Goal: Information Seeking & Learning: Check status

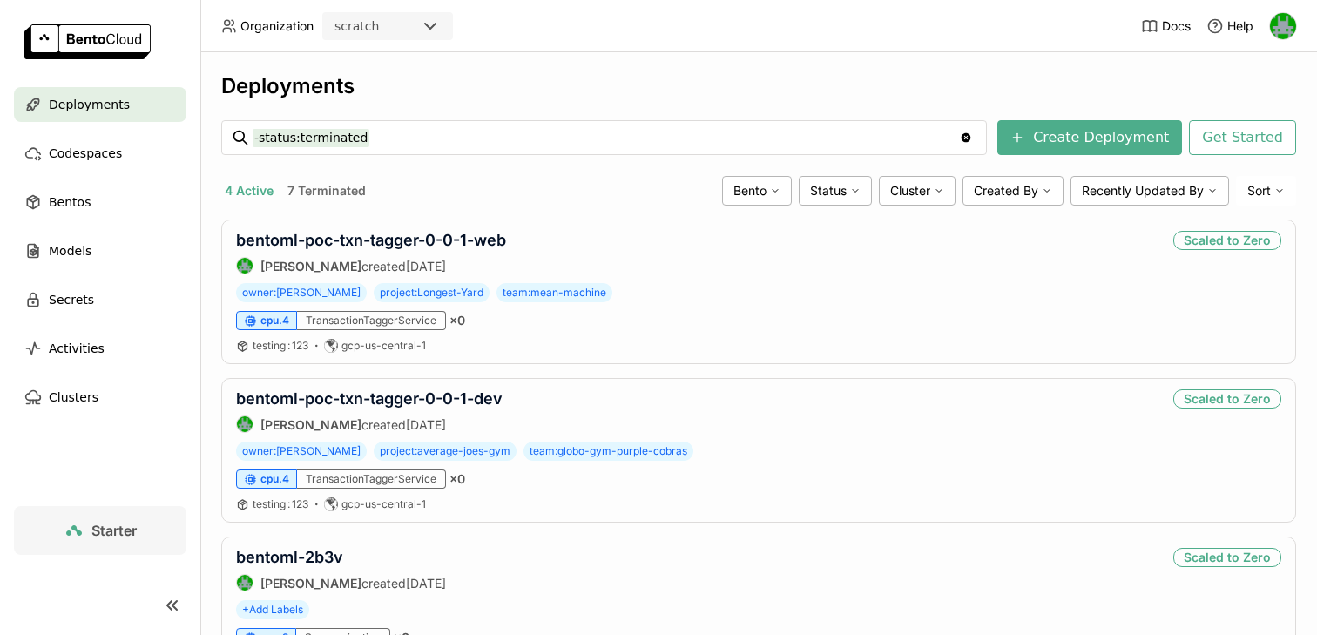
click at [406, 24] on div "scratch" at bounding box center [372, 26] width 96 height 24
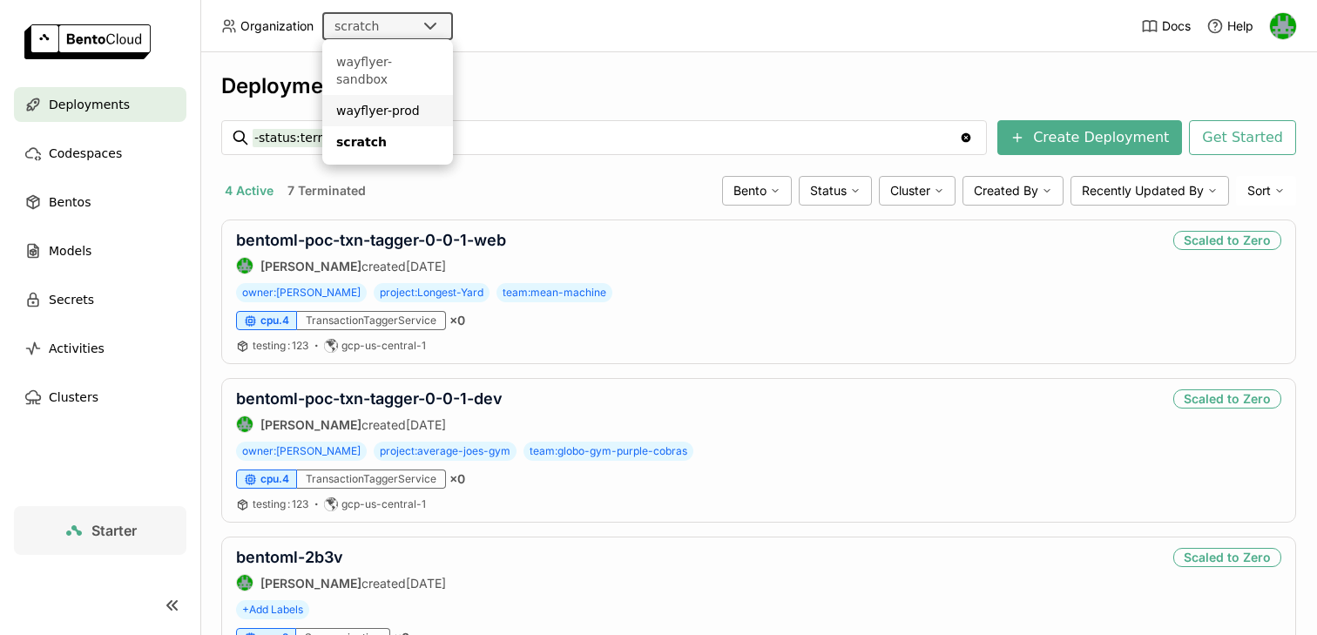
click at [378, 102] on div "wayflyer-prod" at bounding box center [387, 110] width 103 height 17
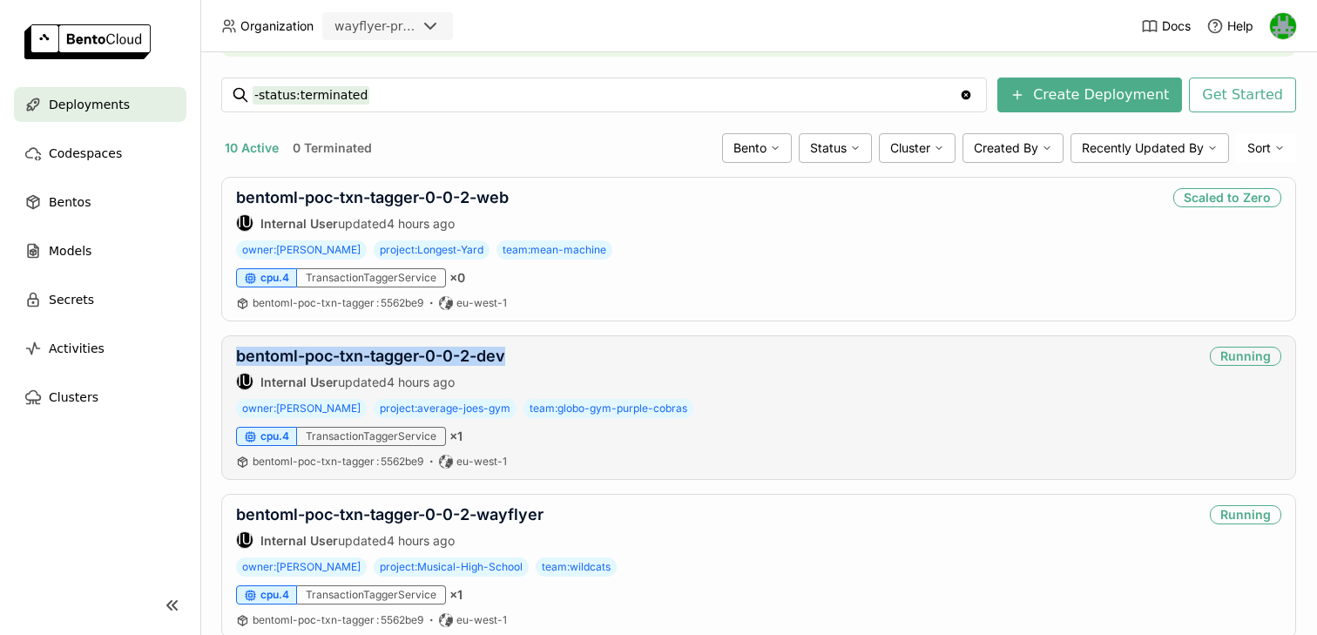
scroll to position [294, 0]
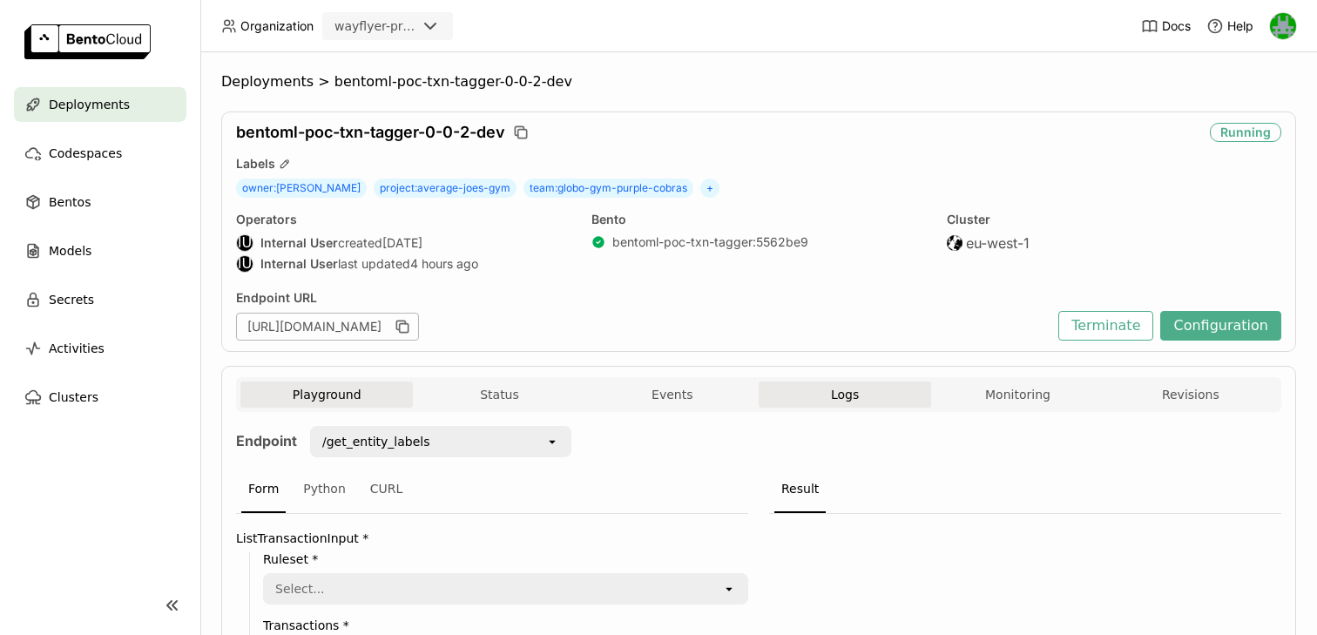
click at [797, 396] on button "Logs" at bounding box center [845, 395] width 172 height 26
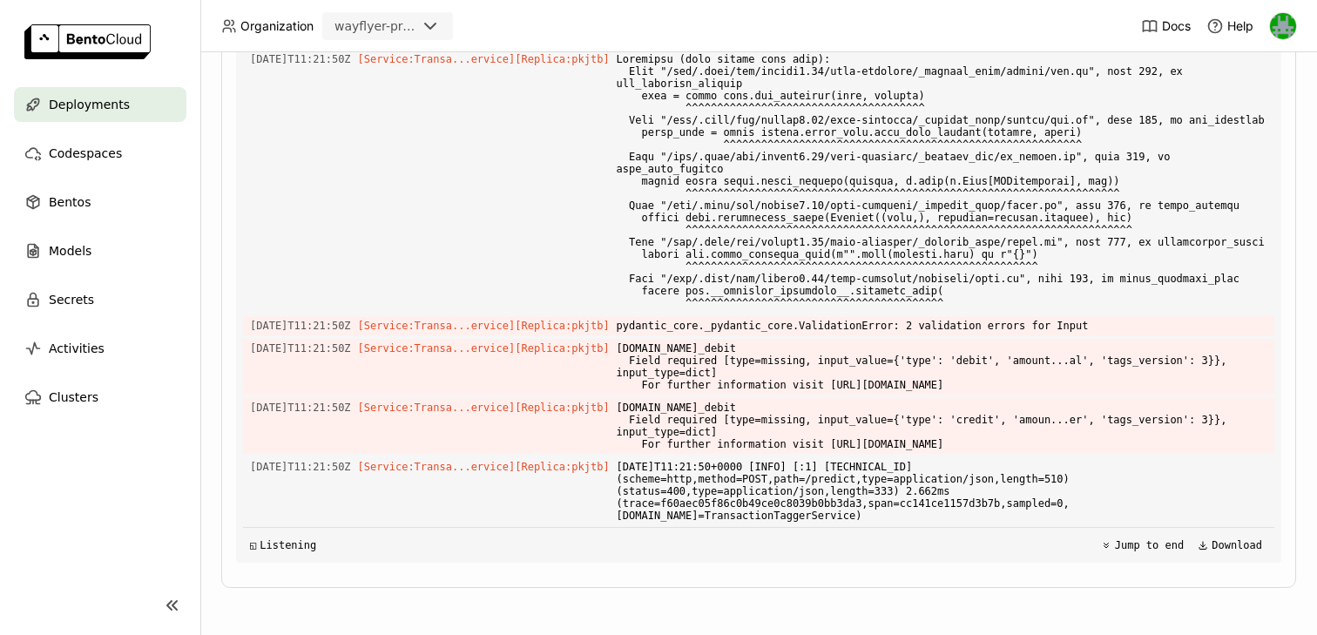
scroll to position [3849, 0]
click at [794, 349] on span "[DOMAIN_NAME]_debit Field required [type=missing, input_value={'type': 'debit',…" at bounding box center [942, 367] width 651 height 56
click at [784, 365] on span "input.transactions.0.credit_debit Field required [type=missing, input_value={'t…" at bounding box center [942, 367] width 651 height 56
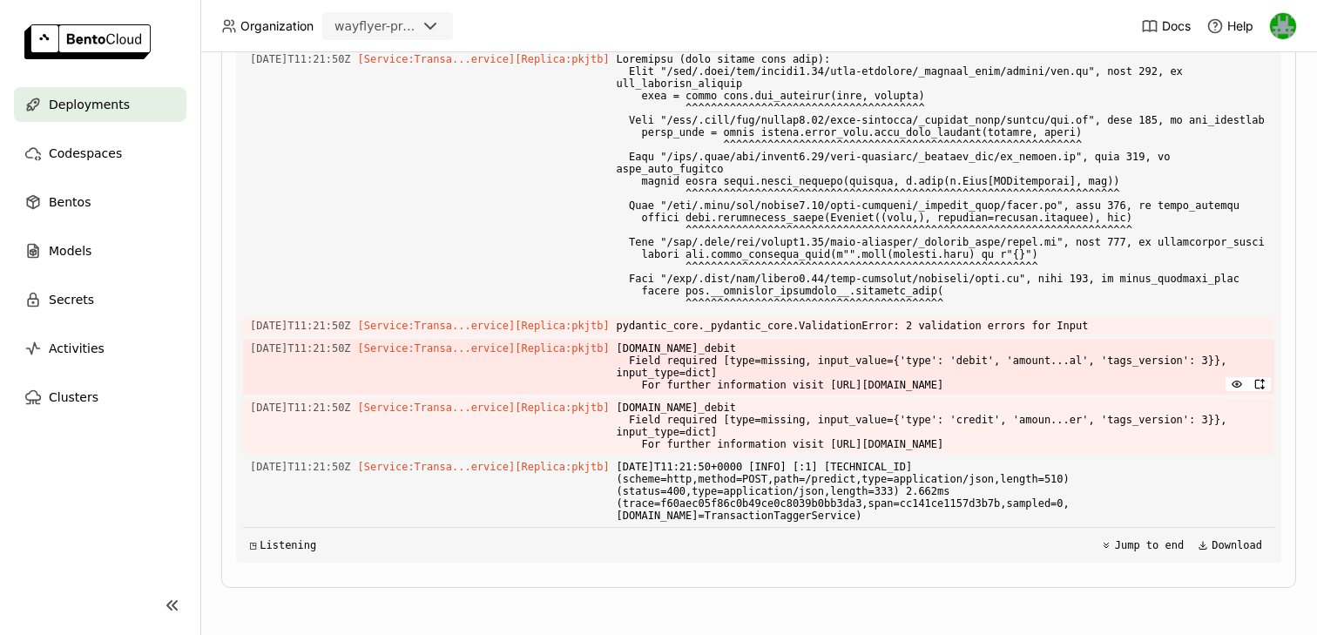
click at [789, 345] on span "input.transactions.0.credit_debit Field required [type=missing, input_value={'t…" at bounding box center [942, 367] width 651 height 56
click at [793, 361] on span "input.transactions.0.credit_debit Field required [type=missing, input_value={'t…" at bounding box center [942, 367] width 651 height 56
click at [852, 361] on span "input.transactions.0.credit_debit Field required [type=missing, input_value={'t…" at bounding box center [942, 367] width 651 height 56
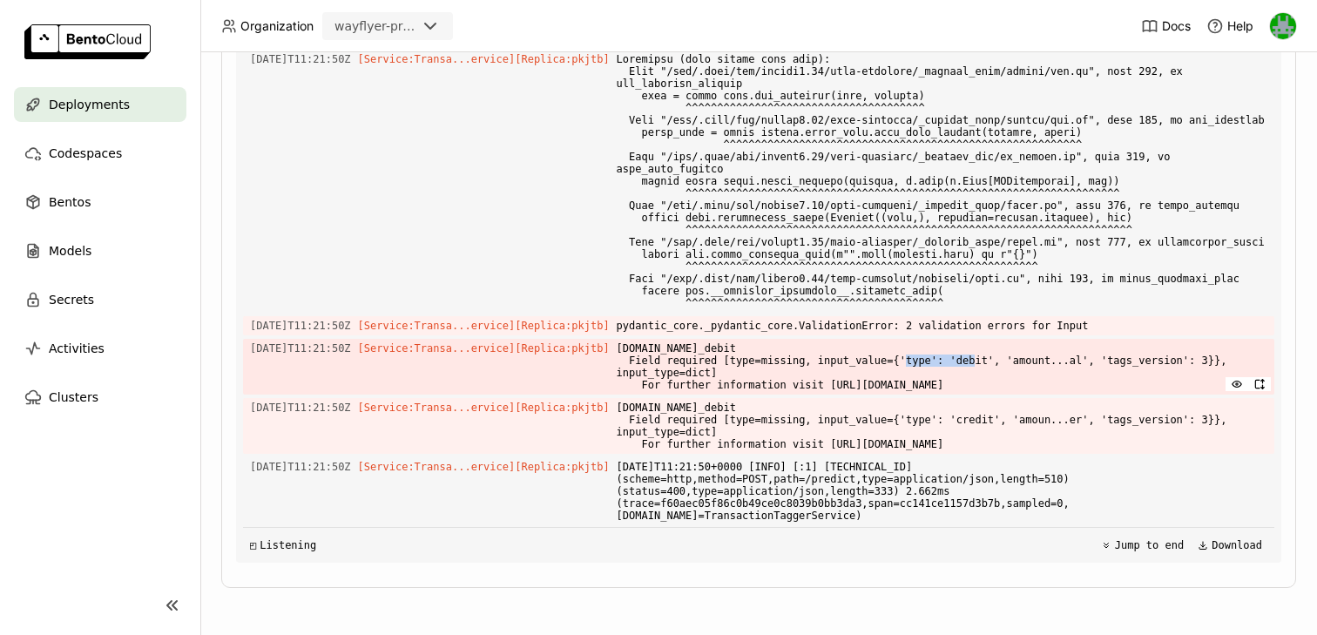
click at [852, 361] on span "input.transactions.0.credit_debit Field required [type=missing, input_value={'t…" at bounding box center [942, 367] width 651 height 56
click at [709, 348] on span "input.transactions.0.credit_debit Field required [type=missing, input_value={'t…" at bounding box center [942, 367] width 651 height 56
click at [797, 348] on span "input.transactions.0.credit_debit Field required [type=missing, input_value={'t…" at bounding box center [942, 367] width 651 height 56
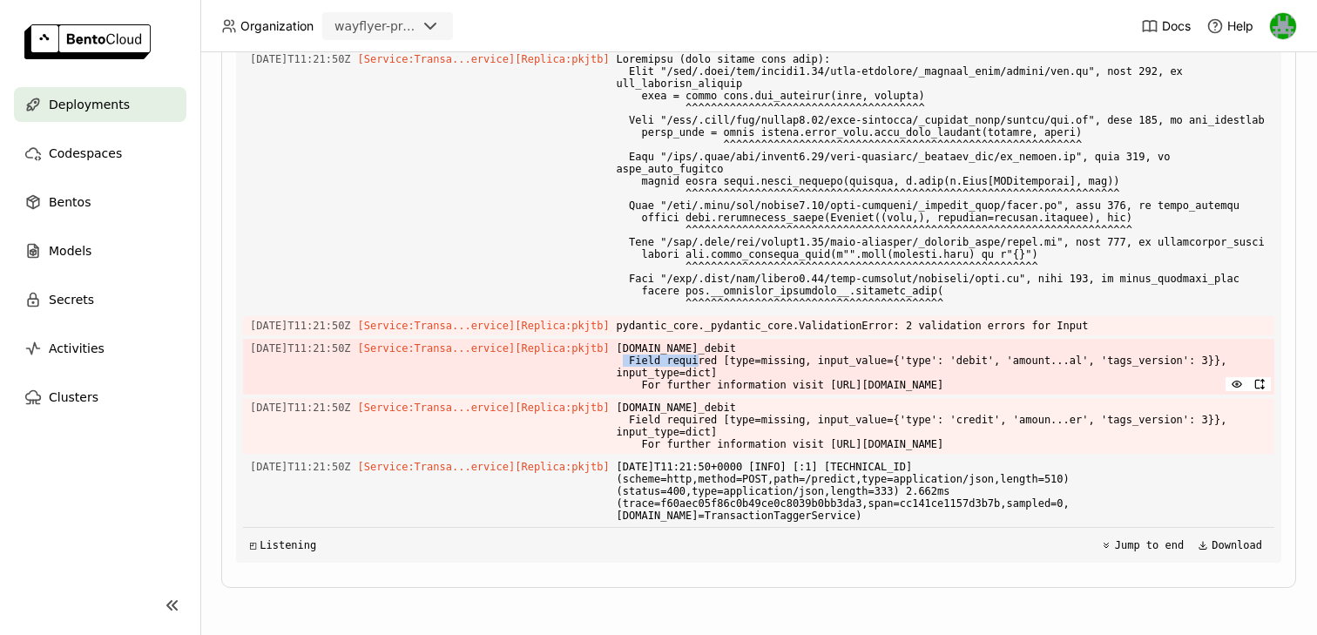
click at [794, 348] on span "input.transactions.0.credit_debit Field required [type=missing, input_value={'t…" at bounding box center [942, 367] width 651 height 56
click at [799, 349] on span "input.transactions.0.credit_debit Field required [type=missing, input_value={'t…" at bounding box center [942, 367] width 651 height 56
click at [884, 356] on span "input.transactions.0.credit_debit Field required [type=missing, input_value={'t…" at bounding box center [942, 367] width 651 height 56
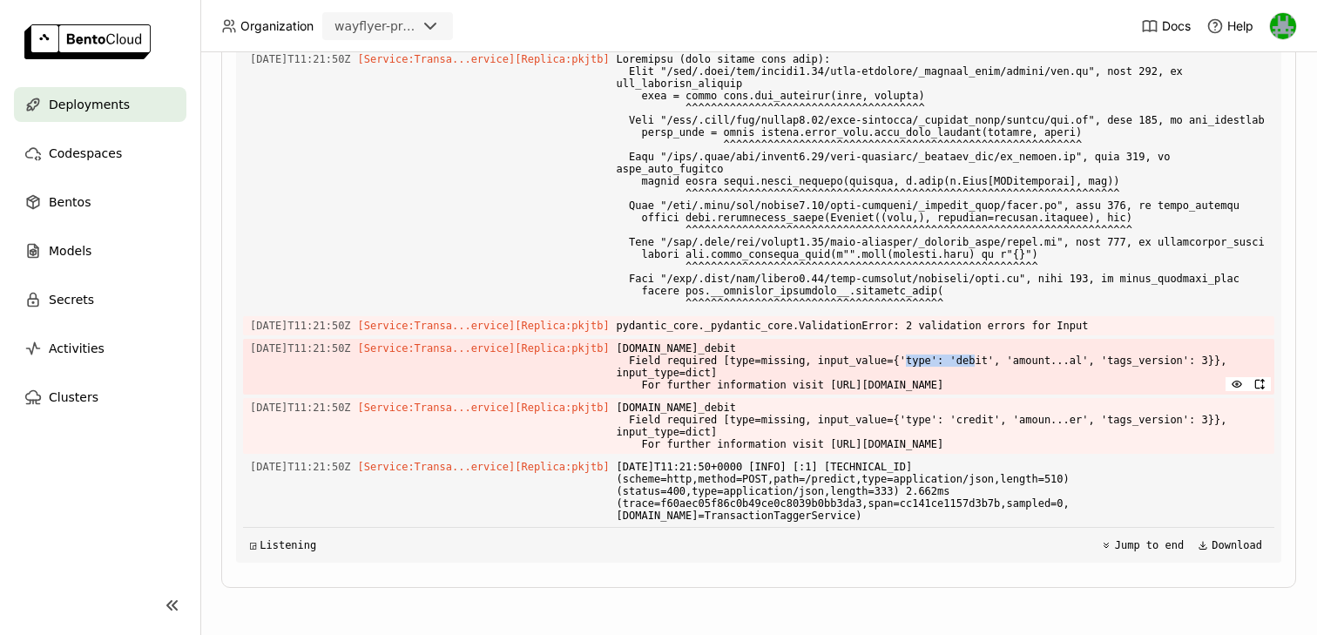
click at [884, 356] on span "input.transactions.0.credit_debit Field required [type=missing, input_value={'t…" at bounding box center [942, 367] width 651 height 56
click at [942, 361] on span "input.transactions.0.credit_debit Field required [type=missing, input_value={'t…" at bounding box center [942, 367] width 651 height 56
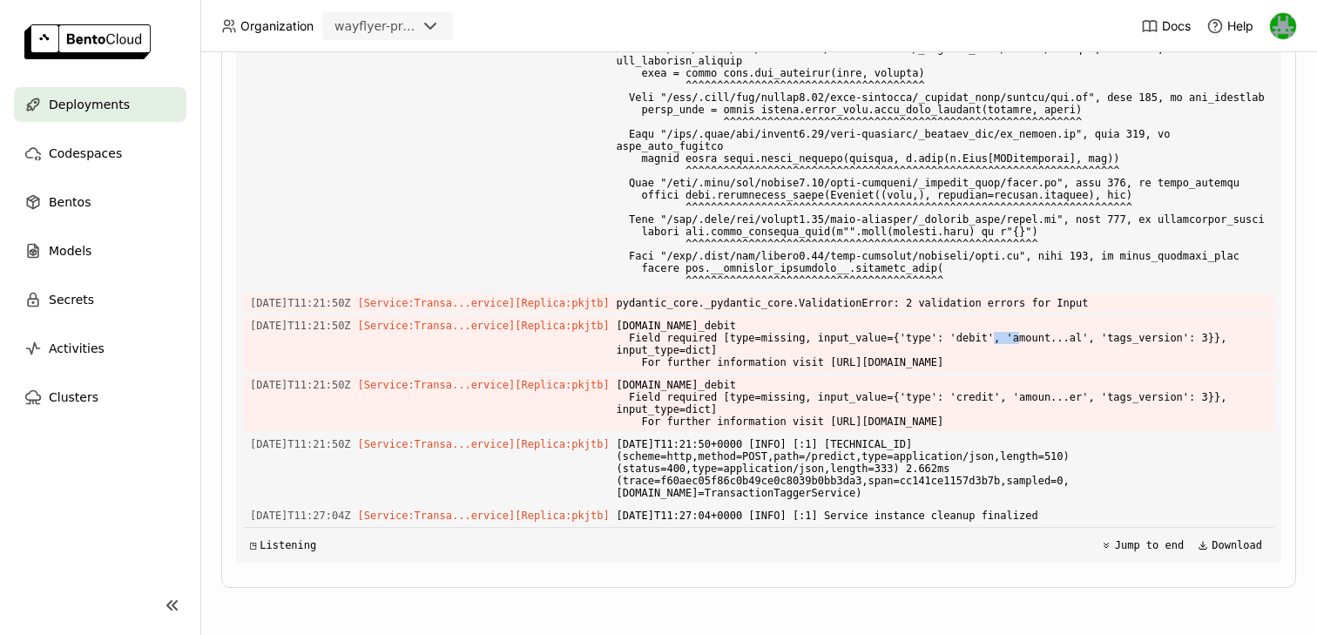
scroll to position [3872, 0]
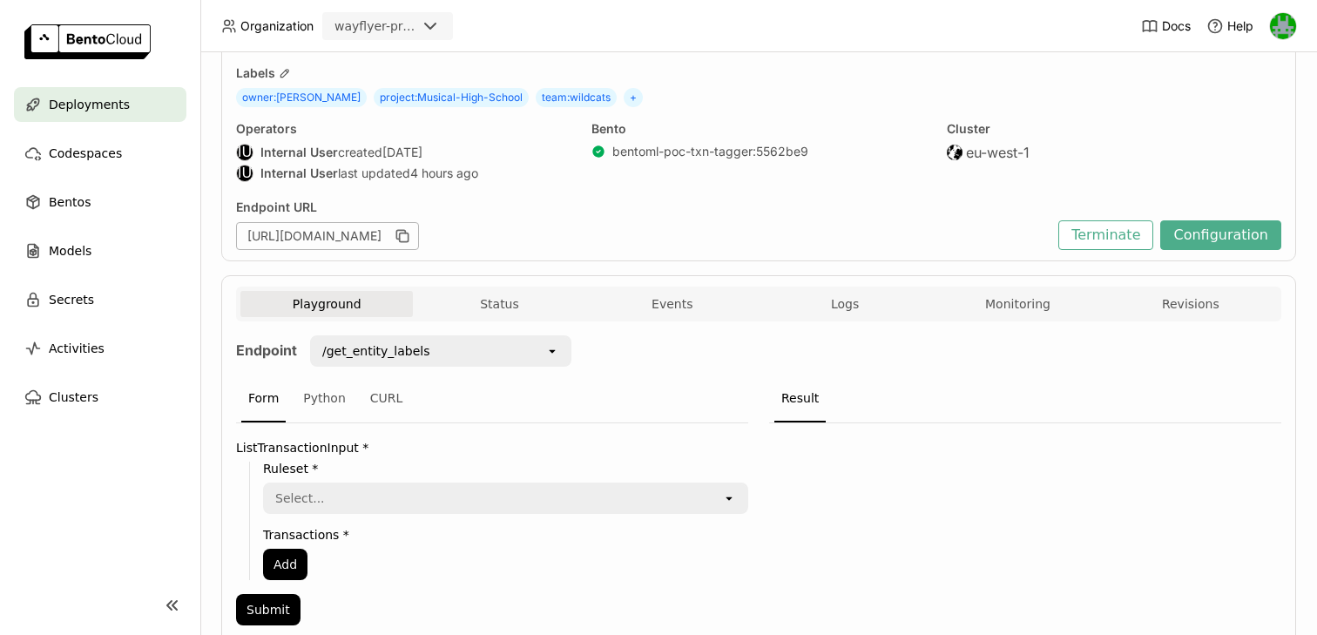
scroll to position [115, 0]
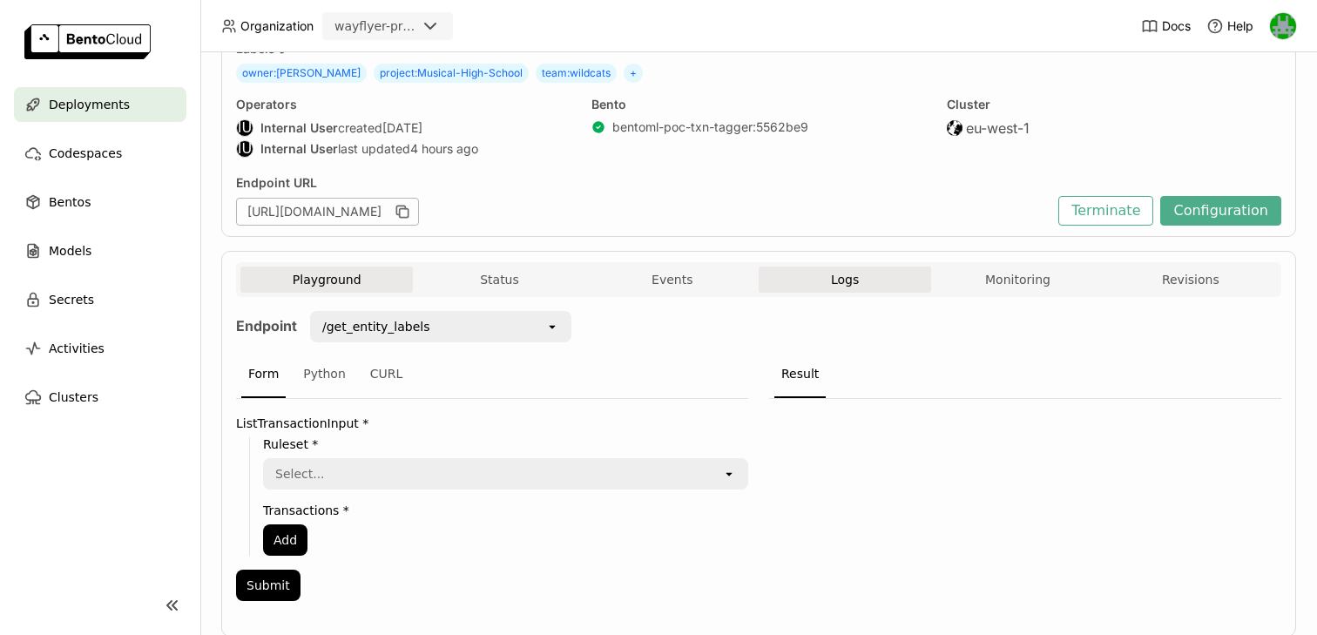
click at [828, 285] on button "Logs" at bounding box center [845, 280] width 172 height 26
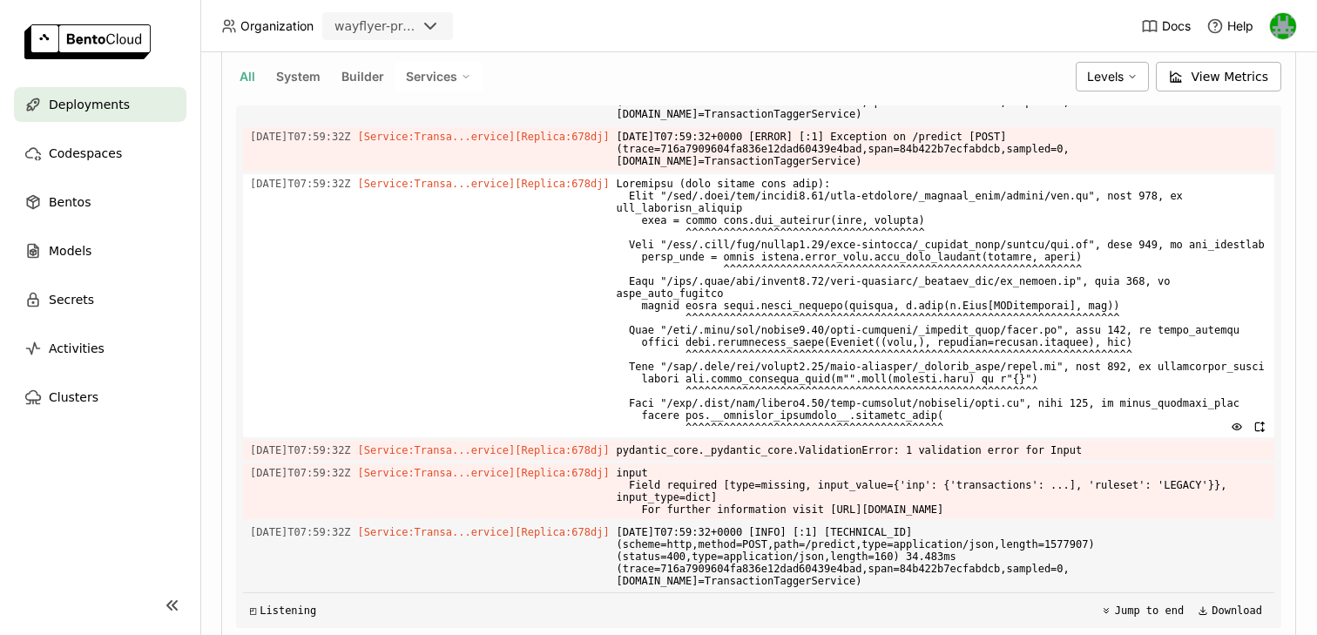
scroll to position [5093, 0]
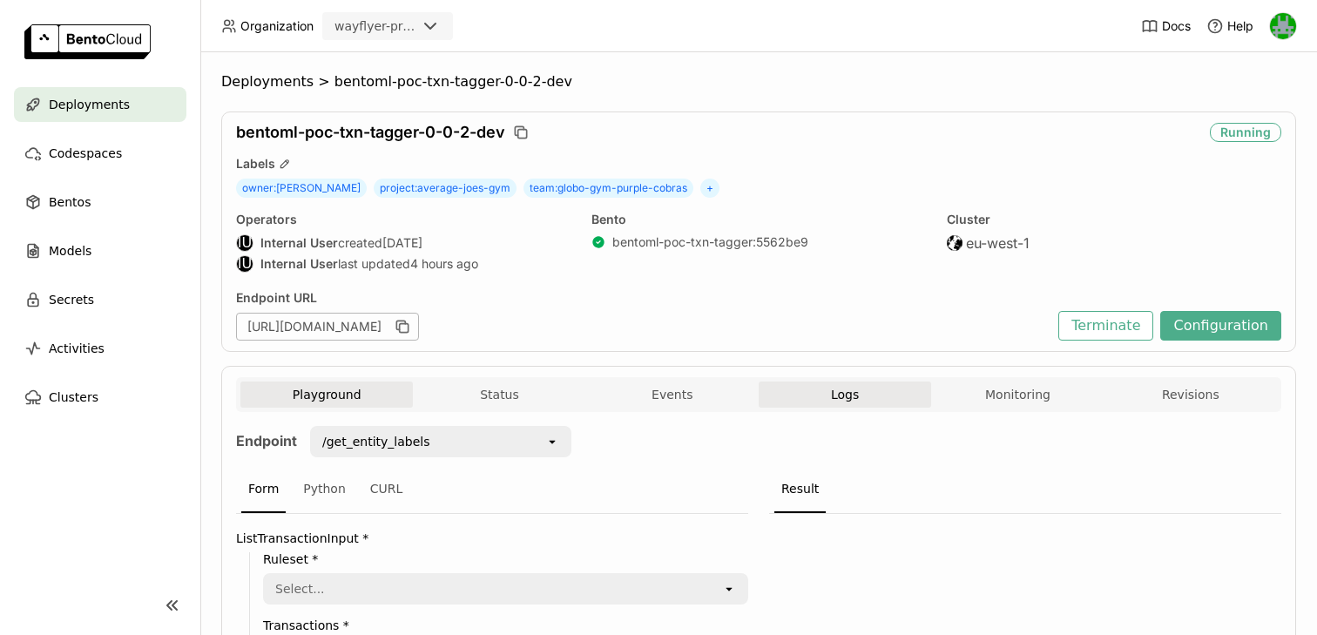
click at [879, 401] on button "Logs" at bounding box center [845, 395] width 172 height 26
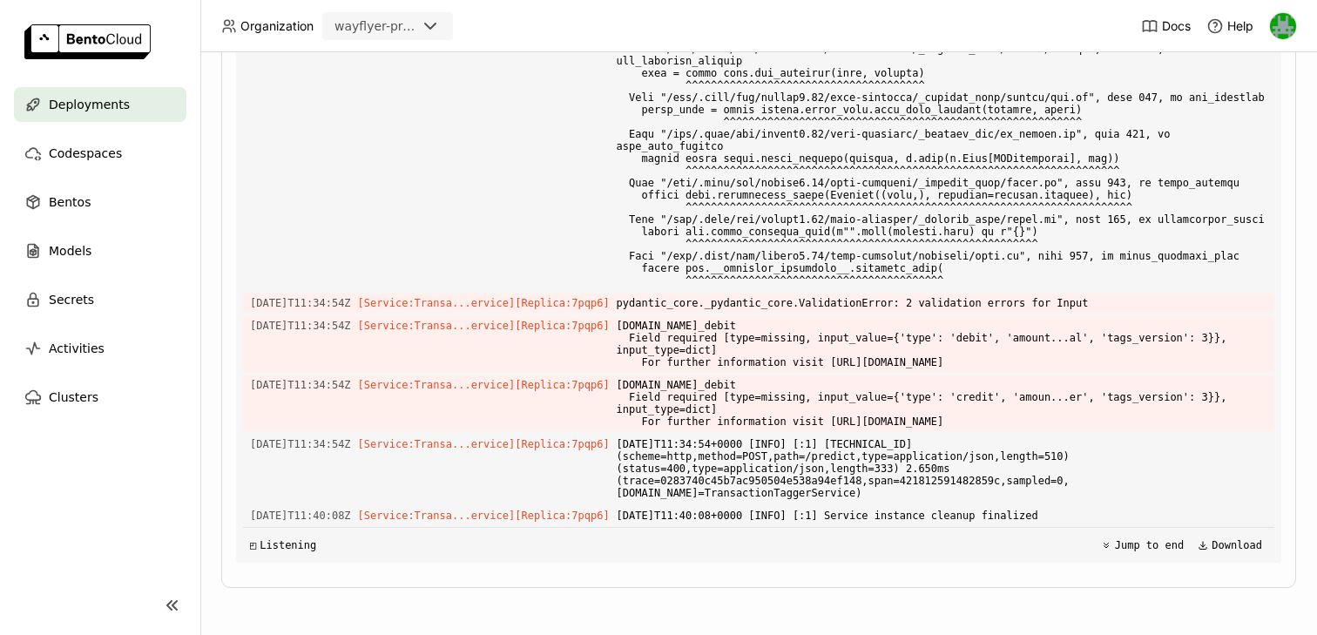
scroll to position [3872, 0]
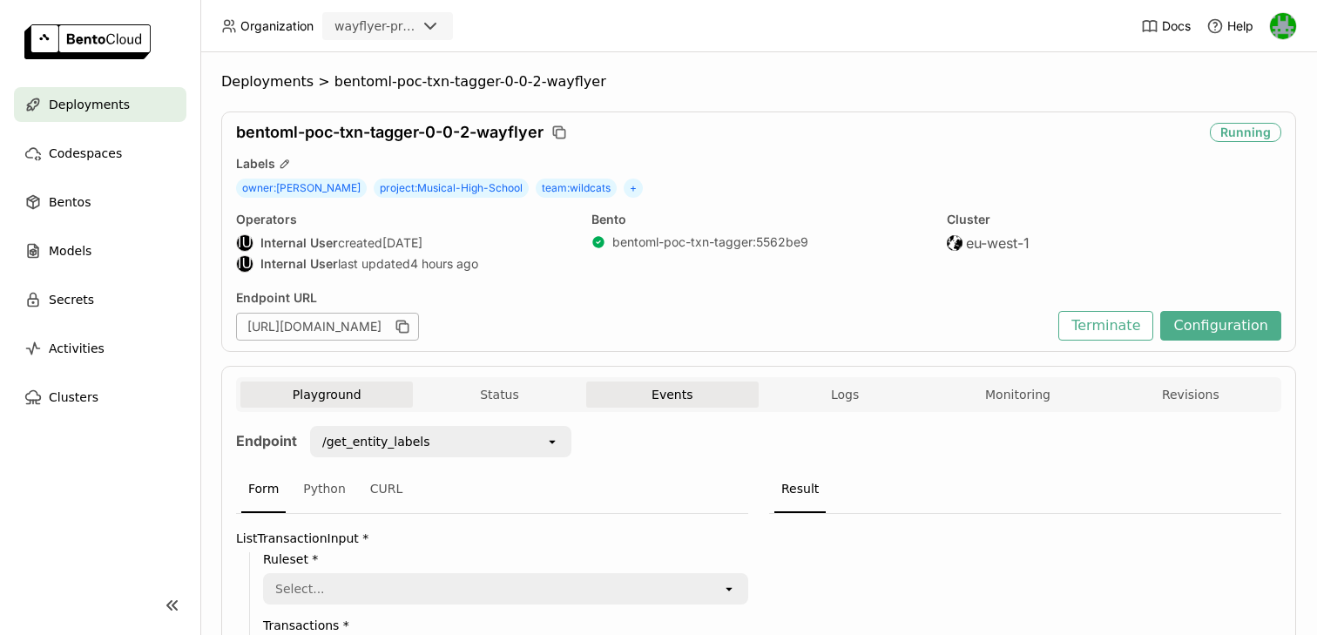
click at [680, 406] on button "Events" at bounding box center [672, 395] width 172 height 26
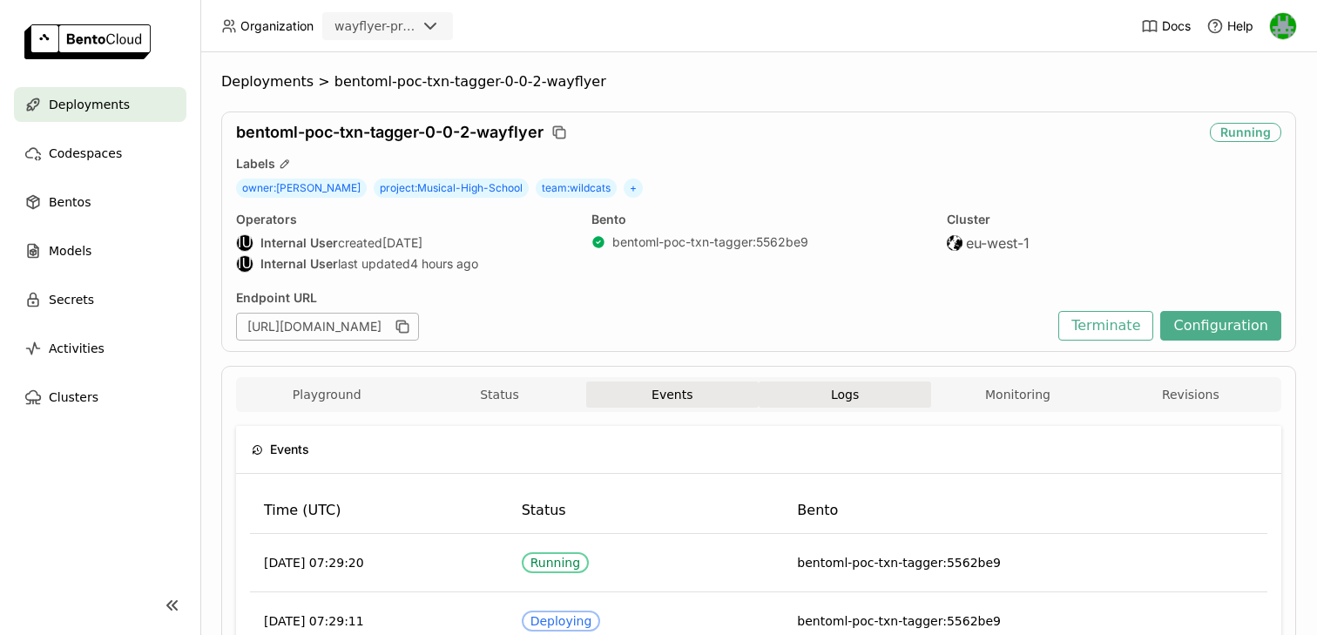
click at [807, 382] on button "Logs" at bounding box center [845, 395] width 172 height 26
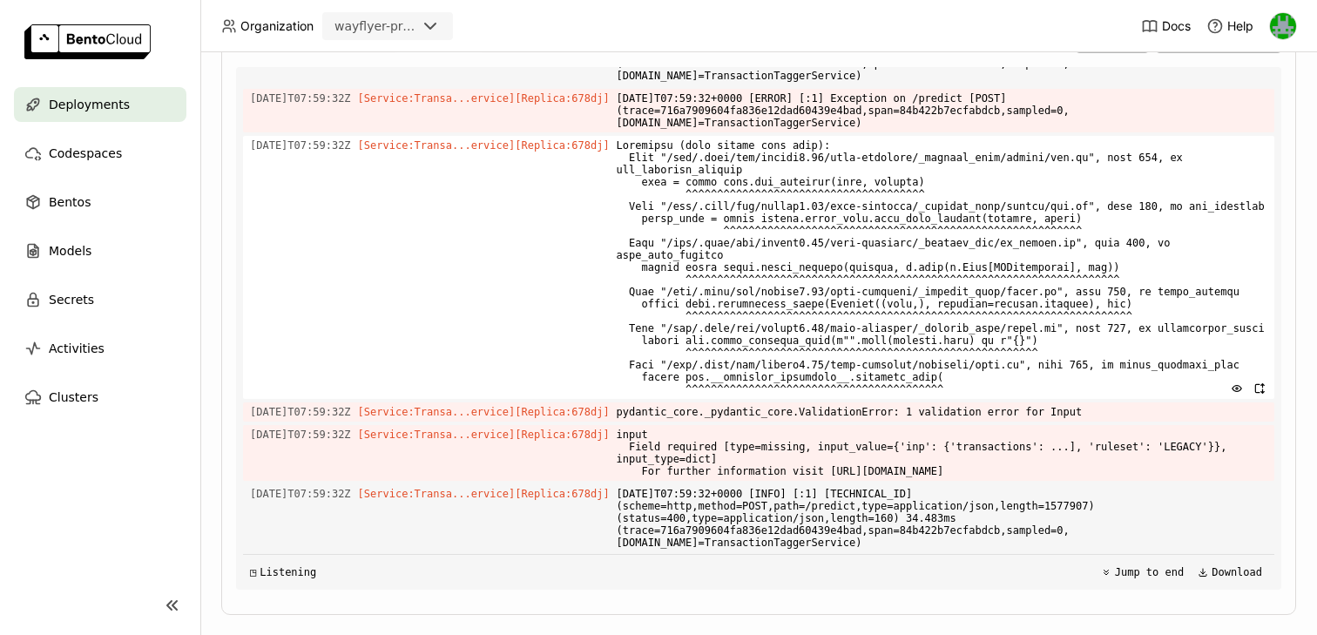
scroll to position [450, 0]
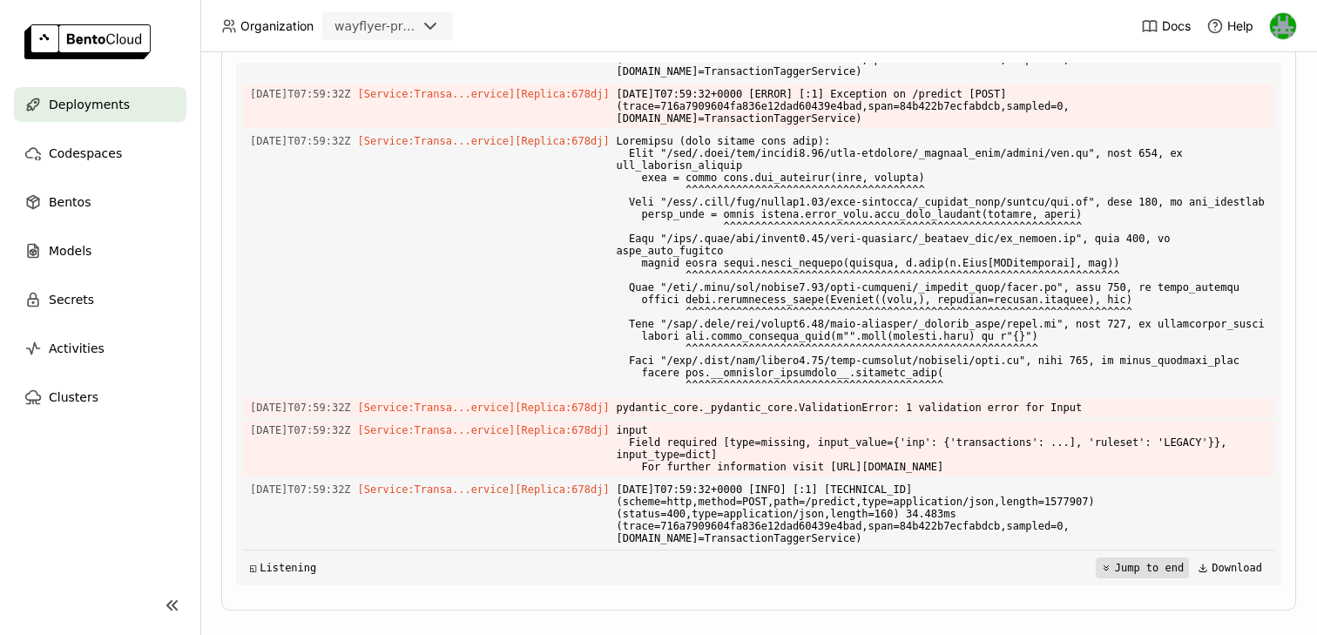
click at [1127, 566] on button "Jump to end" at bounding box center [1142, 567] width 93 height 21
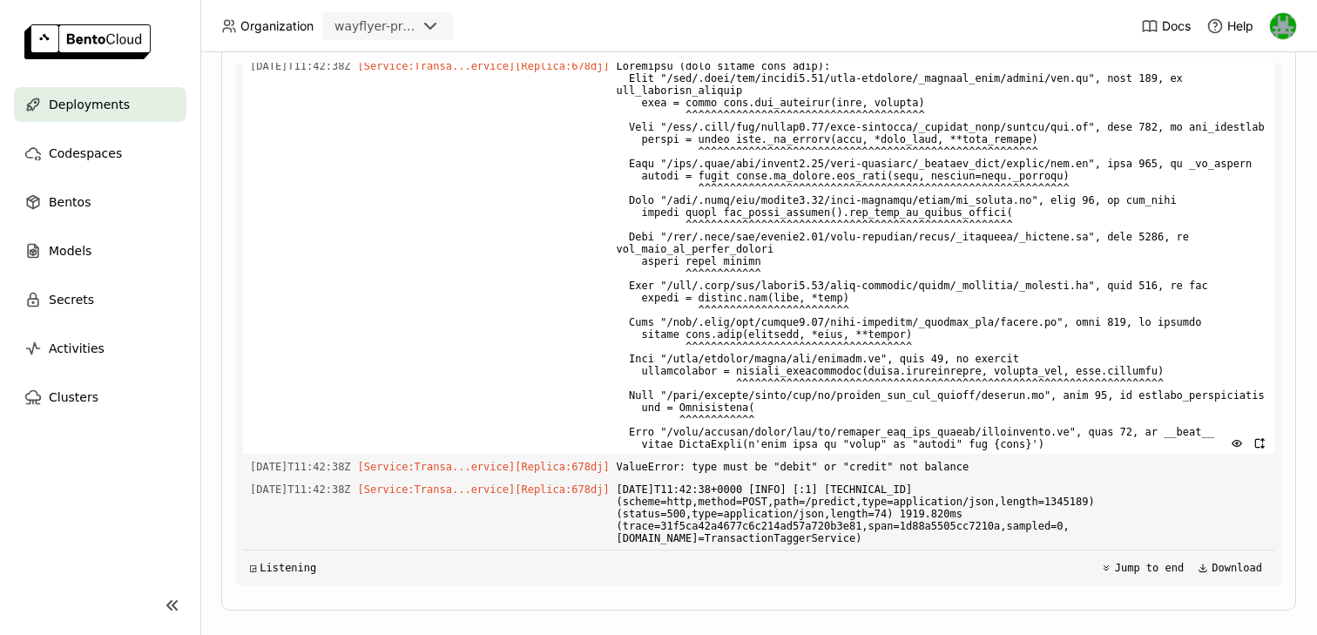
scroll to position [5743, 0]
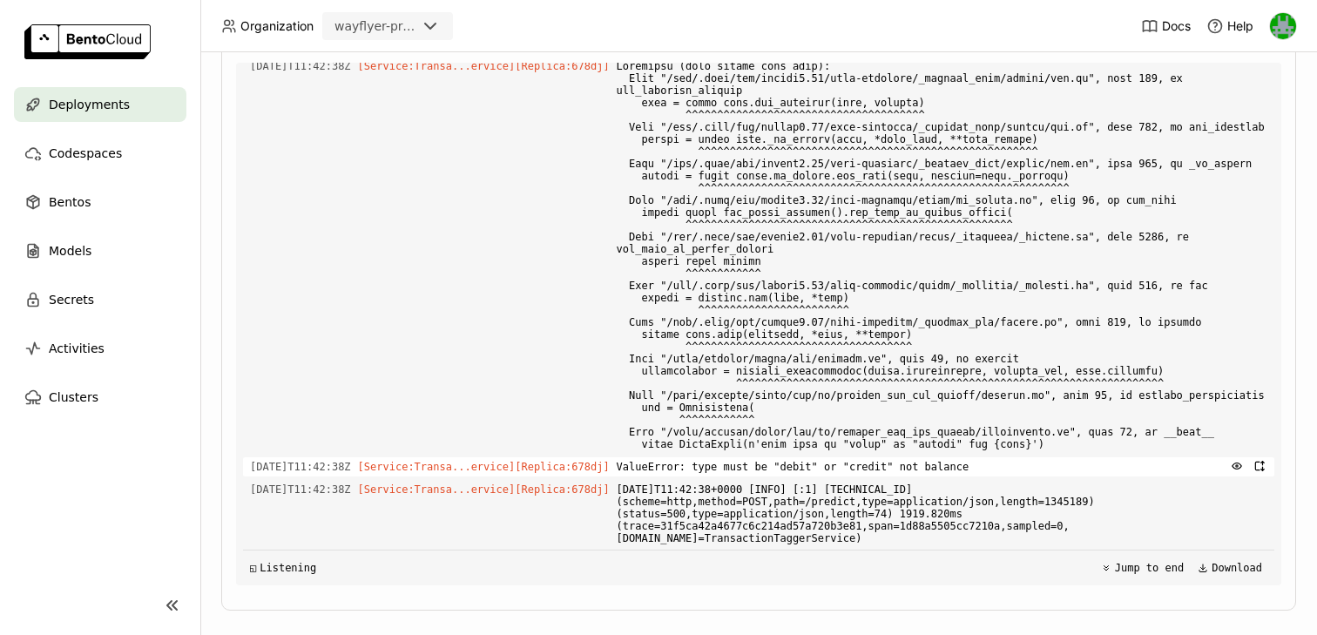
click at [885, 467] on span "ValueError: type must be "debit" or "credit" not balance" at bounding box center [942, 466] width 651 height 19
click at [971, 470] on span "ValueError: type must be "debit" or "credit" not balance" at bounding box center [942, 466] width 651 height 19
click at [970, 461] on span "ValueError: type must be "debit" or "credit" not balance" at bounding box center [942, 466] width 651 height 19
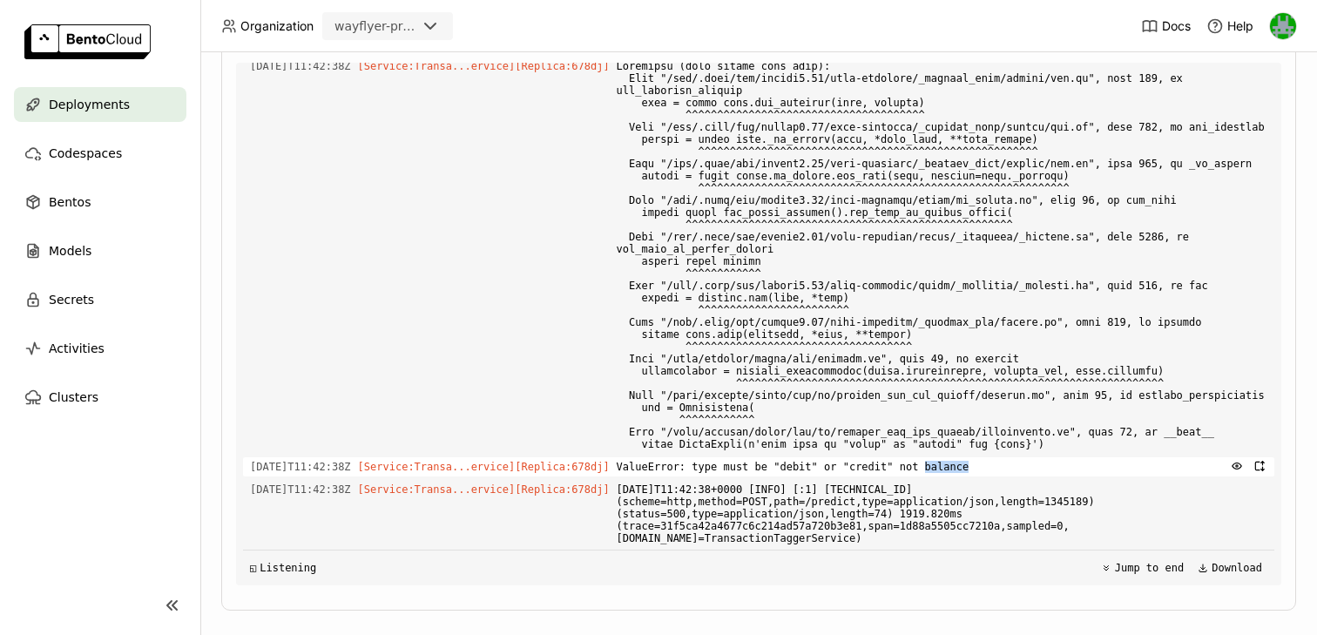
click at [970, 461] on span "ValueError: type must be "debit" or "credit" not balance" at bounding box center [942, 466] width 651 height 19
click at [910, 463] on span "ValueError: type must be "debit" or "credit" not balance" at bounding box center [942, 466] width 651 height 19
click at [828, 467] on span "ValueError: type must be "debit" or "credit" not balance" at bounding box center [942, 466] width 651 height 19
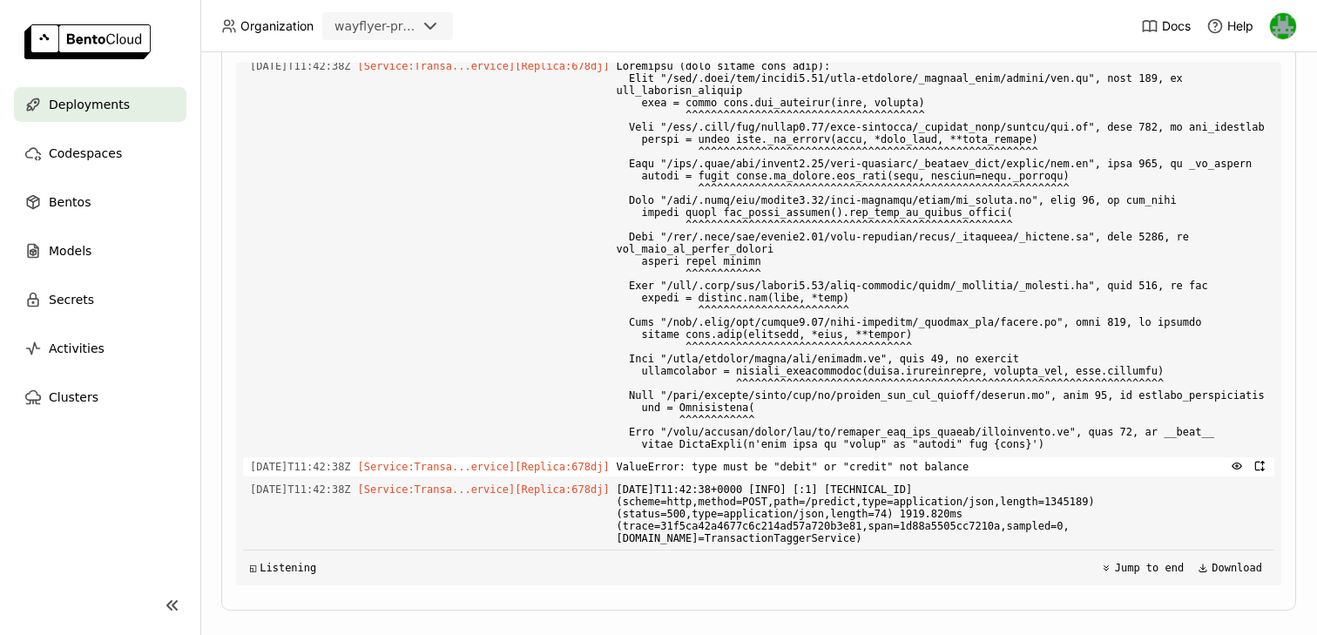
click at [731, 467] on span "ValueError: type must be "debit" or "credit" not balance" at bounding box center [942, 466] width 651 height 19
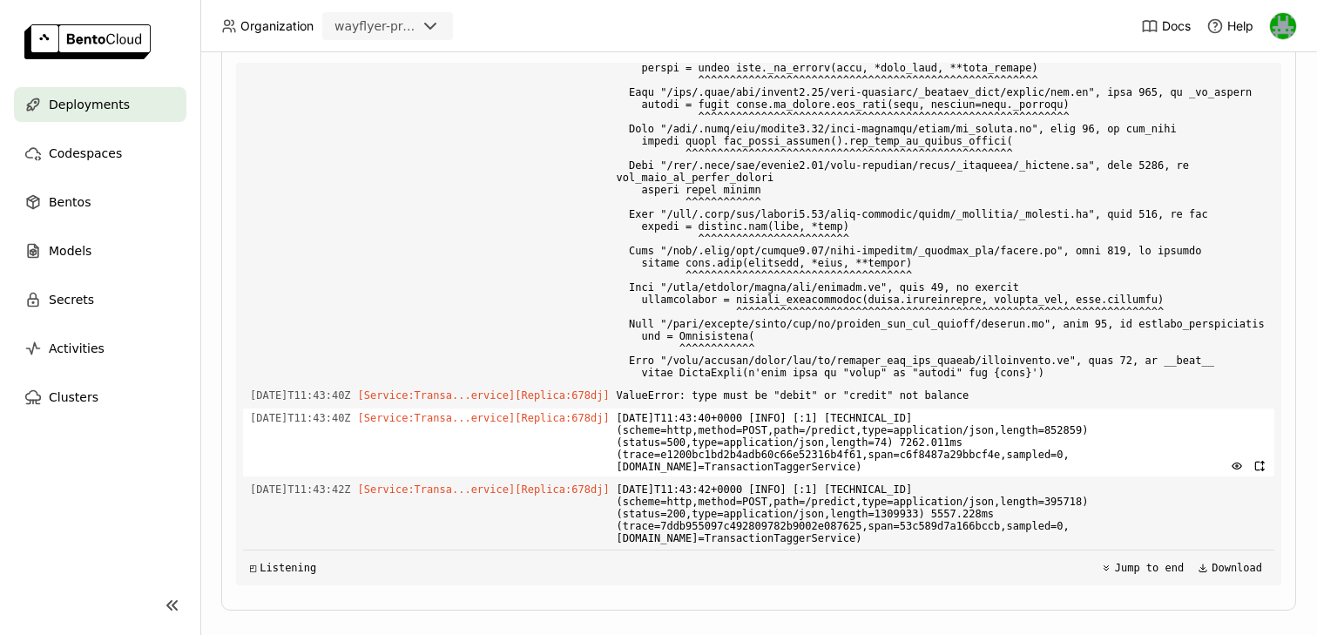
scroll to position [6591, 0]
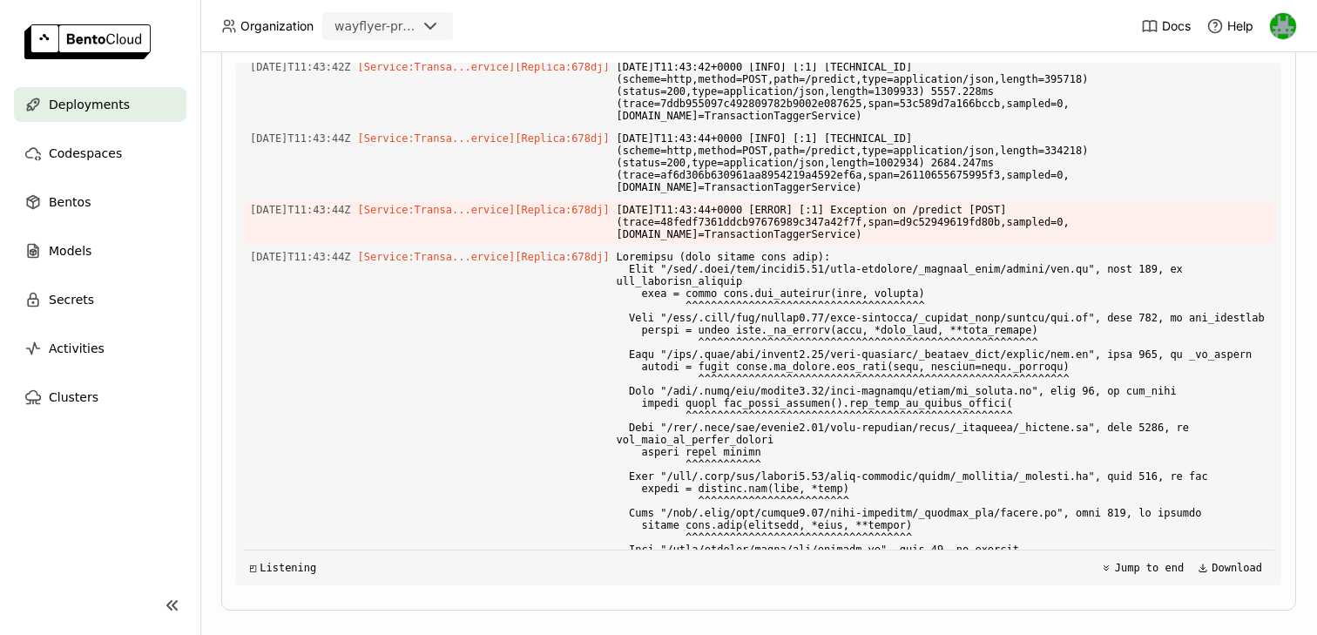
drag, startPoint x: 1000, startPoint y: 409, endPoint x: 639, endPoint y: 412, distance: 360.6
copy span "ValueError: type must be "debit" or "credit" not balance"
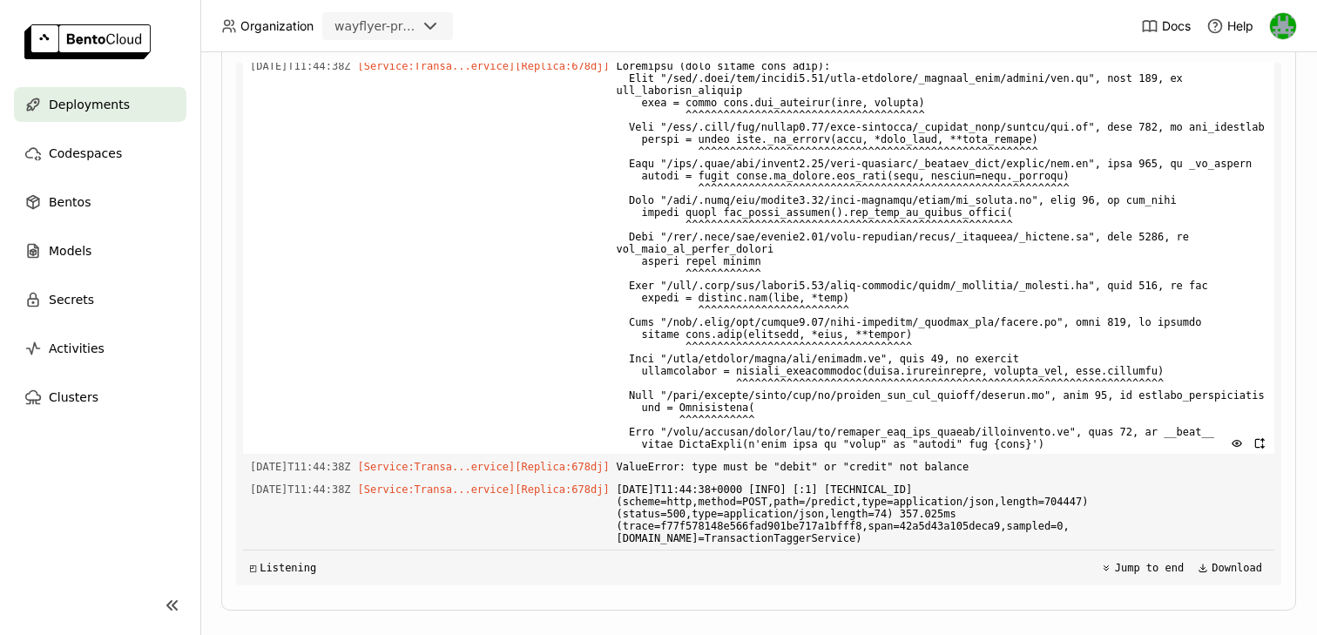
scroll to position [8121, 0]
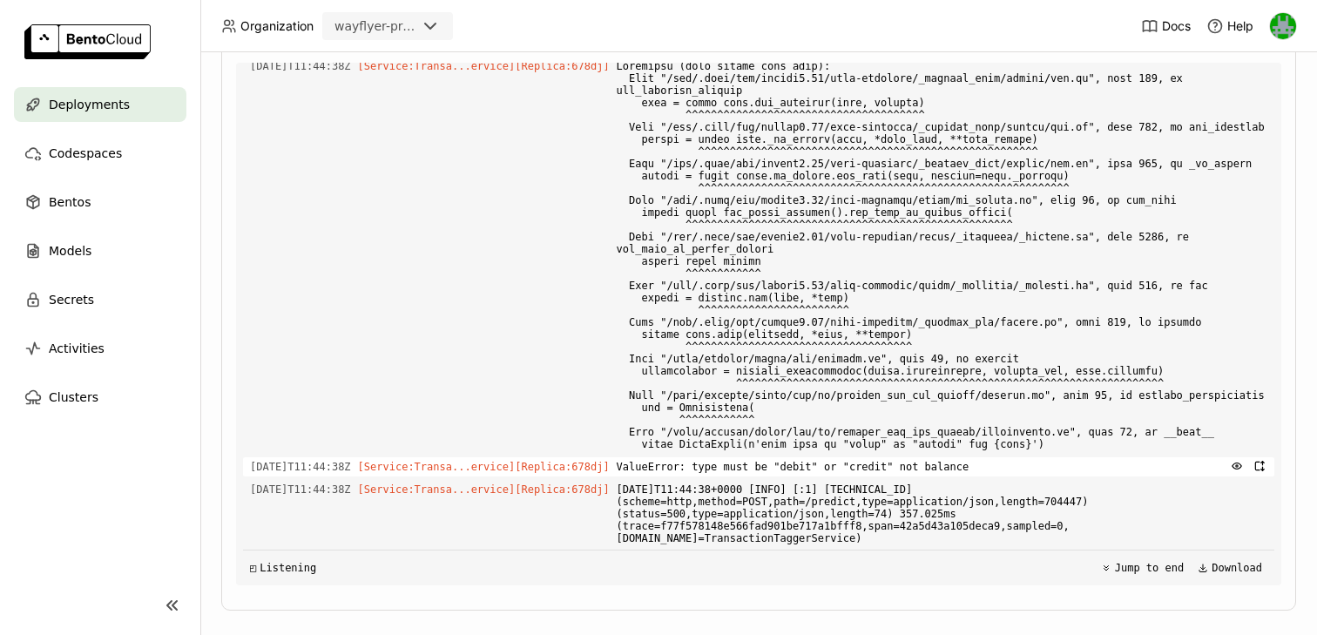
click at [819, 467] on span "ValueError: type must be "debit" or "credit" not balance" at bounding box center [942, 466] width 651 height 19
click at [880, 466] on span "ValueError: type must be "debit" or "credit" not balance" at bounding box center [942, 466] width 651 height 19
click at [934, 469] on span "ValueError: type must be "debit" or "credit" not balance" at bounding box center [942, 466] width 651 height 19
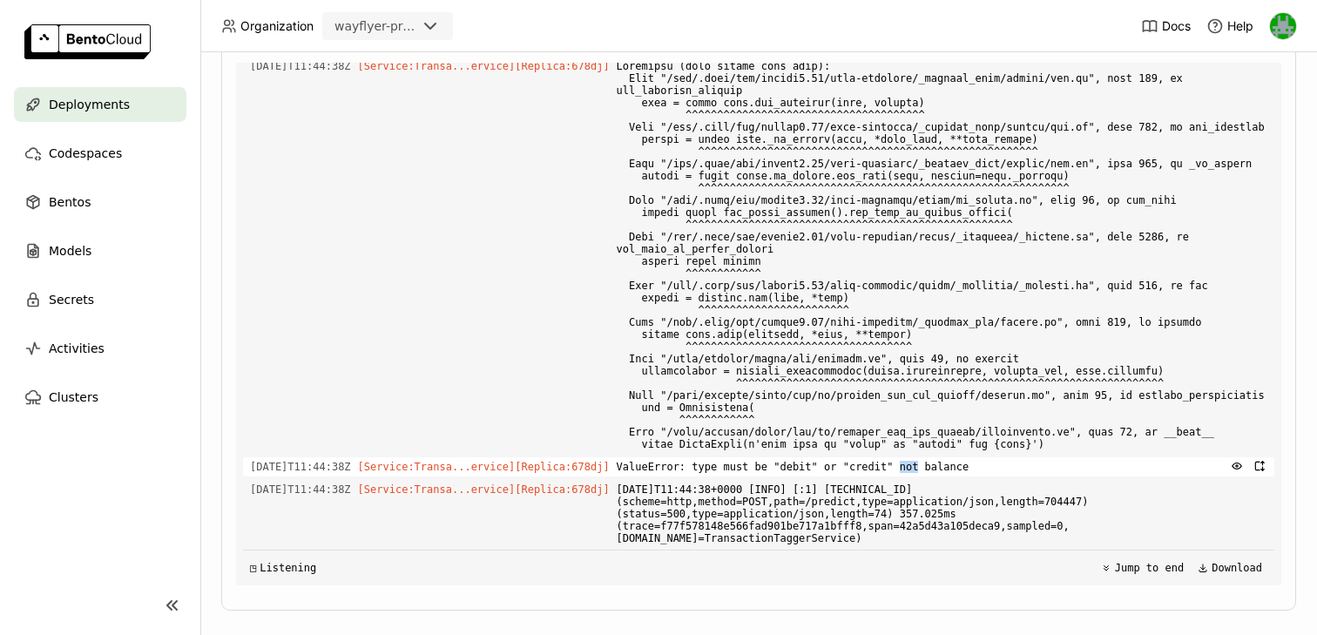
click at [934, 469] on span "ValueError: type must be "debit" or "credit" not balance" at bounding box center [942, 466] width 651 height 19
click at [966, 470] on span "ValueError: type must be "debit" or "credit" not balance" at bounding box center [942, 466] width 651 height 19
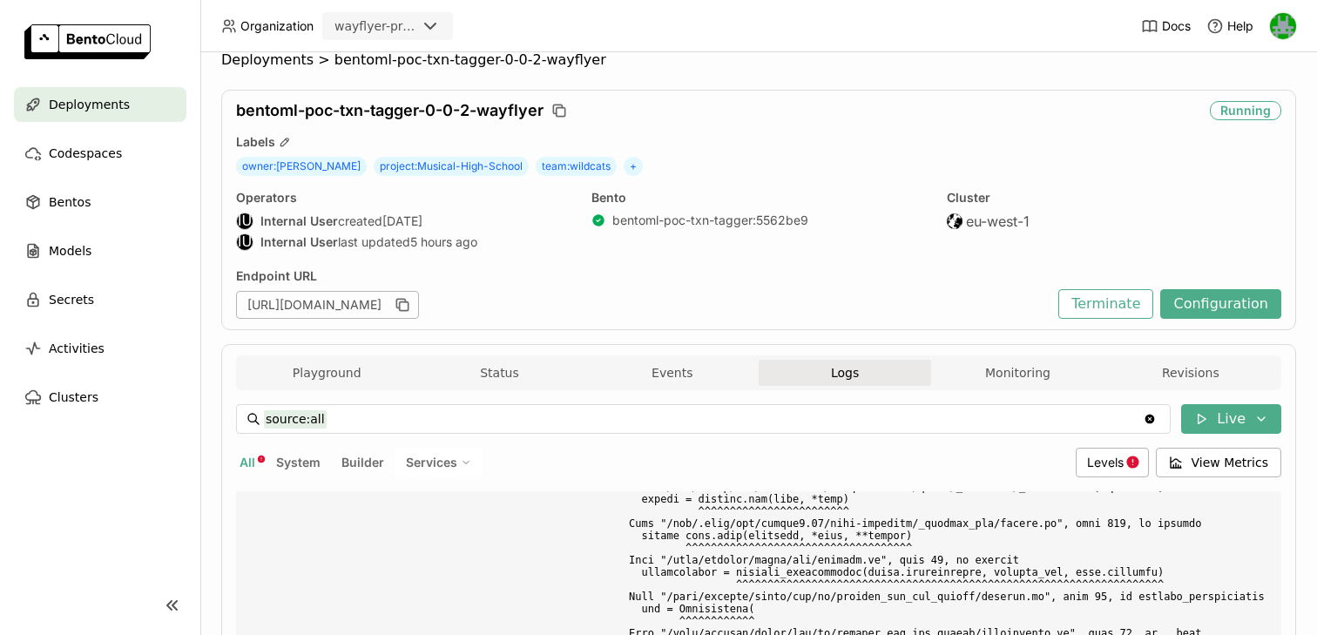
scroll to position [30, 0]
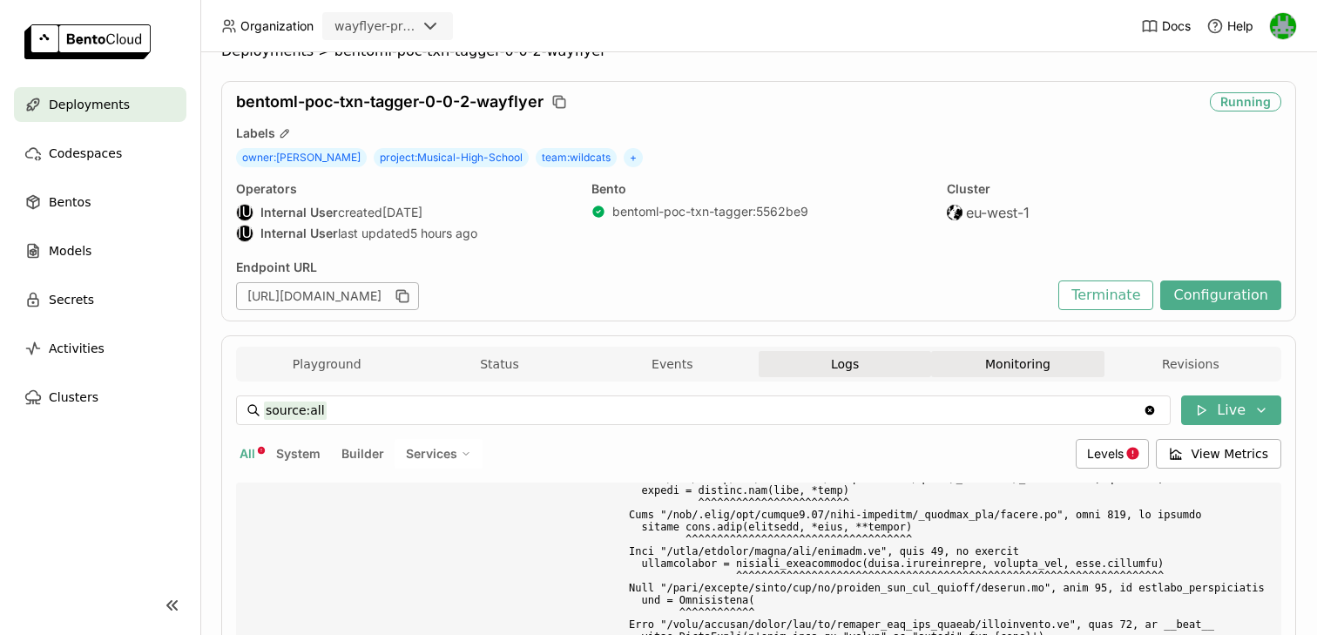
click at [988, 361] on button "Monitoring" at bounding box center [1017, 364] width 172 height 26
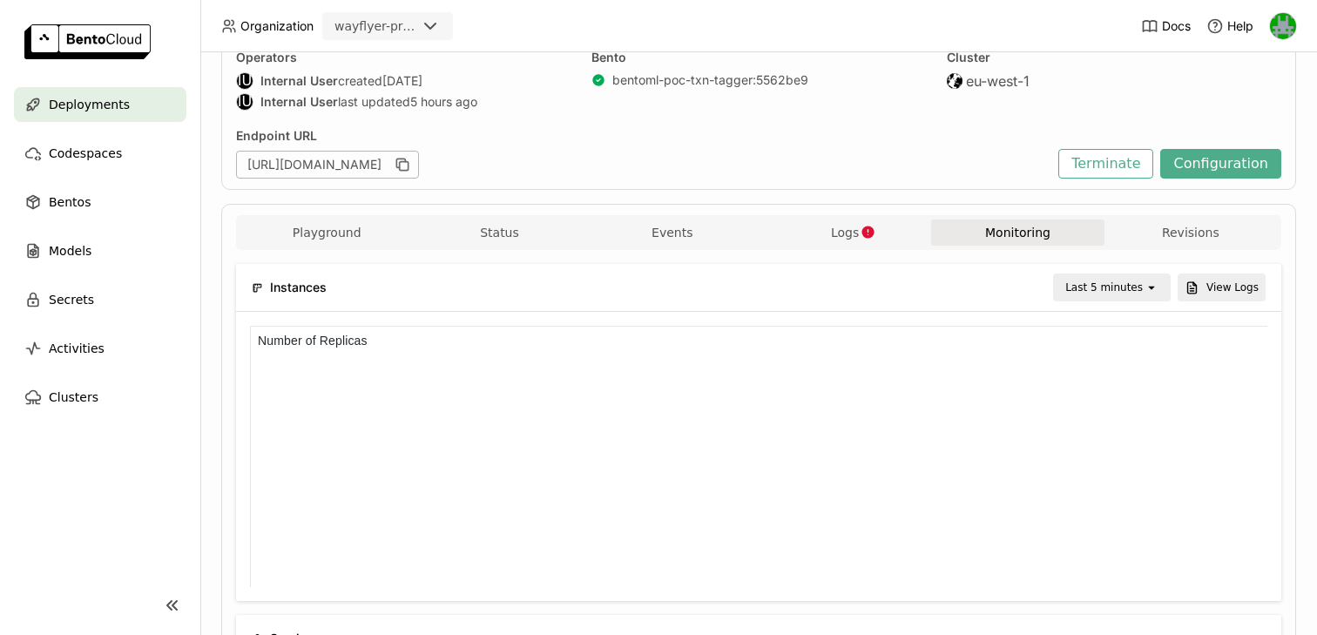
scroll to position [183, 0]
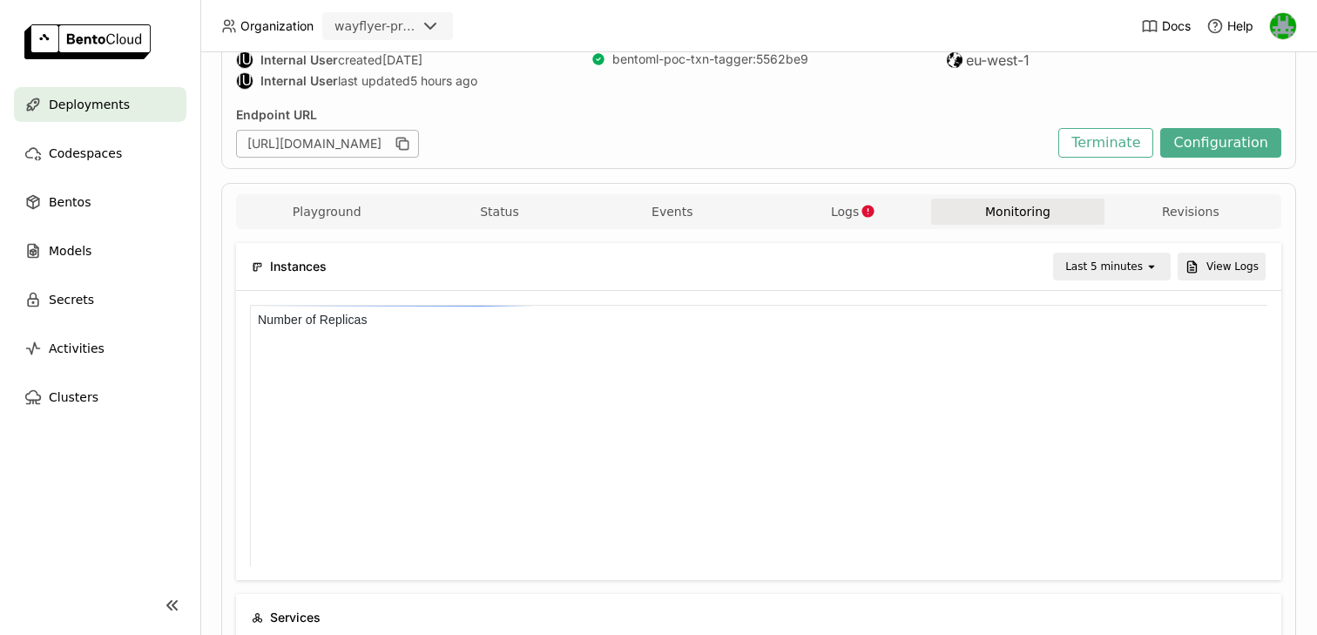
click at [1126, 264] on div "Last 5 minutes" at bounding box center [1104, 266] width 78 height 17
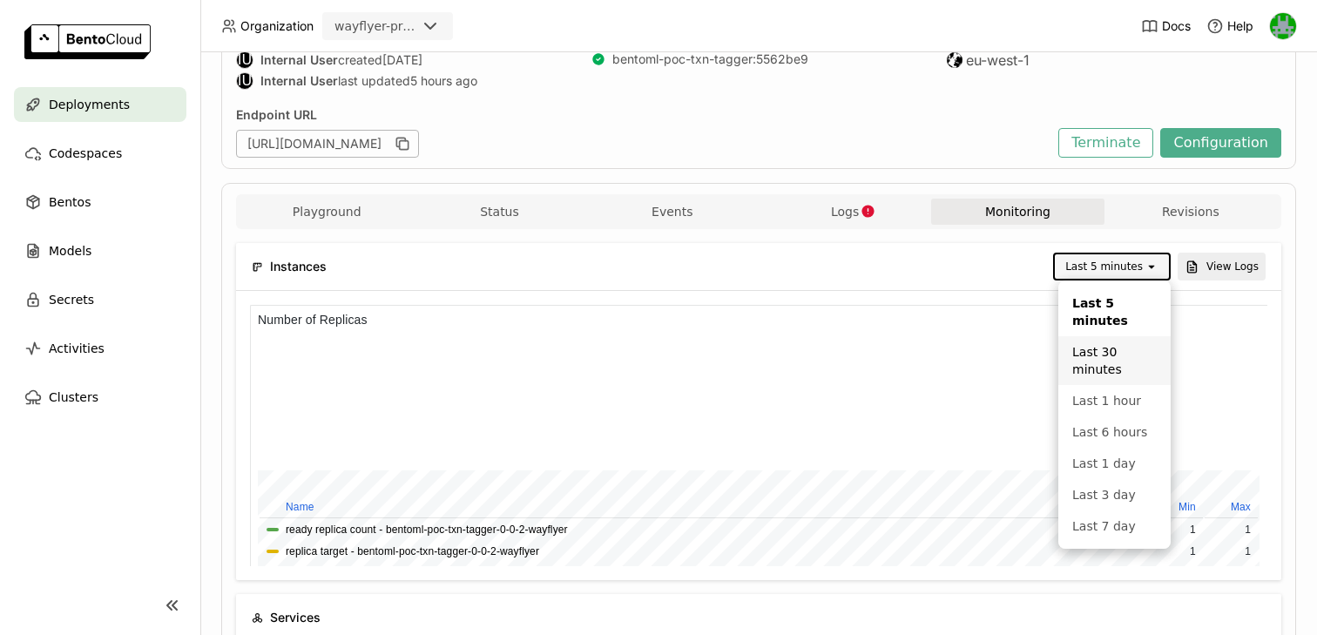
click at [1097, 376] on div "Last 30 minutes" at bounding box center [1114, 360] width 84 height 35
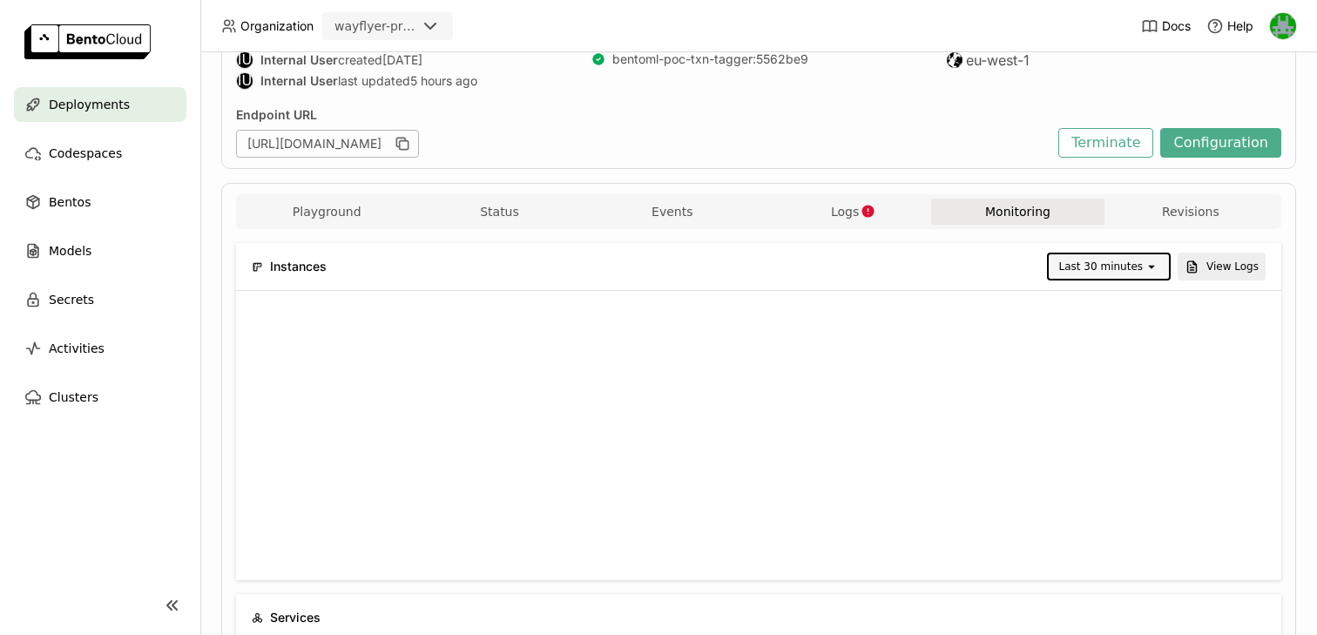
click at [1096, 268] on div "Last 30 minutes" at bounding box center [1101, 266] width 84 height 17
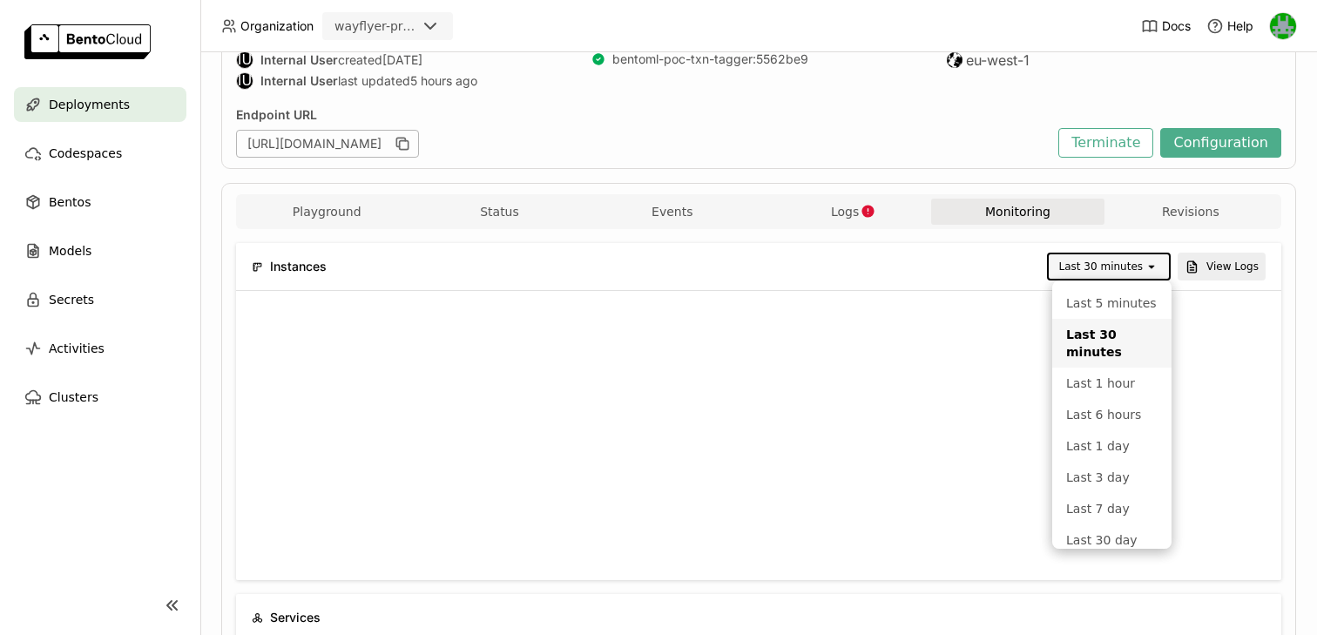
scroll to position [0, 0]
click at [1090, 384] on div "Last 1 hour" at bounding box center [1111, 383] width 91 height 17
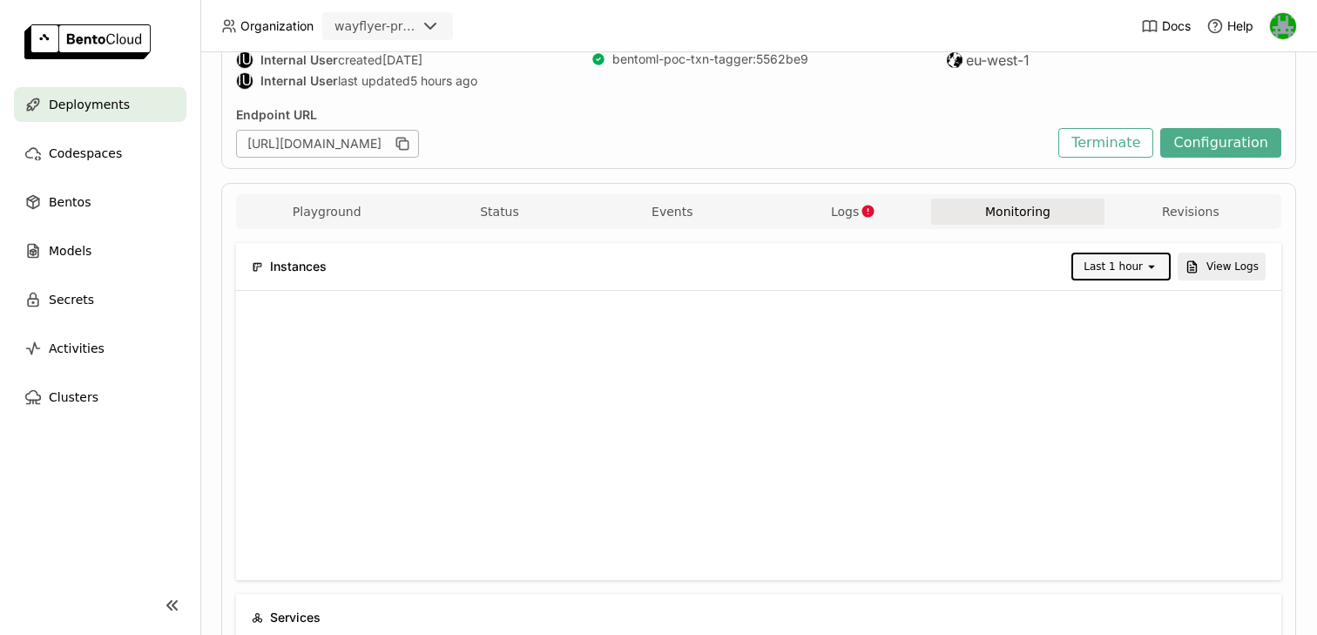
scroll to position [224, 0]
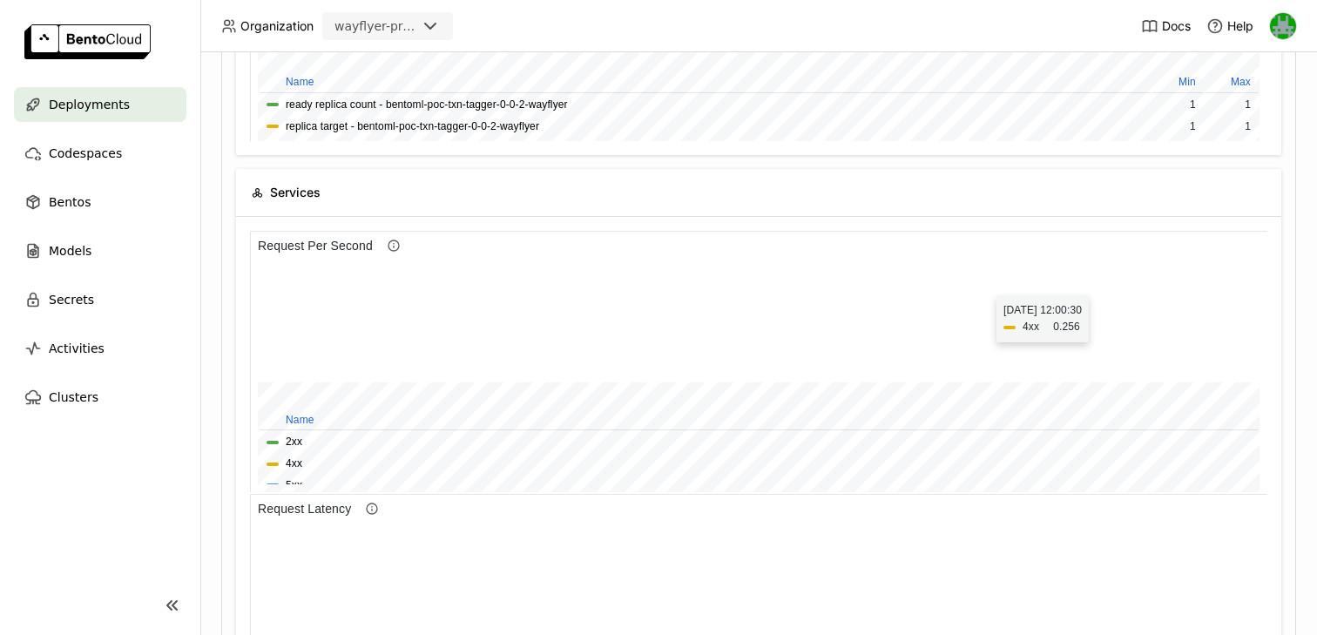
click at [1113, 543] on div at bounding box center [1109, 547] width 9 height 9
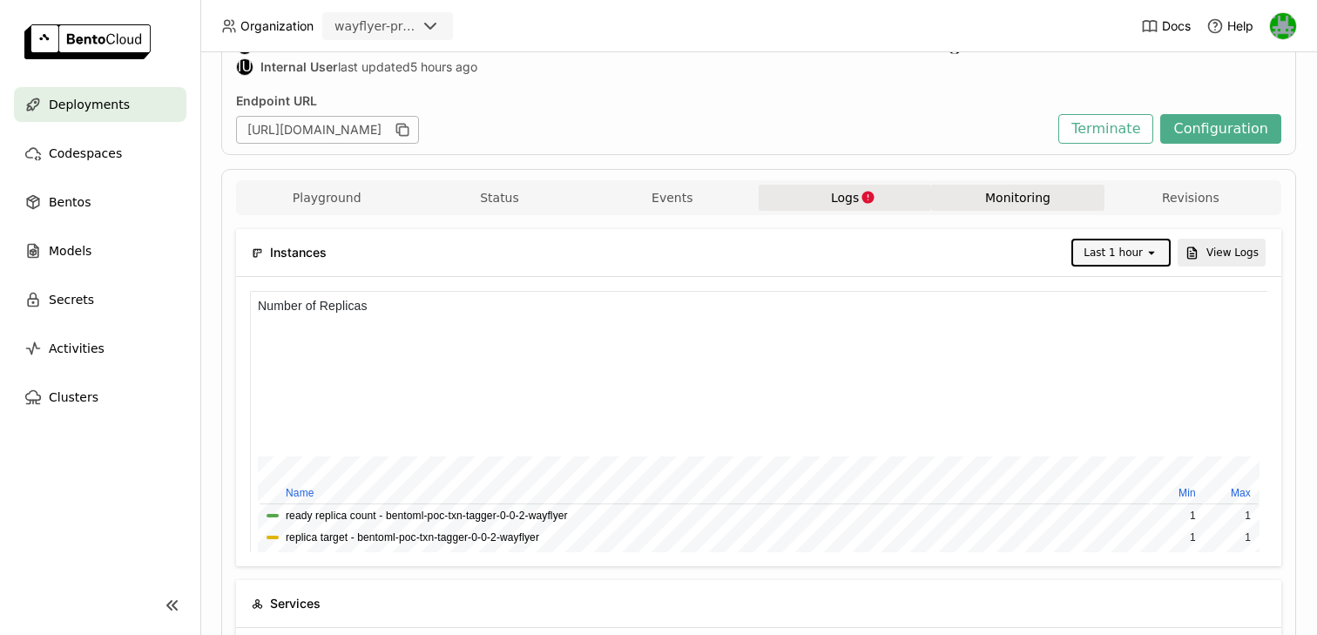
click at [787, 192] on button "Logs" at bounding box center [845, 198] width 172 height 26
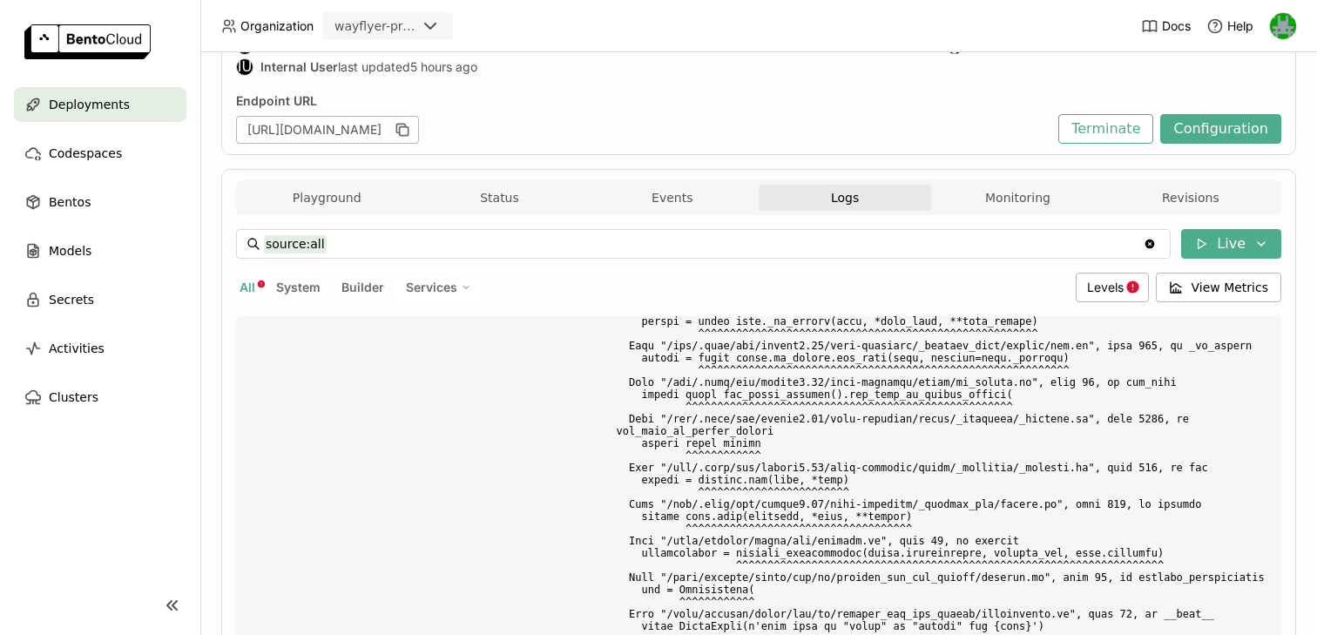
click at [425, 282] on span "Services" at bounding box center [431, 288] width 51 height 16
click at [382, 323] on div "TransactionTaggerService" at bounding box center [378, 330] width 188 height 21
type input "source:service service:TransactionTaggerService"
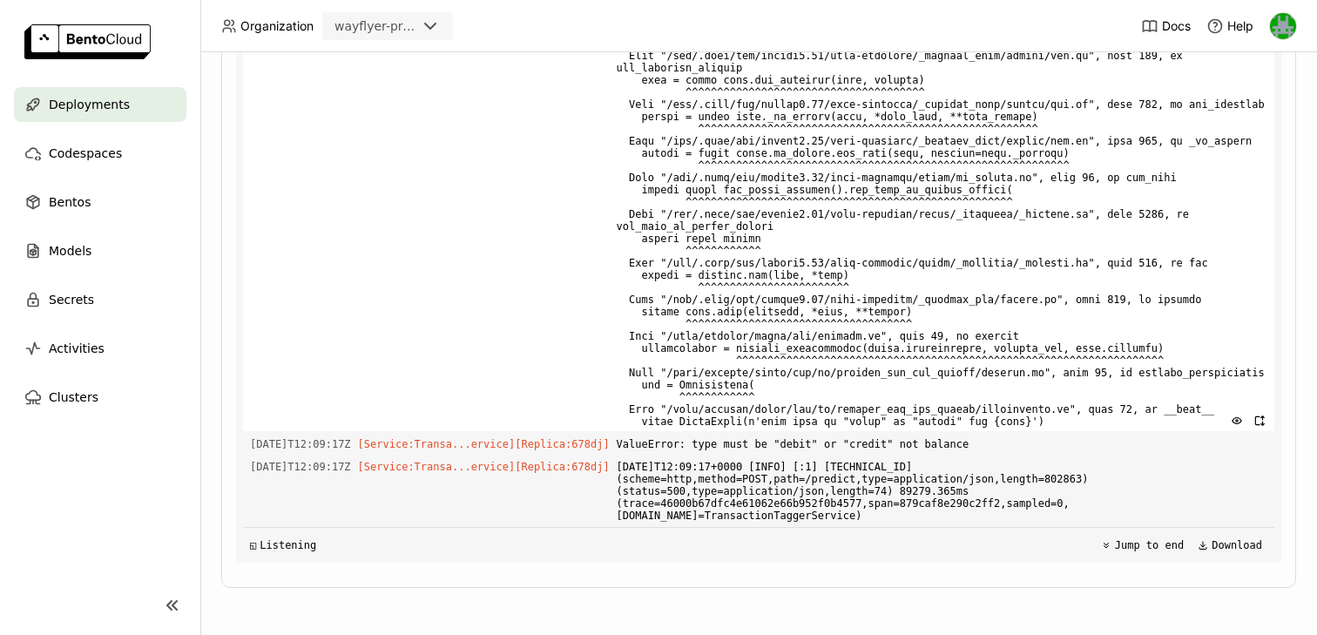
scroll to position [11848, 0]
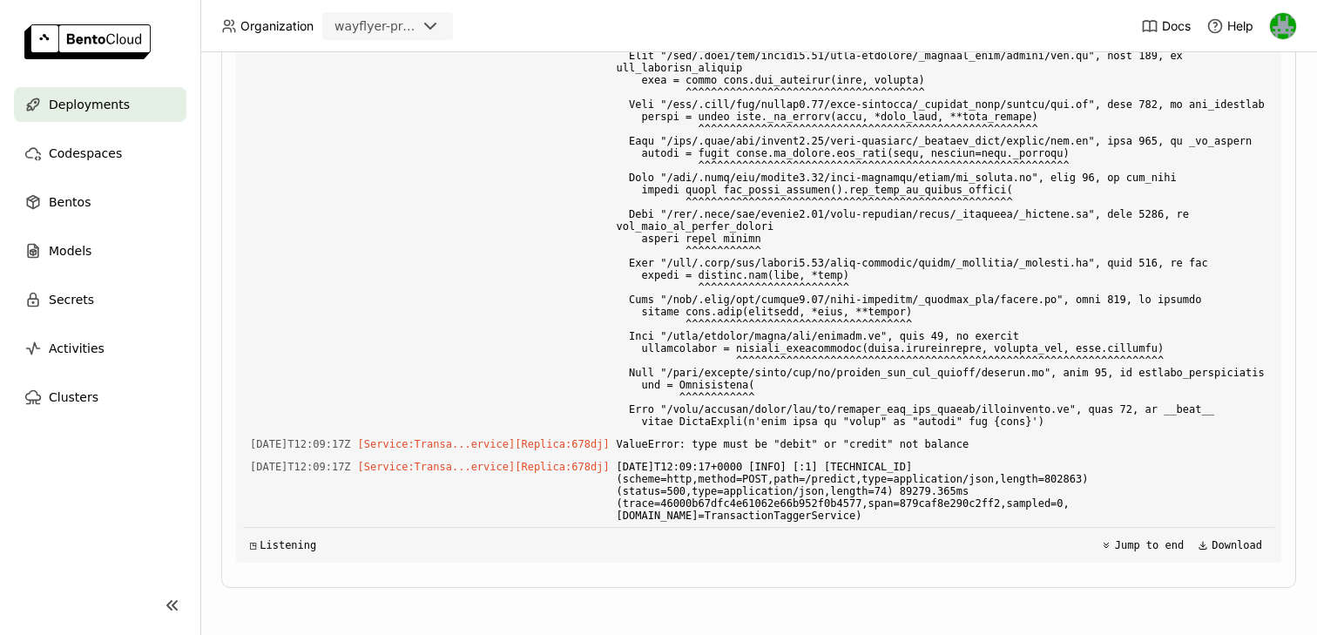
drag, startPoint x: 731, startPoint y: 331, endPoint x: 639, endPoint y: 280, distance: 104.5
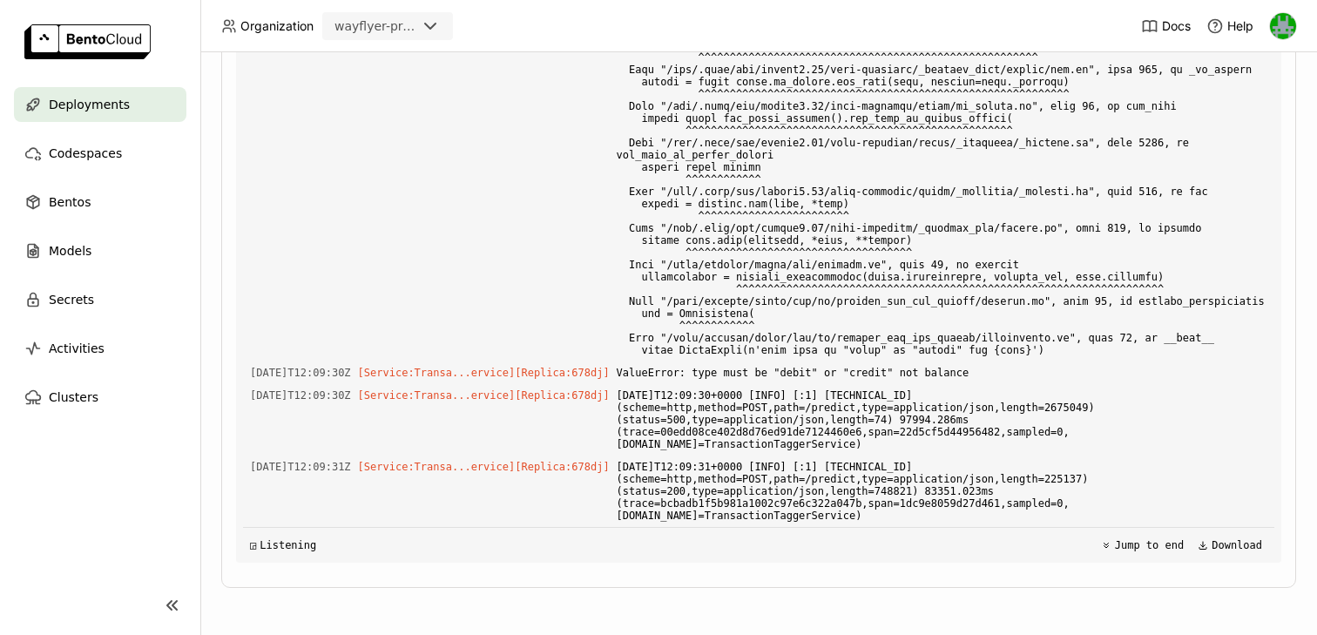
scroll to position [0, 0]
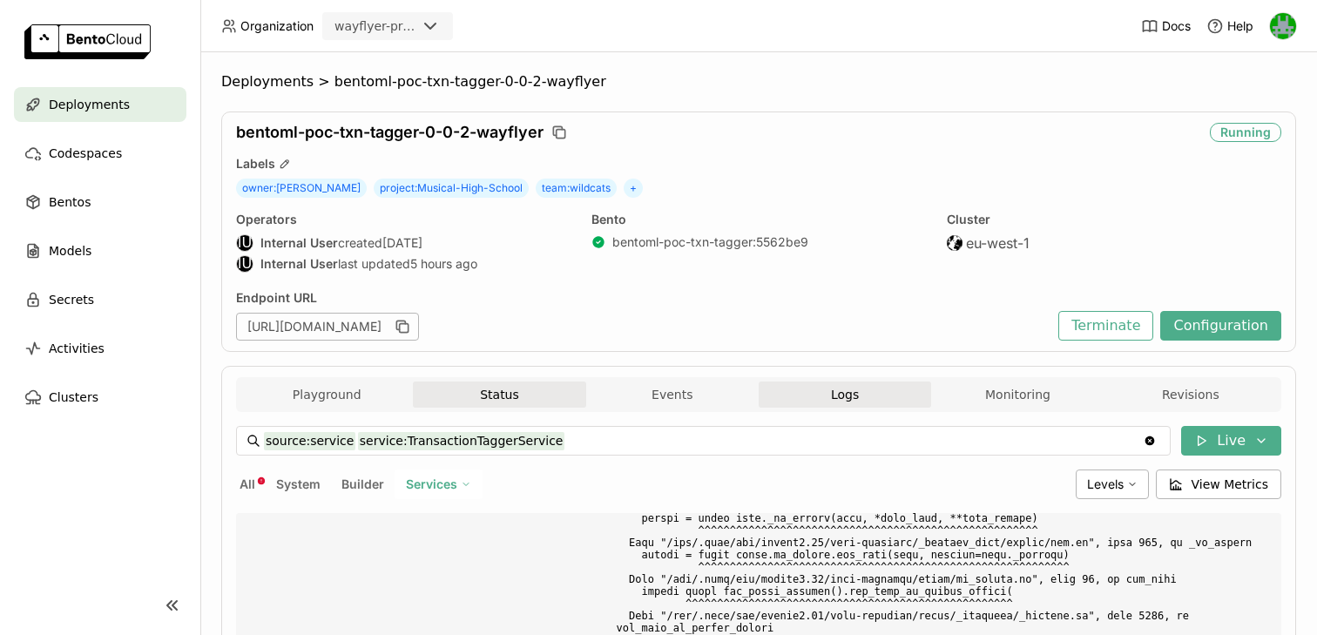
click at [456, 401] on button "Status" at bounding box center [499, 395] width 172 height 26
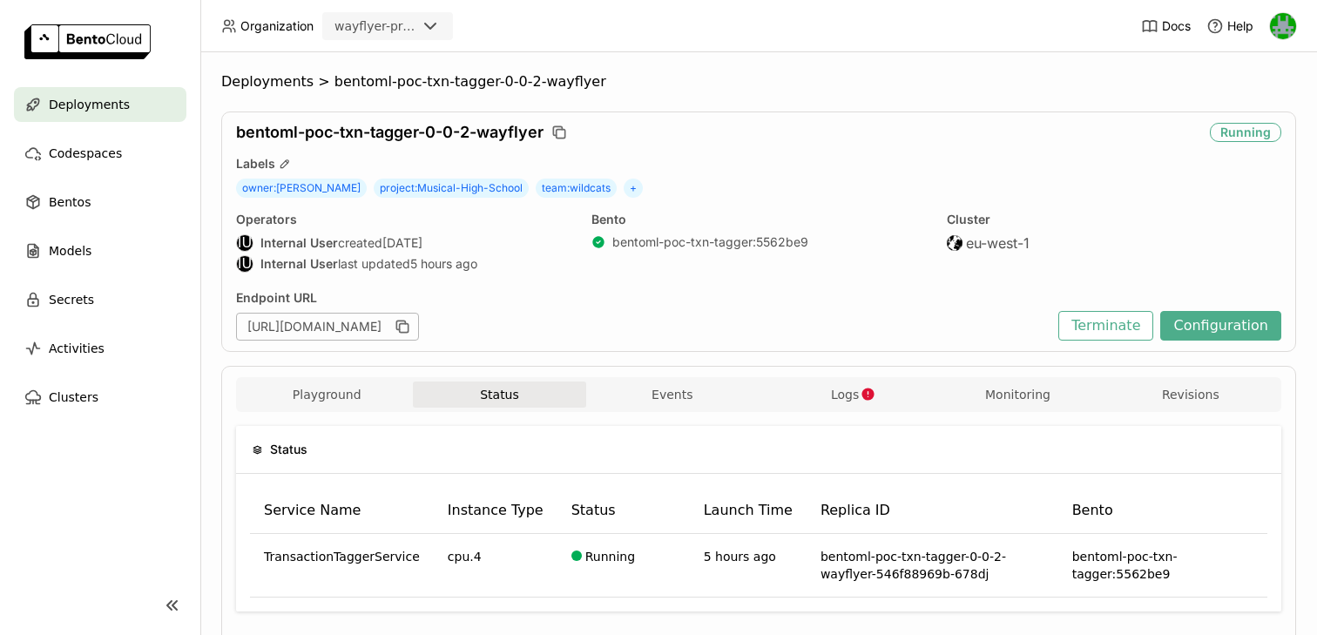
scroll to position [63, 0]
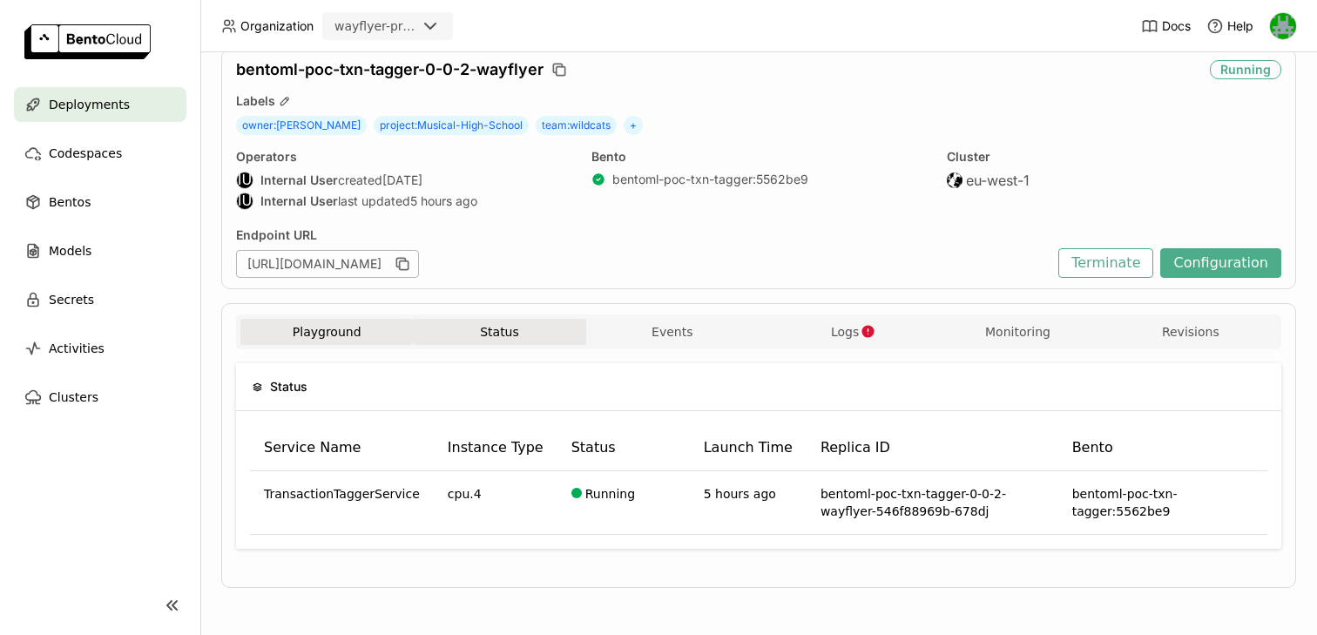
click at [362, 325] on button "Playground" at bounding box center [326, 332] width 172 height 26
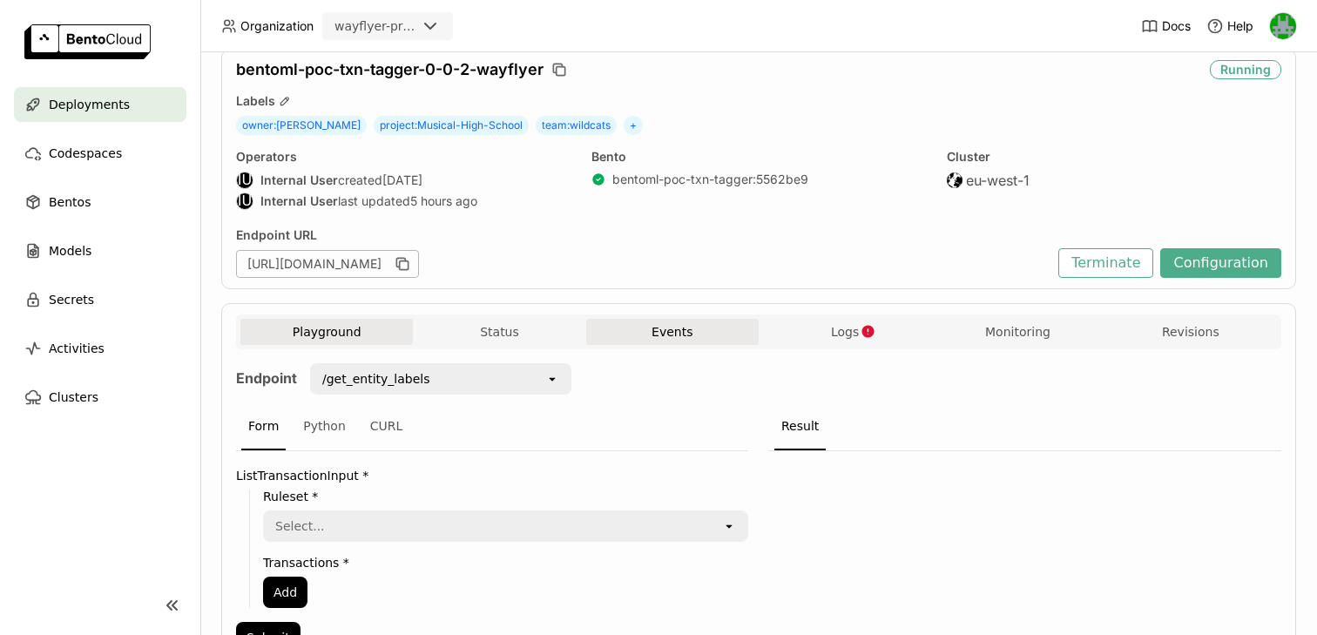
click at [661, 330] on button "Events" at bounding box center [672, 332] width 172 height 26
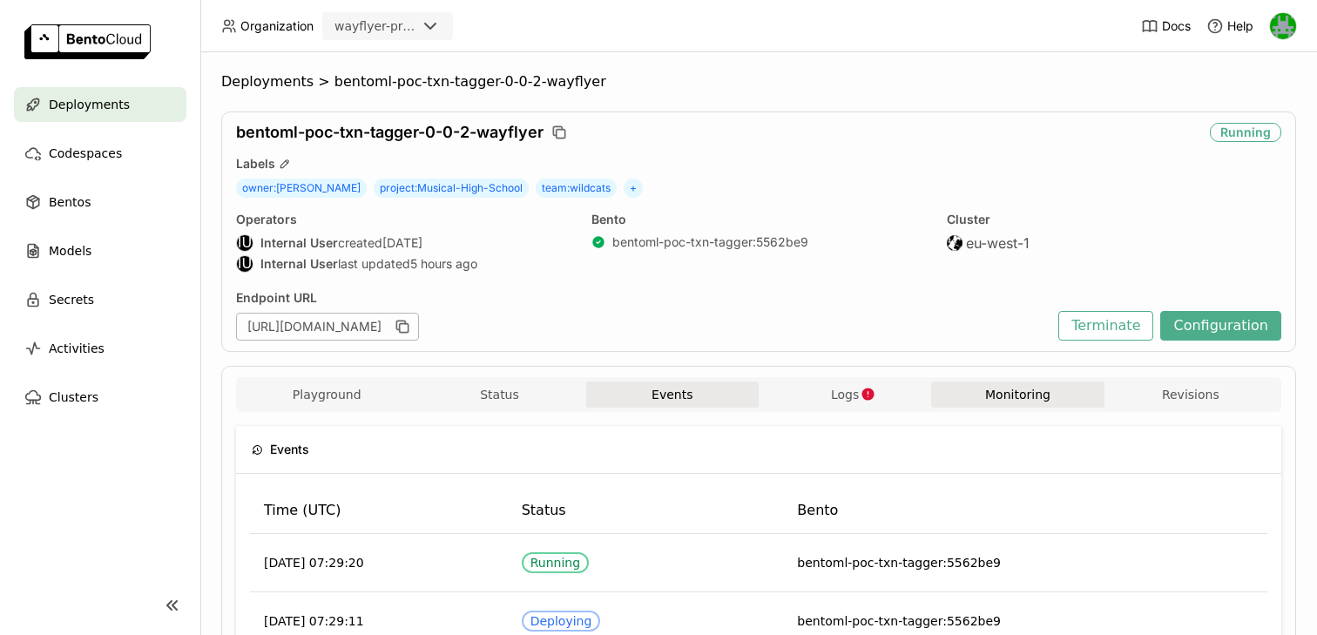
click at [1024, 384] on button "Monitoring" at bounding box center [1017, 395] width 172 height 26
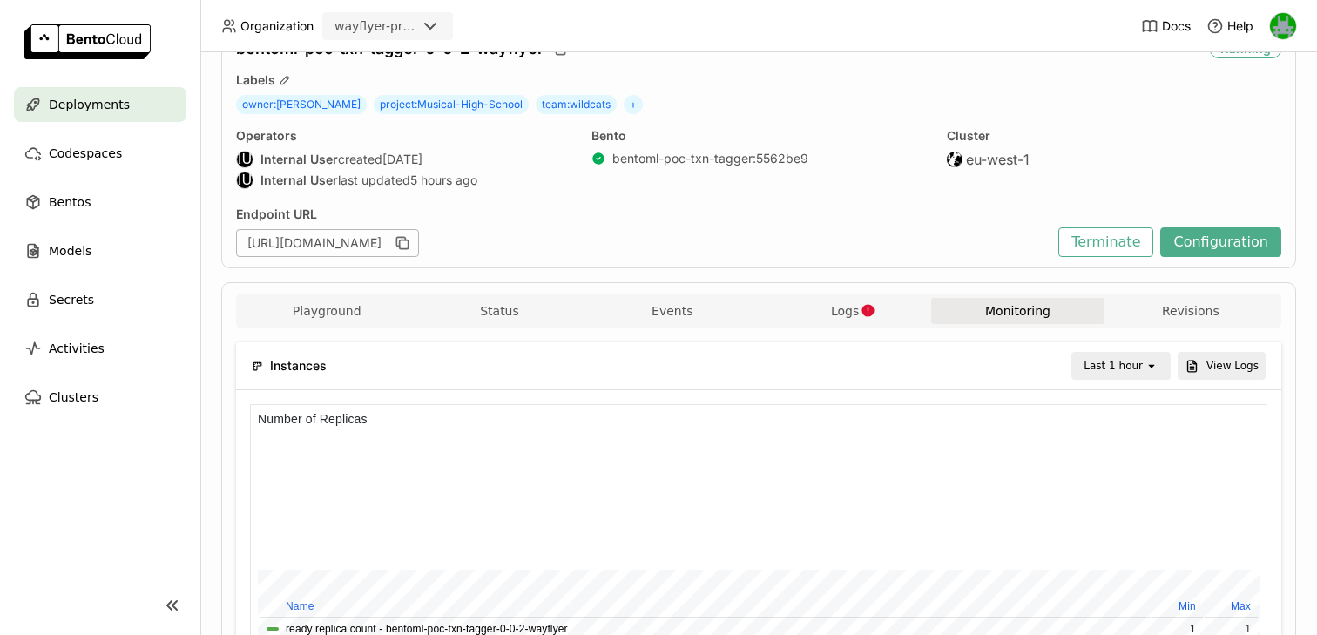
scroll to position [227, 0]
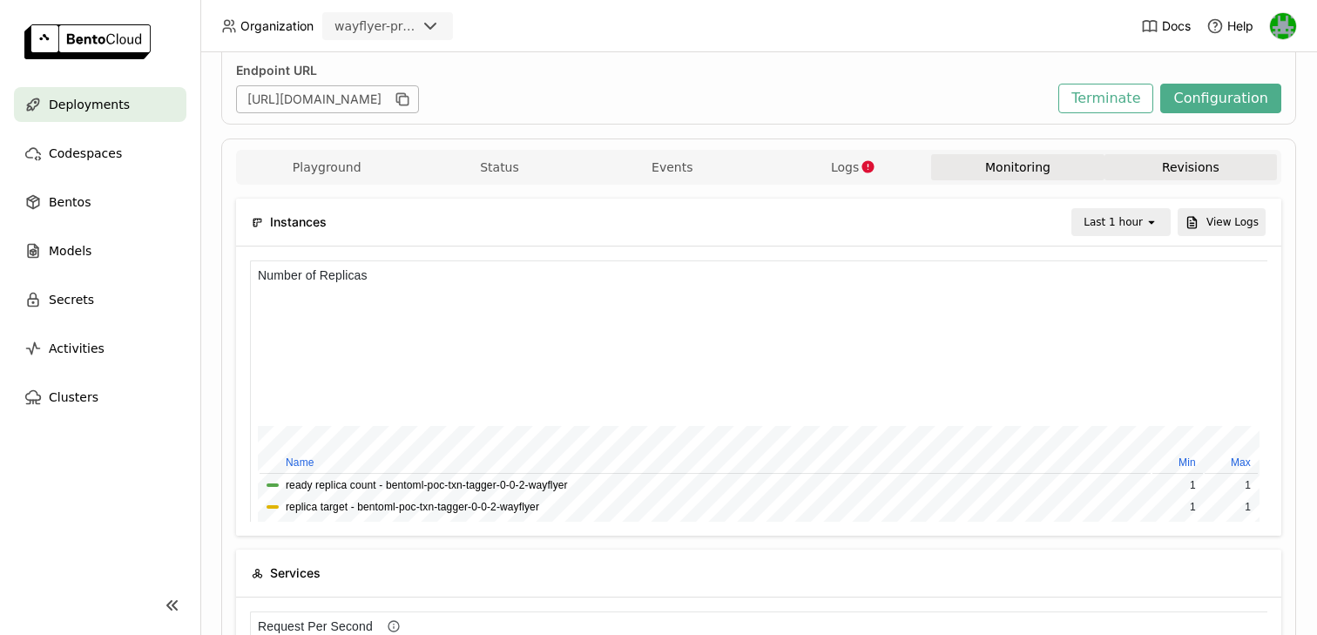
click at [1172, 163] on button "Revisions" at bounding box center [1191, 167] width 172 height 26
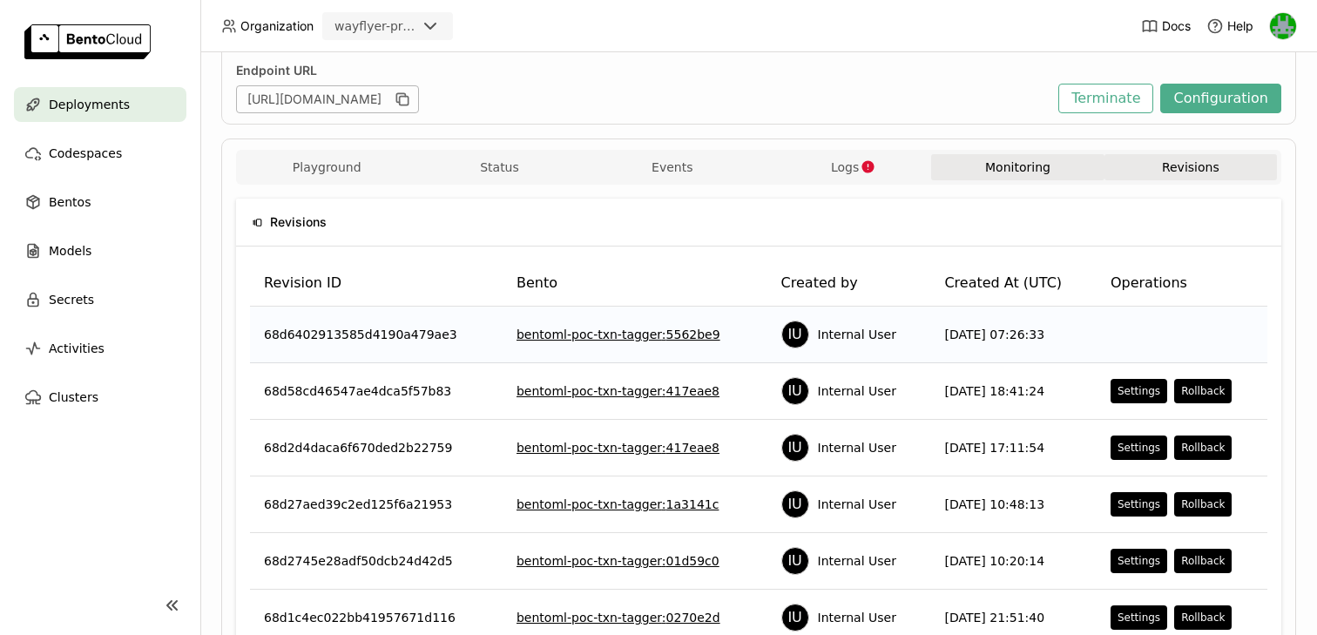
click at [1006, 162] on button "Monitoring" at bounding box center [1017, 167] width 172 height 26
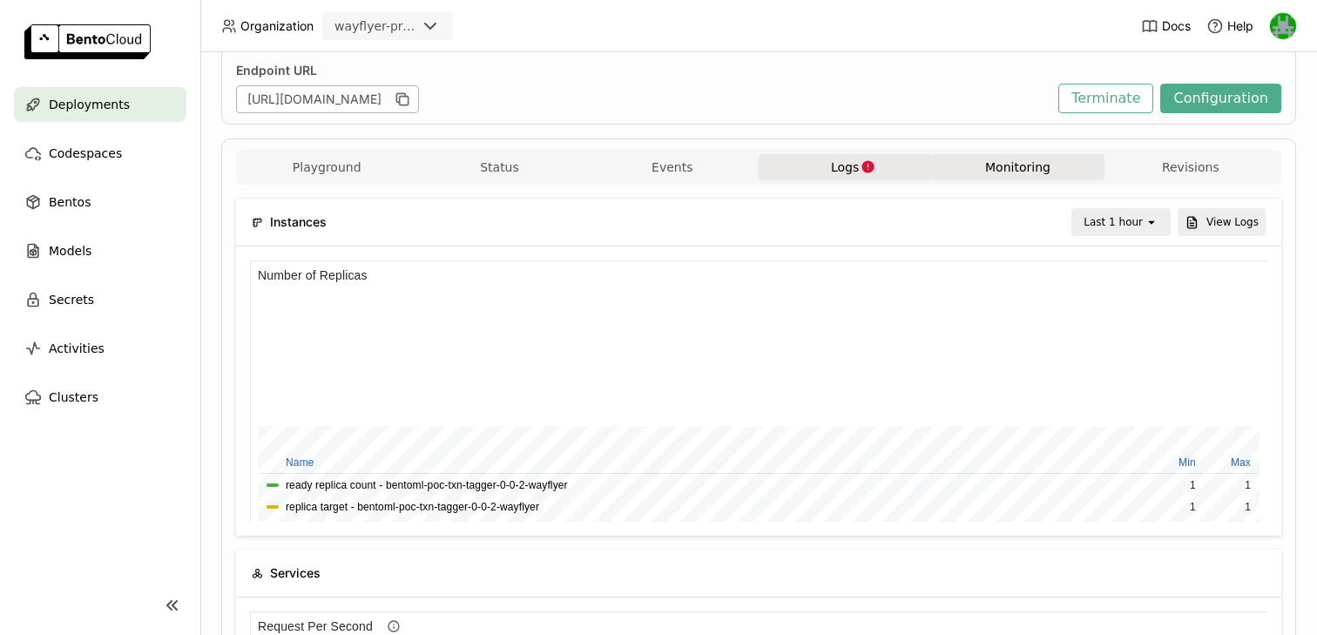
click at [832, 174] on span "Logs" at bounding box center [845, 167] width 28 height 16
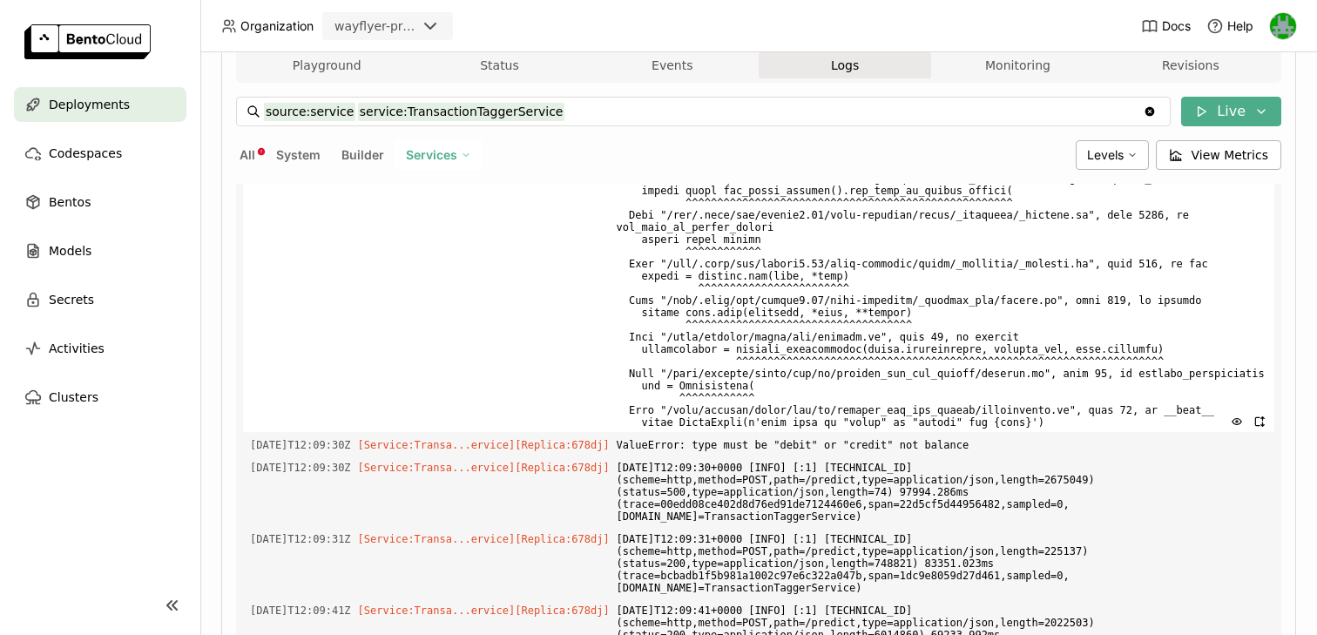
scroll to position [340, 0]
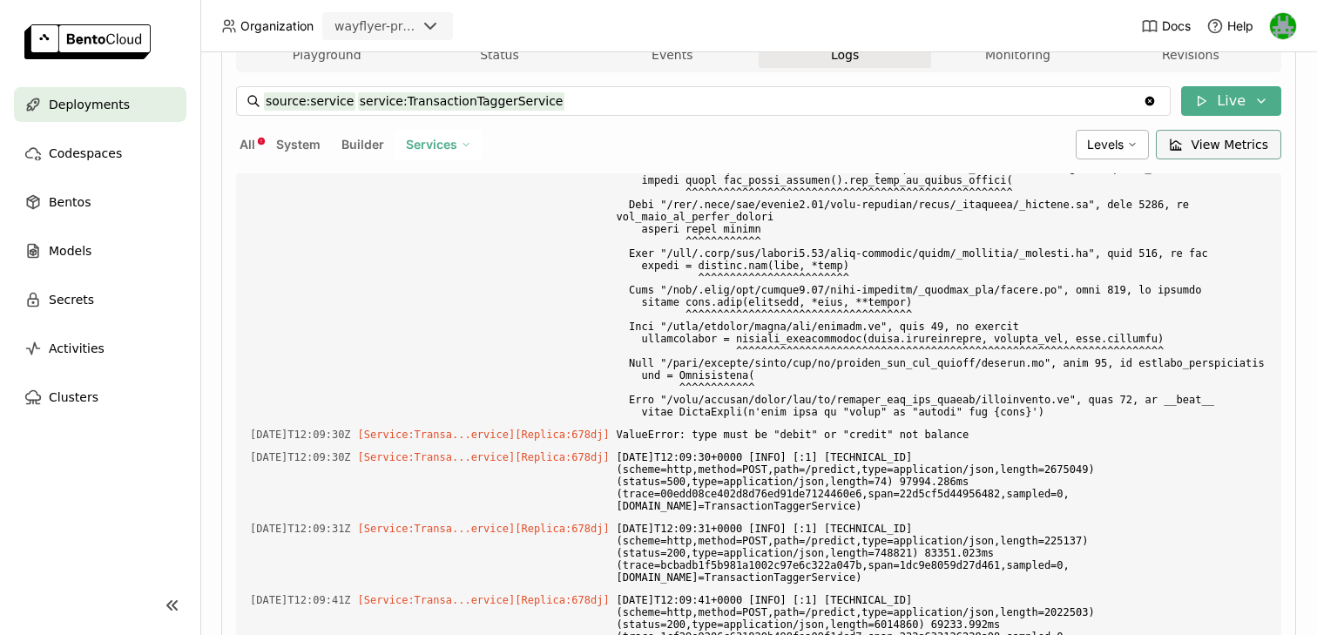
click at [1199, 145] on span "View Metrics" at bounding box center [1231, 144] width 78 height 17
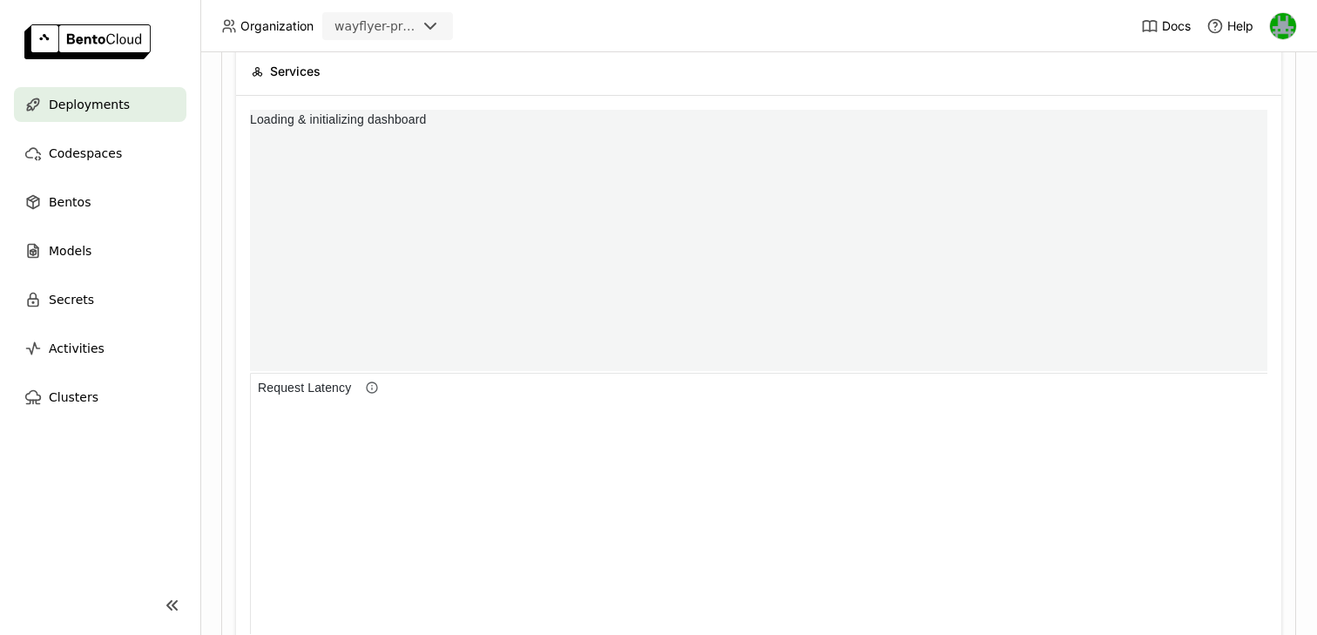
scroll to position [1, 1]
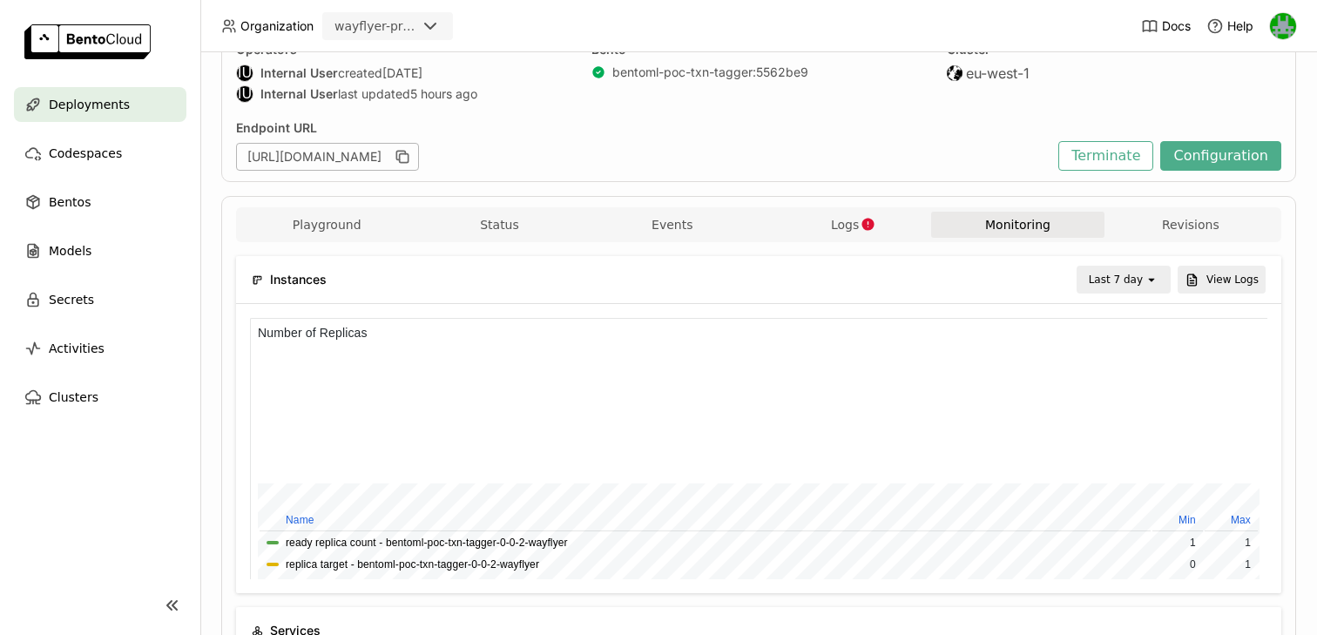
click at [1124, 291] on div "Last 7 day" at bounding box center [1111, 279] width 66 height 24
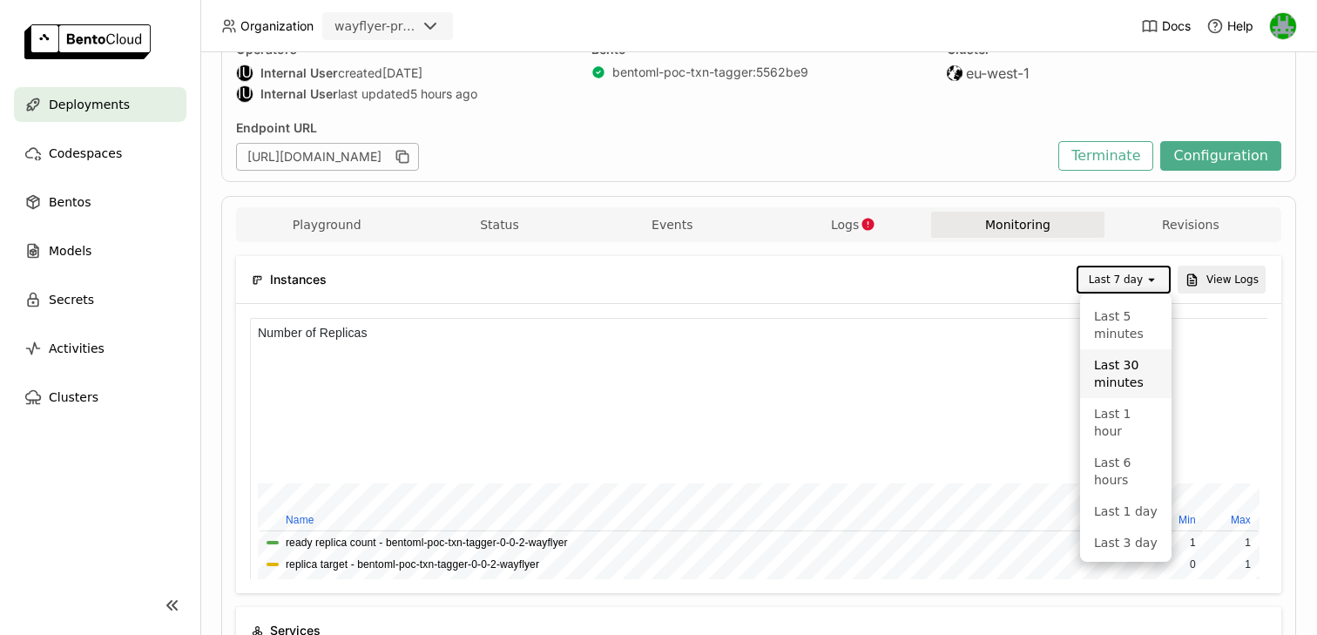
click at [1114, 371] on div "Last 30 minutes" at bounding box center [1126, 373] width 64 height 35
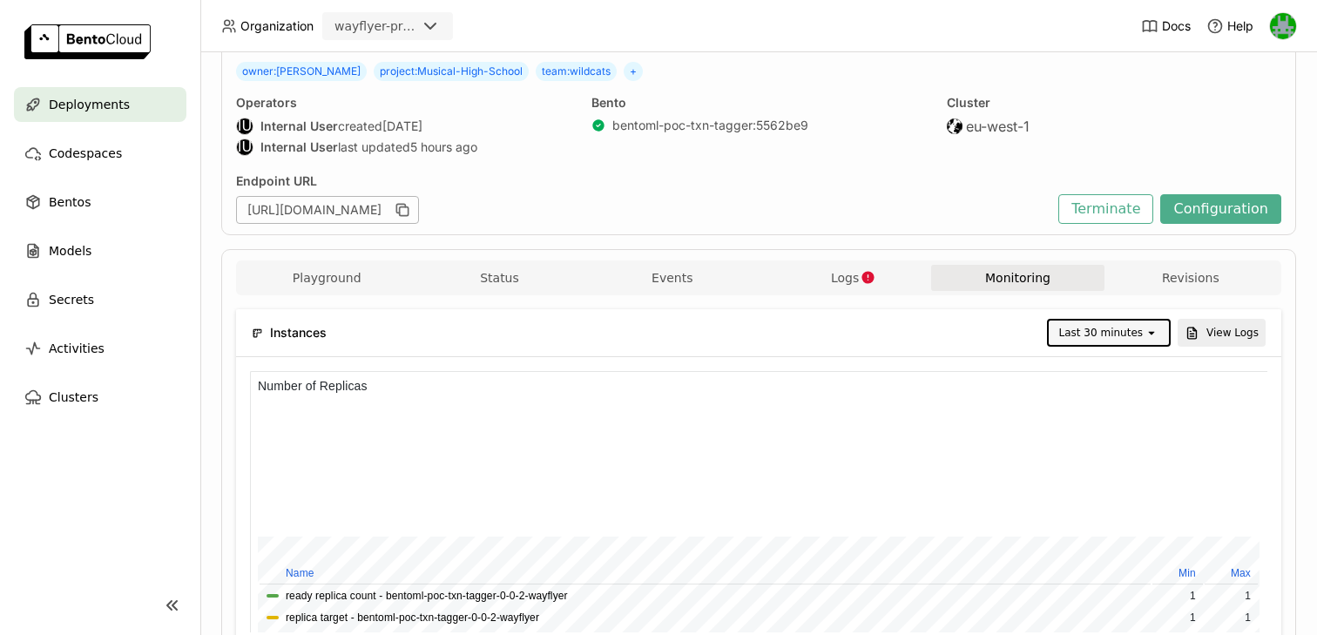
scroll to position [0, 0]
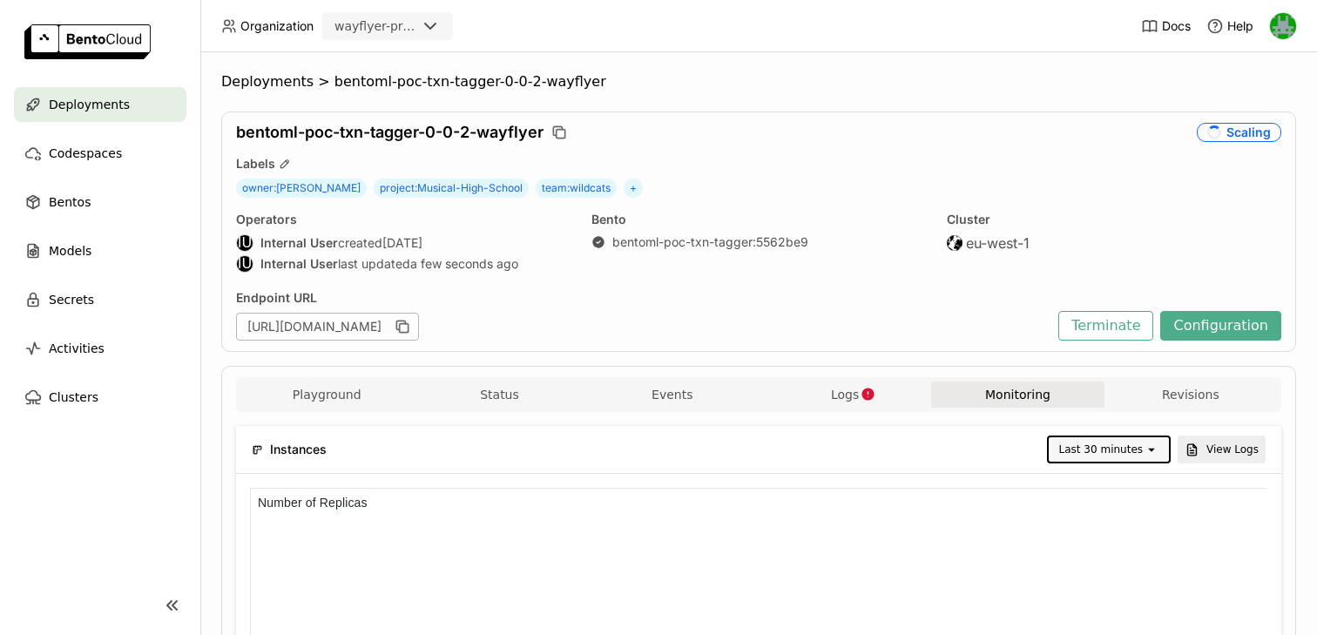
click at [93, 103] on span "Deployments" at bounding box center [89, 104] width 81 height 21
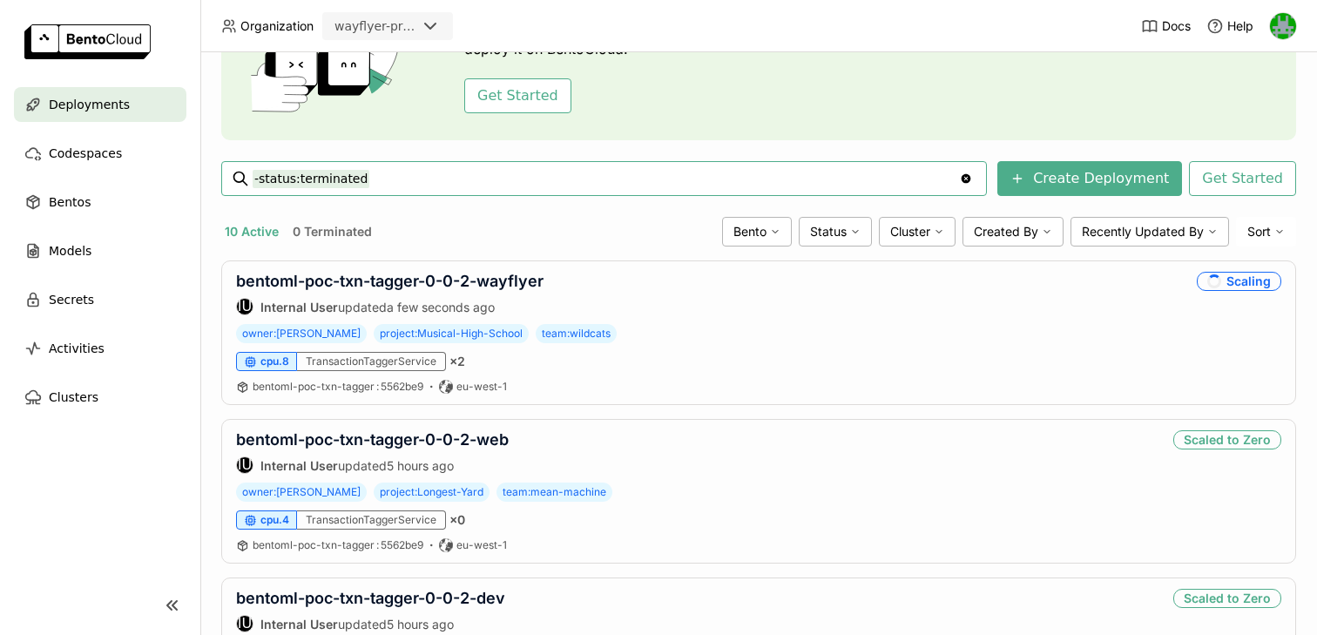
scroll to position [184, 0]
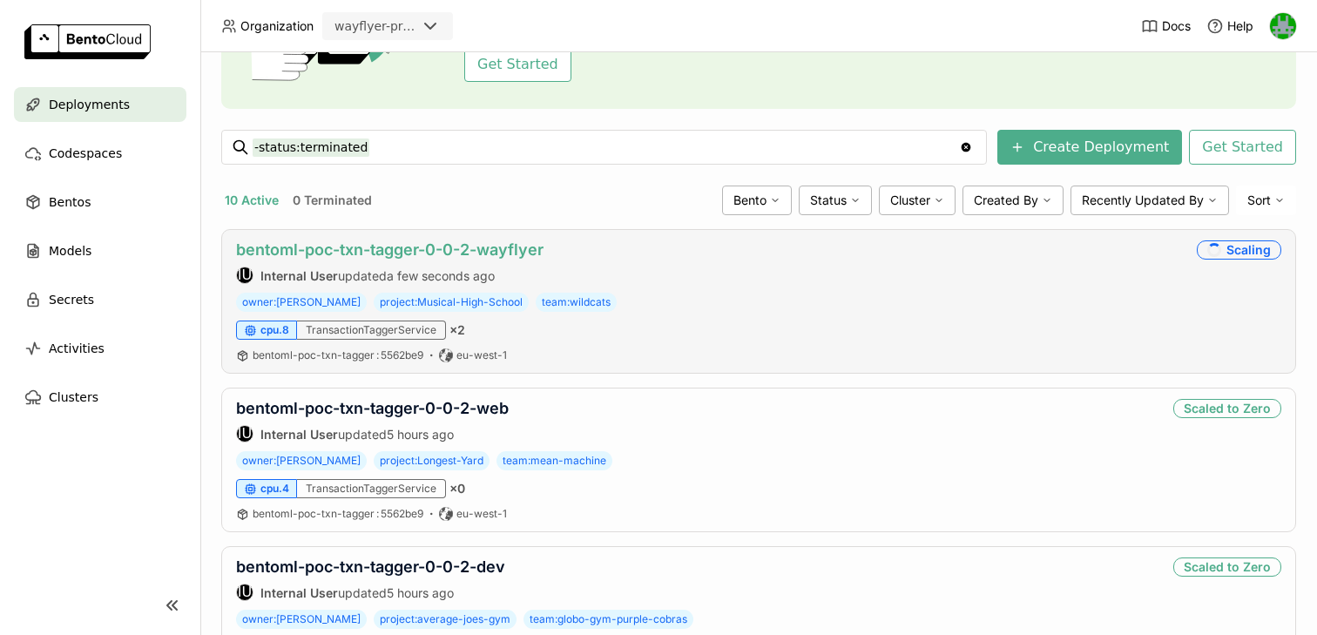
click at [463, 247] on link "bentoml-poc-txn-tagger-0-0-2-wayflyer" at bounding box center [389, 249] width 307 height 18
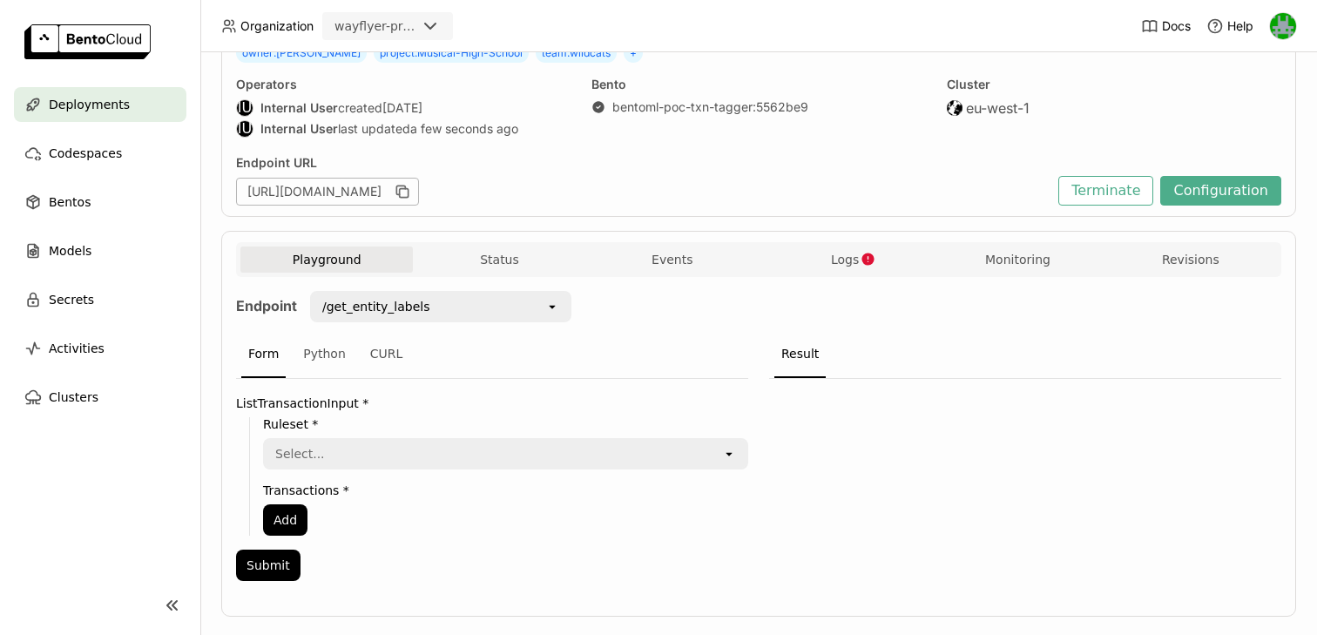
scroll to position [164, 0]
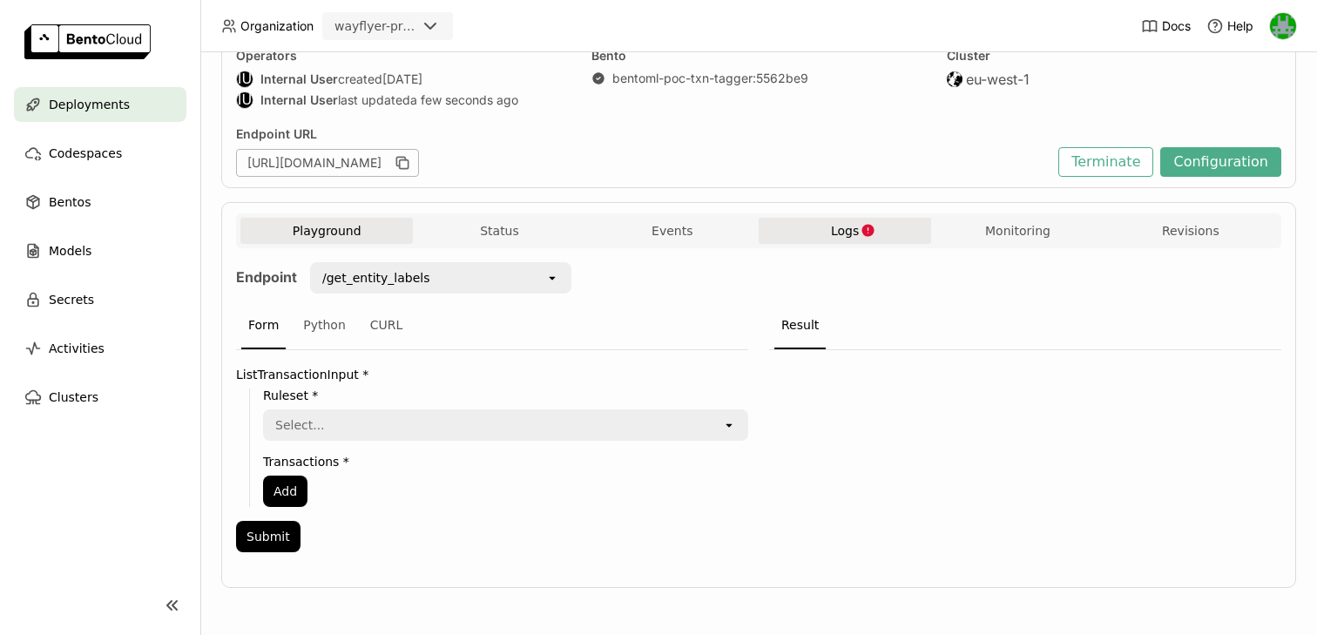
click at [843, 231] on span "Logs" at bounding box center [845, 231] width 28 height 16
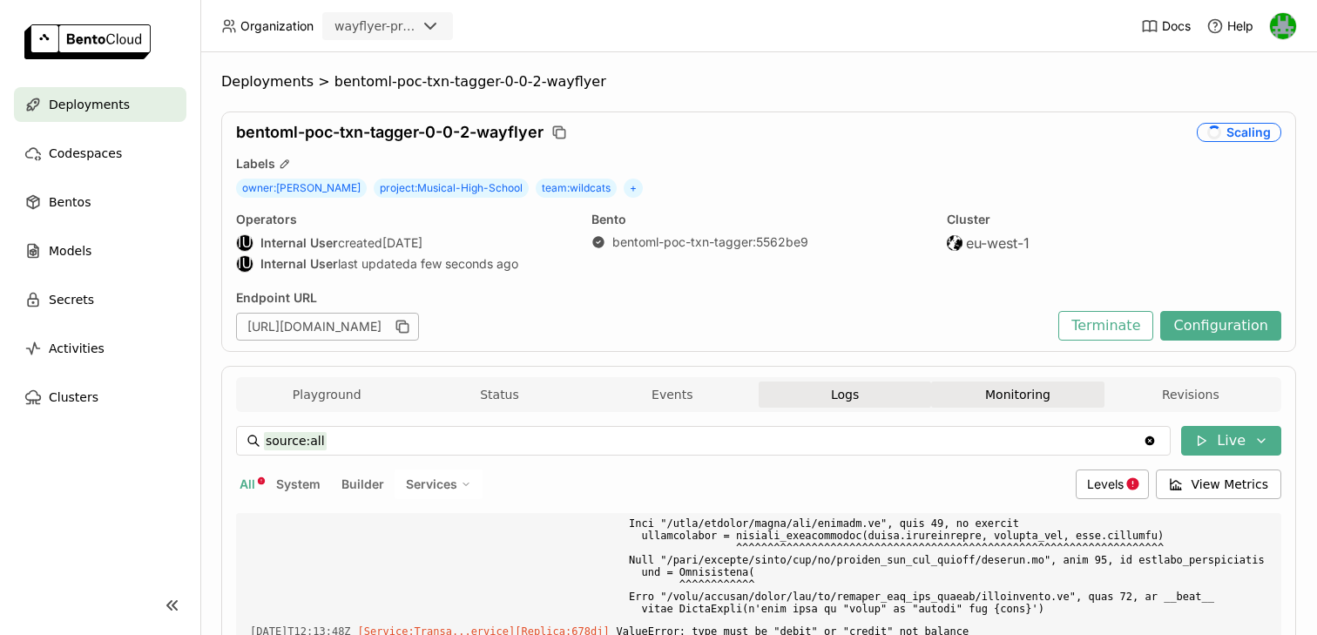
click at [1017, 394] on button "Monitoring" at bounding box center [1017, 395] width 172 height 26
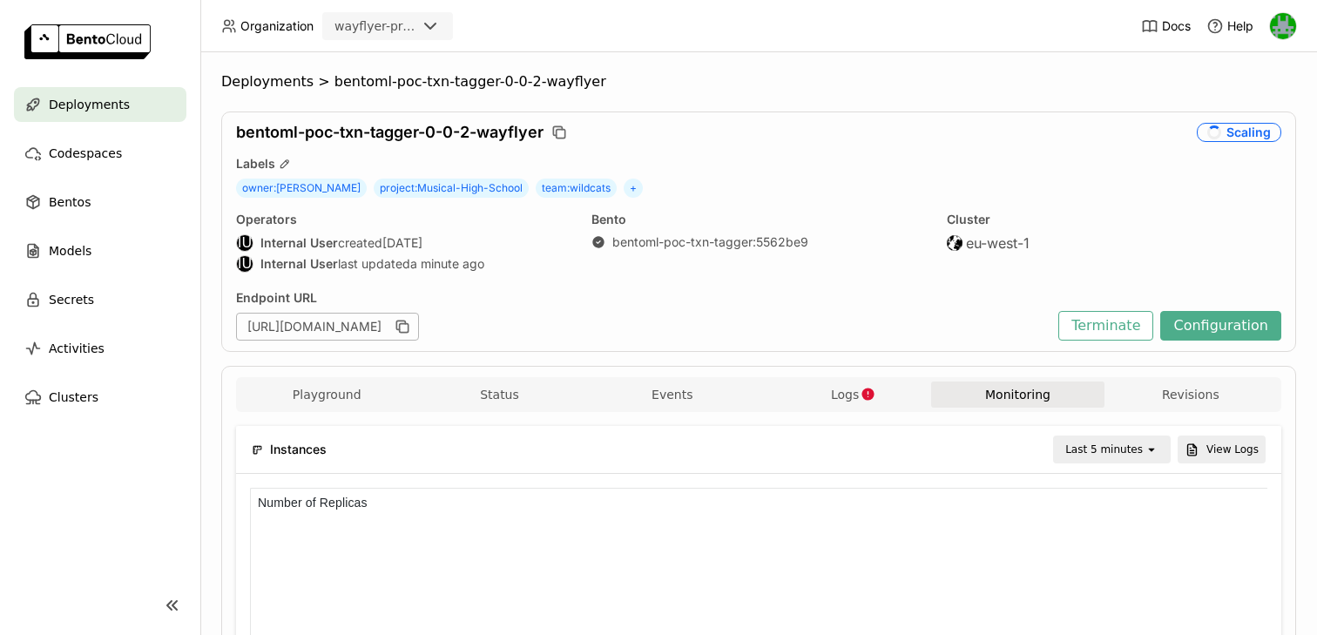
scroll to position [1, 1]
click at [1212, 314] on button "Configuration" at bounding box center [1220, 326] width 121 height 30
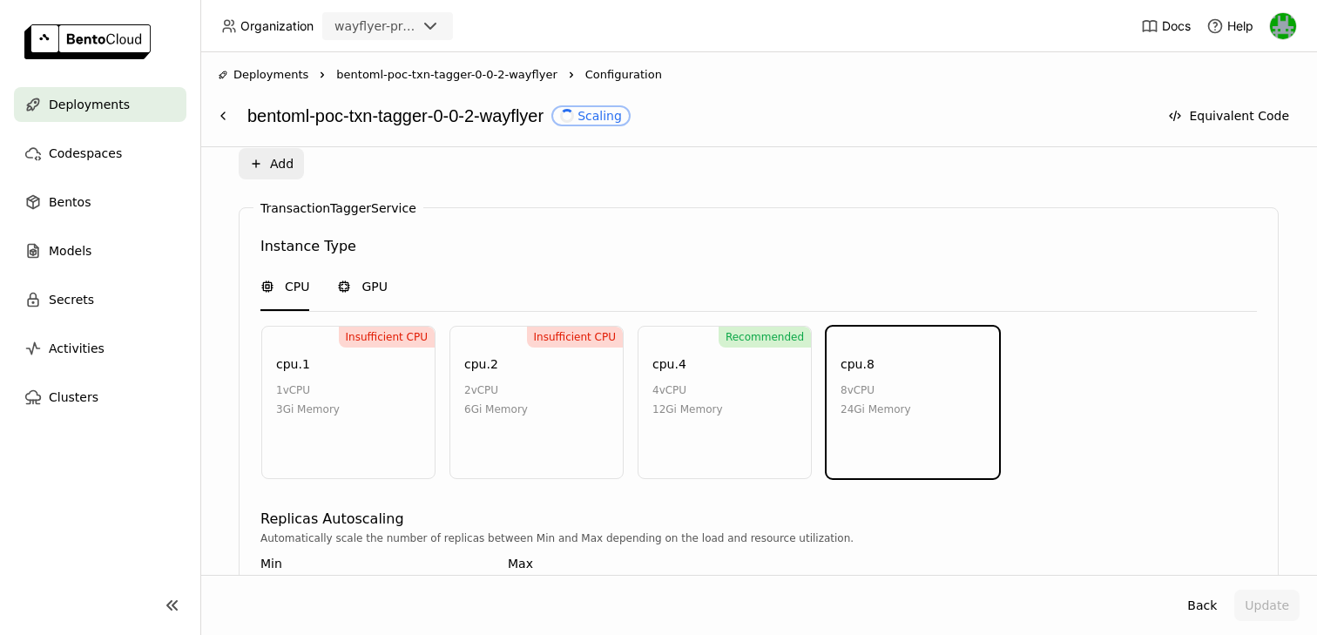
click at [369, 297] on div "GPU" at bounding box center [362, 287] width 51 height 47
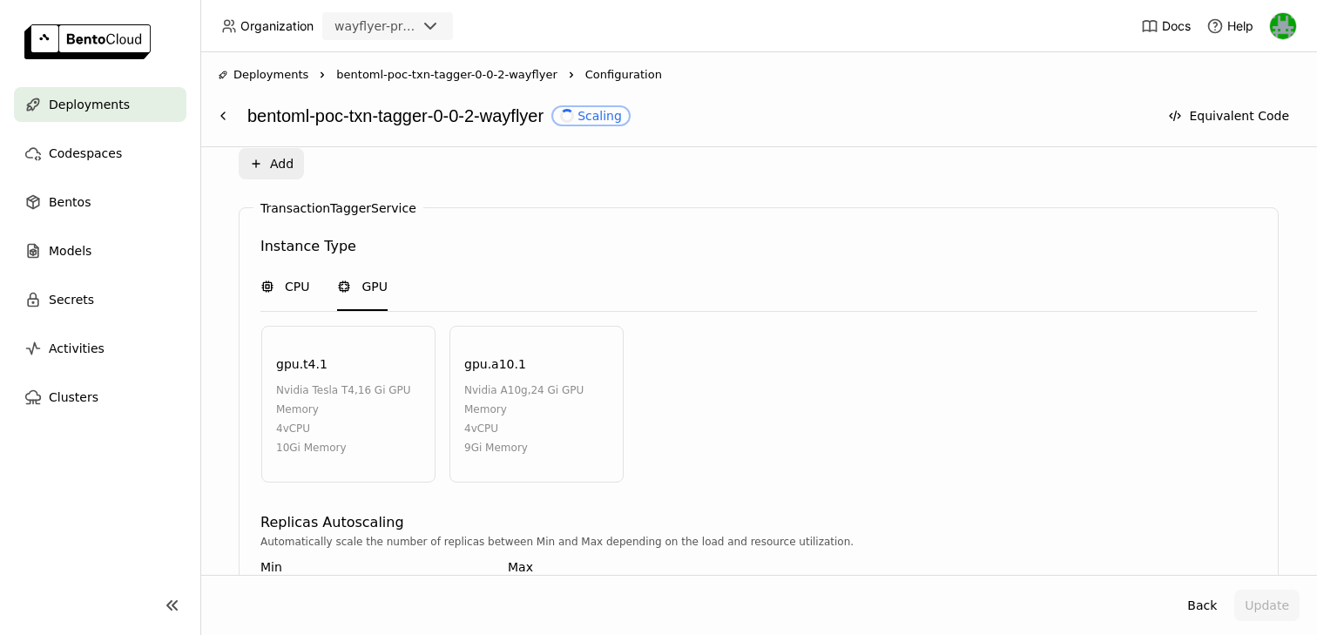
click at [295, 288] on span "CPU" at bounding box center [297, 286] width 24 height 17
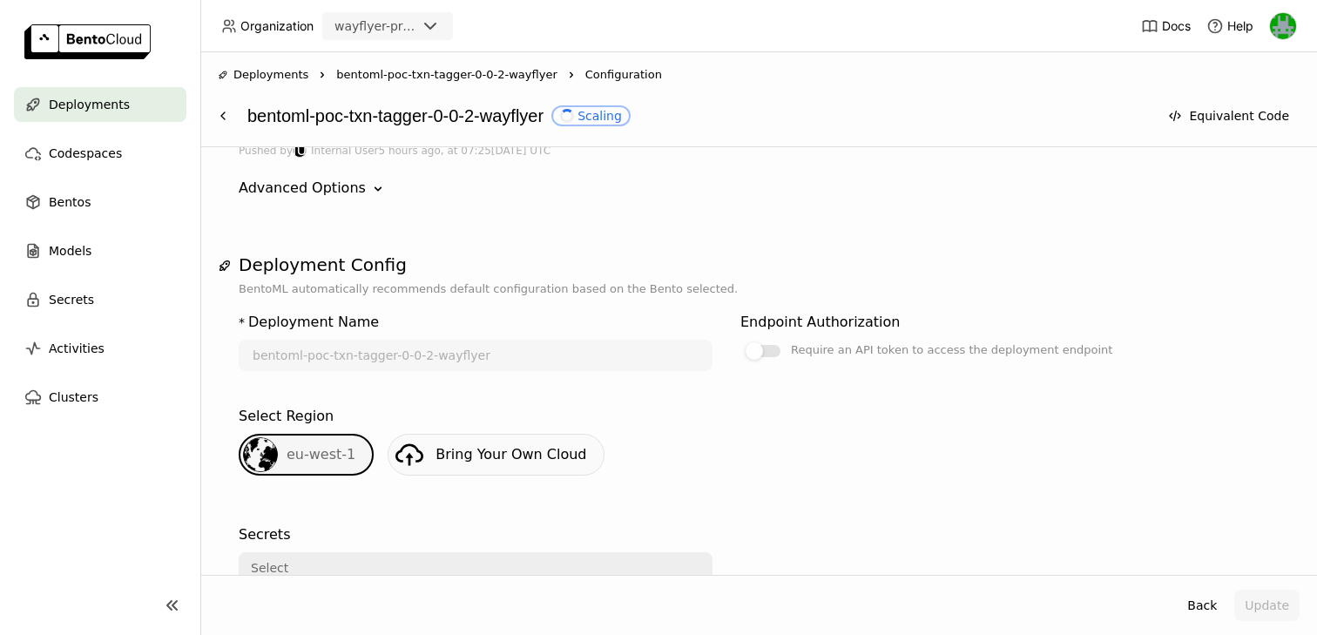
scroll to position [111, 0]
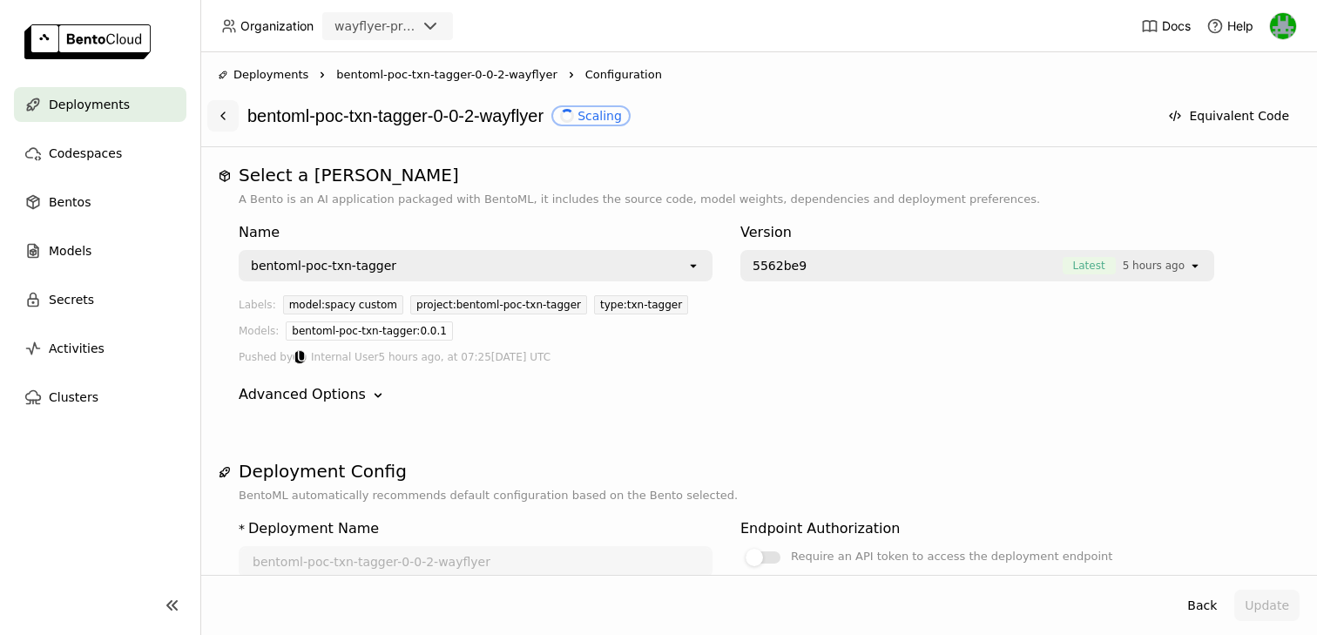
click at [224, 111] on icon at bounding box center [223, 116] width 14 height 14
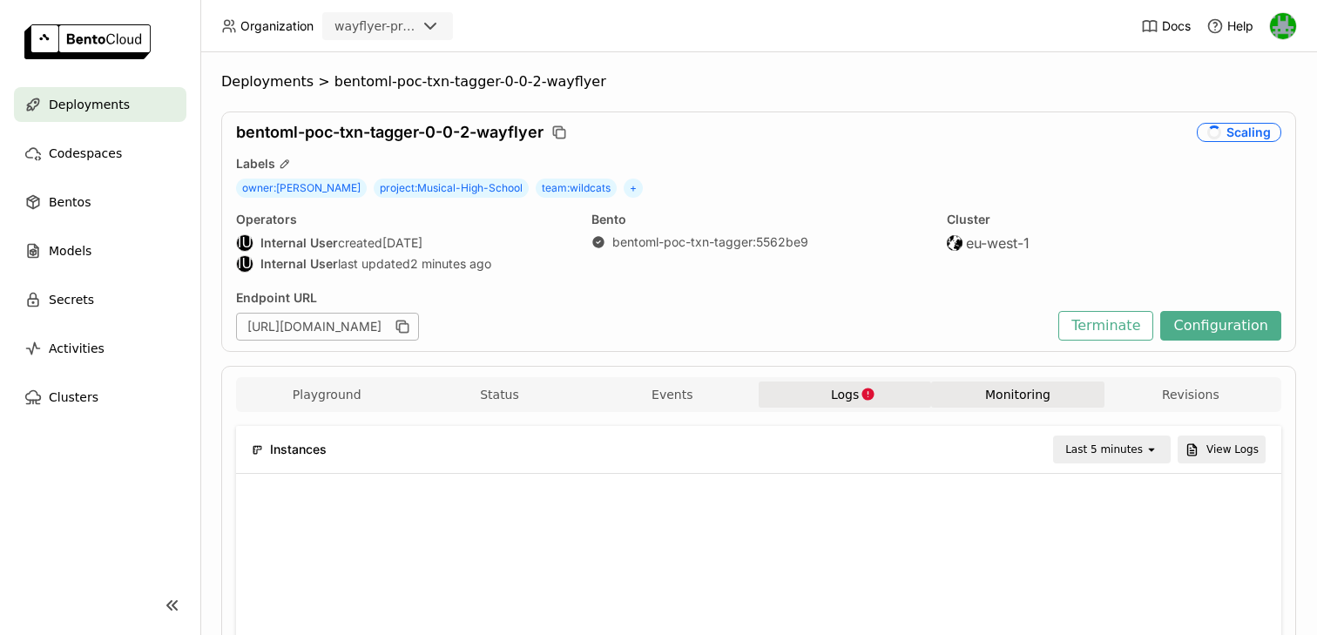
scroll to position [99, 0]
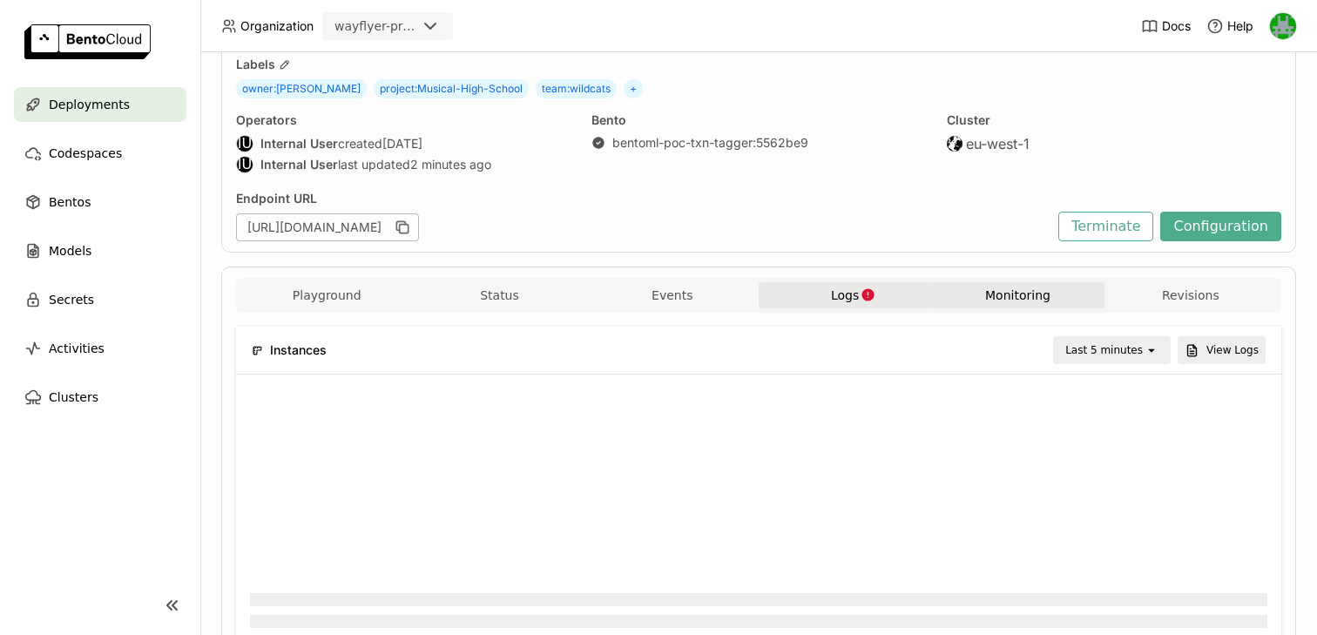
click at [812, 301] on button "Logs" at bounding box center [845, 295] width 172 height 26
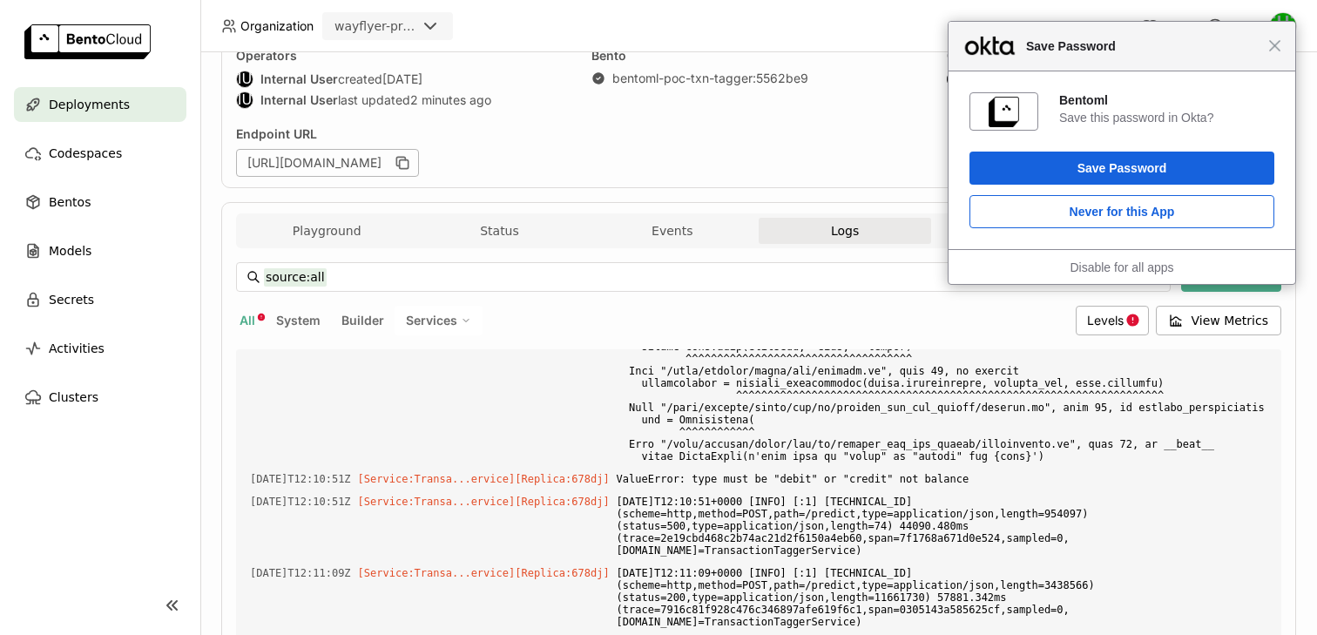
scroll to position [6834, 0]
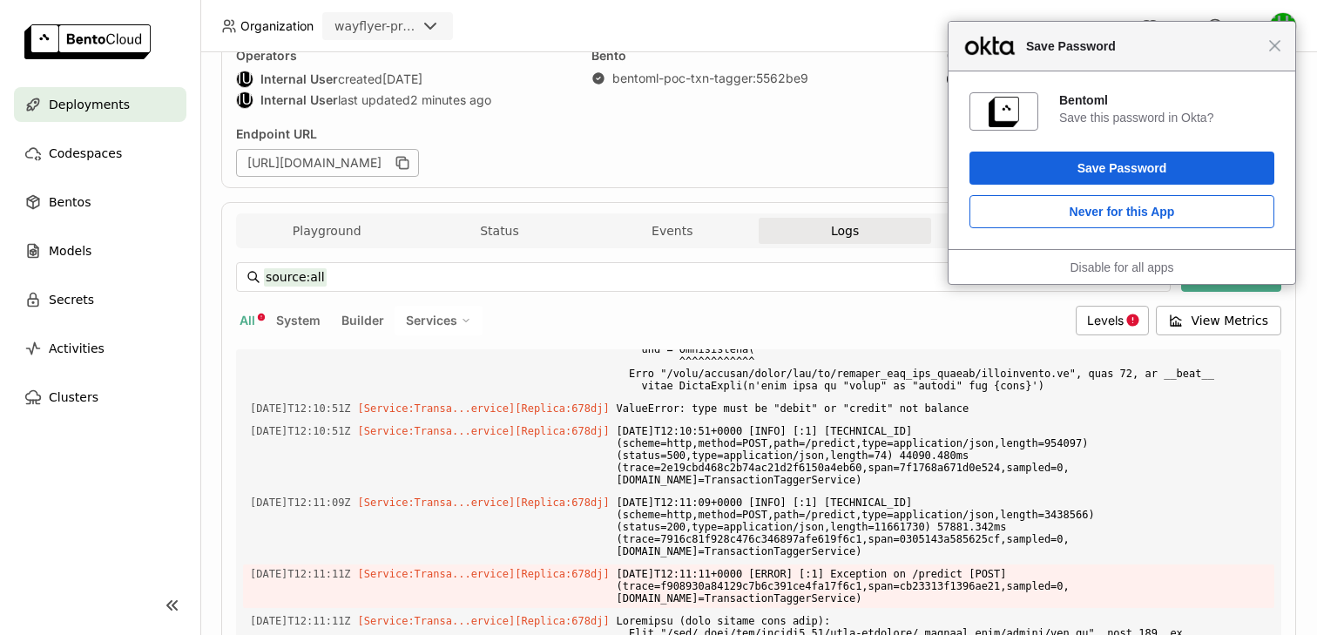
click at [1267, 42] on span "Save Password" at bounding box center [1142, 46] width 251 height 21
click at [1280, 46] on span "Close" at bounding box center [1274, 45] width 13 height 13
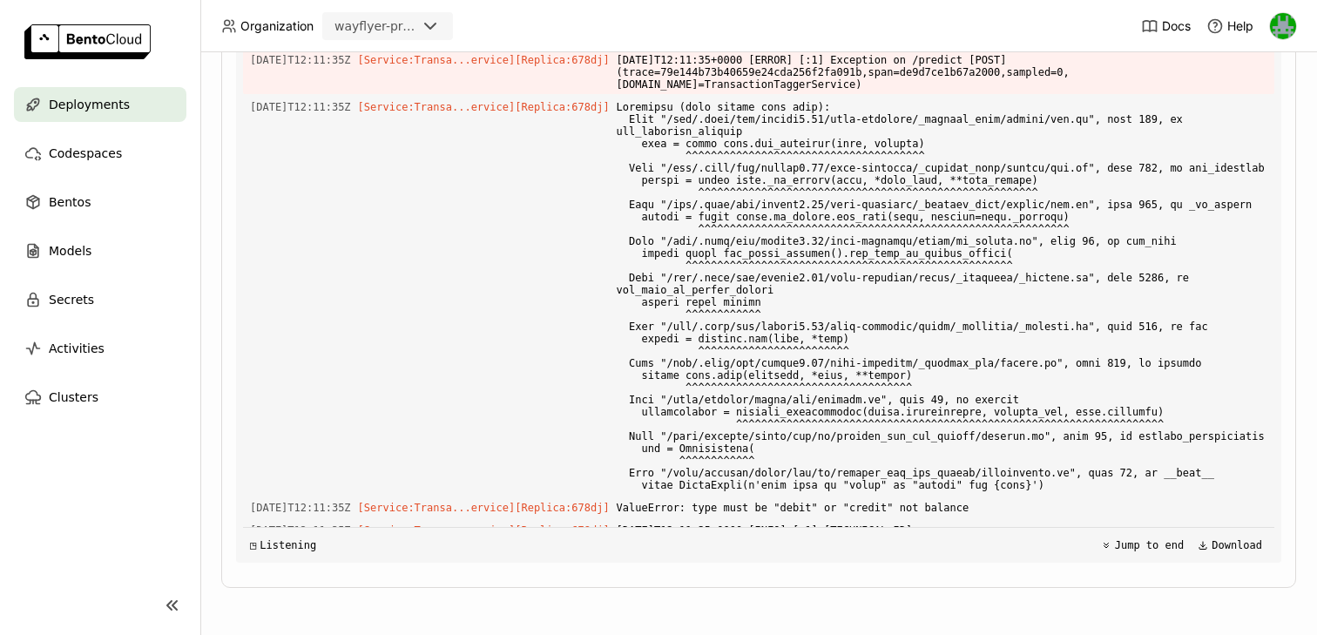
scroll to position [0, 0]
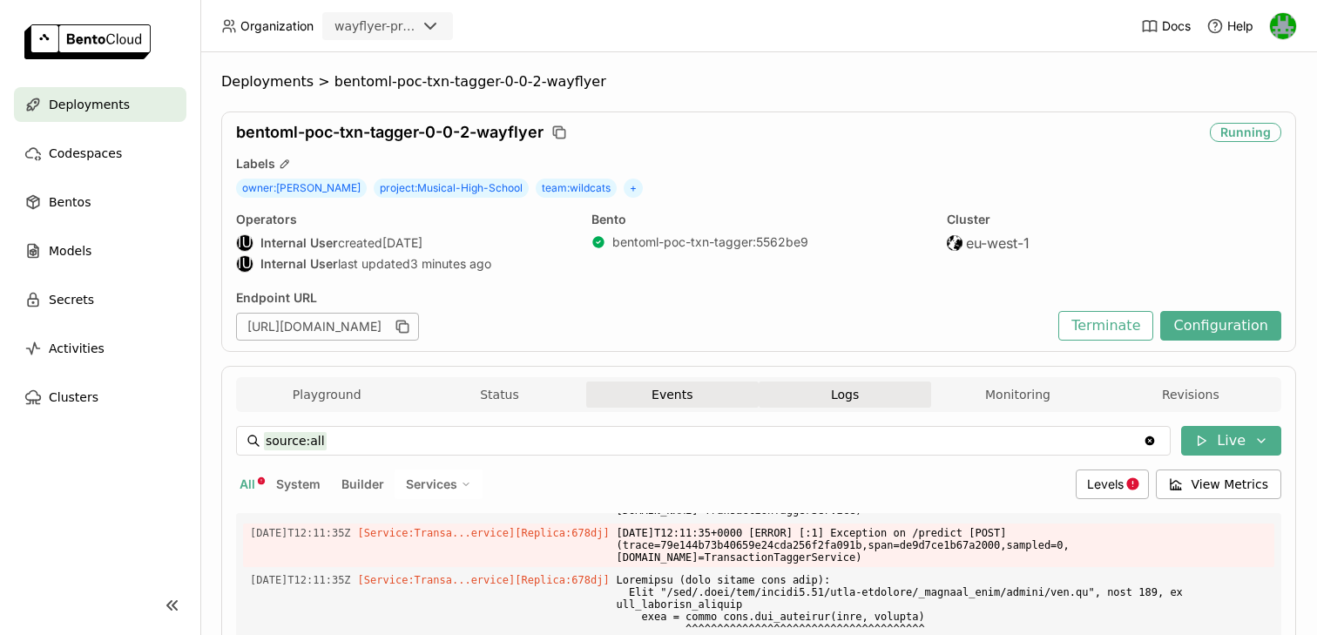
click at [676, 400] on button "Events" at bounding box center [672, 395] width 172 height 26
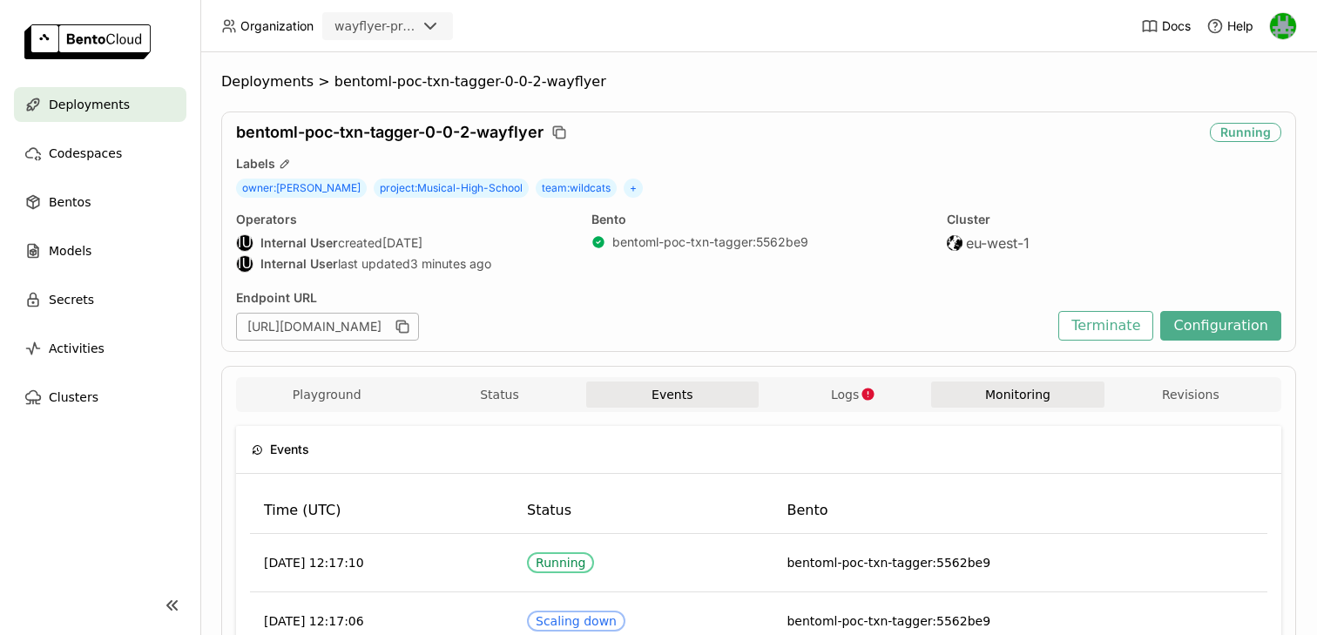
click at [939, 388] on button "Monitoring" at bounding box center [1017, 395] width 172 height 26
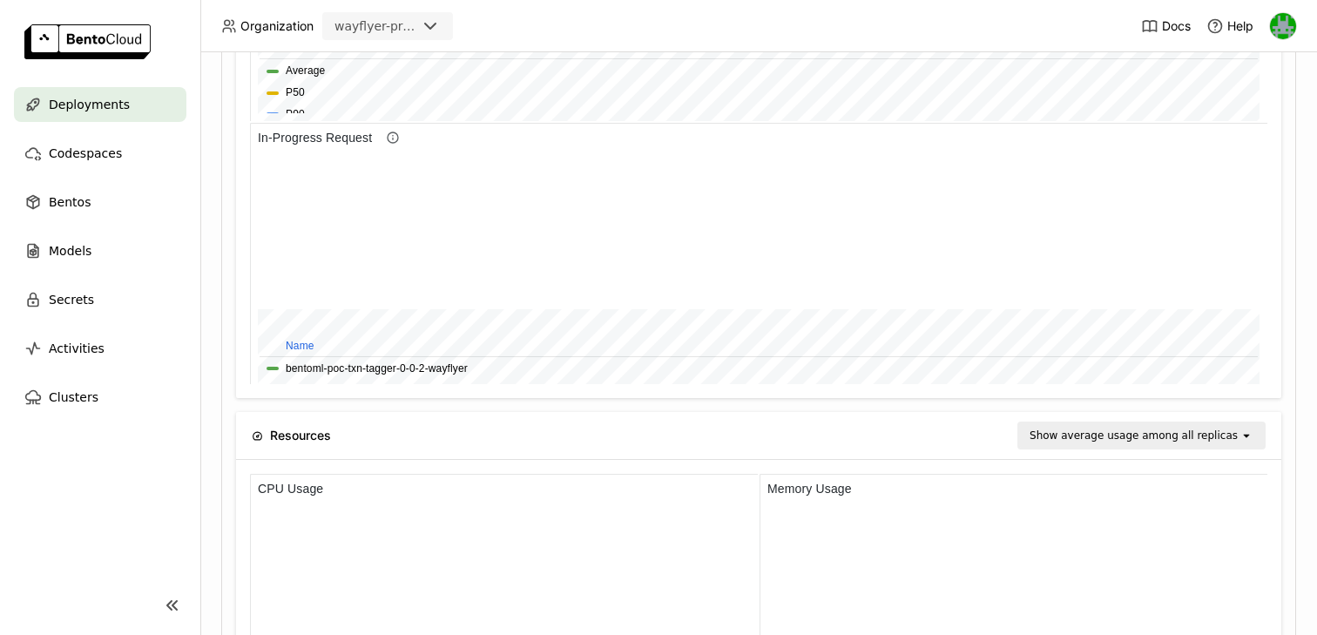
scroll to position [1505, 0]
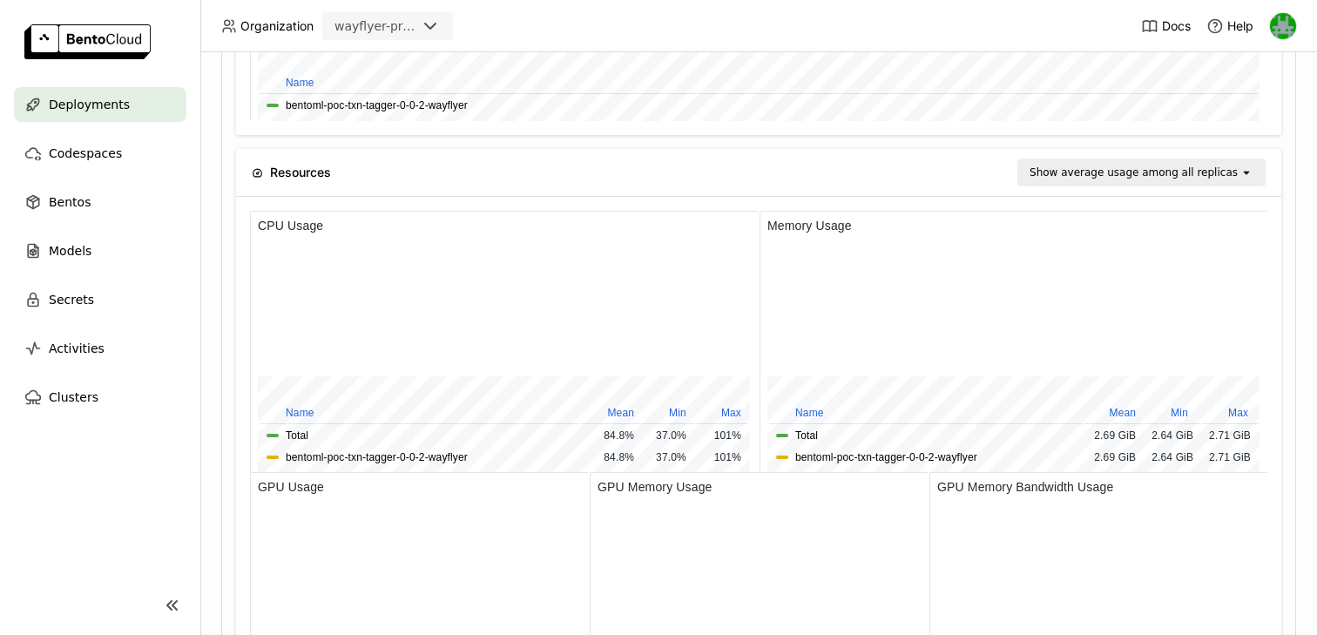
click at [1057, 161] on div "Show average usage among all replicas" at bounding box center [1129, 172] width 220 height 24
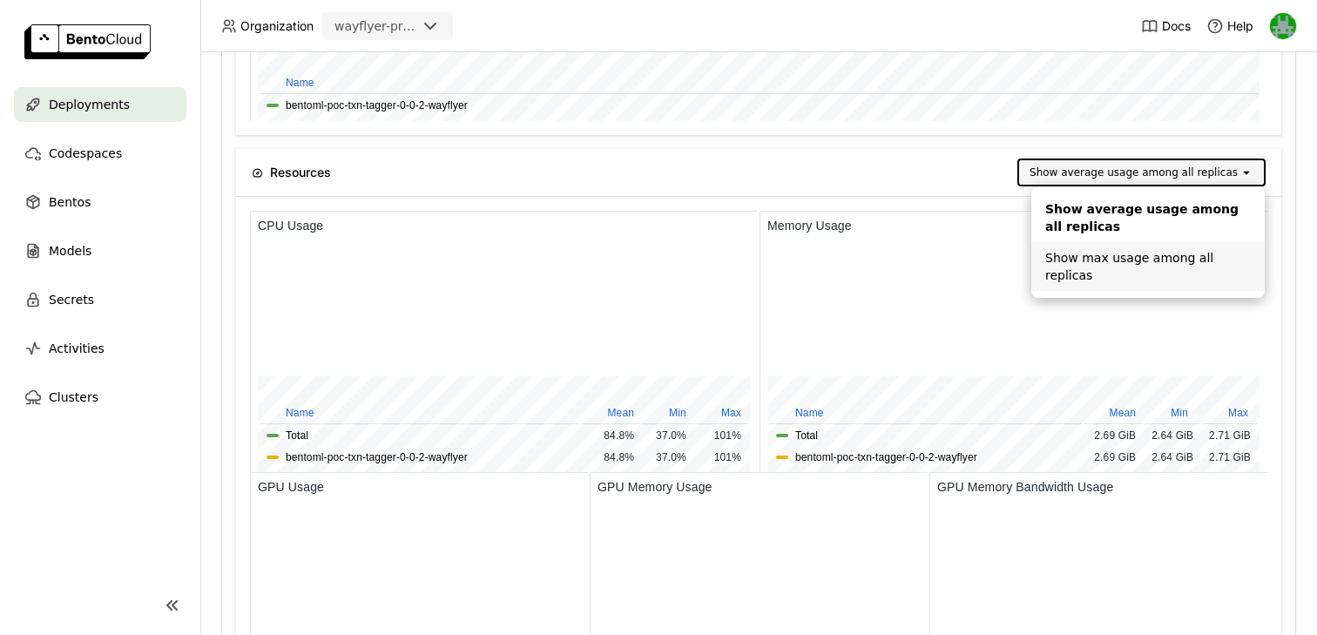
click at [1066, 252] on div "Show max usage among all replicas" at bounding box center [1148, 266] width 206 height 35
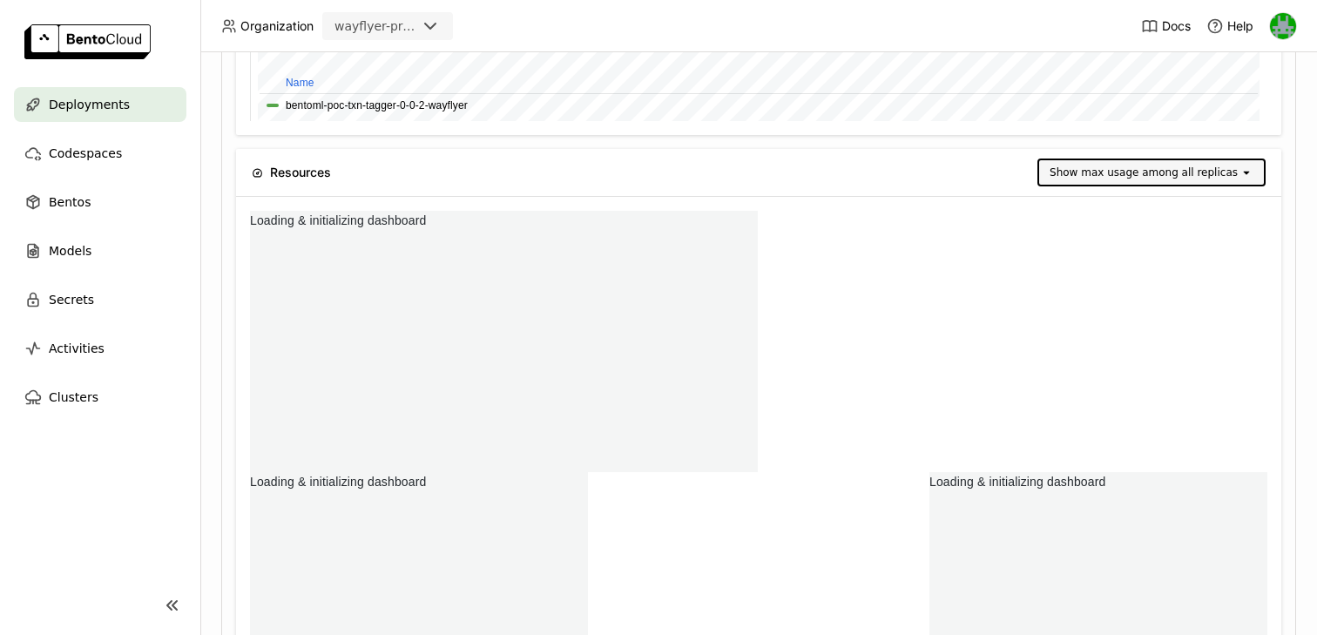
scroll to position [0, 0]
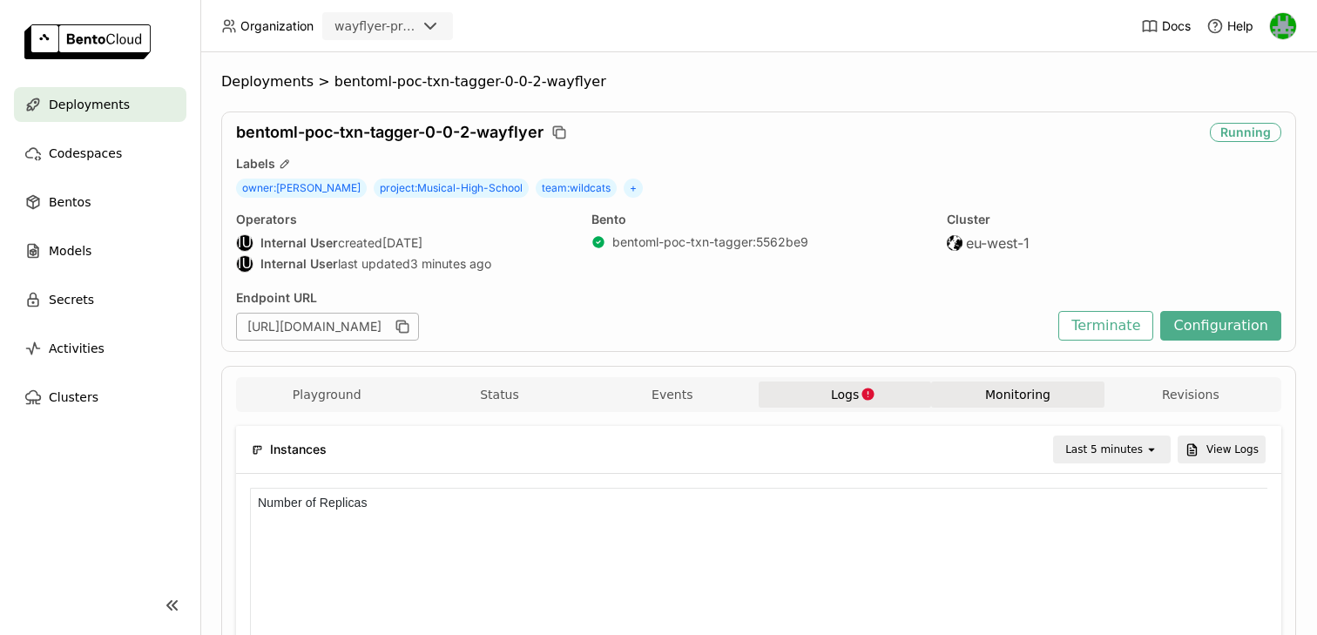
click at [840, 398] on span "Logs" at bounding box center [845, 395] width 28 height 16
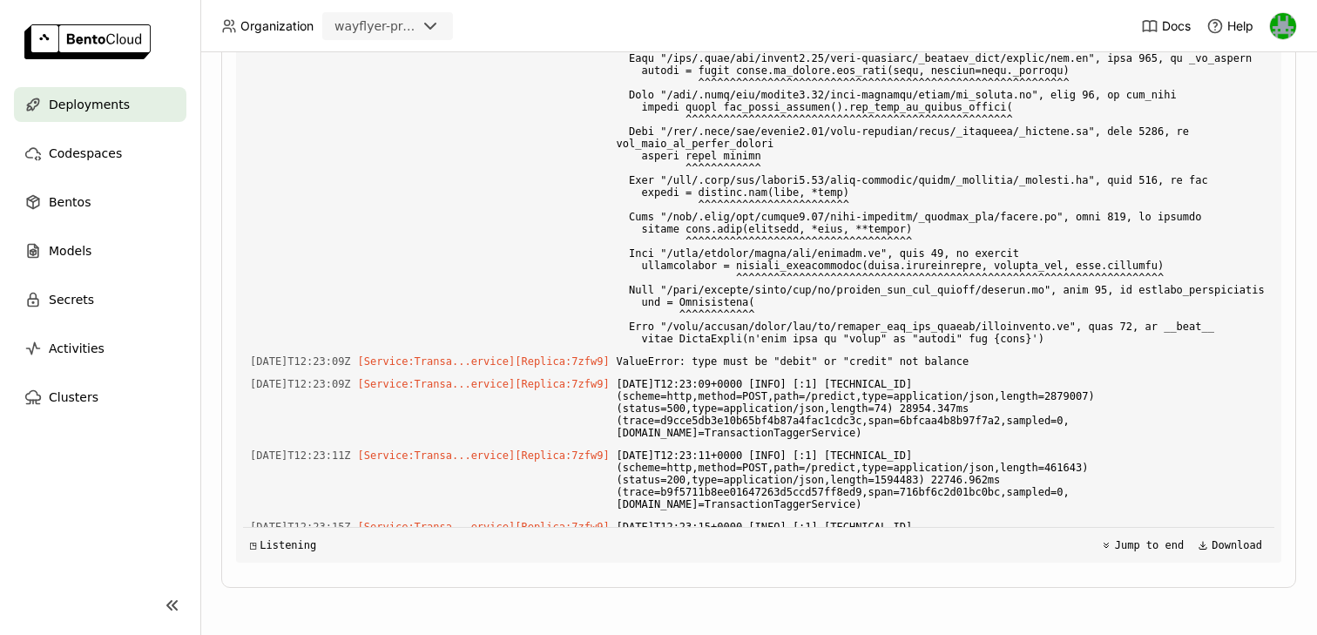
scroll to position [17720, 0]
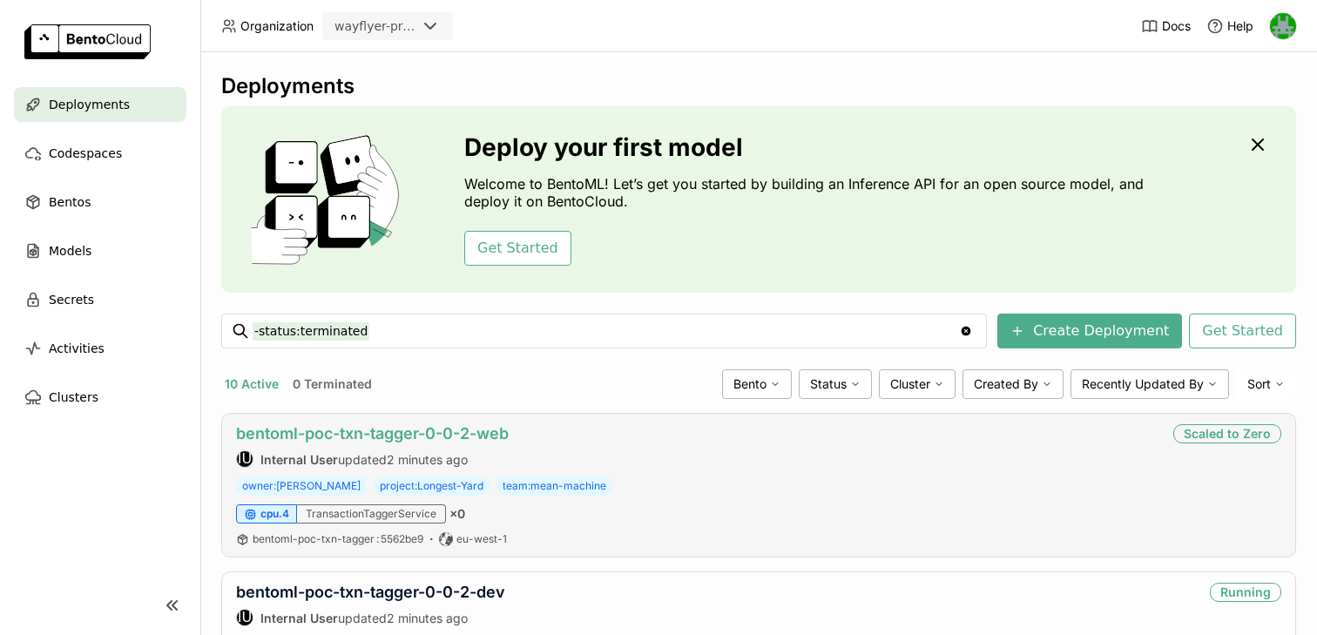
scroll to position [294, 0]
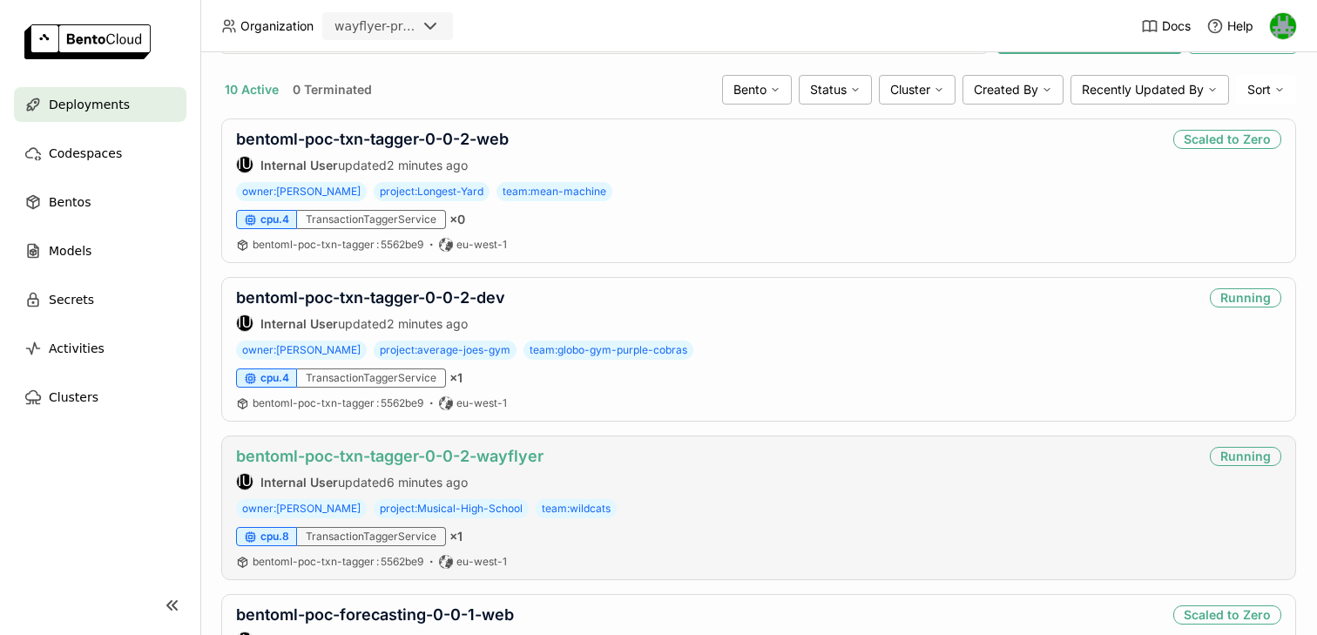
click at [444, 451] on link "bentoml-poc-txn-tagger-0-0-2-wayflyer" at bounding box center [389, 456] width 307 height 18
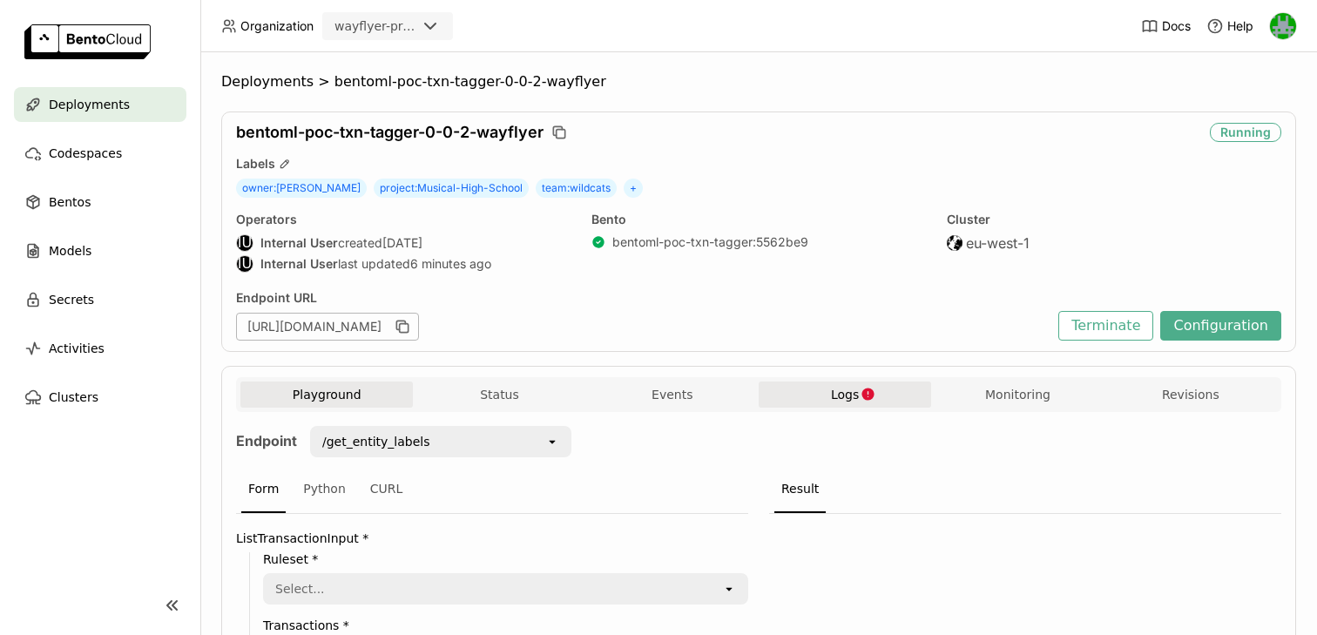
click at [851, 399] on span "Logs" at bounding box center [845, 395] width 28 height 16
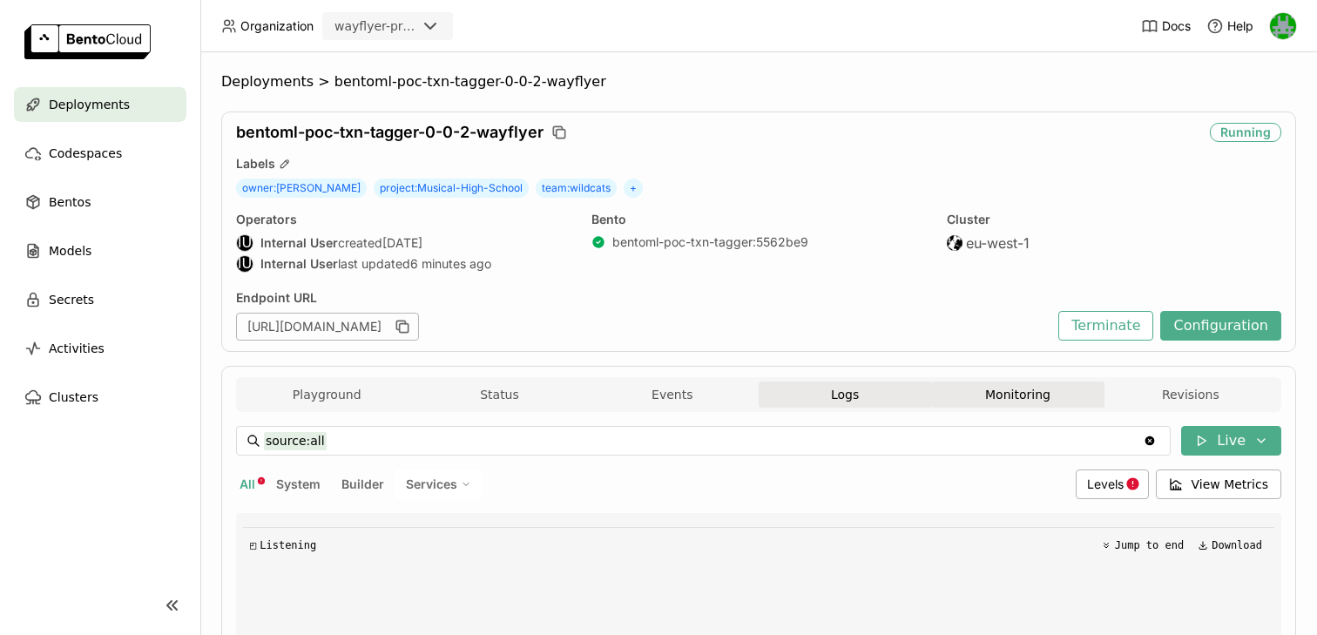
click at [998, 389] on button "Monitoring" at bounding box center [1017, 395] width 172 height 26
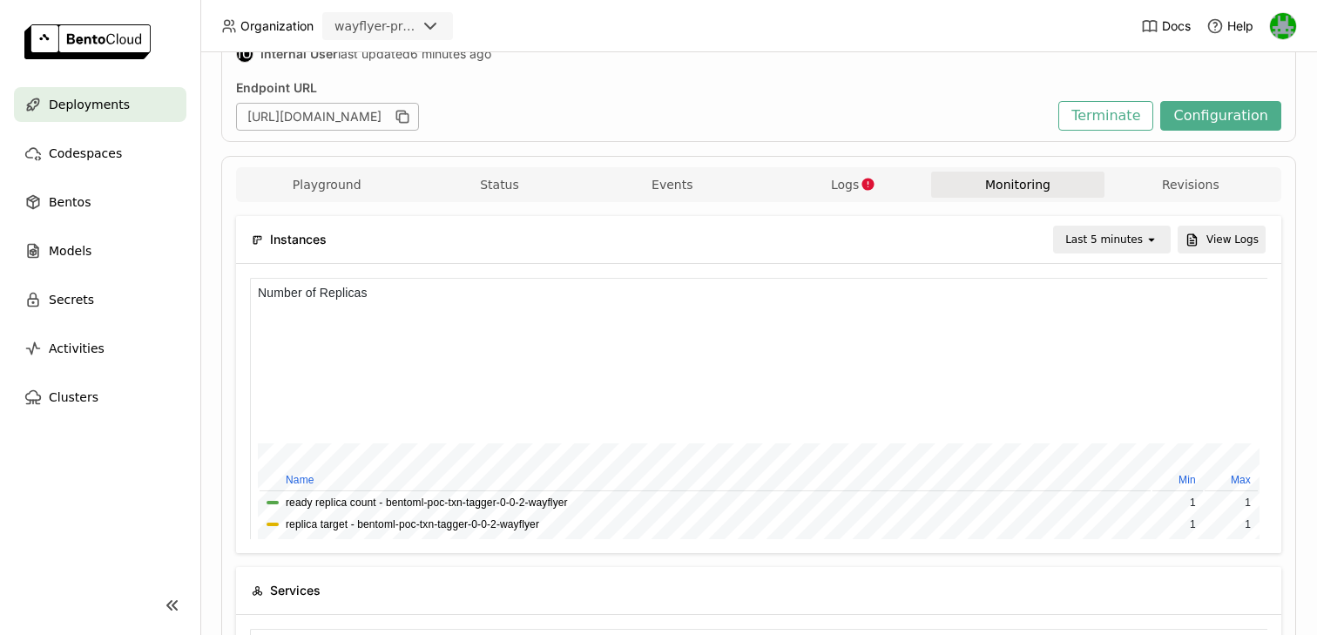
click at [1119, 231] on div "Last 5 minutes" at bounding box center [1104, 239] width 78 height 17
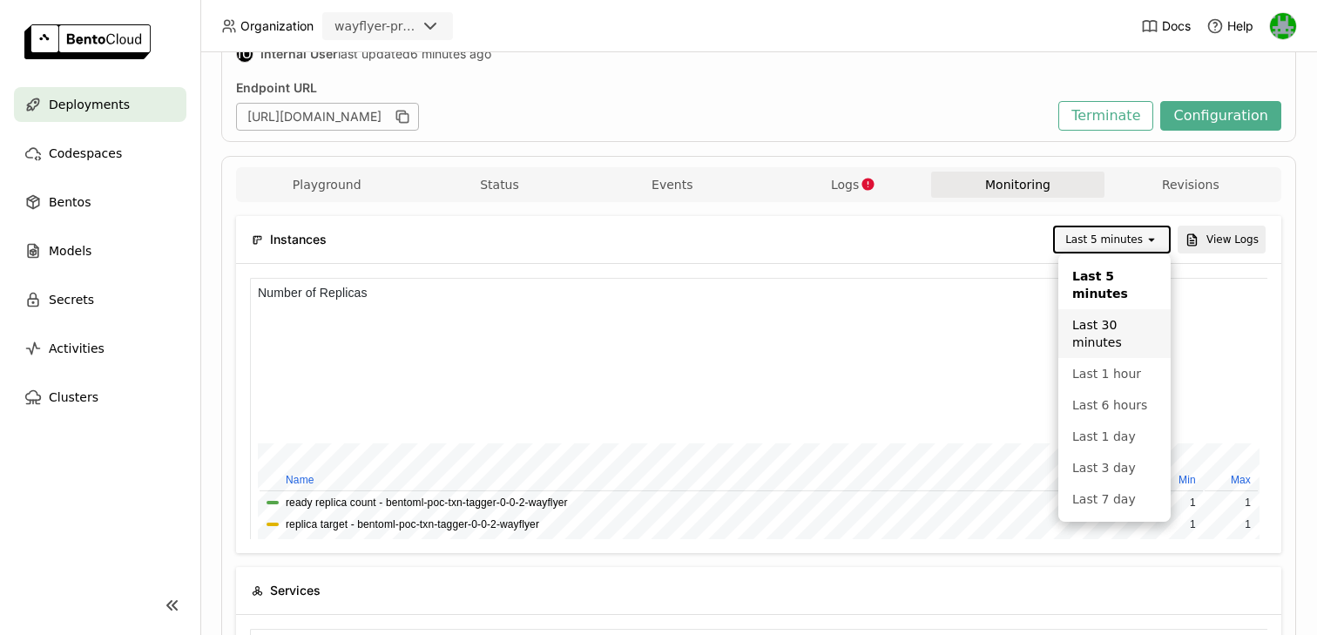
click at [1095, 329] on div "Last 30 minutes" at bounding box center [1114, 333] width 84 height 35
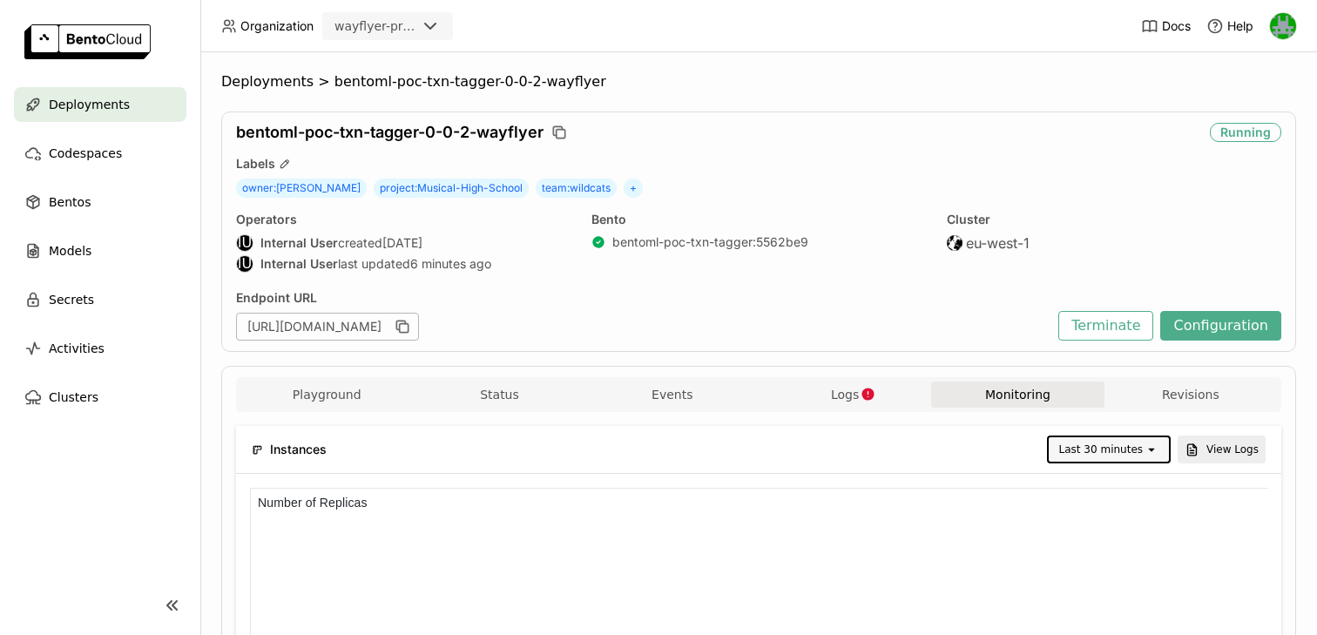
click at [823, 336] on div "[URL][DOMAIN_NAME]" at bounding box center [643, 327] width 814 height 28
click at [794, 409] on div "Playground Status Events Logs Monitoring Revisions" at bounding box center [758, 397] width 1037 height 30
click at [826, 393] on button "Logs" at bounding box center [845, 395] width 172 height 26
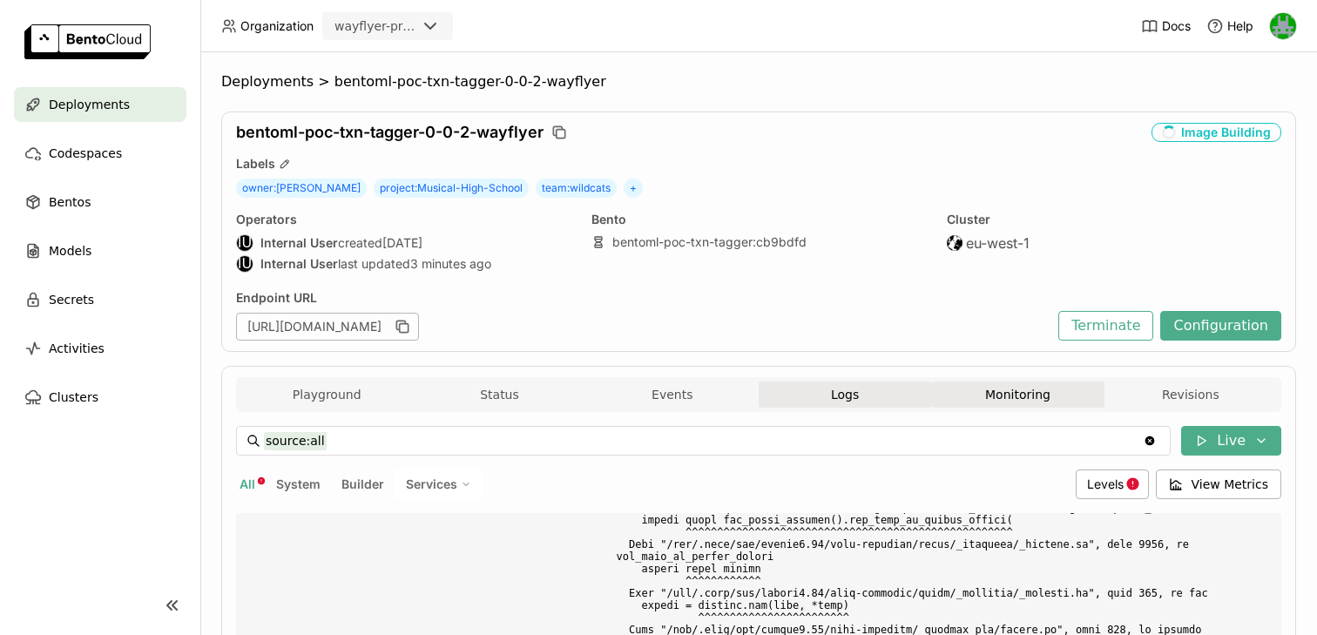
scroll to position [41240, 0]
click at [983, 396] on button "Monitoring" at bounding box center [1017, 395] width 172 height 26
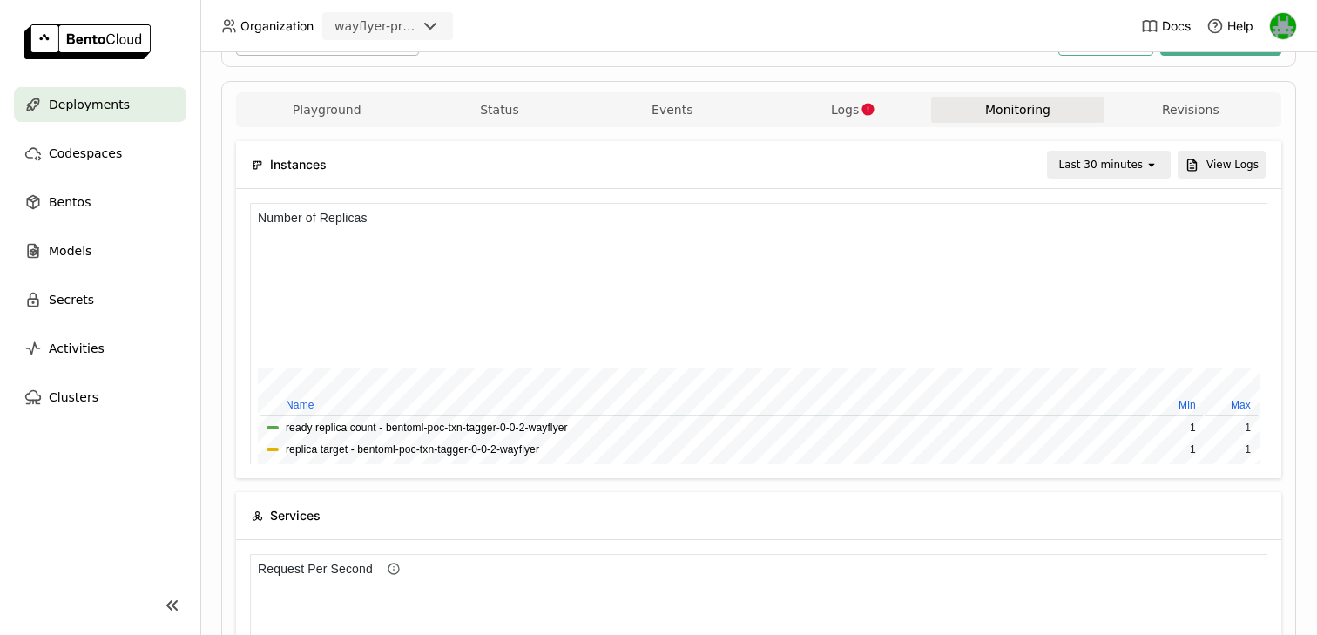
scroll to position [262, 0]
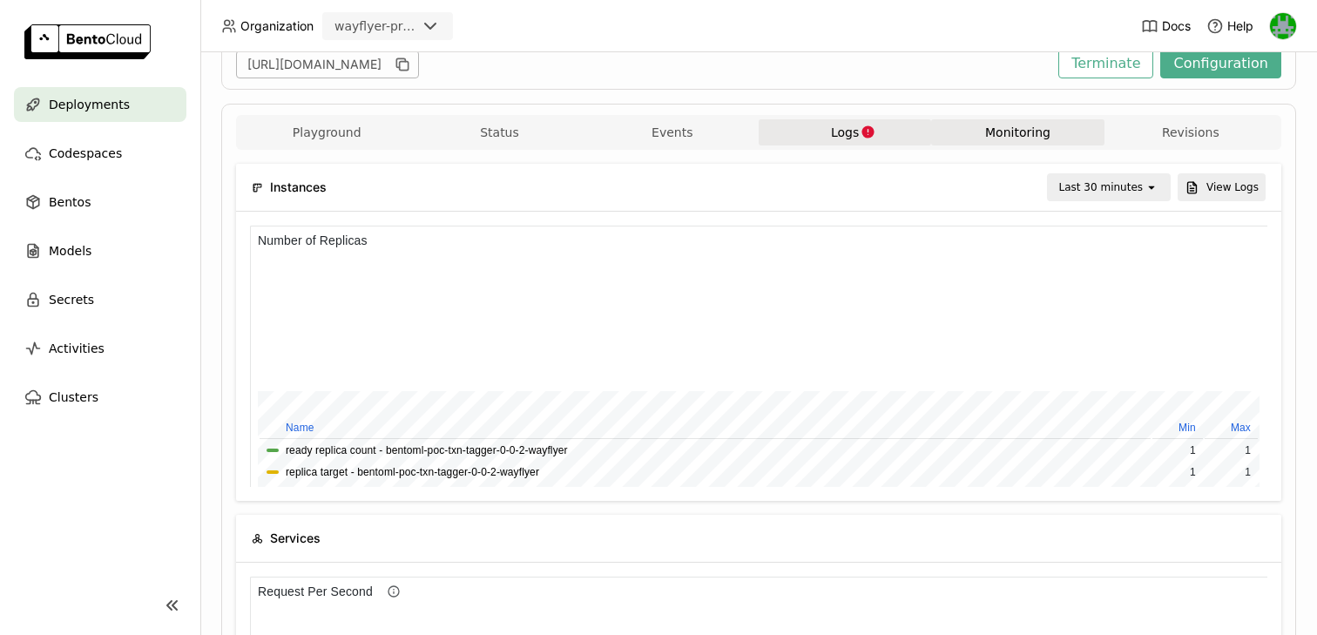
click at [807, 122] on button "Logs" at bounding box center [845, 132] width 172 height 26
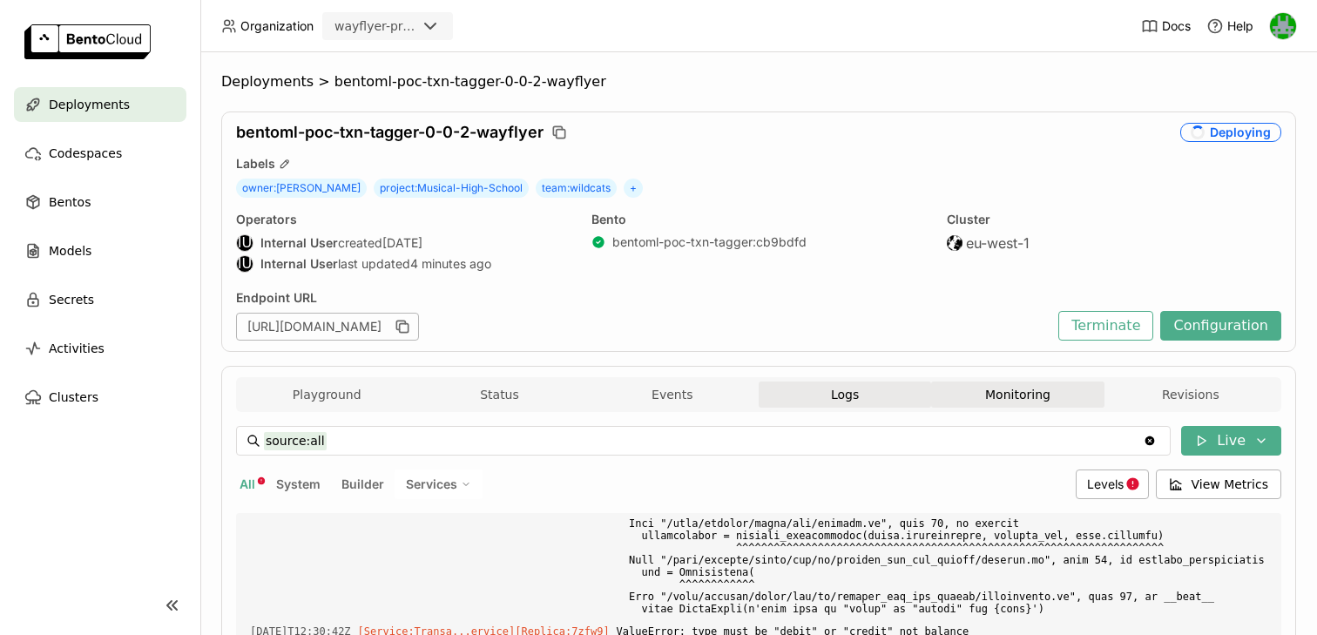
click at [1023, 392] on button "Monitoring" at bounding box center [1017, 395] width 172 height 26
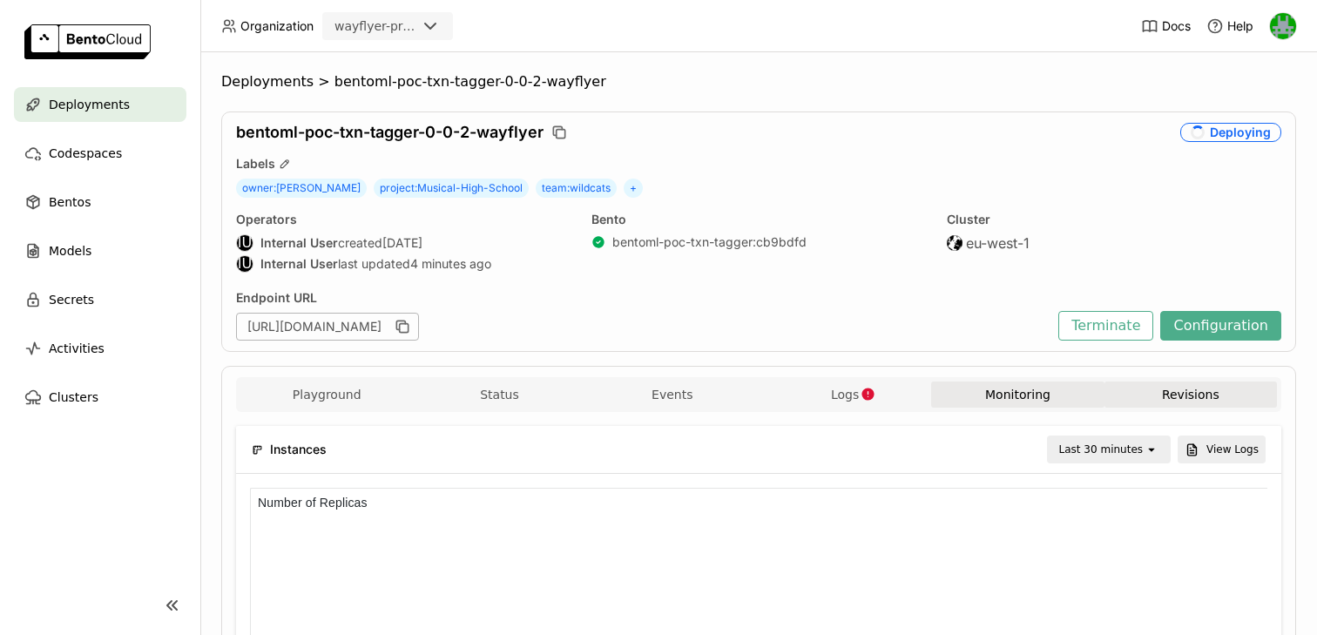
click at [1162, 402] on button "Revisions" at bounding box center [1191, 395] width 172 height 26
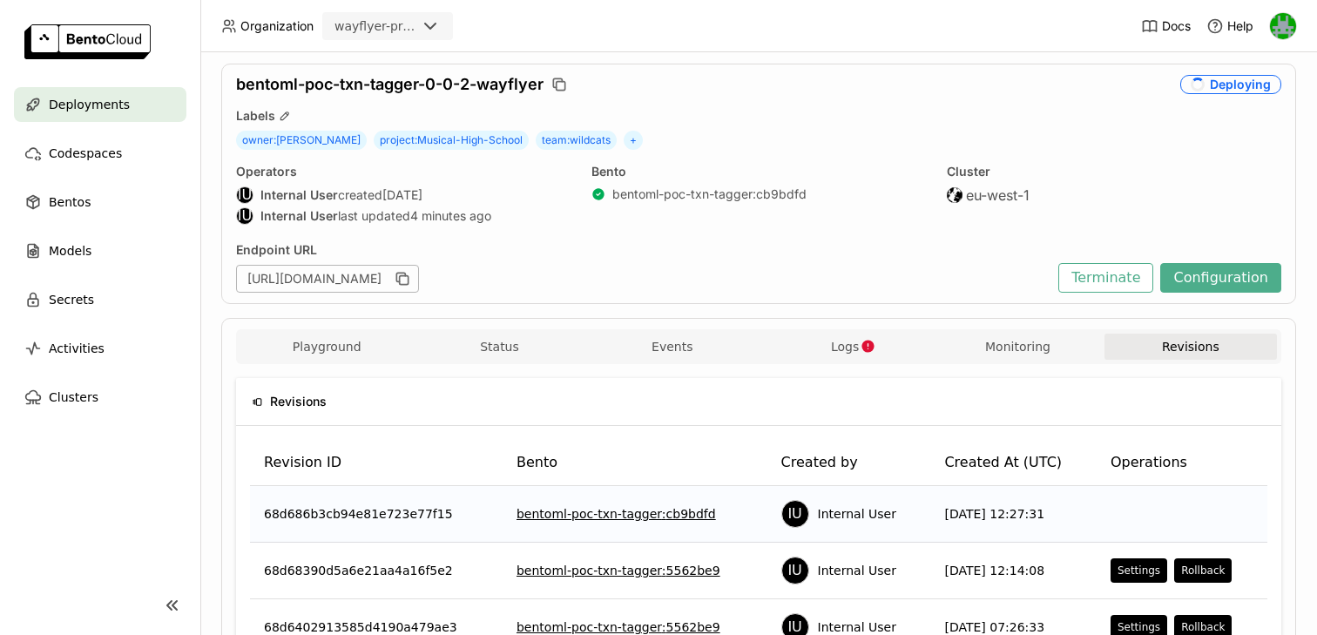
scroll to position [52, 0]
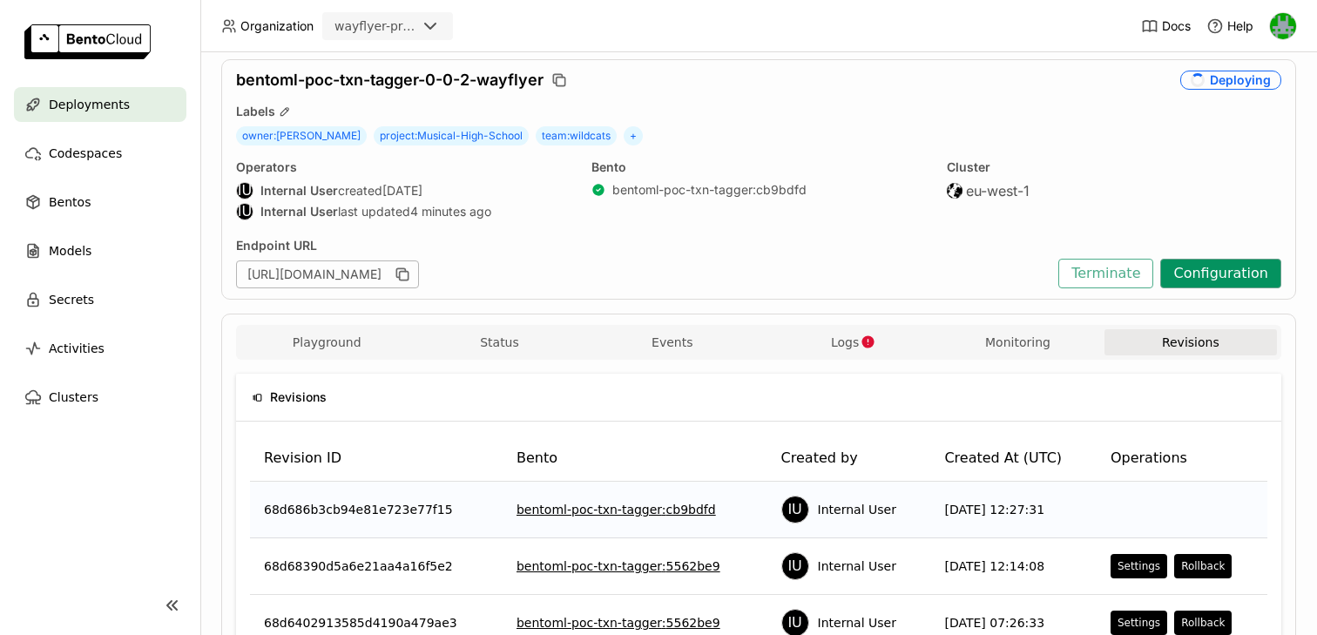
click at [1234, 285] on button "Configuration" at bounding box center [1220, 274] width 121 height 30
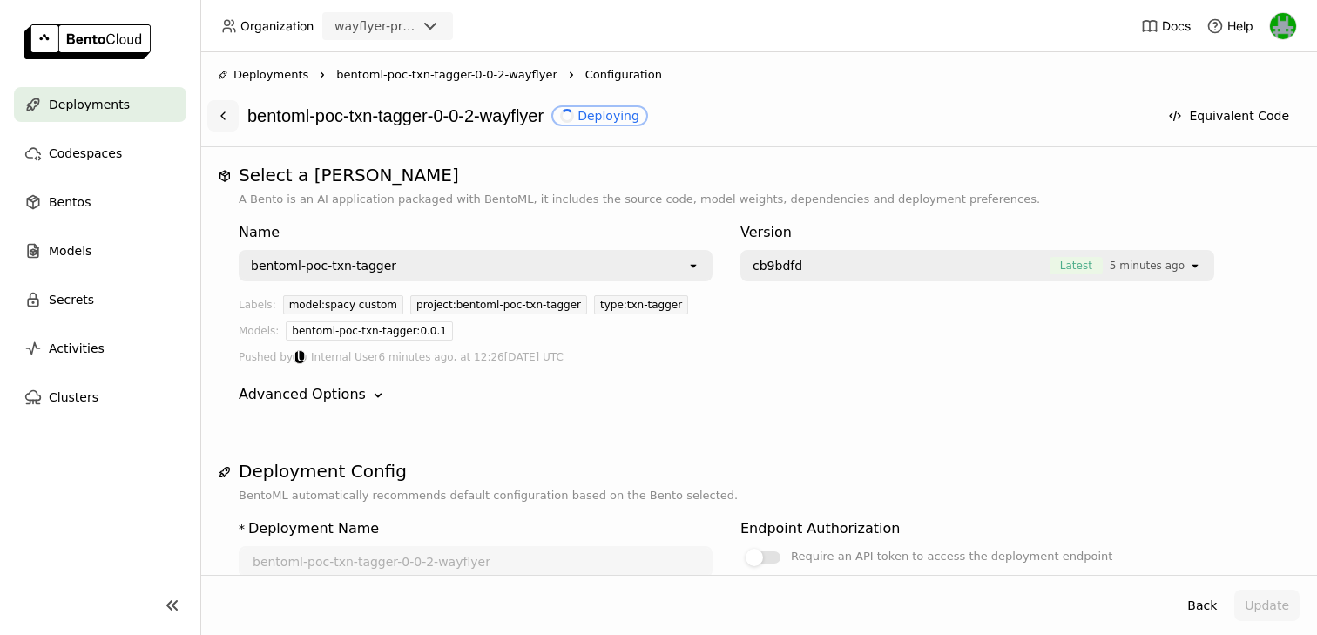
click at [225, 115] on icon at bounding box center [223, 116] width 14 height 14
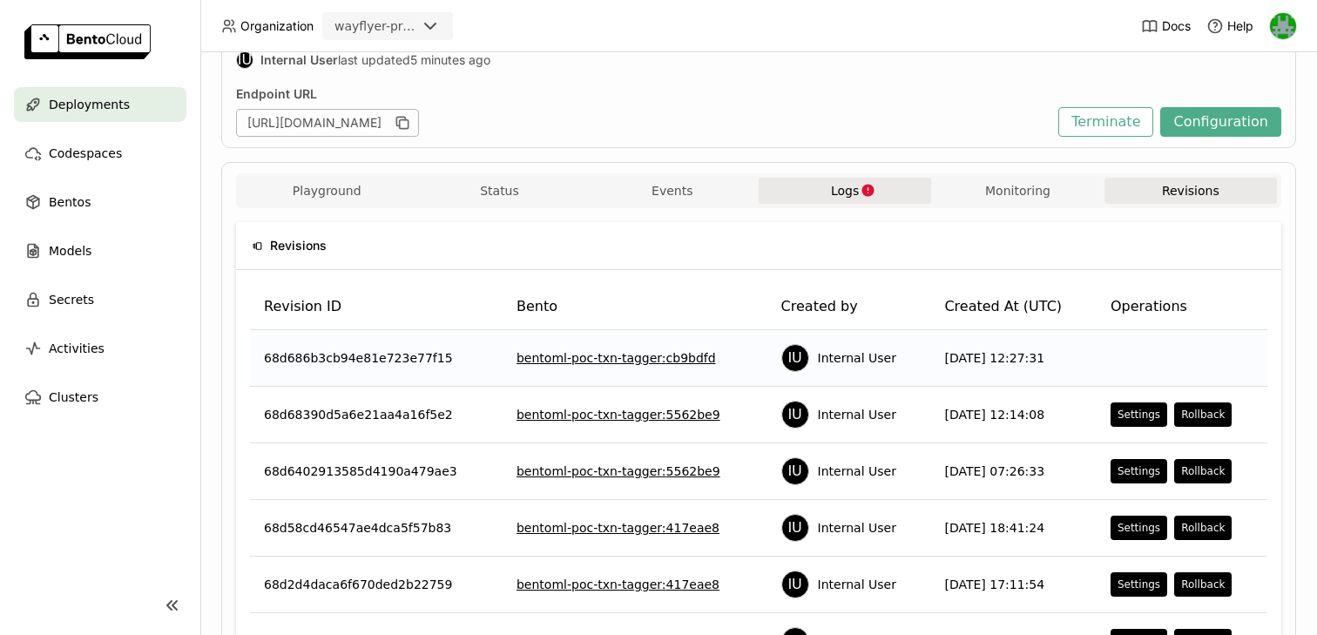
click at [829, 204] on button "Logs" at bounding box center [845, 191] width 172 height 26
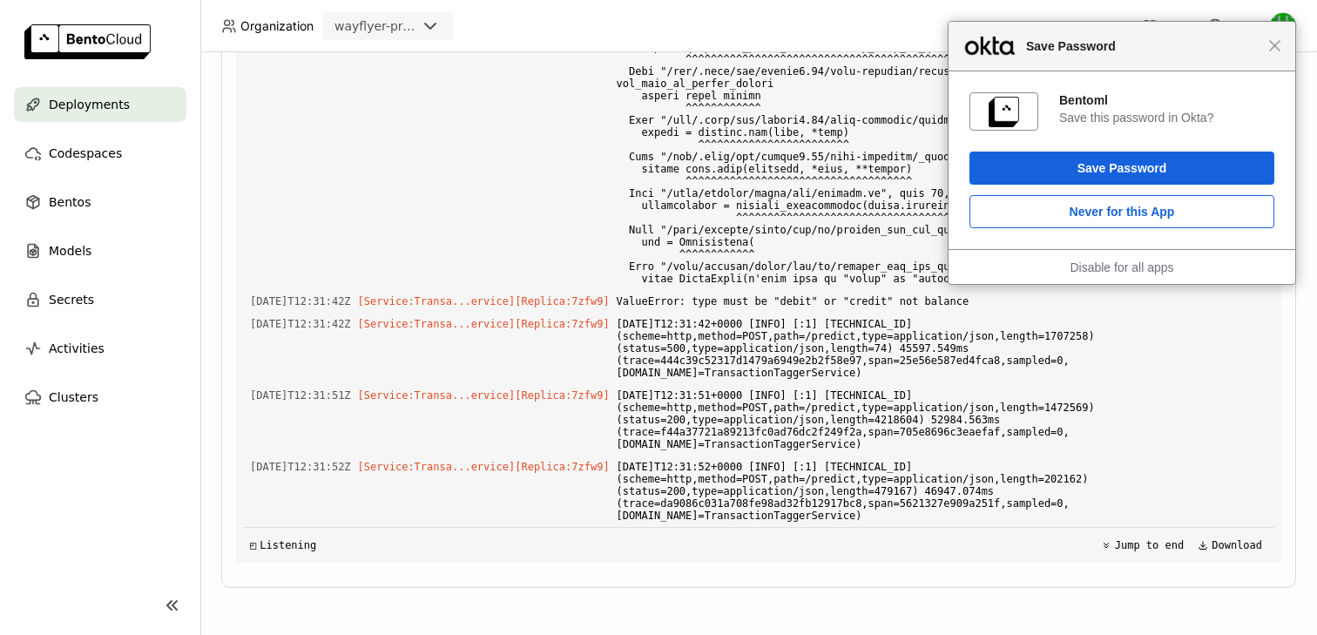
click at [765, 563] on div "source:all source:all Clear value Live All System Builder Services Levels View …" at bounding box center [758, 258] width 1045 height 638
click at [1279, 46] on span "Close" at bounding box center [1274, 45] width 13 height 13
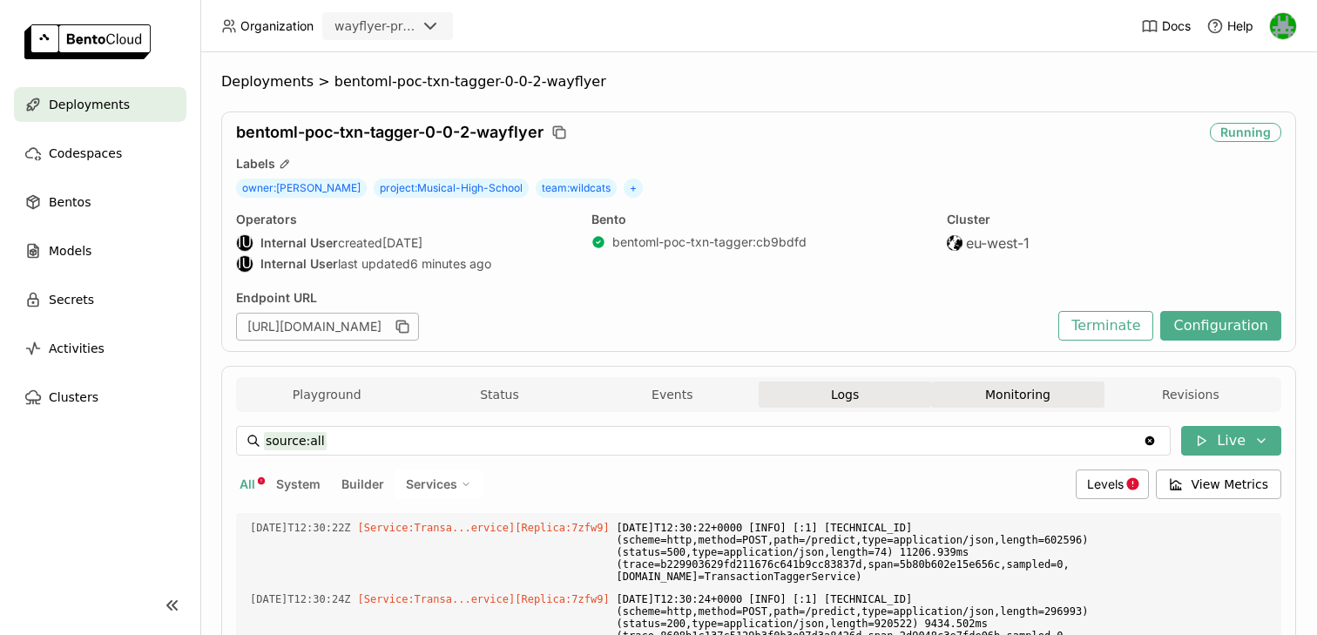
click at [1004, 396] on button "Monitoring" at bounding box center [1017, 395] width 172 height 26
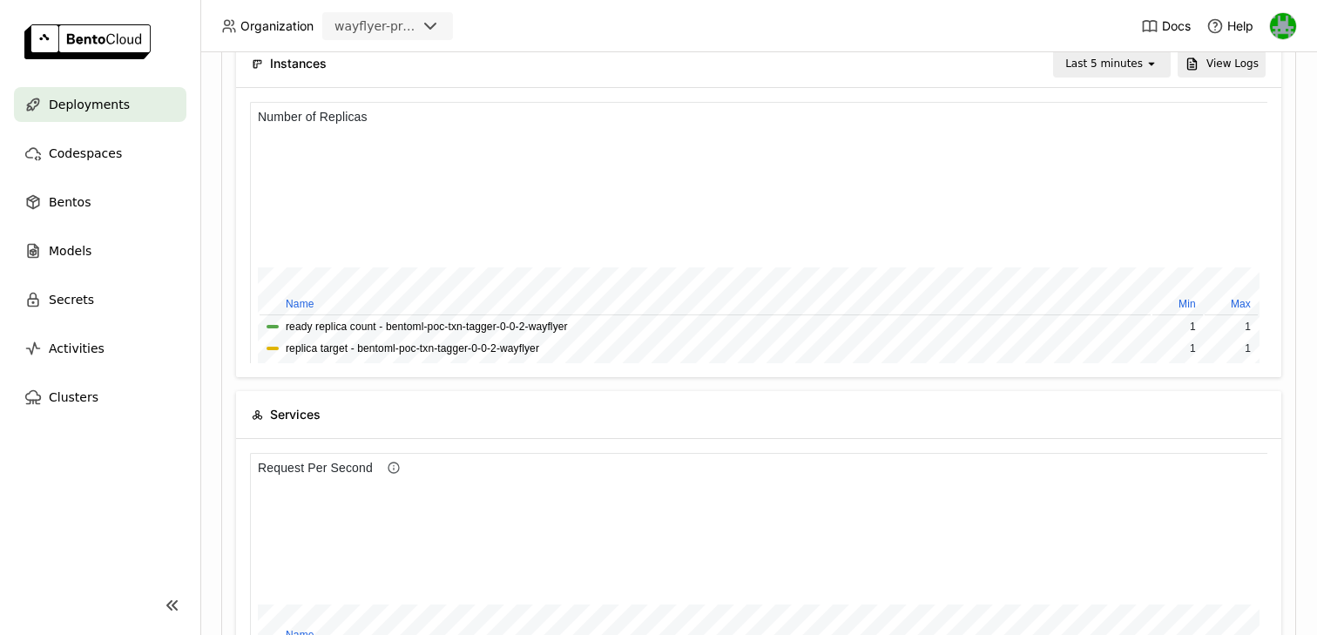
scroll to position [213, 0]
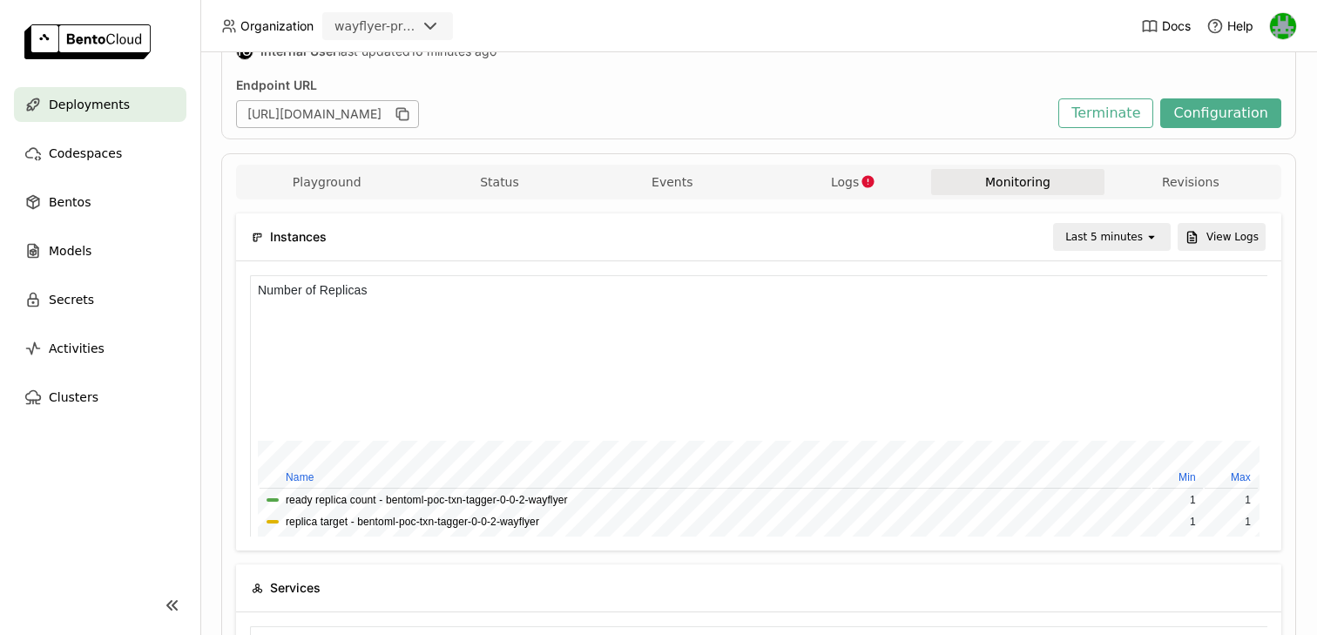
click at [1139, 238] on div "Last 5 minutes" at bounding box center [1104, 236] width 78 height 17
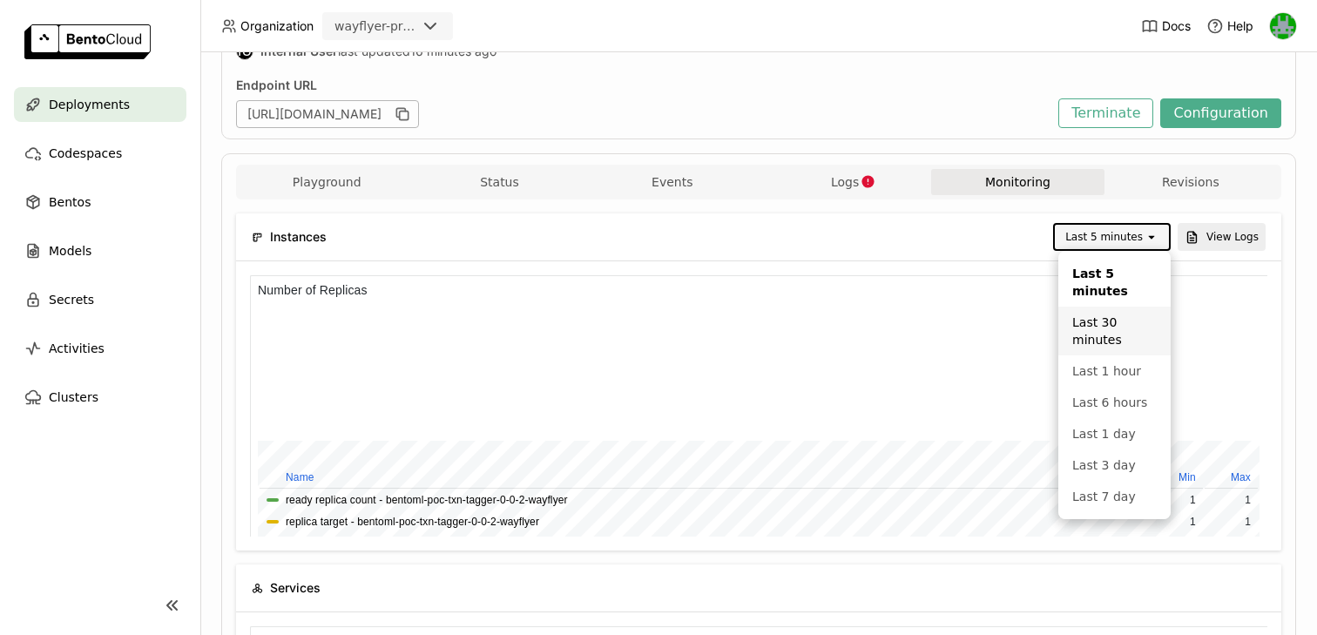
click at [1096, 332] on div "Last 30 minutes" at bounding box center [1114, 331] width 84 height 35
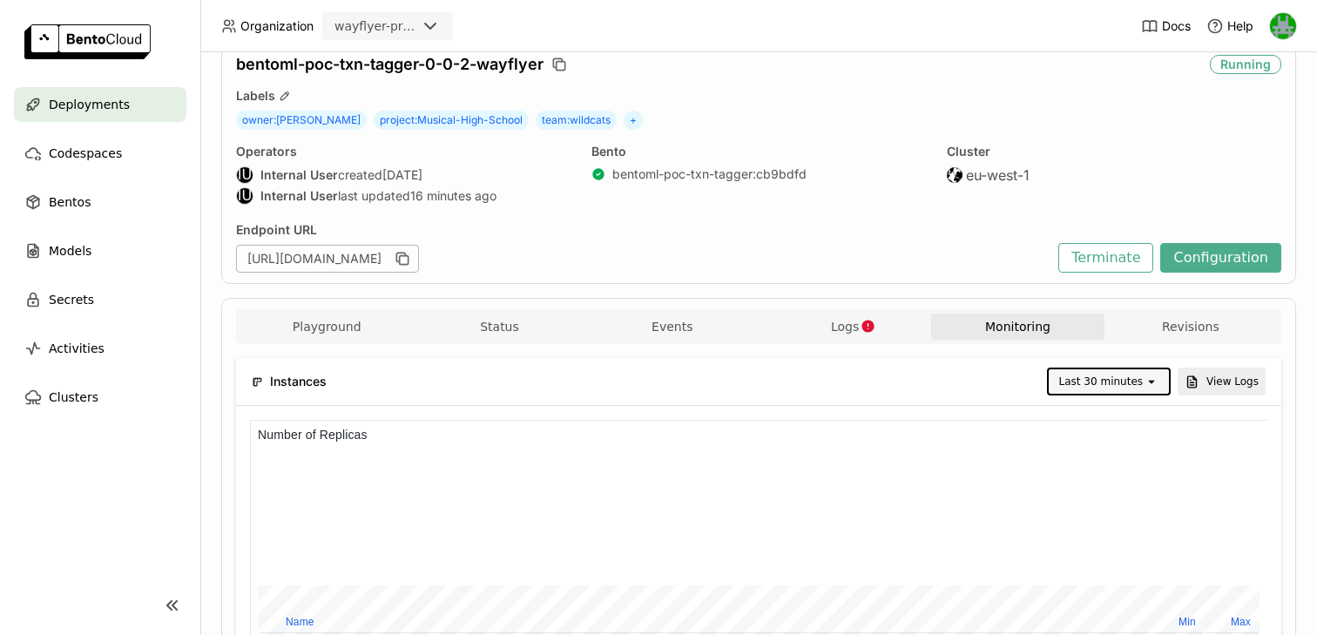
scroll to position [0, 0]
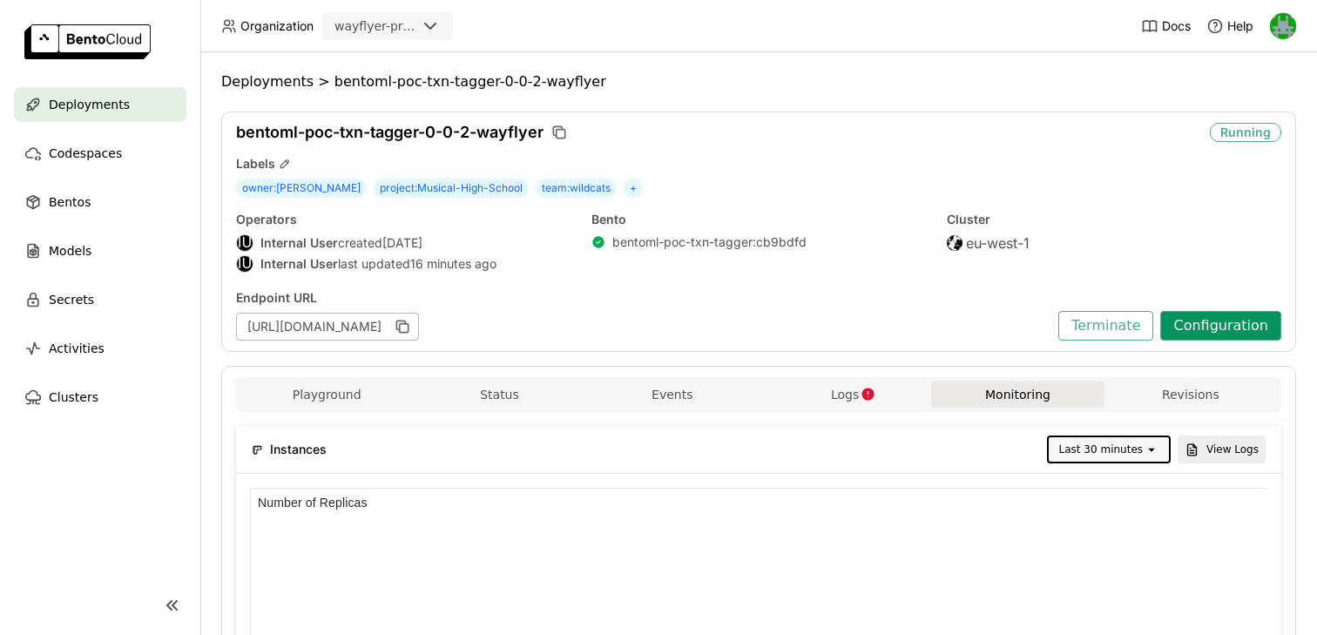
click at [1209, 327] on button "Configuration" at bounding box center [1220, 326] width 121 height 30
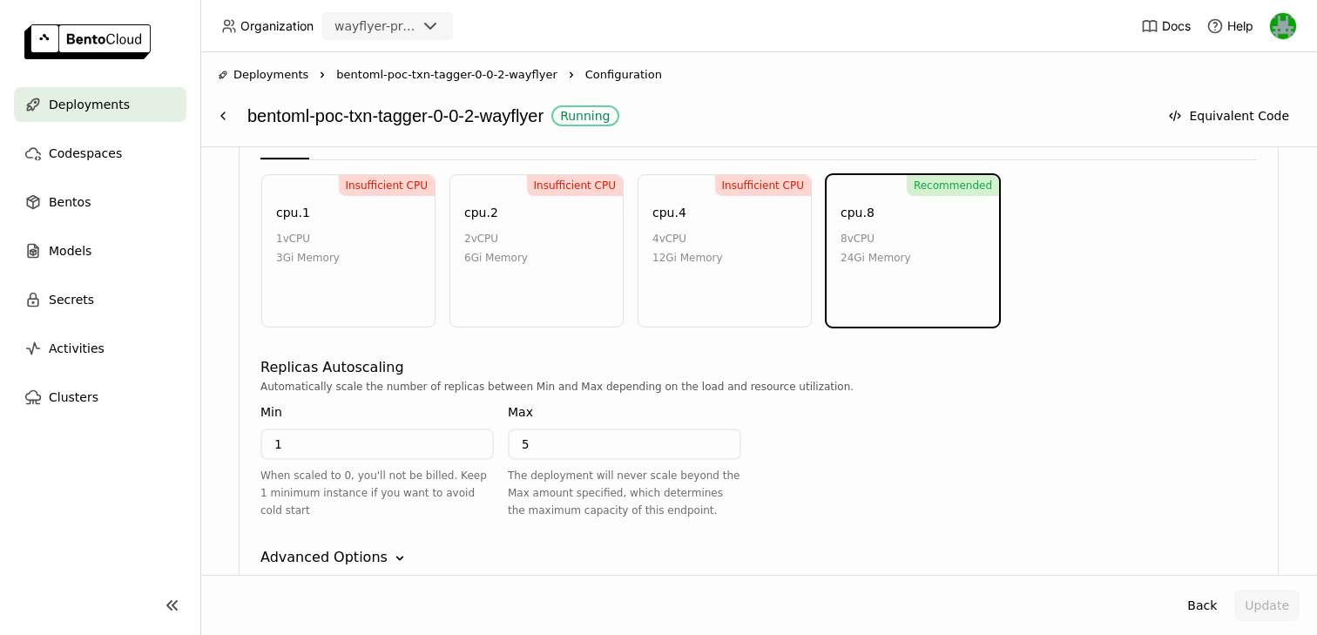
scroll to position [1011, 0]
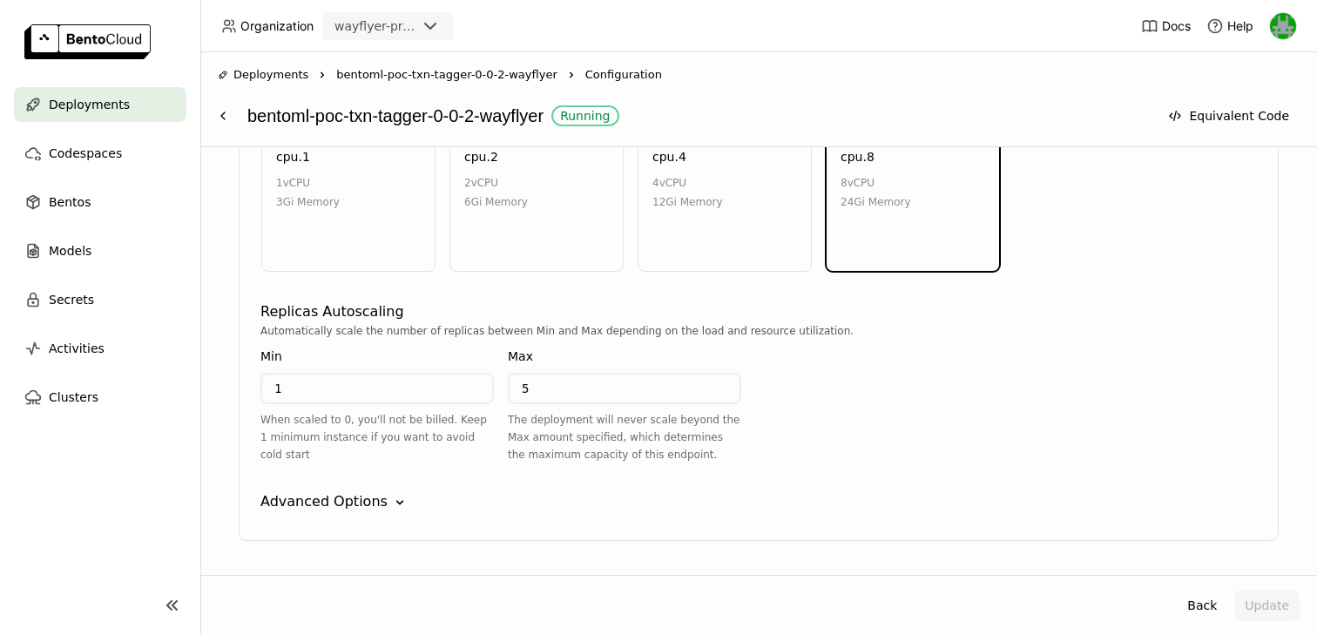
click at [357, 505] on div "Advanced Options" at bounding box center [323, 501] width 127 height 21
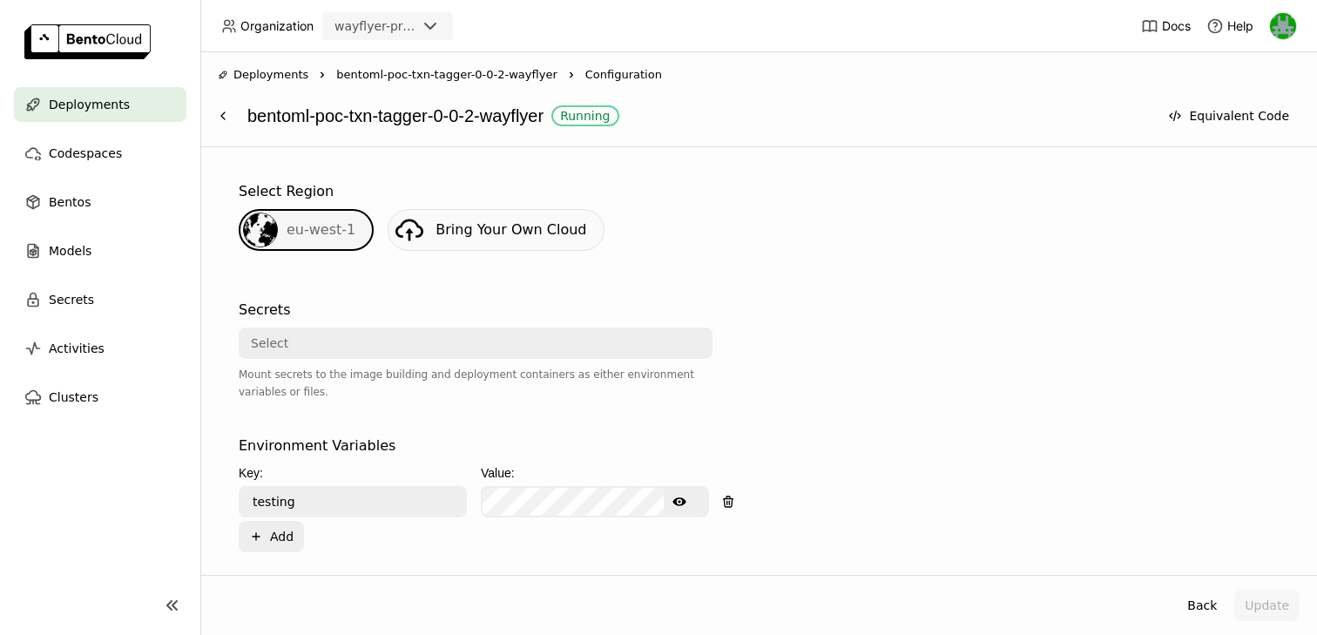
scroll to position [401, 0]
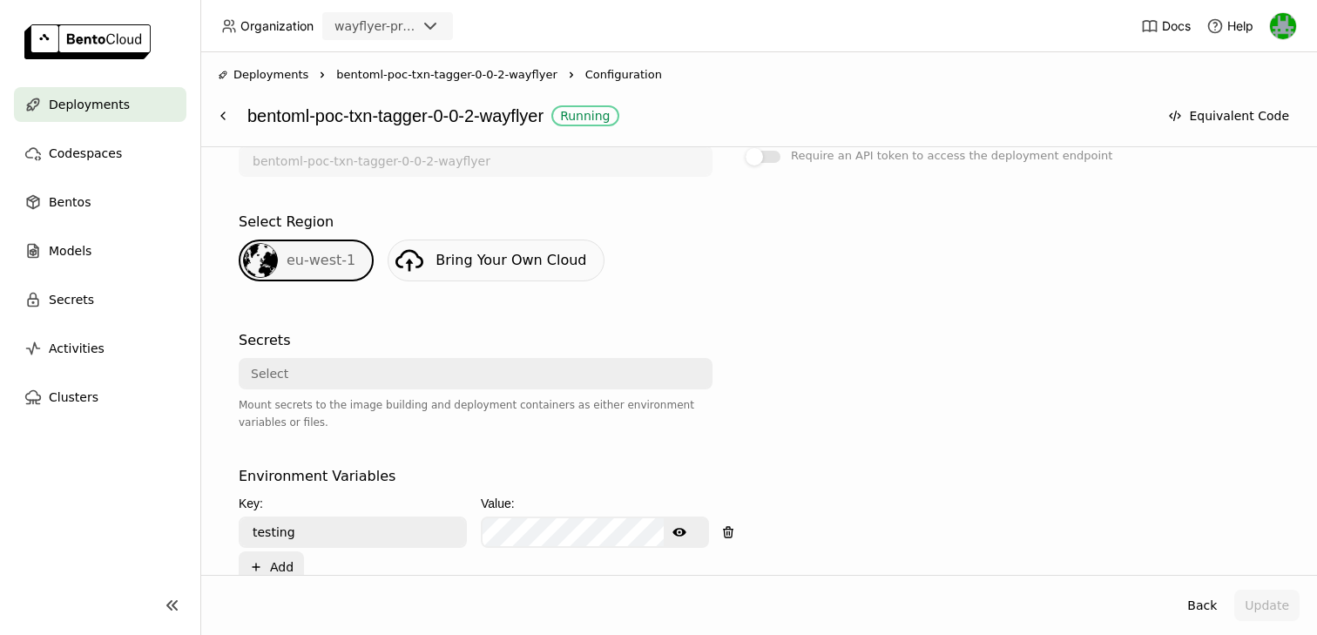
click at [401, 363] on div "Select" at bounding box center [470, 374] width 460 height 28
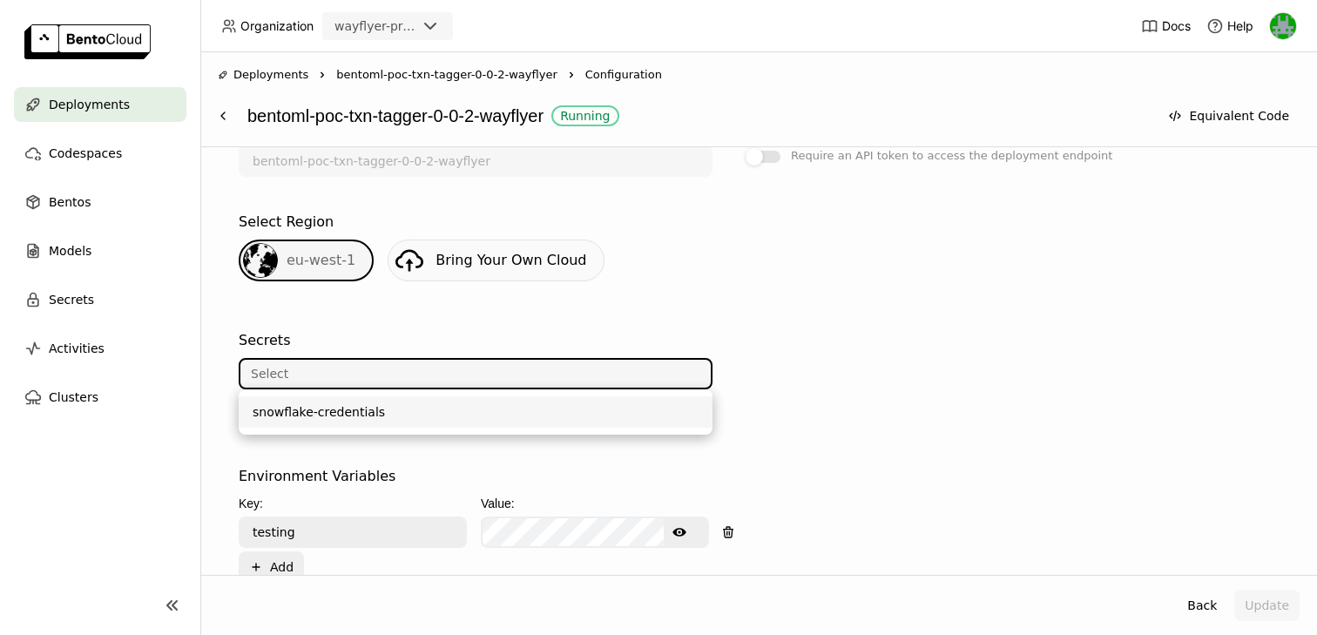
click at [415, 341] on div "Secrets" at bounding box center [476, 340] width 474 height 21
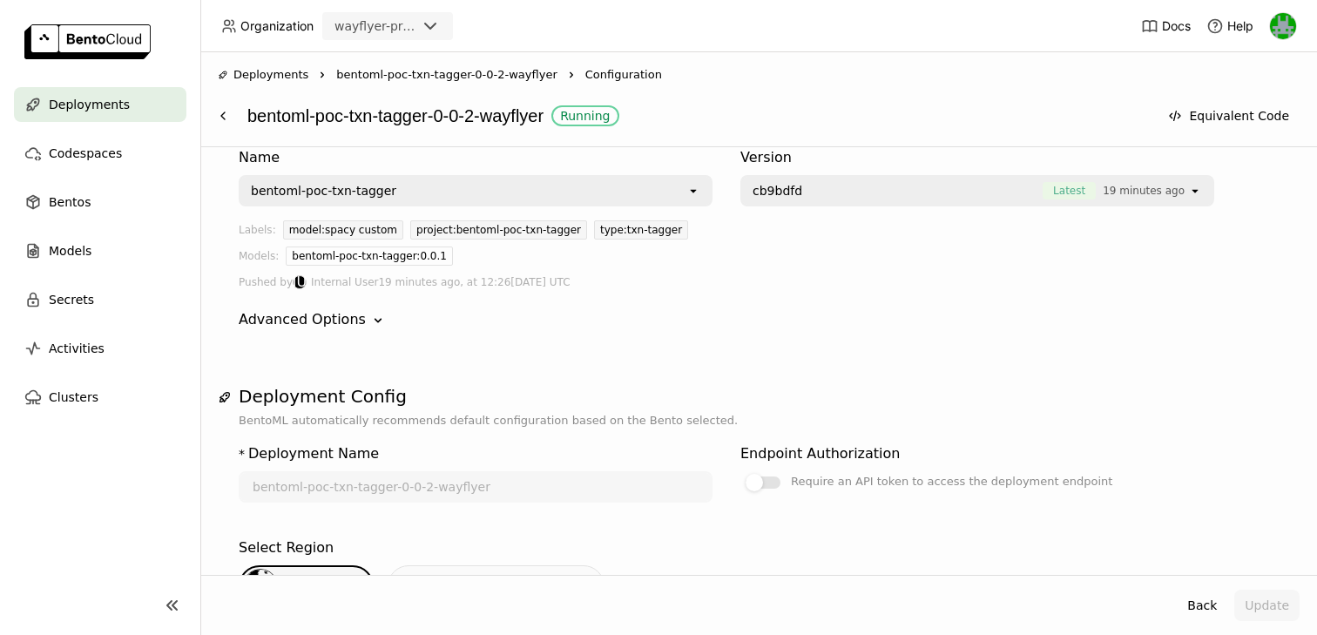
scroll to position [50, 0]
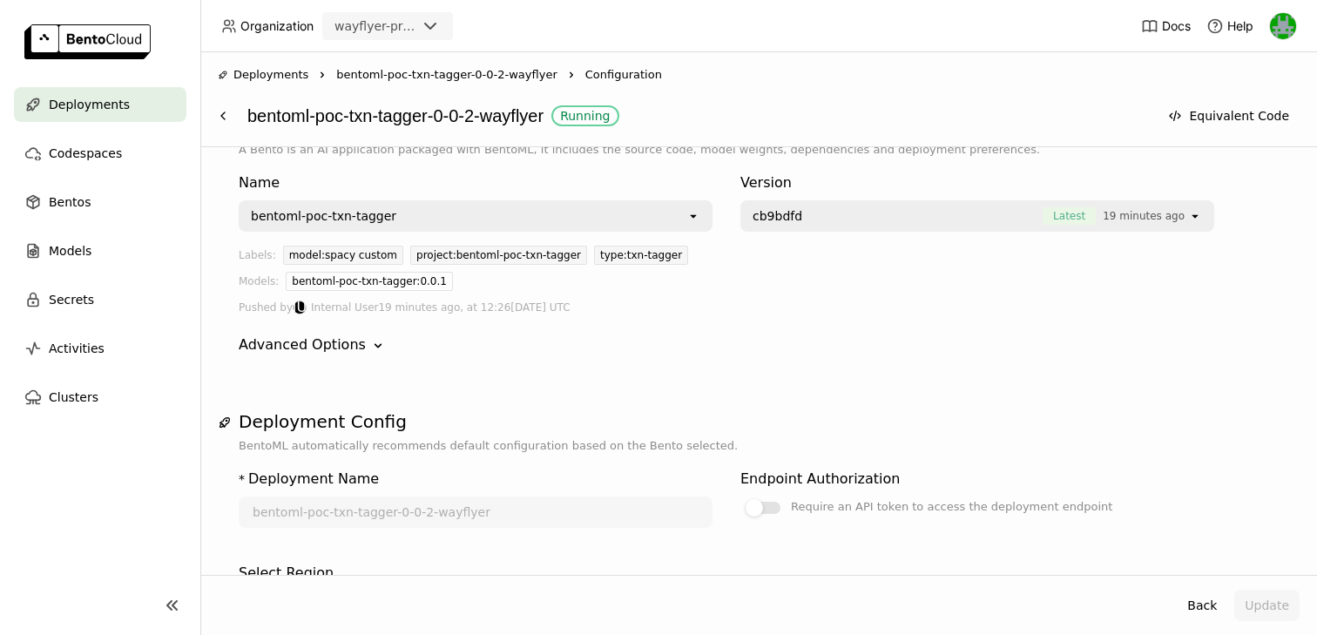
click at [370, 341] on icon "Down" at bounding box center [377, 345] width 17 height 17
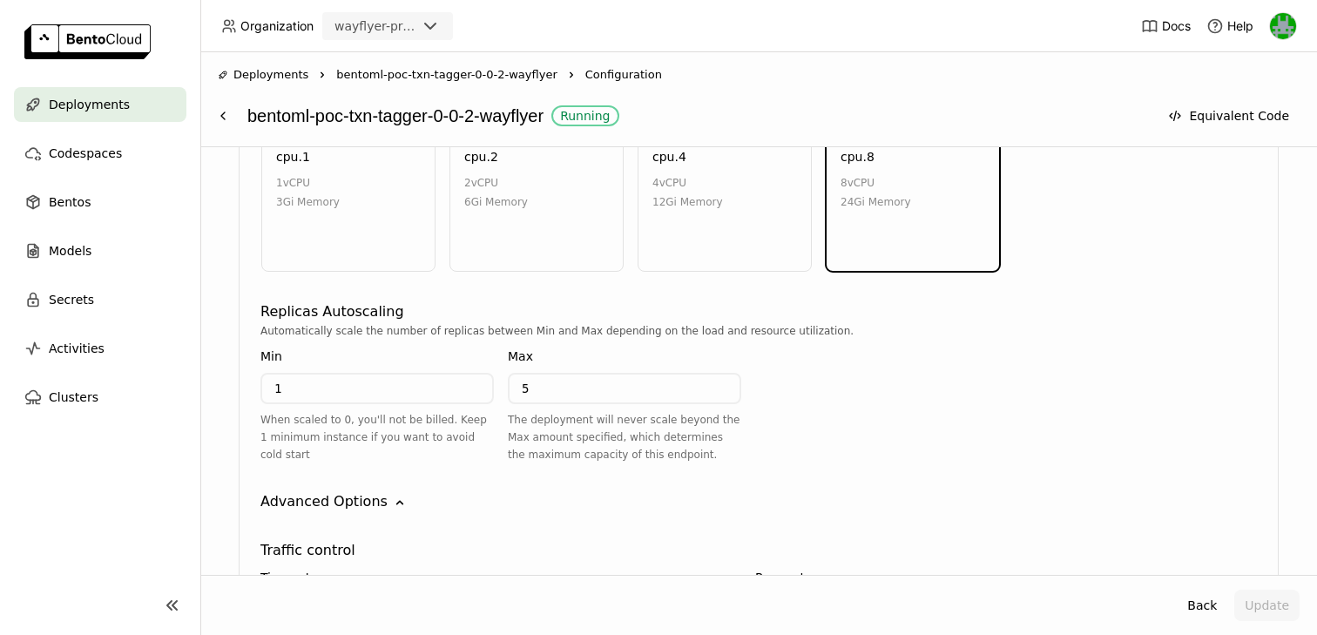
scroll to position [993, 0]
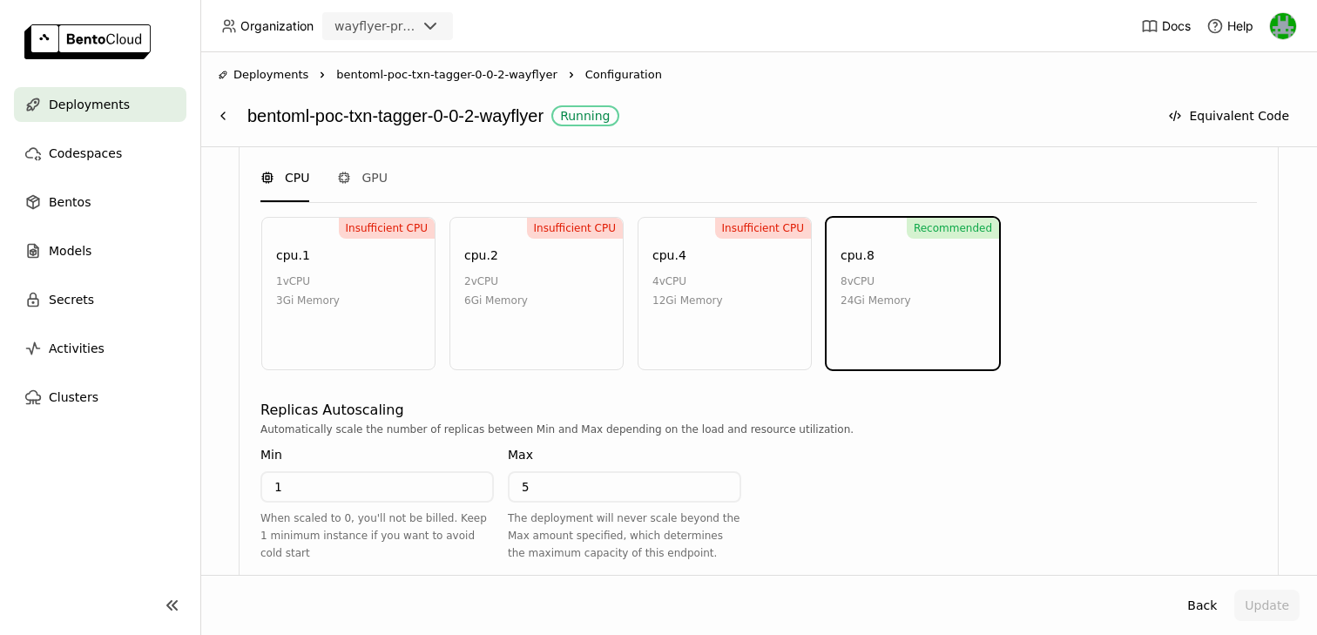
click at [349, 32] on div "wayflyer-prod" at bounding box center [375, 25] width 82 height 17
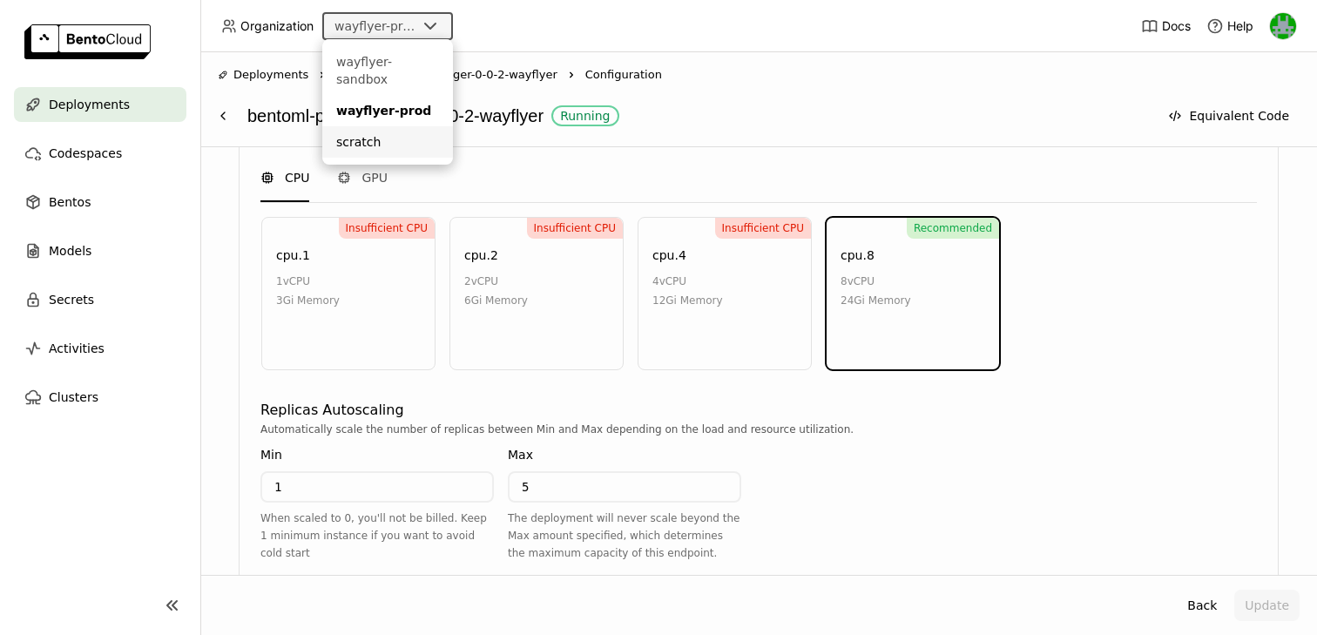
click at [355, 133] on div "scratch" at bounding box center [387, 141] width 103 height 17
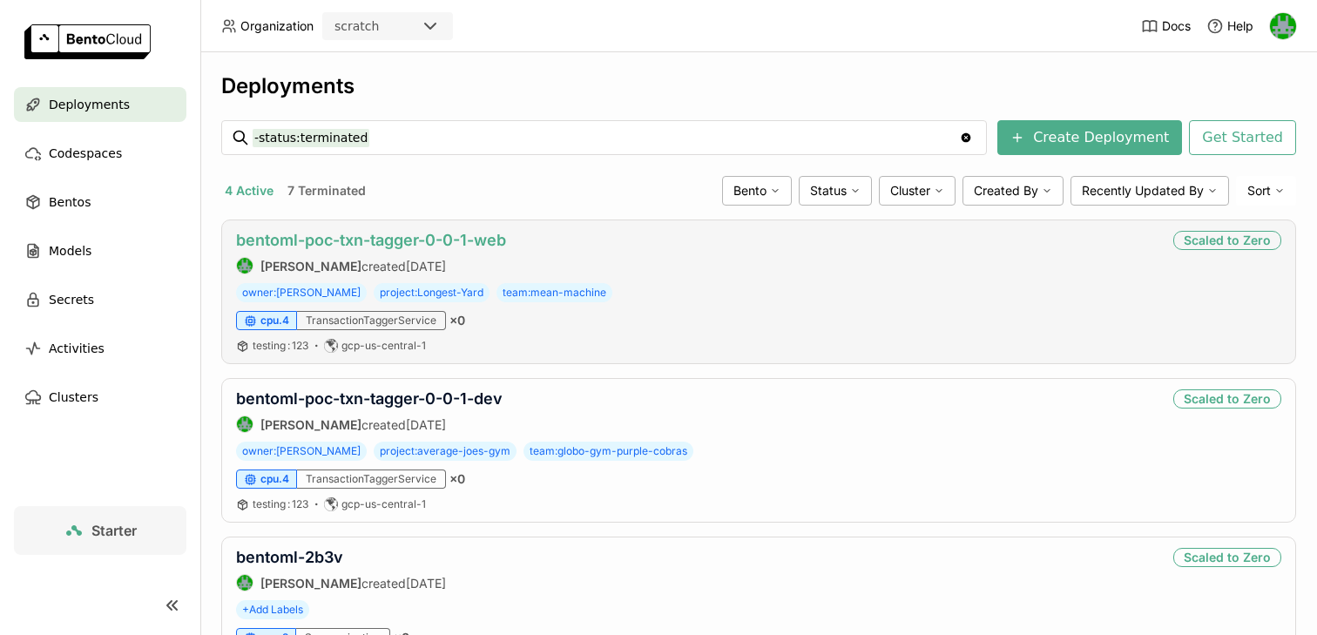
click at [355, 238] on link "bentoml-poc-txn-tagger-0-0-1-web" at bounding box center [371, 240] width 270 height 18
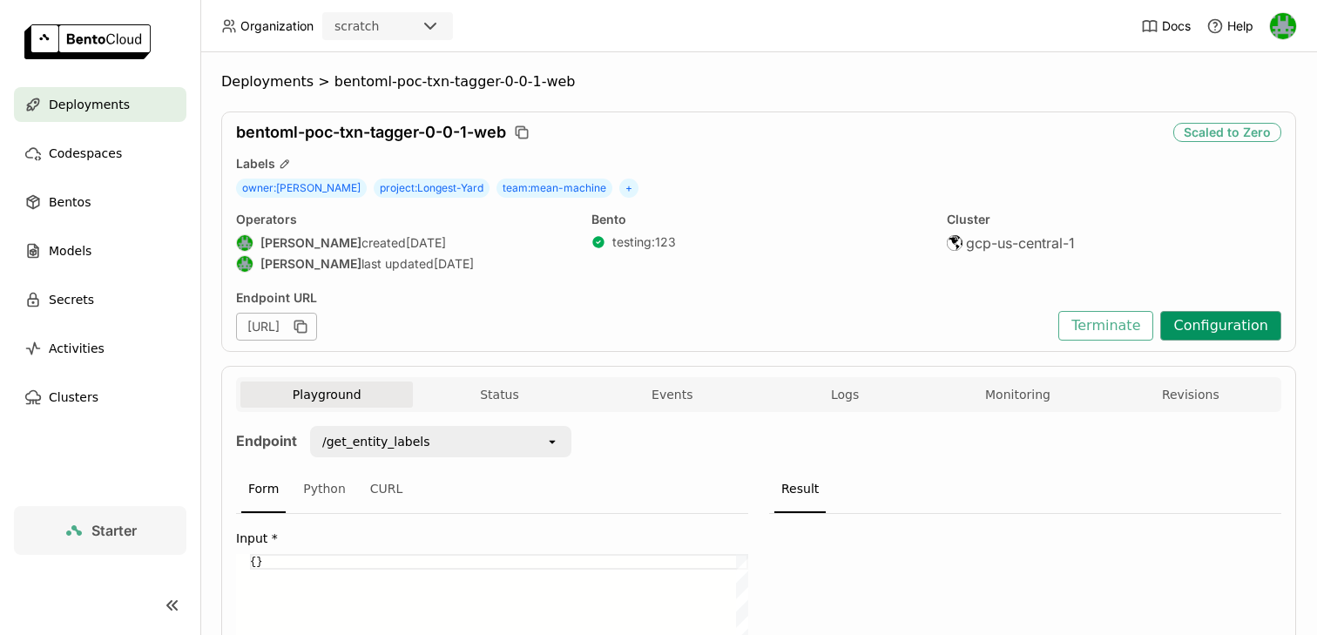
click at [1194, 328] on button "Configuration" at bounding box center [1220, 326] width 121 height 30
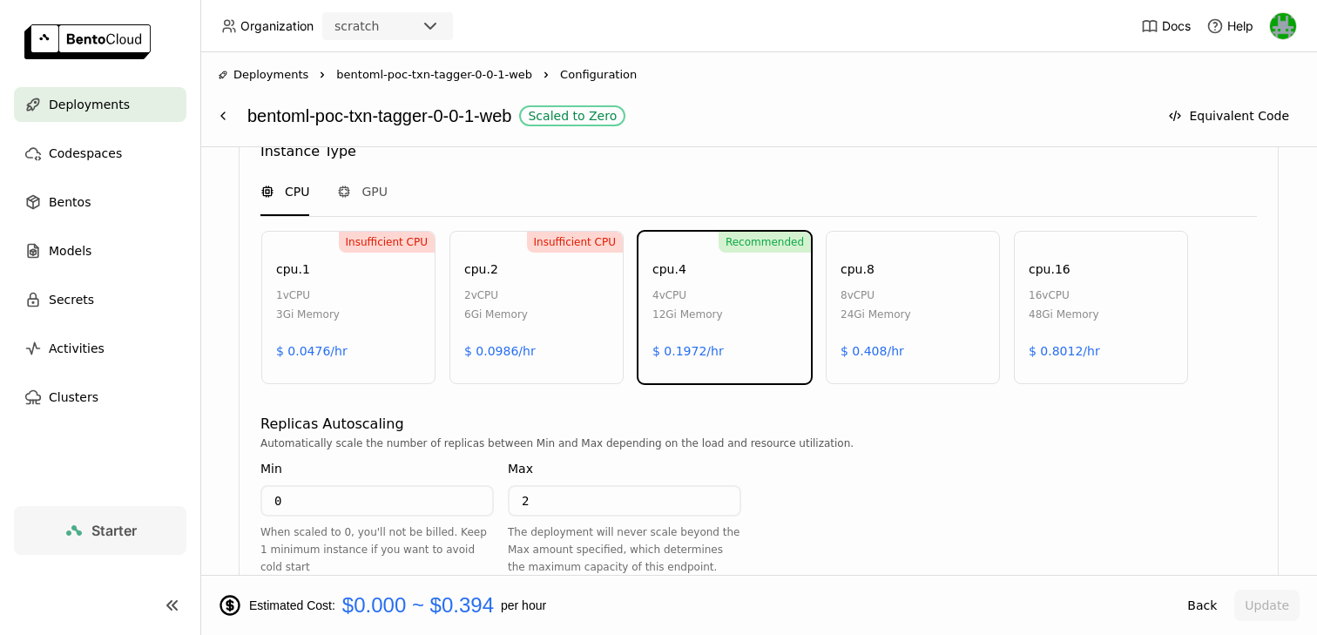
scroll to position [828, 0]
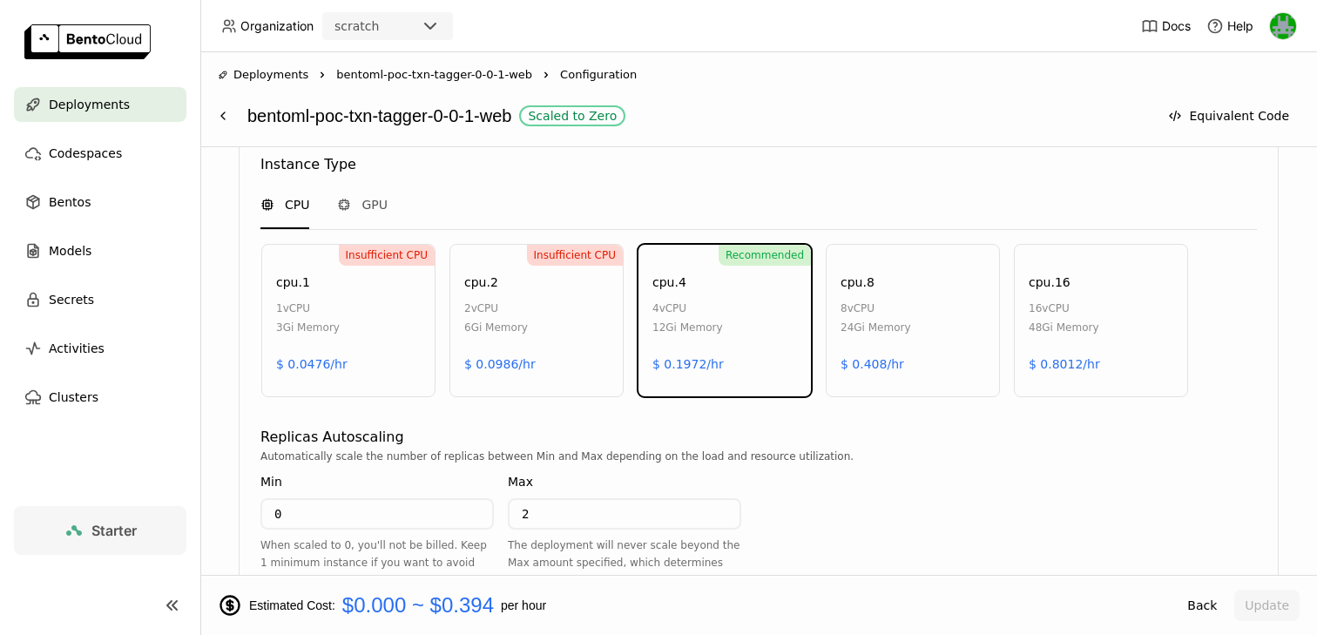
click at [841, 147] on div "Instance Type CPU GPU Insufficient CPU cpu.1 1 vCPU 3Gi Memory $ 0.0476/hr Insu…" at bounding box center [758, 280] width 997 height 266
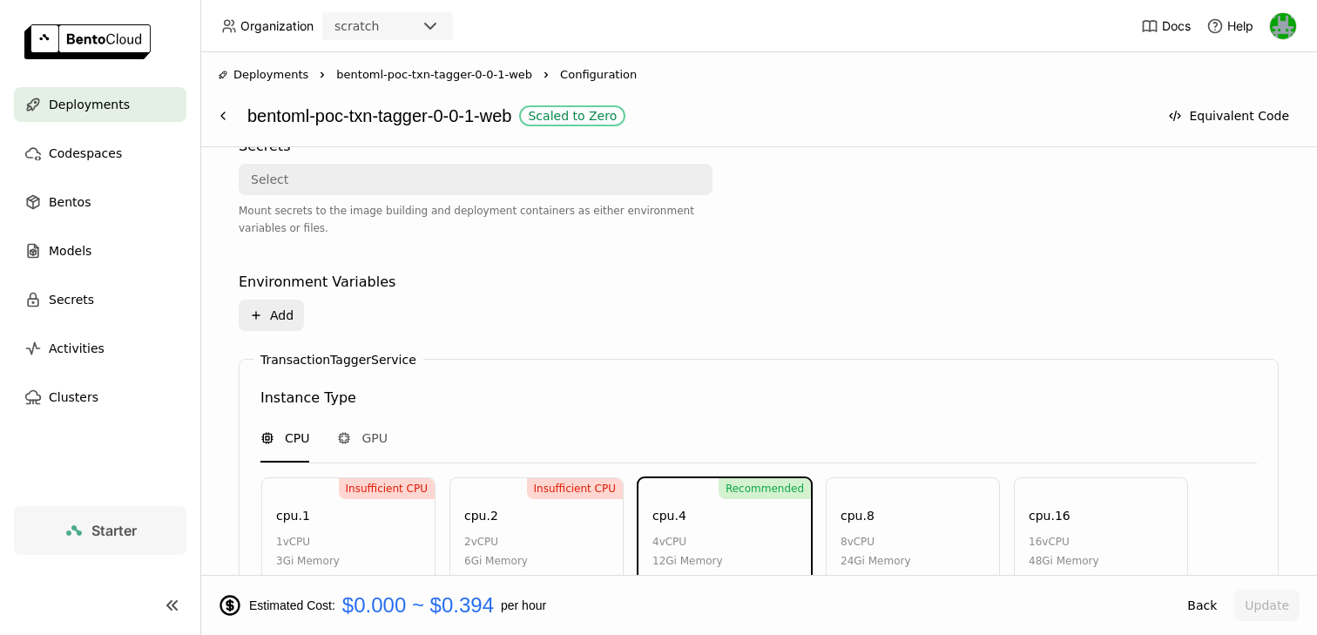
scroll to position [515, 0]
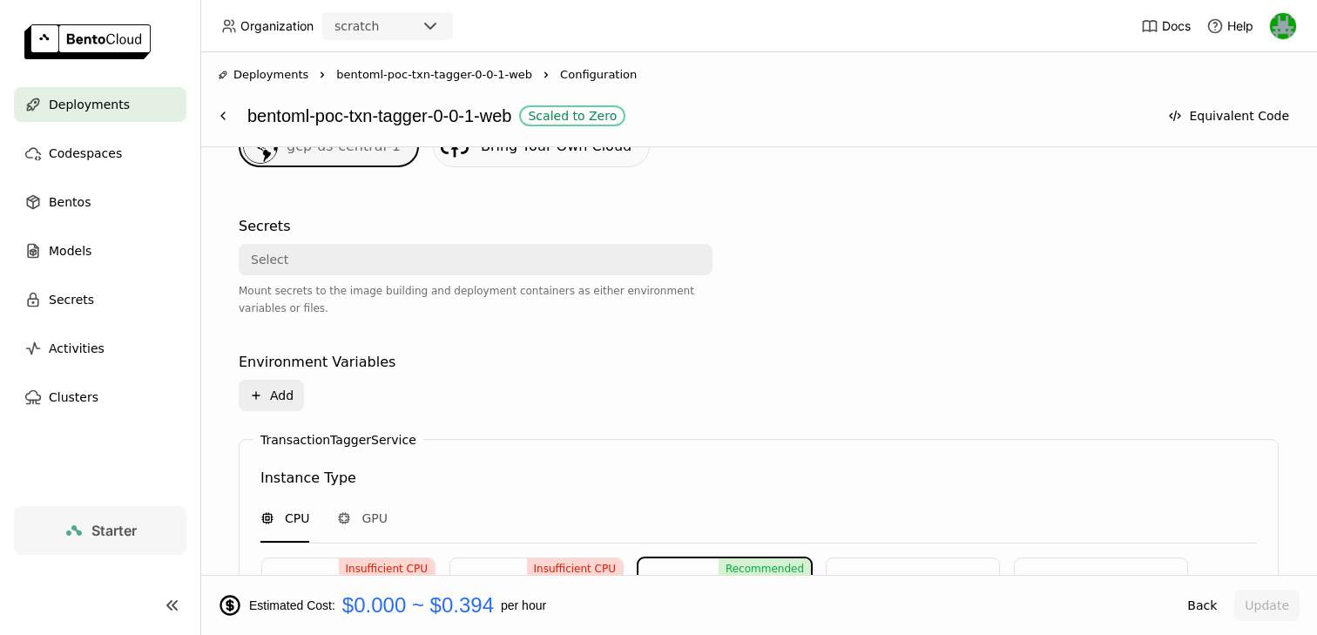
click at [331, 442] on label "TransactionTaggerService" at bounding box center [338, 440] width 156 height 14
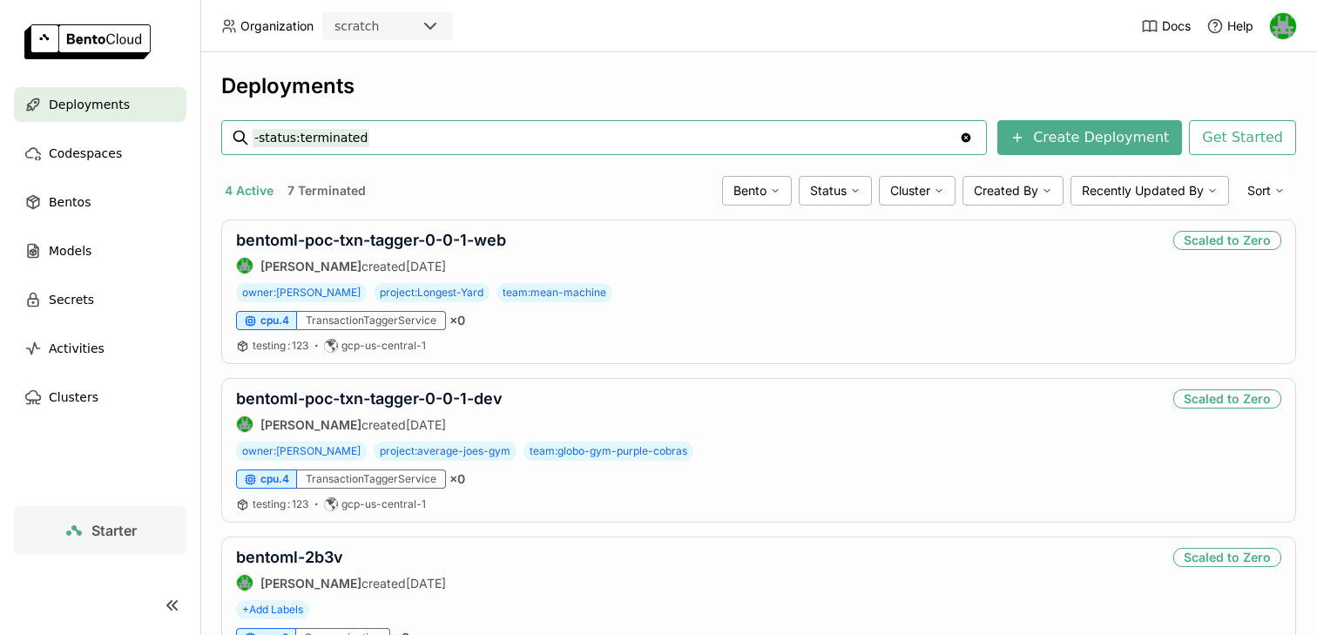
click at [416, 20] on div "scratch" at bounding box center [372, 26] width 96 height 24
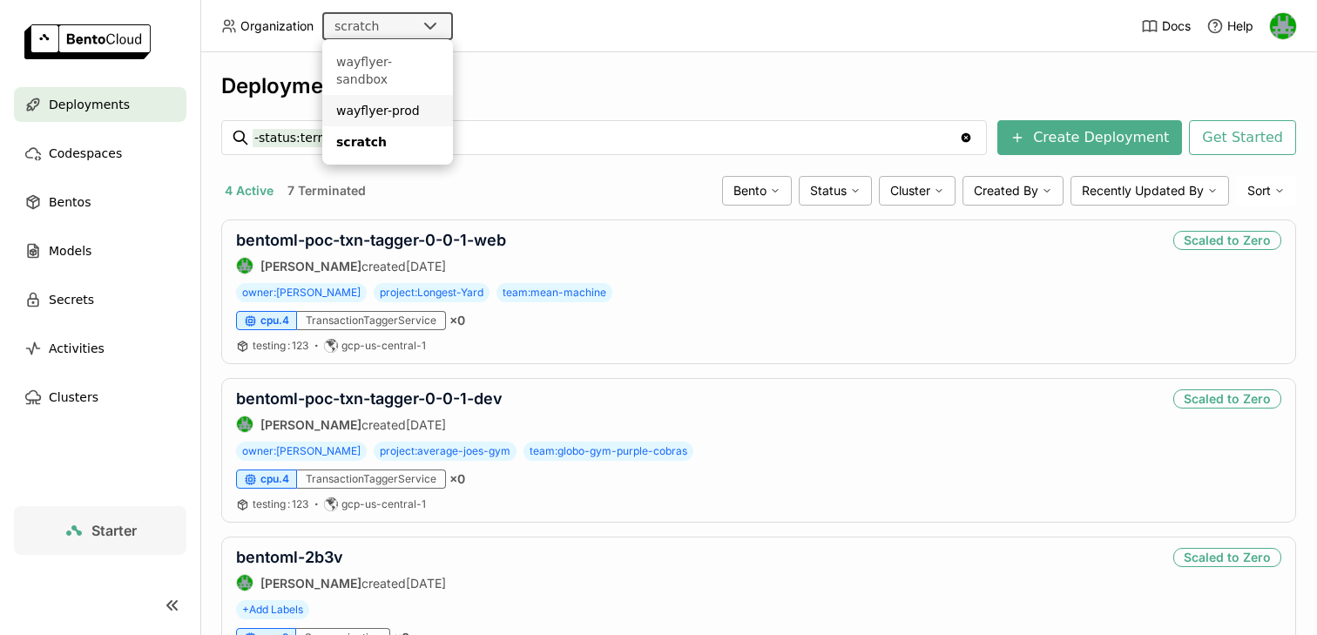
click at [395, 102] on div "wayflyer-prod" at bounding box center [387, 110] width 103 height 17
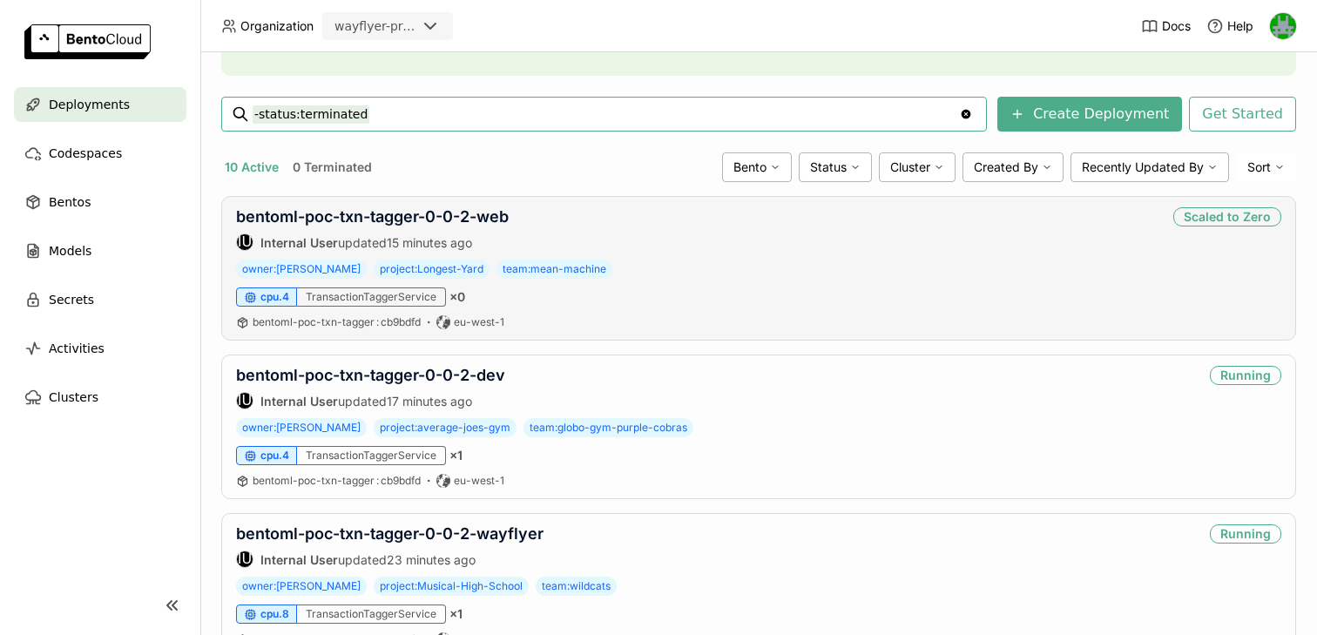
scroll to position [222, 0]
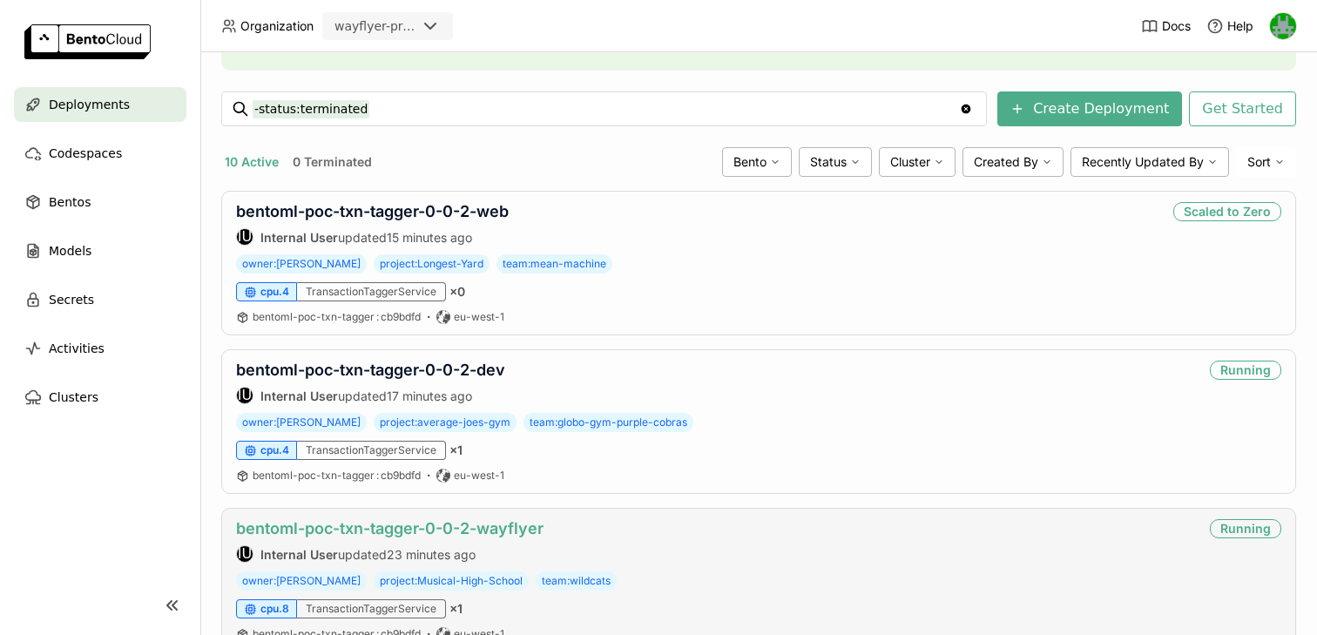
click at [407, 530] on link "bentoml-poc-txn-tagger-0-0-2-wayflyer" at bounding box center [389, 528] width 307 height 18
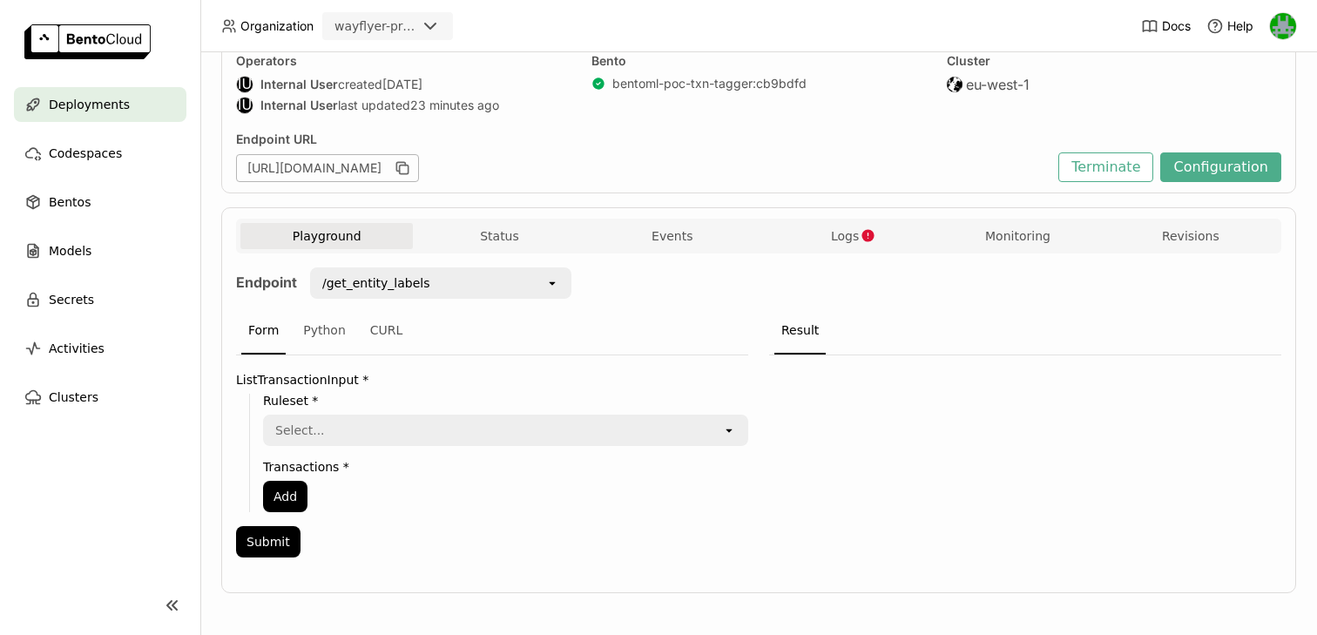
scroll to position [164, 0]
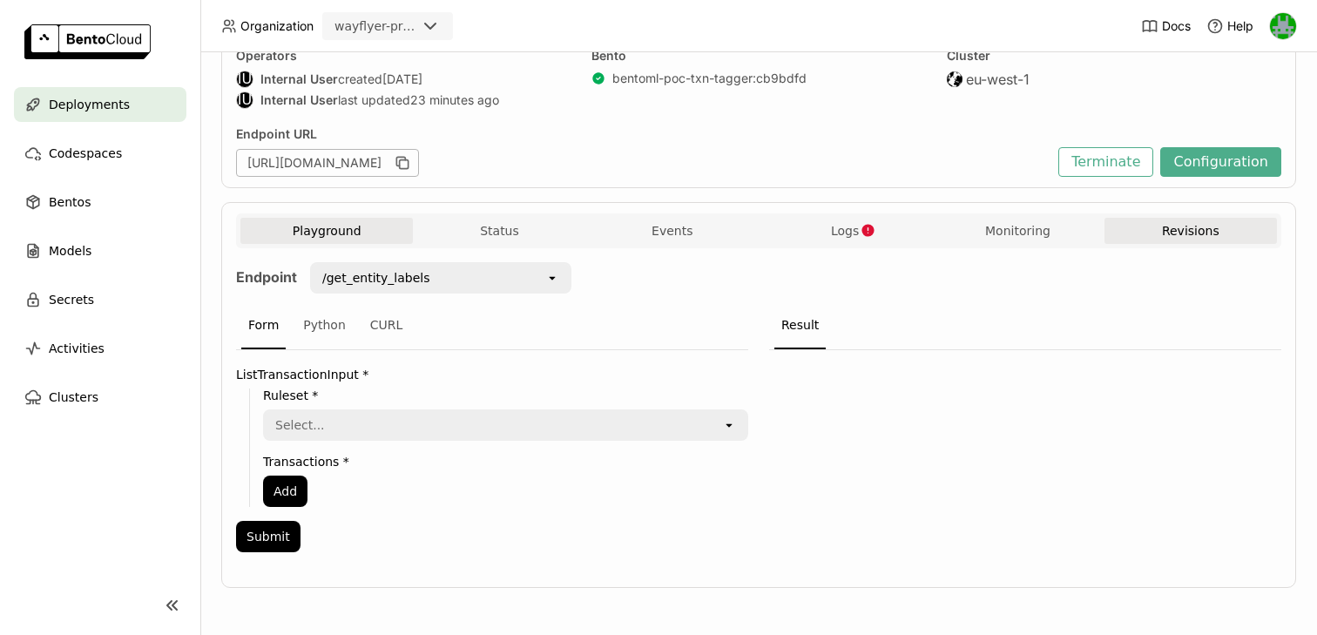
click at [1232, 228] on button "Revisions" at bounding box center [1191, 231] width 172 height 26
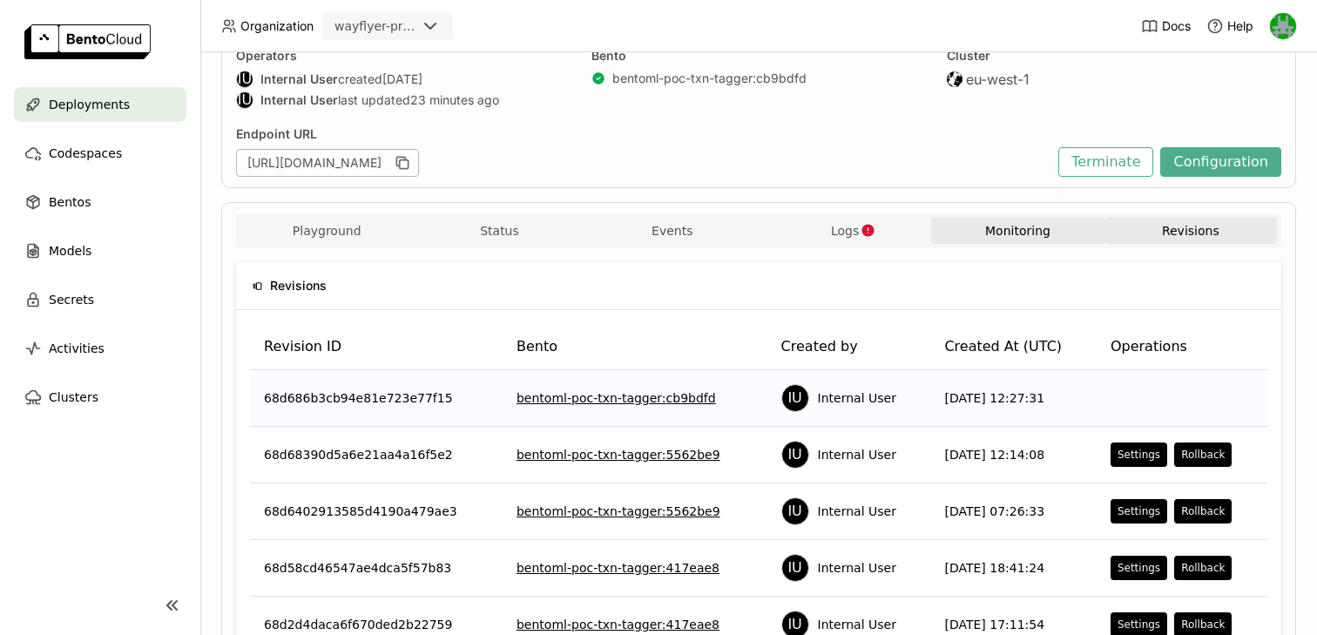
click at [1002, 223] on button "Monitoring" at bounding box center [1017, 231] width 172 height 26
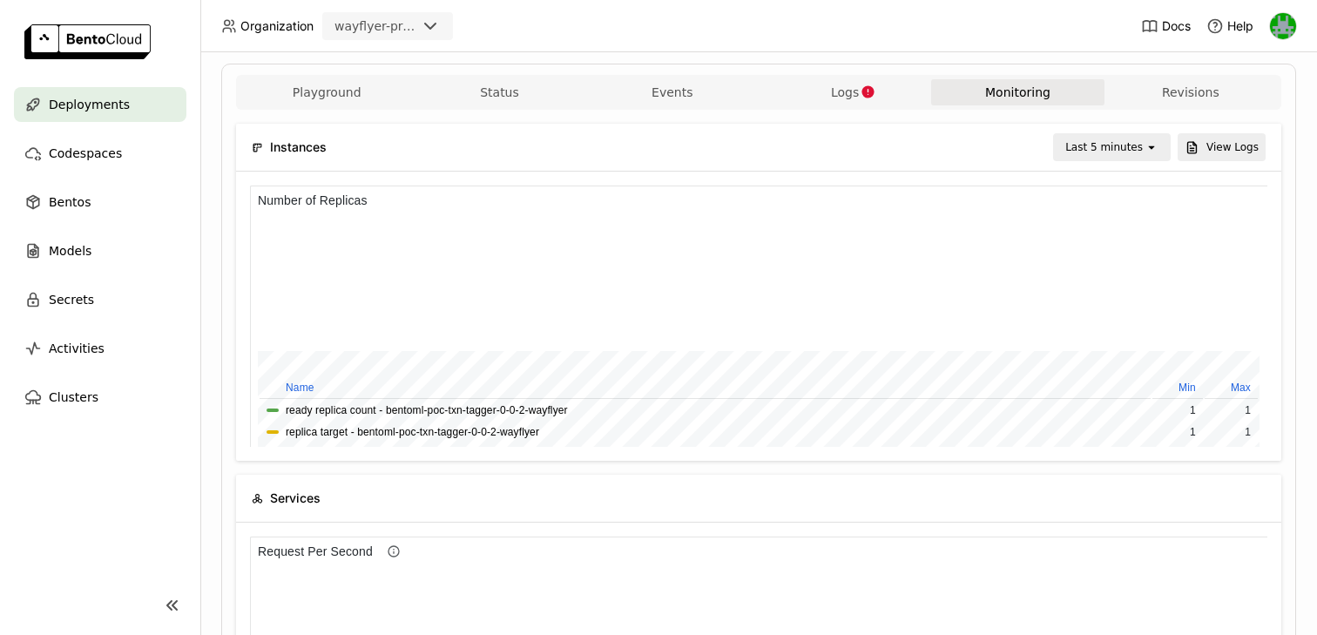
scroll to position [323, 0]
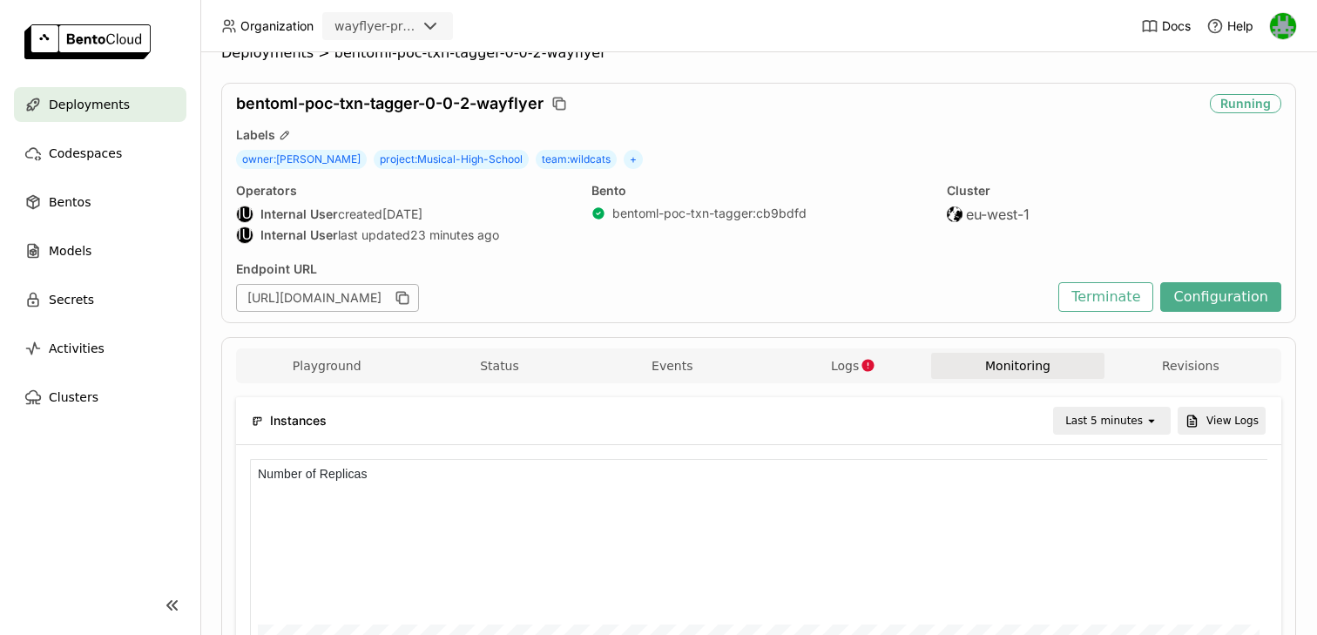
click at [1100, 413] on div "Last 5 minutes" at bounding box center [1104, 420] width 78 height 17
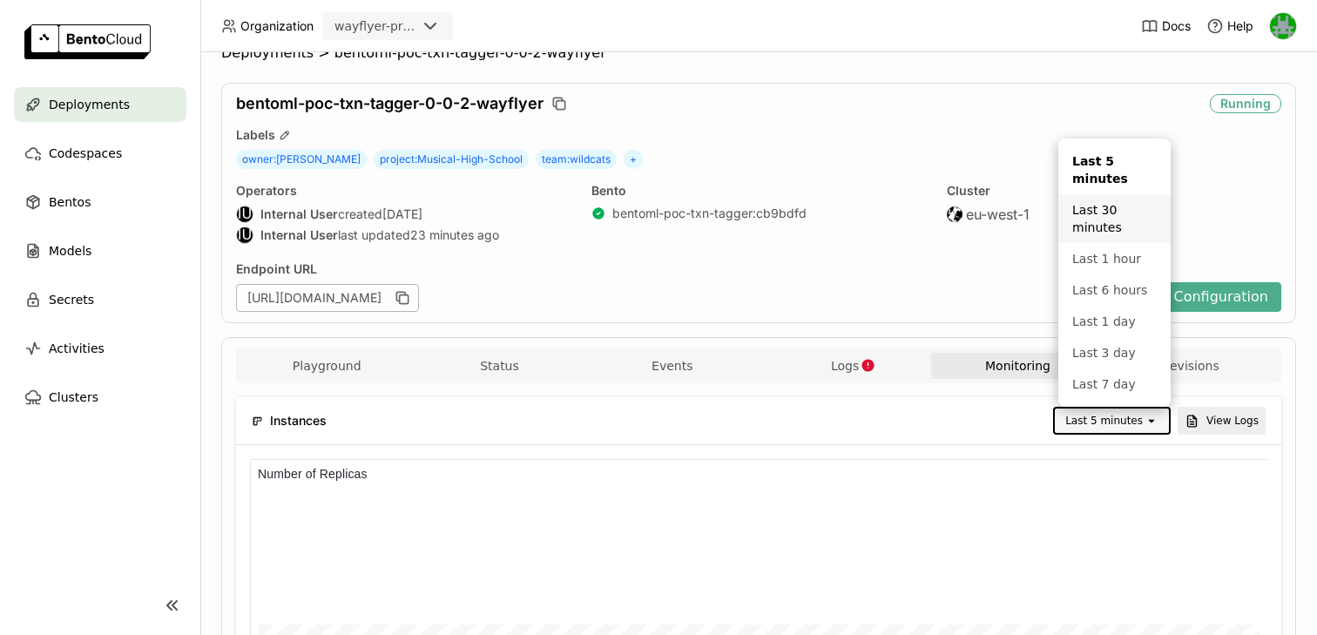
click at [1093, 225] on div "Last 30 minutes" at bounding box center [1114, 218] width 84 height 35
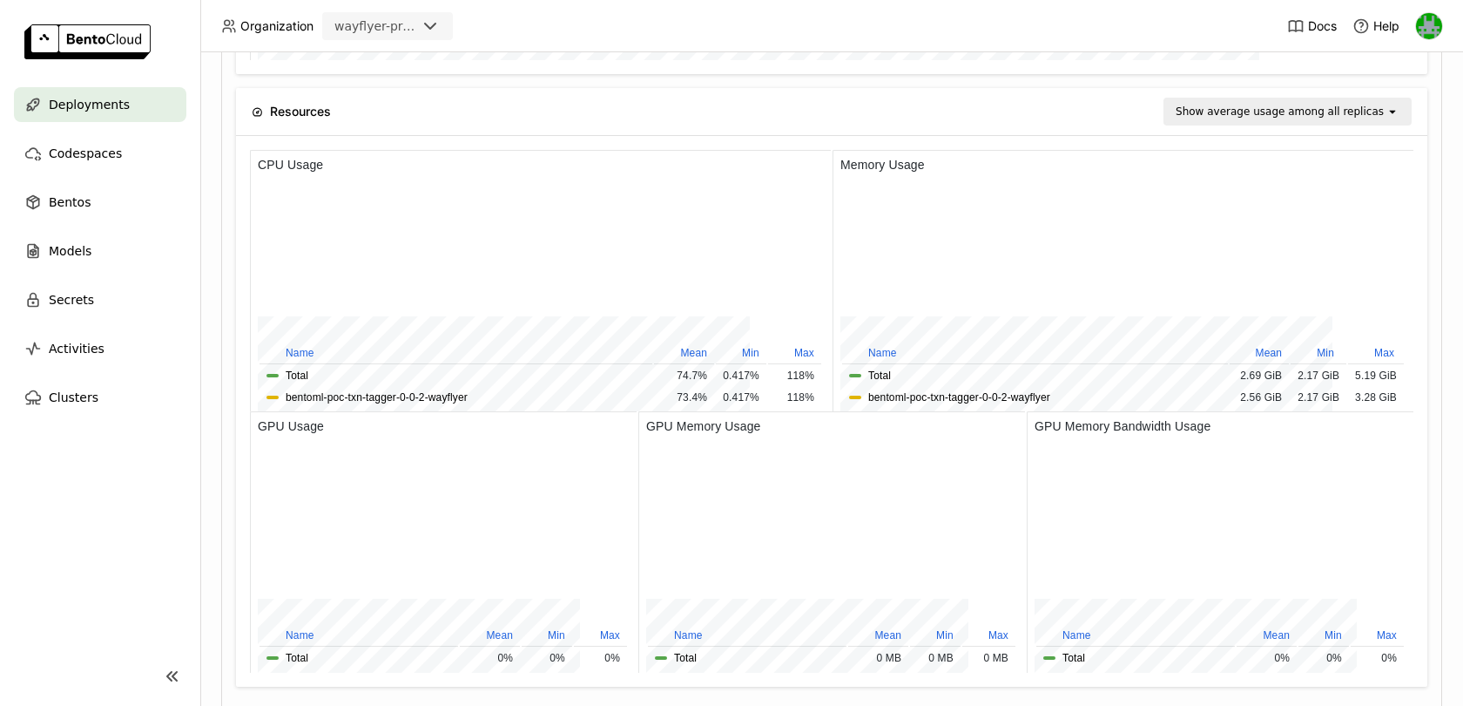
scroll to position [261, 1164]
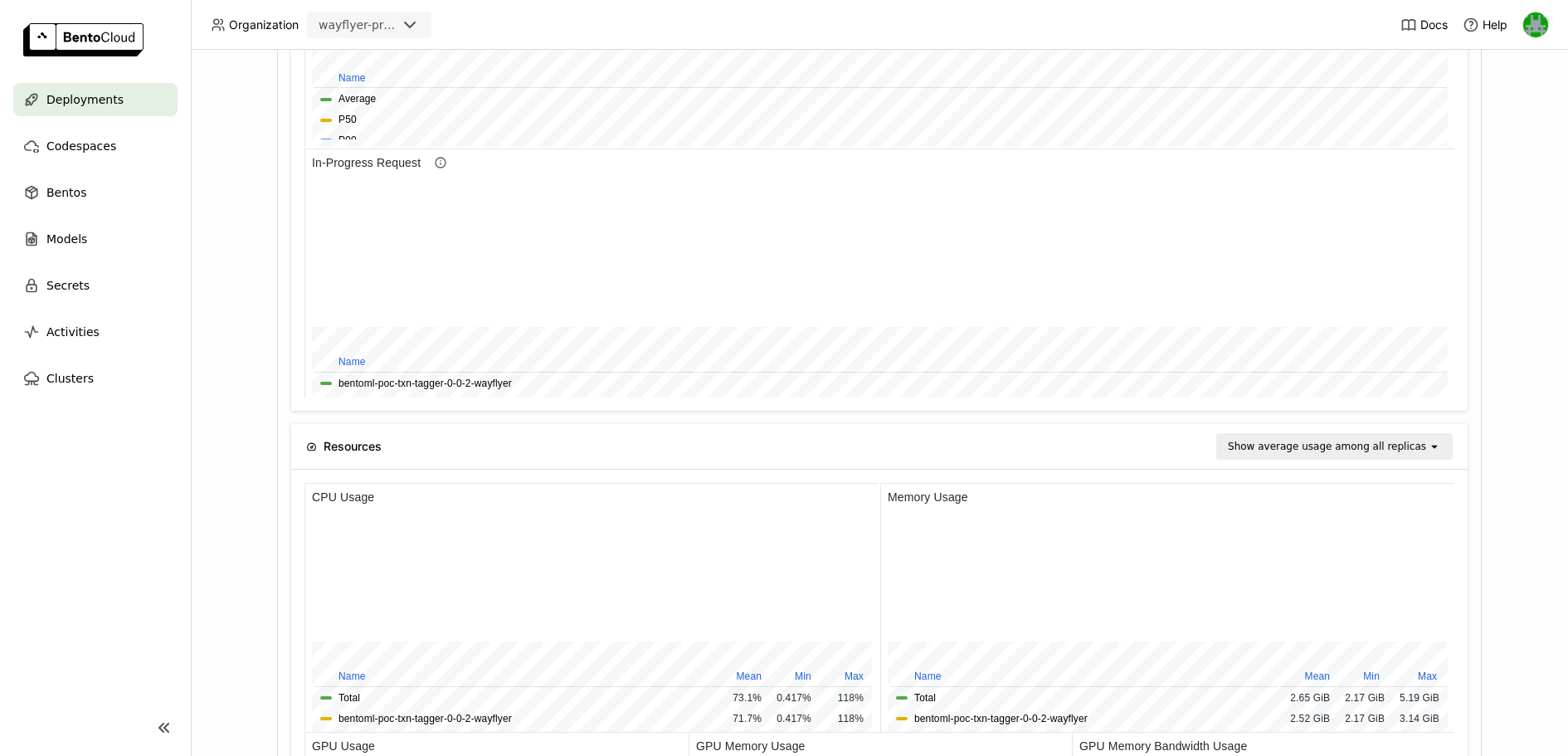
click at [1155, 496] on div at bounding box center [868, 568] width 1111 height 145
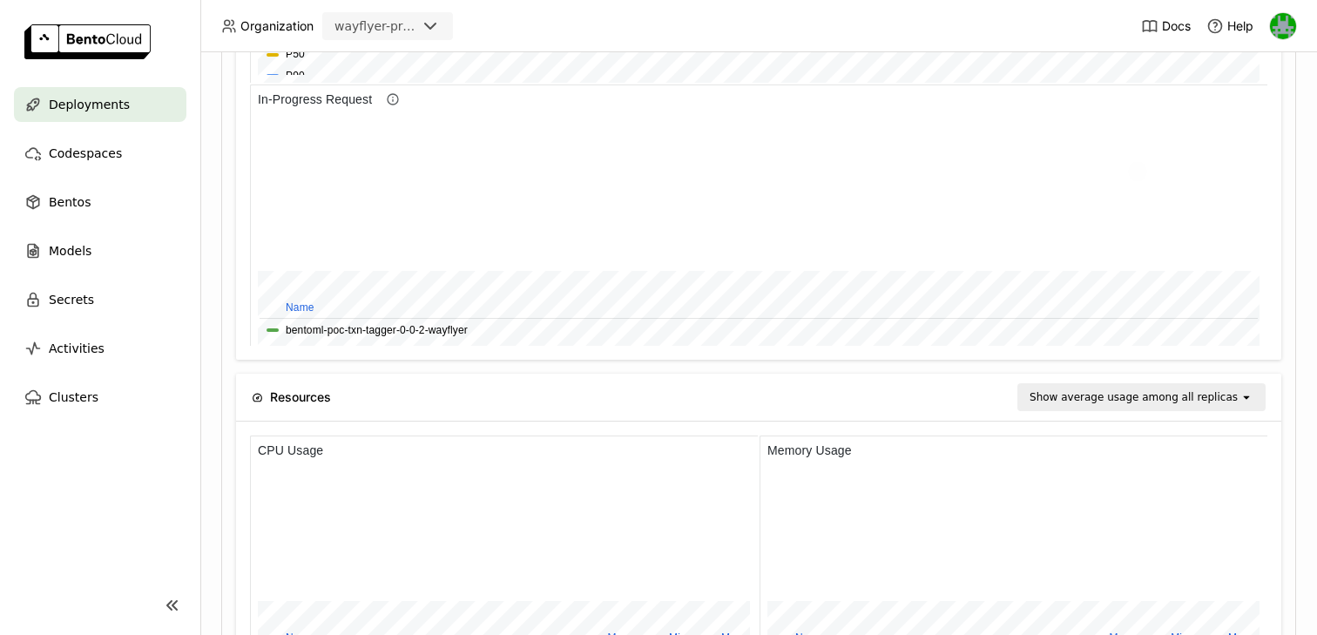
scroll to position [1485, 0]
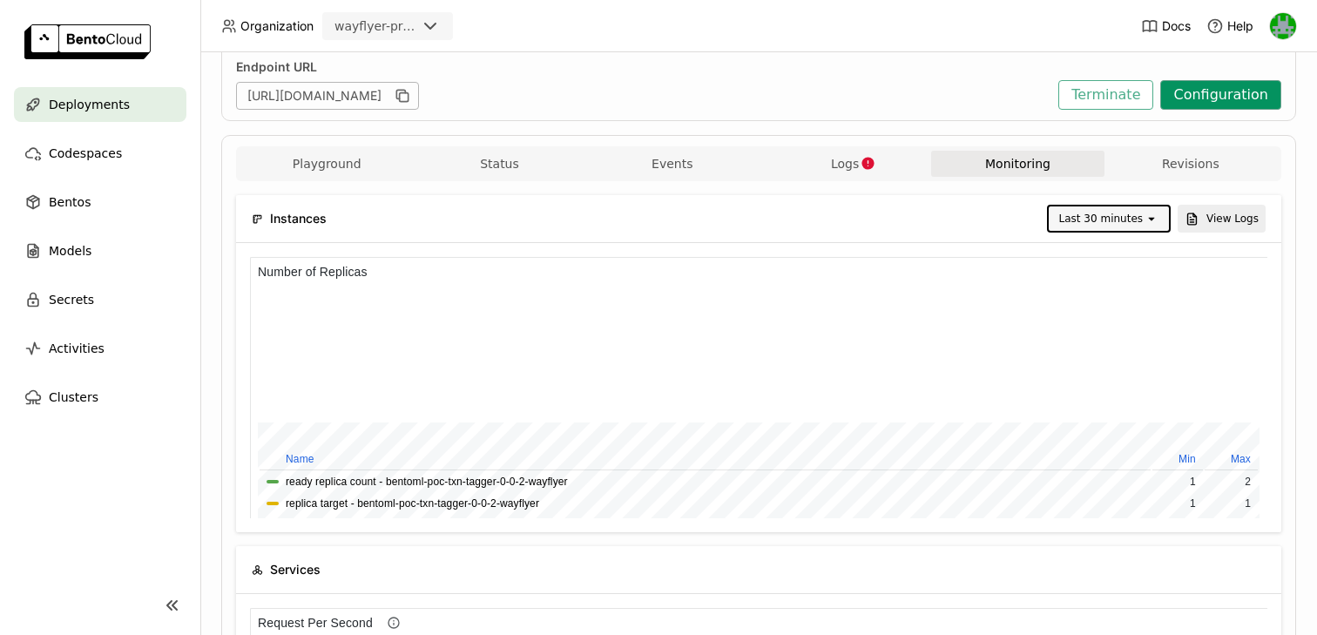
click at [1224, 93] on button "Configuration" at bounding box center [1220, 95] width 121 height 30
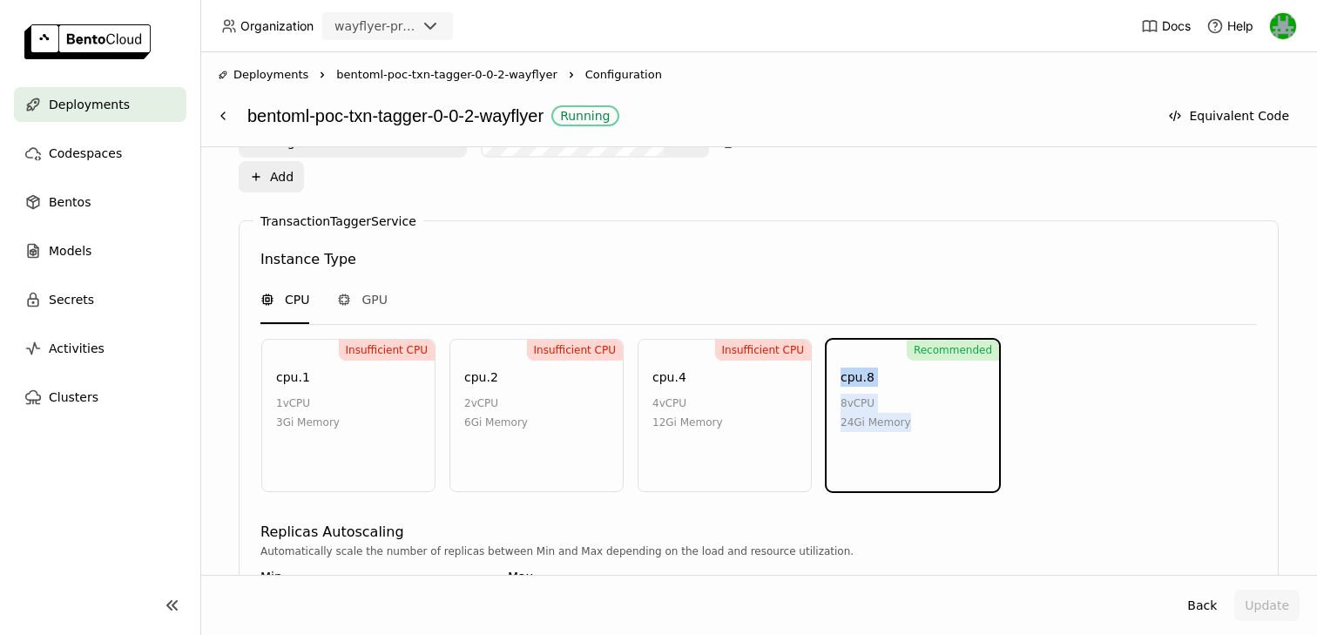
drag, startPoint x: 916, startPoint y: 423, endPoint x: 836, endPoint y: 373, distance: 94.0
click at [836, 373] on div "Recommended cpu.8 8 vCPU 24Gi Memory" at bounding box center [913, 415] width 174 height 153
copy div "cpu.8 8 vCPU 24Gi Memory"
click at [125, 108] on div "Deployments" at bounding box center [100, 104] width 172 height 35
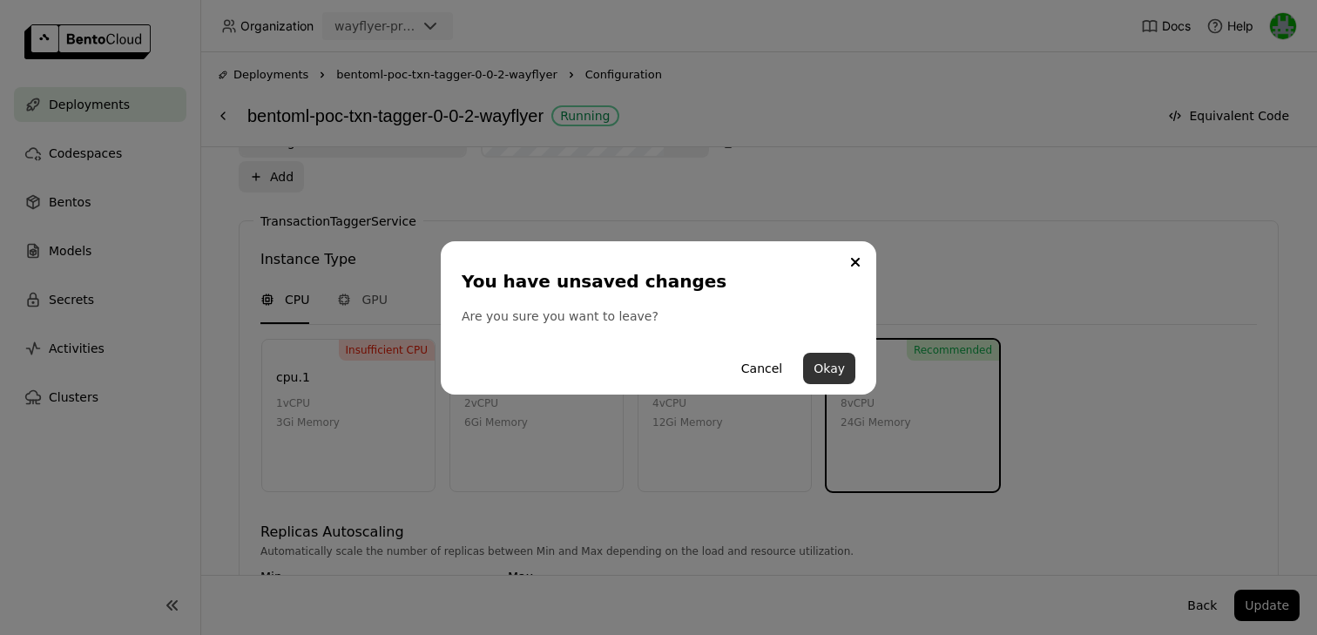
click at [828, 368] on button "Okay" at bounding box center [829, 368] width 52 height 31
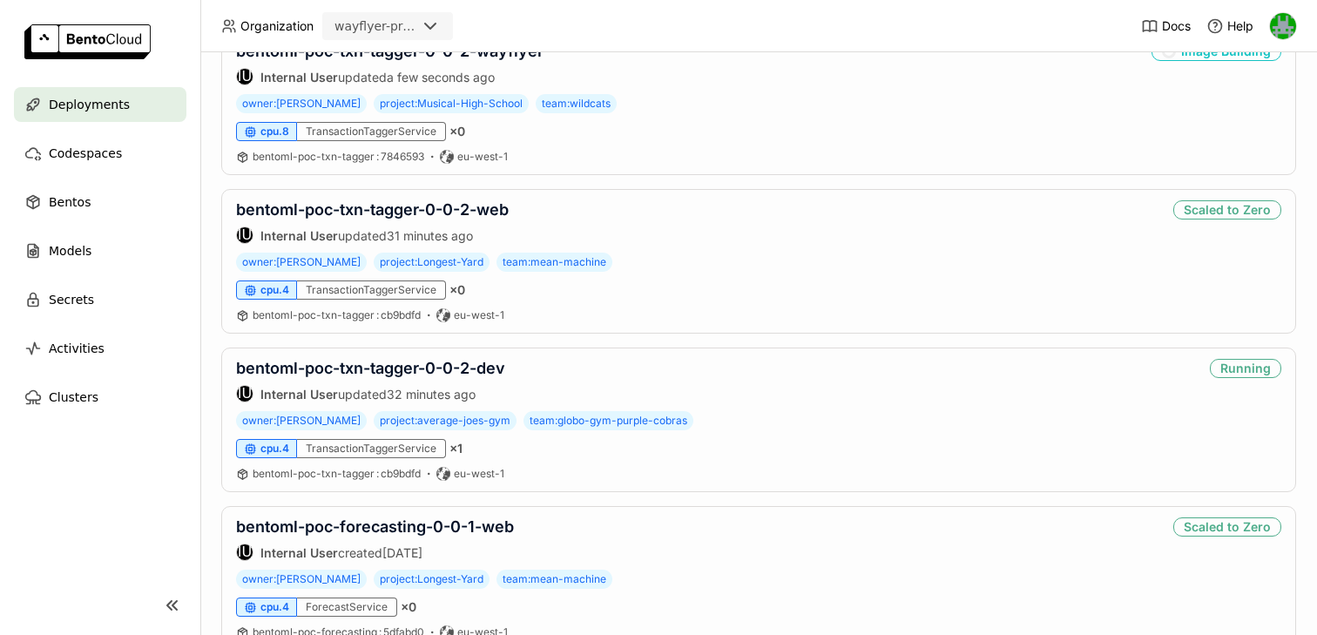
scroll to position [65, 0]
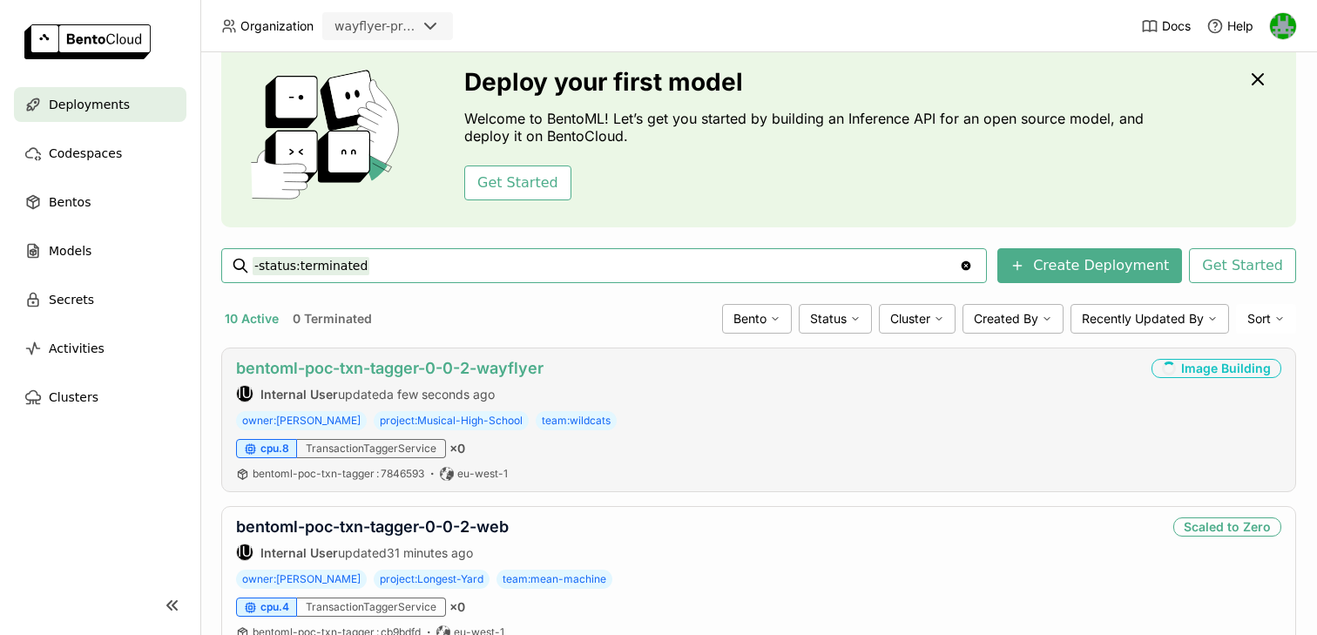
click at [475, 366] on link "bentoml-poc-txn-tagger-0-0-2-wayflyer" at bounding box center [389, 368] width 307 height 18
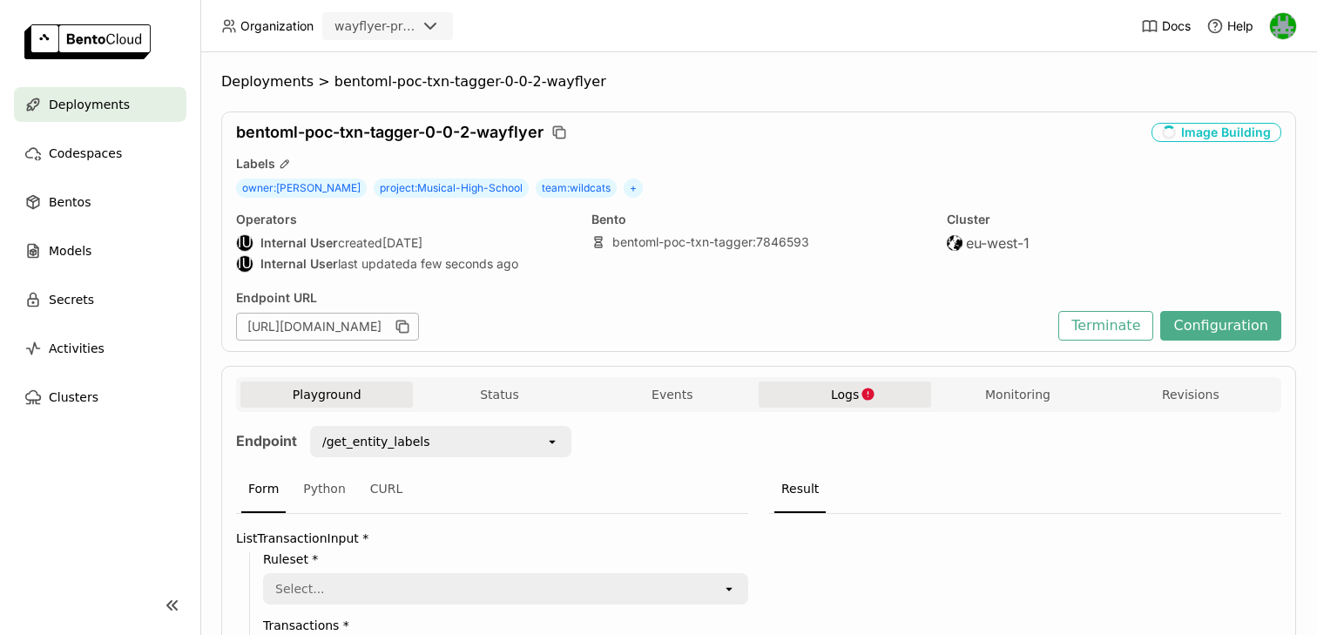
click at [843, 386] on button "Logs" at bounding box center [845, 395] width 172 height 26
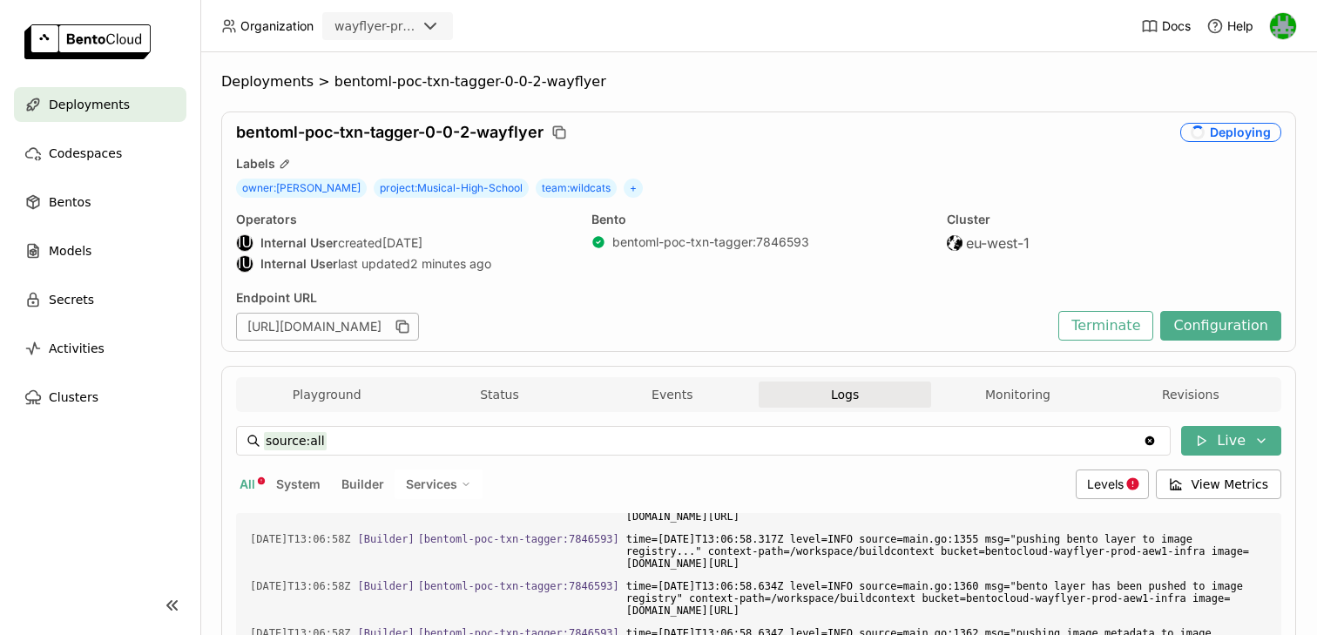
scroll to position [15236, 0]
click at [1040, 402] on button "Monitoring" at bounding box center [1017, 395] width 172 height 26
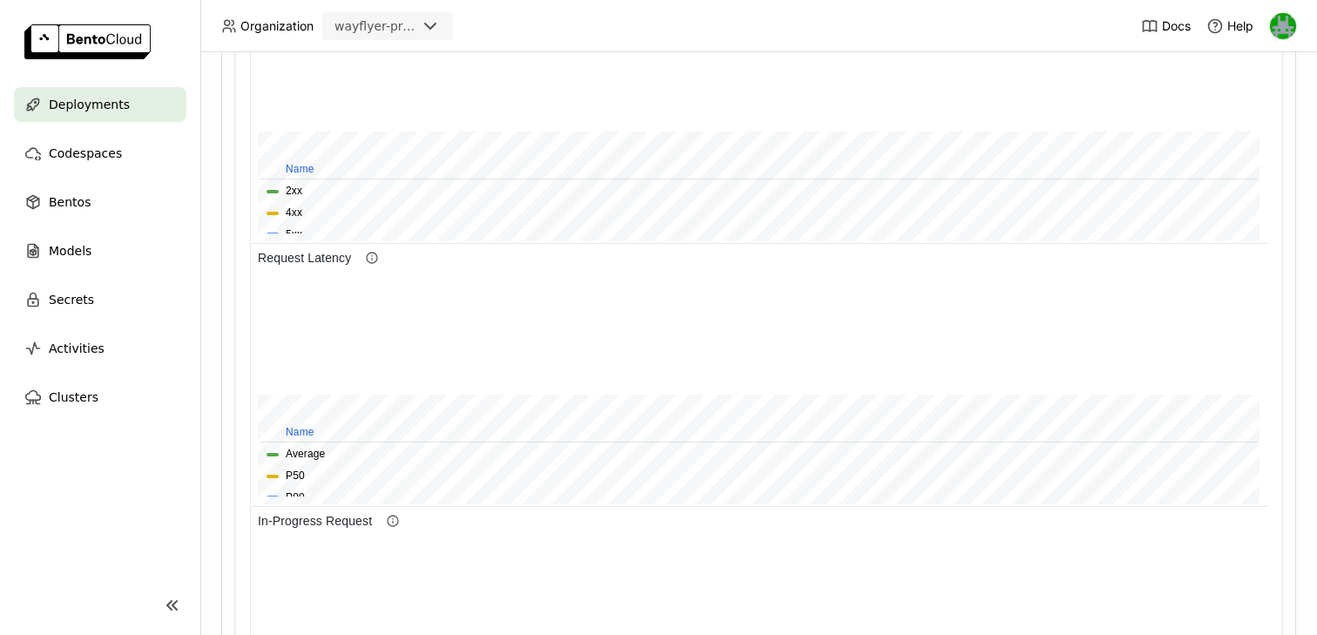
scroll to position [7, 0]
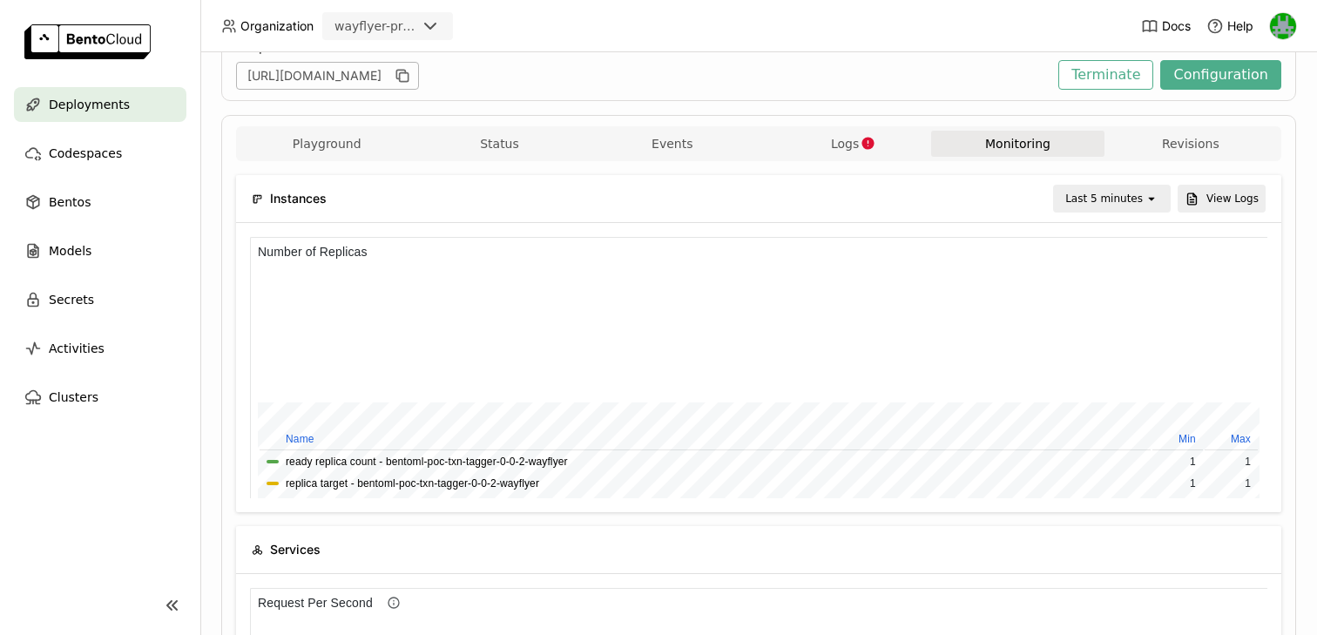
click at [1091, 201] on div "Last 5 minutes" at bounding box center [1104, 198] width 78 height 17
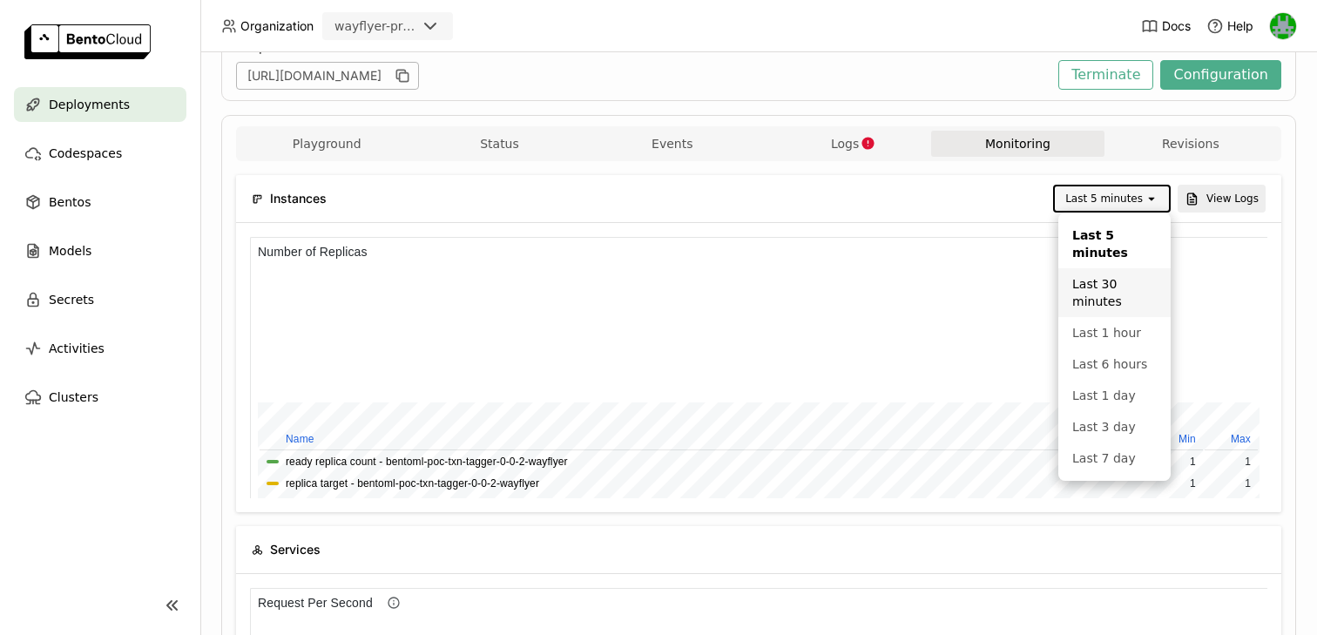
click at [1078, 283] on div "Last 30 minutes" at bounding box center [1114, 292] width 84 height 35
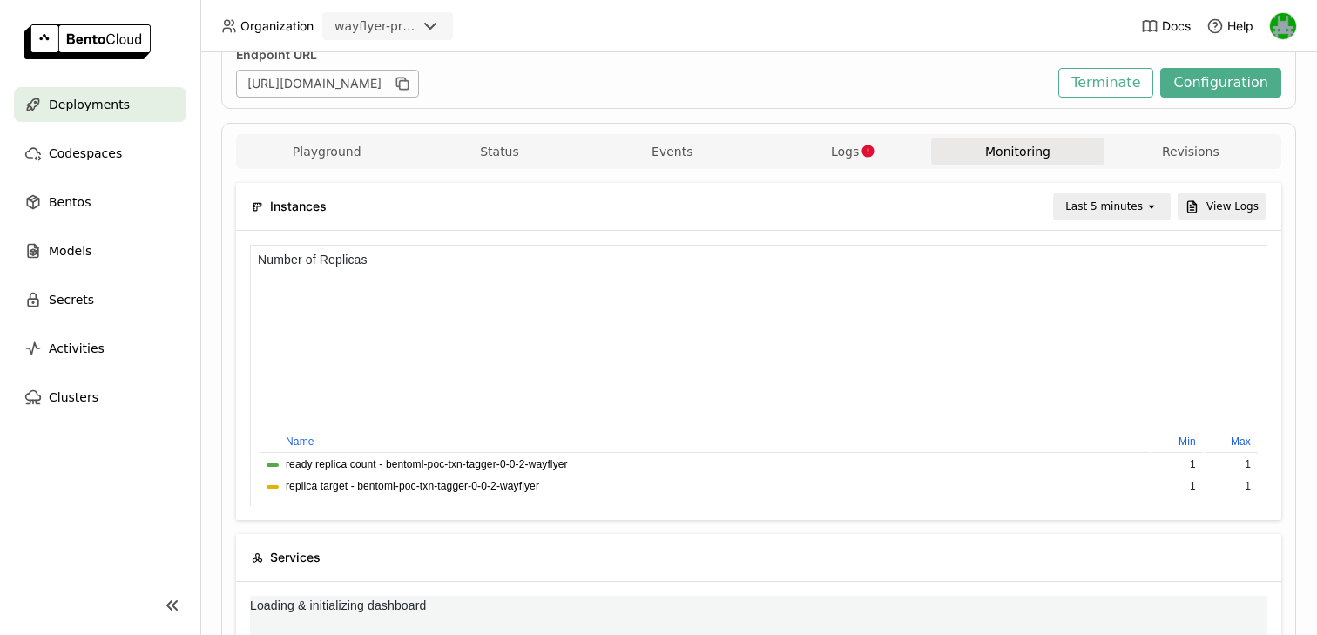
scroll to position [261, 508]
click at [1081, 206] on div "Last 5 minutes" at bounding box center [1104, 206] width 78 height 17
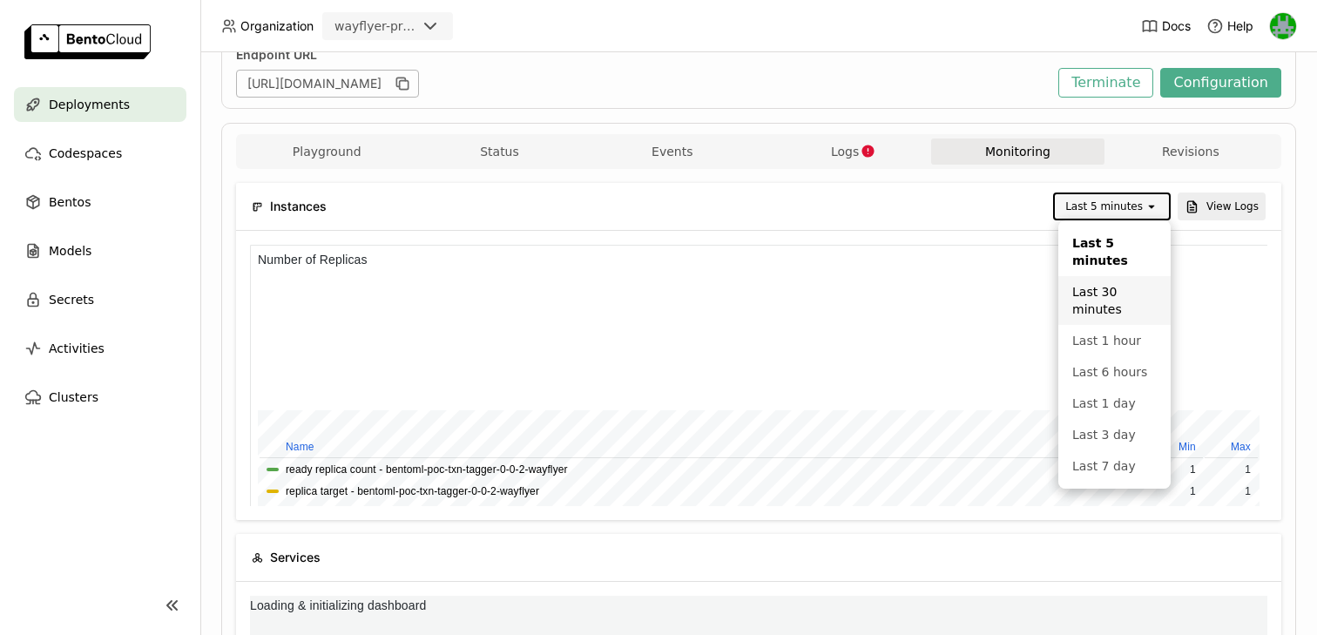
click at [1087, 311] on div "Last 30 minutes" at bounding box center [1114, 300] width 84 height 35
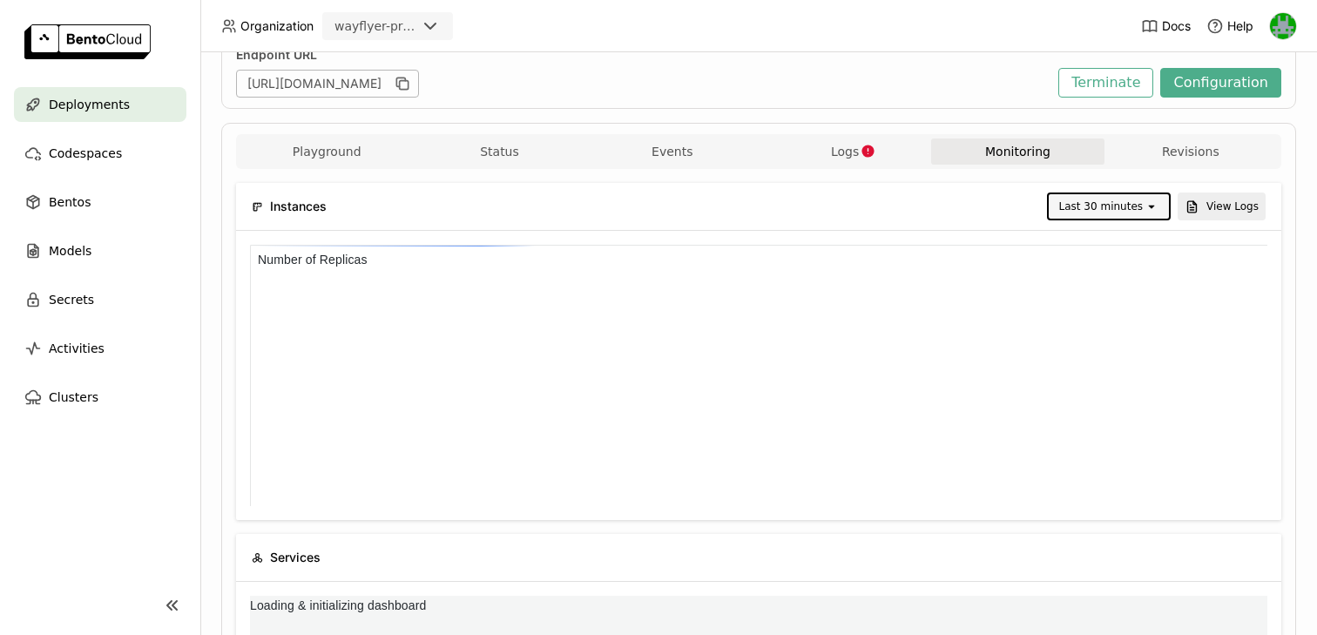
scroll to position [0, 0]
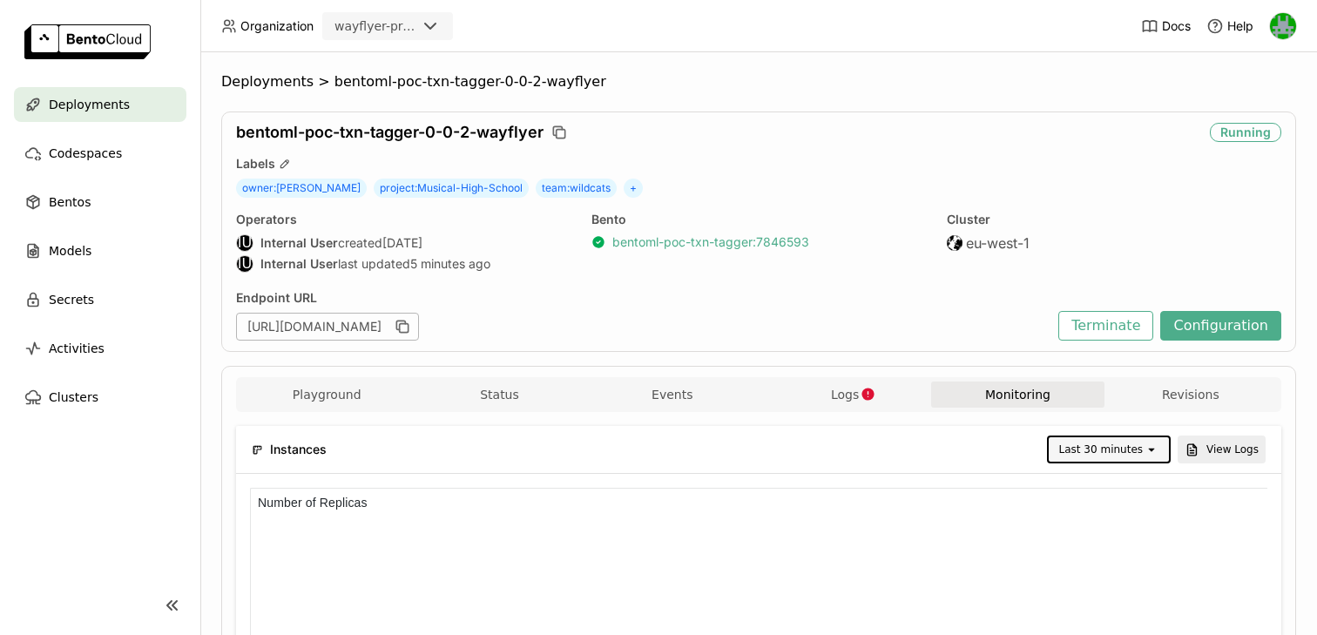
click at [658, 237] on link "bentoml-poc-txn-tagger : 7846593" at bounding box center [710, 242] width 197 height 16
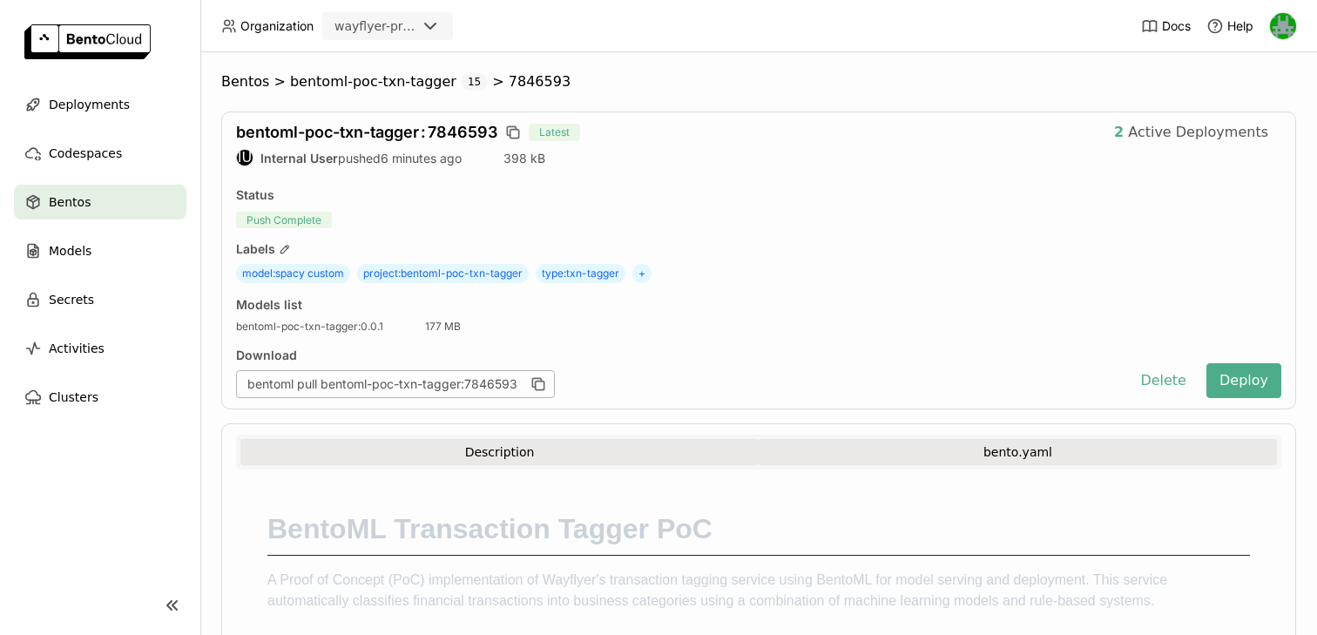
click at [894, 440] on button "bento.yaml" at bounding box center [1018, 452] width 518 height 26
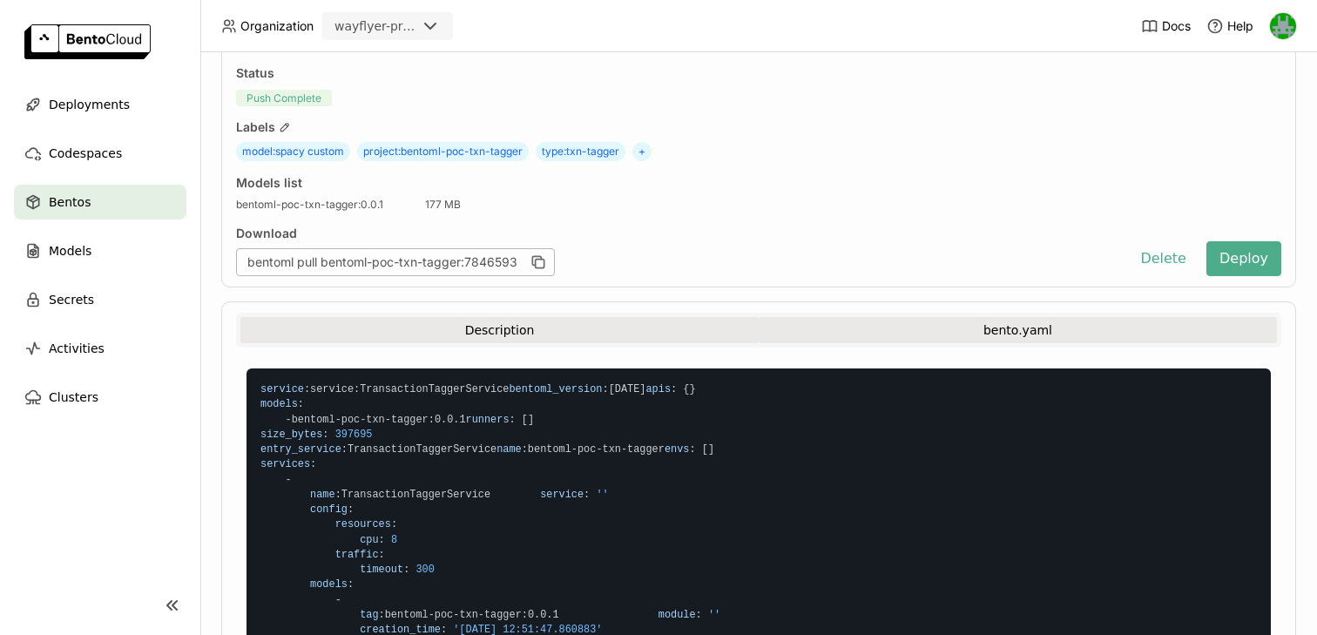
click at [591, 342] on button "Description" at bounding box center [499, 330] width 518 height 26
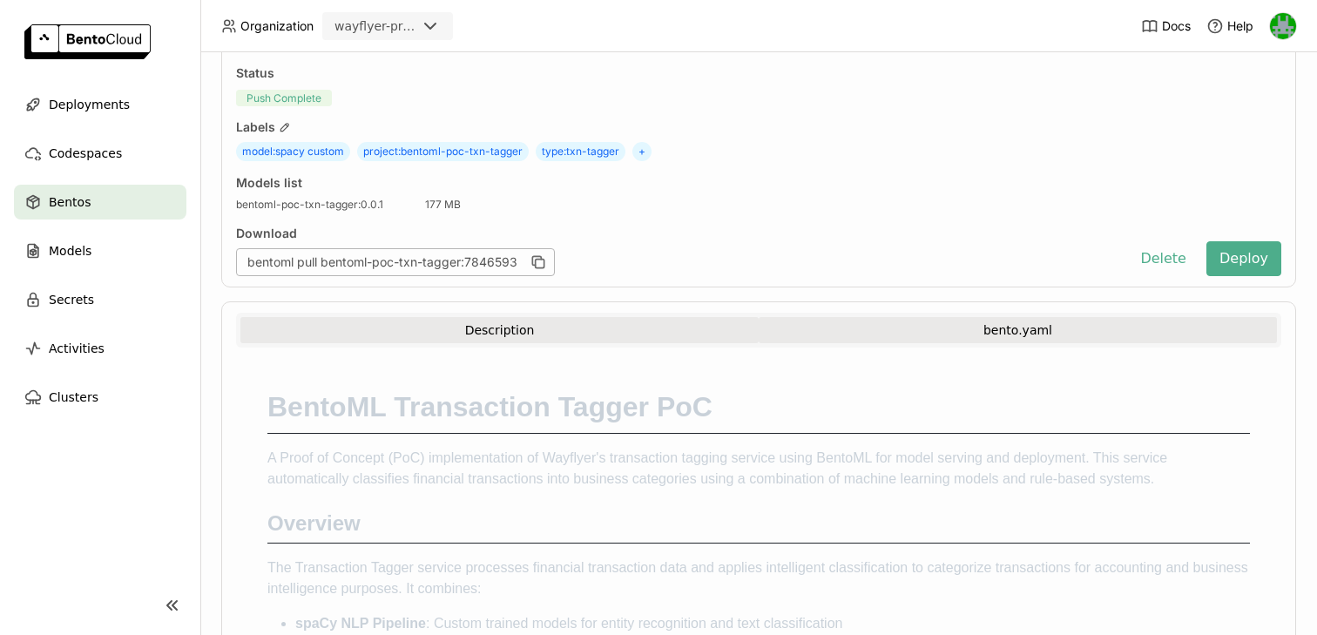
click at [819, 326] on button "bento.yaml" at bounding box center [1018, 330] width 518 height 26
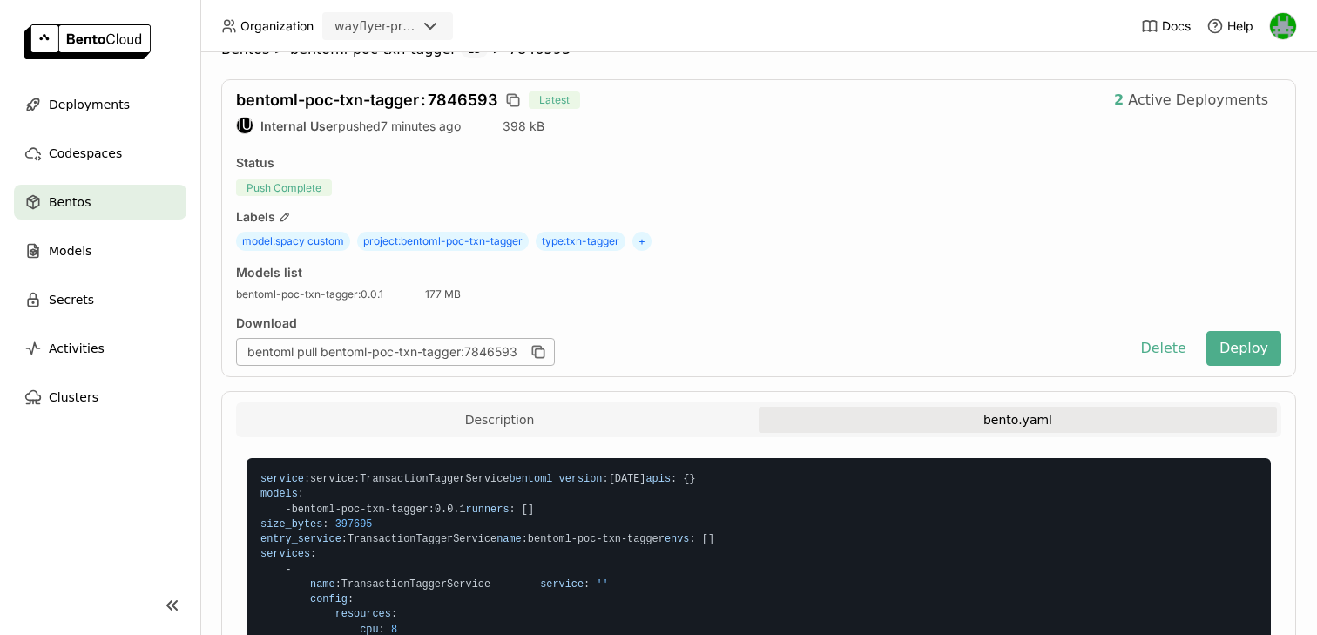
click at [706, 330] on div "Download" at bounding box center [678, 323] width 884 height 16
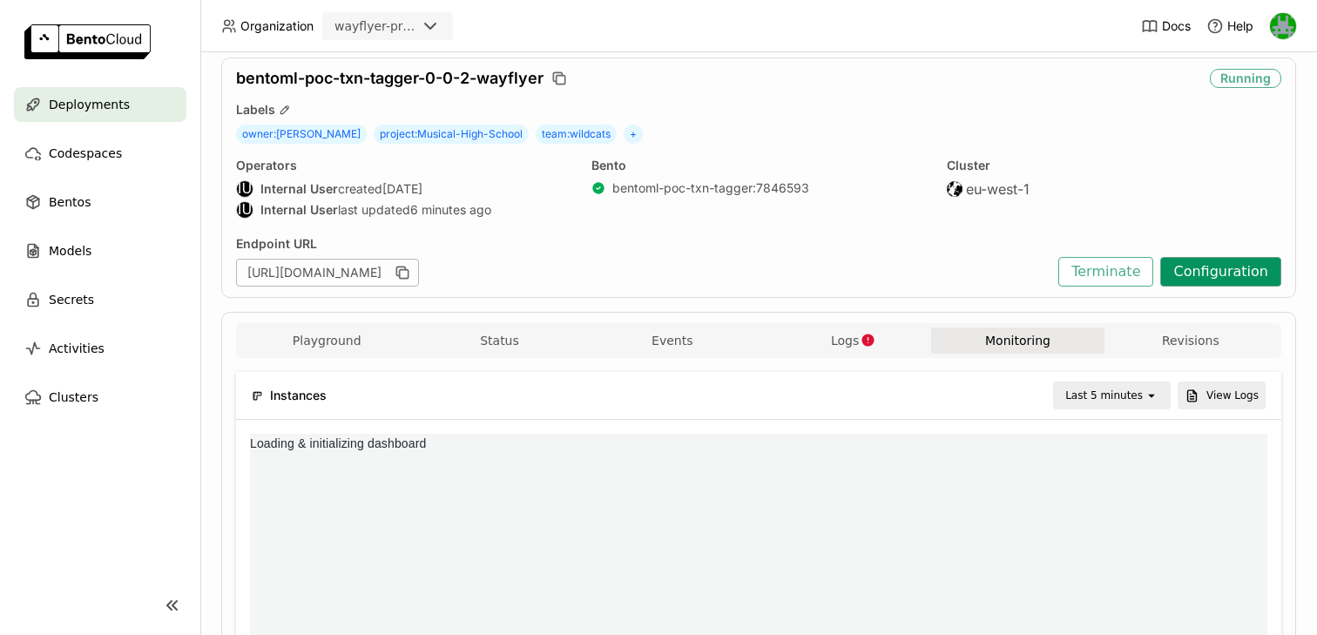
click at [1200, 274] on button "Configuration" at bounding box center [1220, 272] width 121 height 30
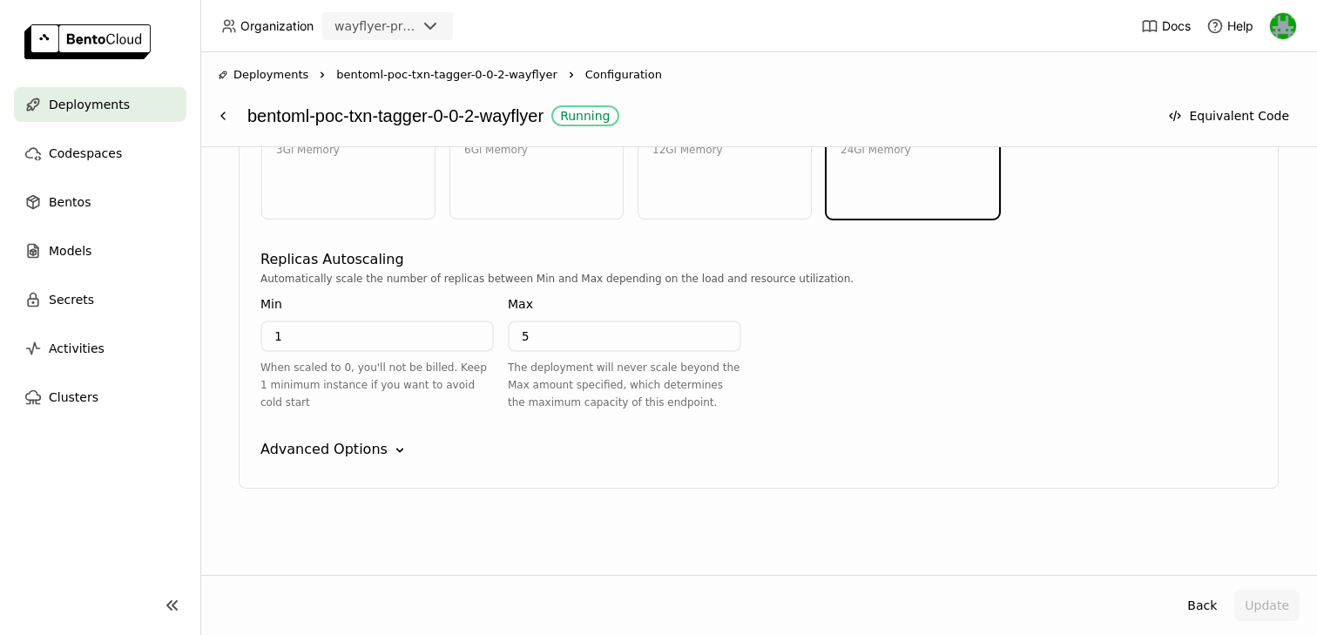
click at [363, 450] on div "Advanced Options" at bounding box center [323, 449] width 127 height 21
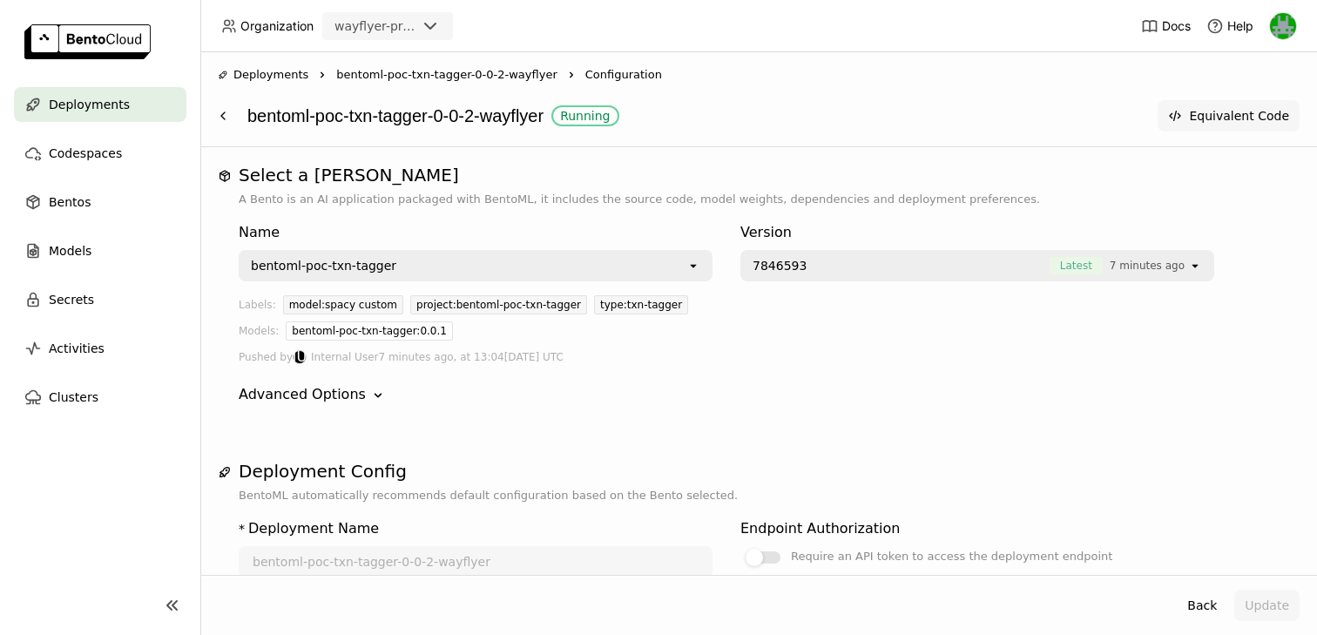
click at [1182, 113] on icon at bounding box center [1175, 116] width 14 height 14
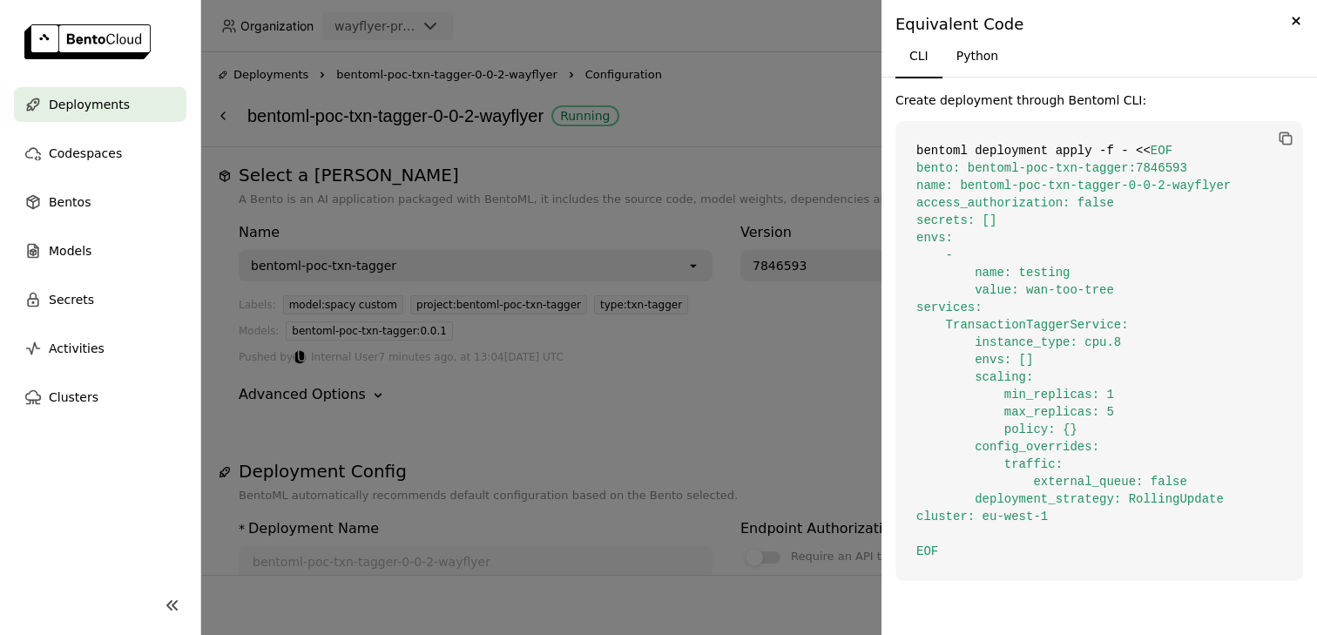
click at [787, 111] on div at bounding box center [658, 317] width 1317 height 635
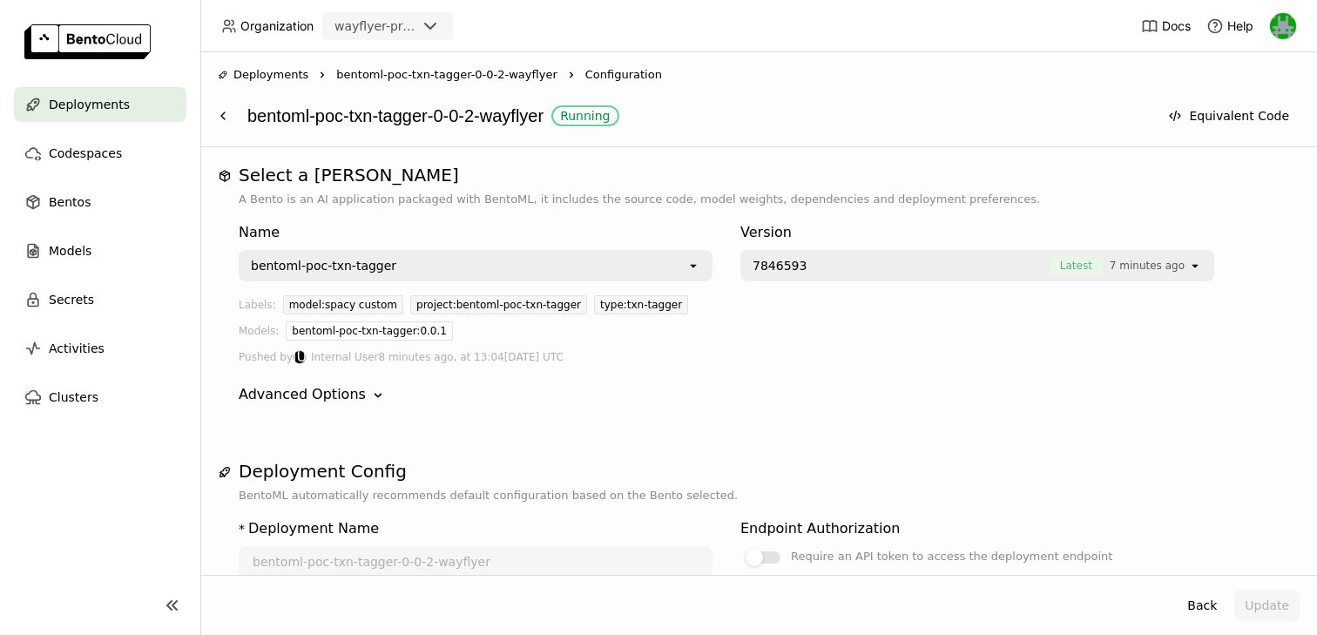
click at [429, 69] on span "bentoml-poc-txn-tagger-0-0-2-wayflyer" at bounding box center [446, 74] width 220 height 17
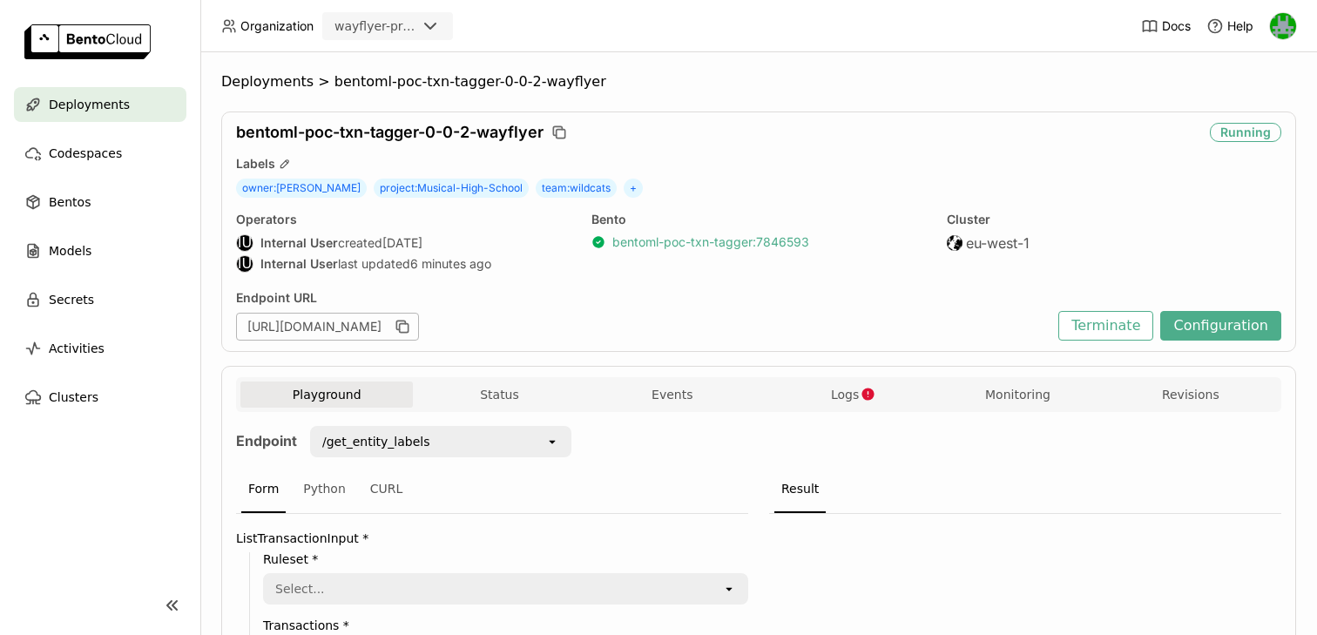
click at [666, 240] on link "bentoml-poc-txn-tagger : 7846593" at bounding box center [710, 242] width 197 height 16
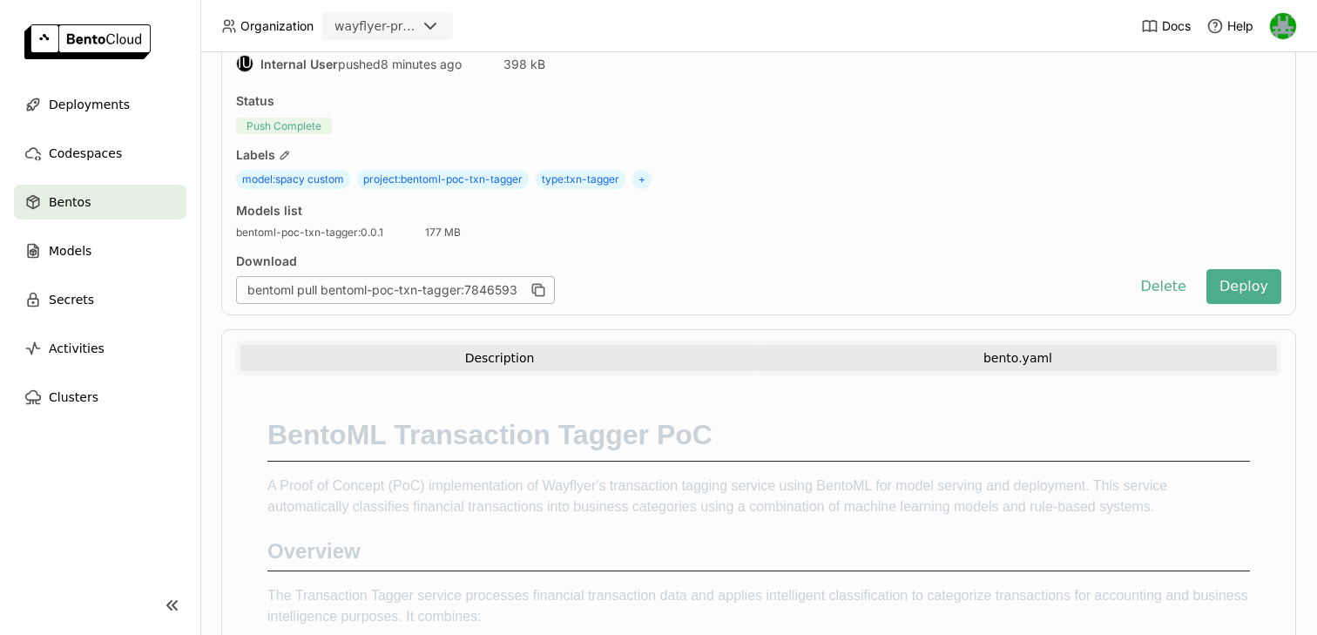
click at [855, 352] on button "bento.yaml" at bounding box center [1018, 358] width 518 height 26
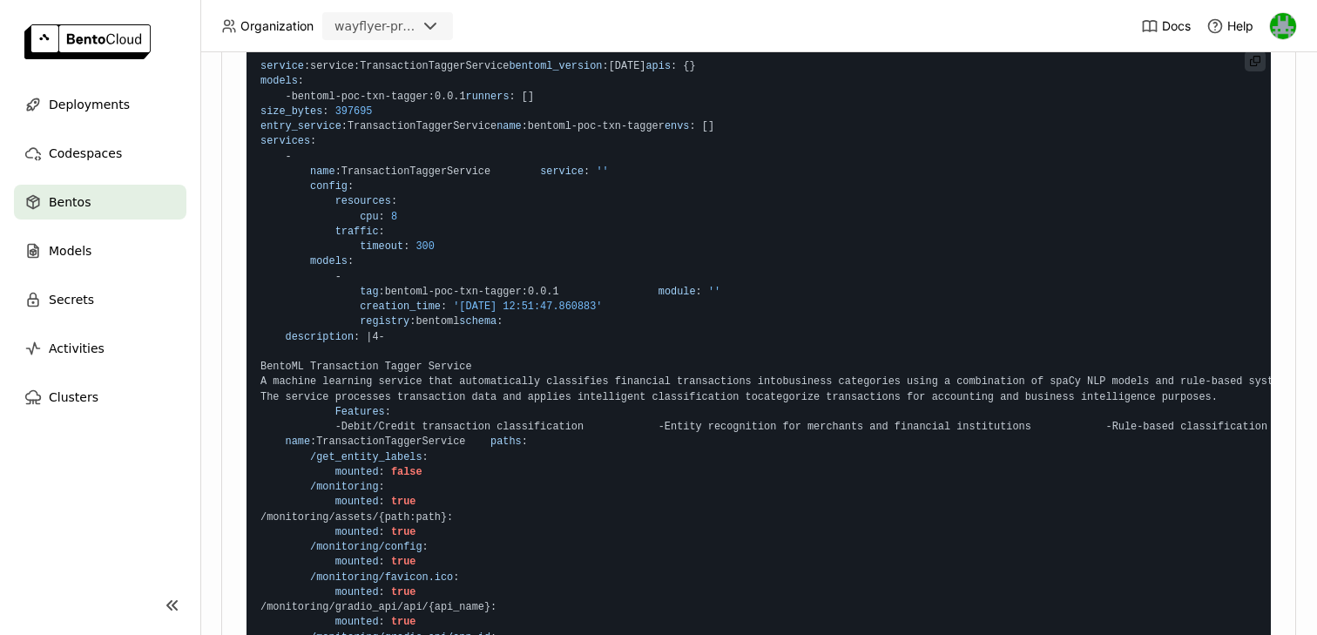
scroll to position [440, 0]
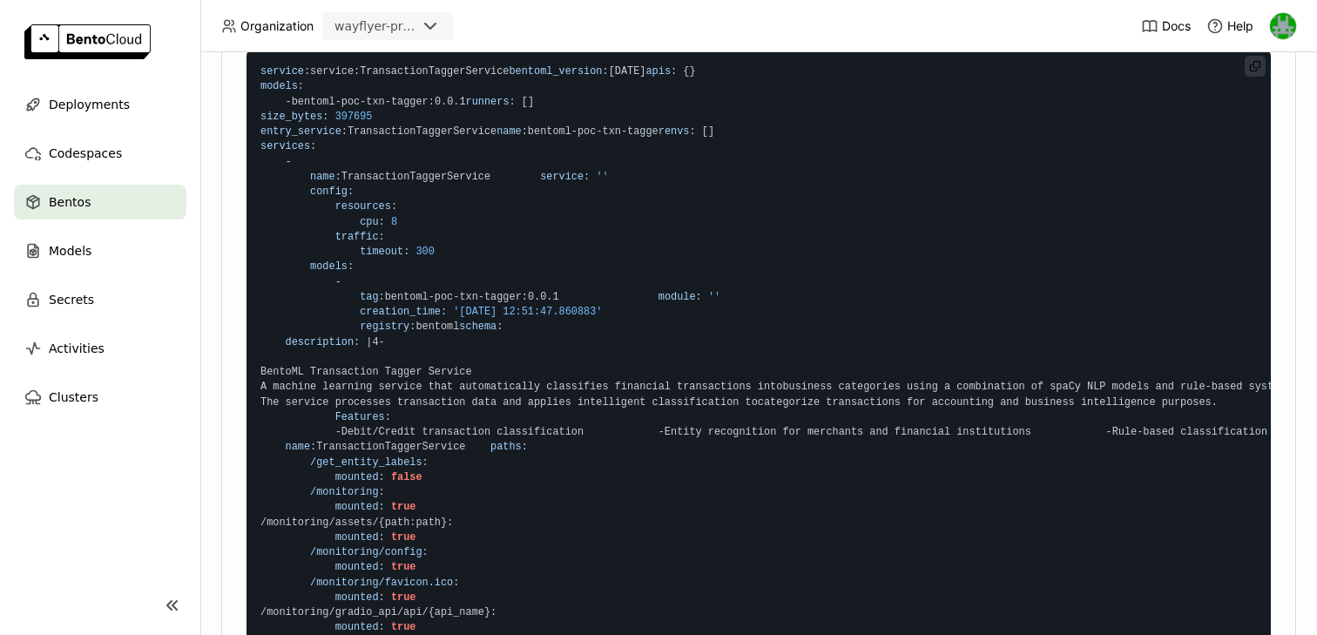
click at [326, 198] on span "config" at bounding box center [328, 192] width 37 height 12
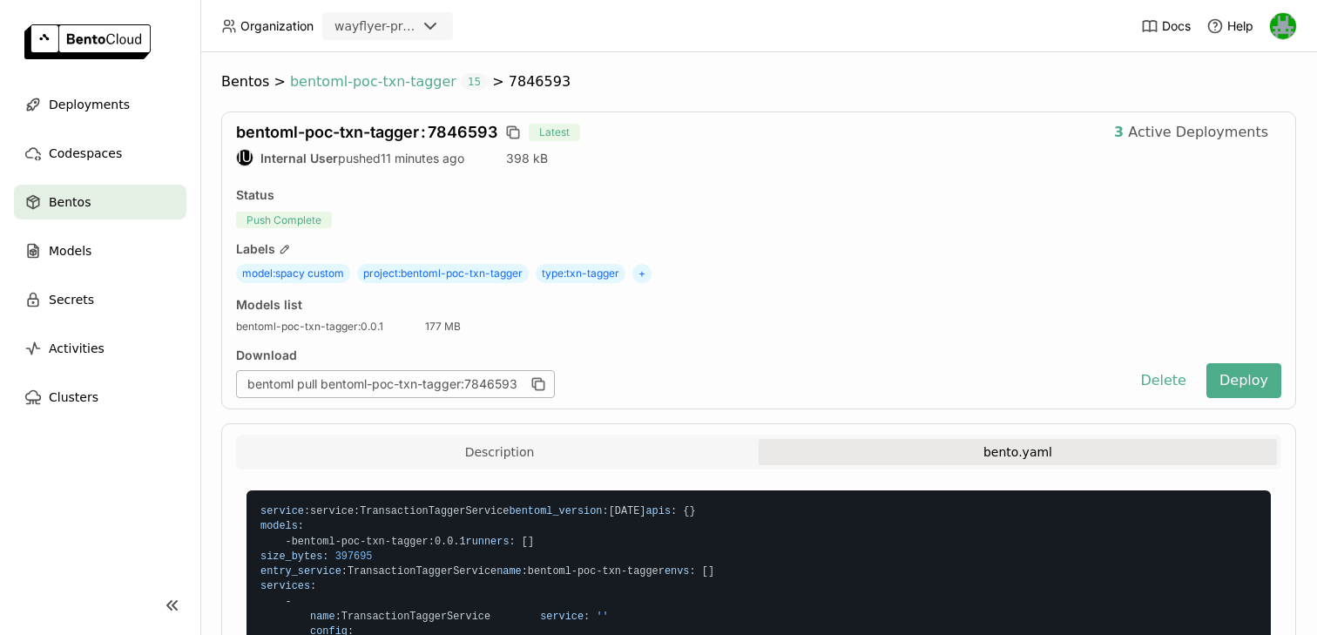
click at [334, 82] on span "bentoml-poc-txn-tagger" at bounding box center [373, 81] width 166 height 17
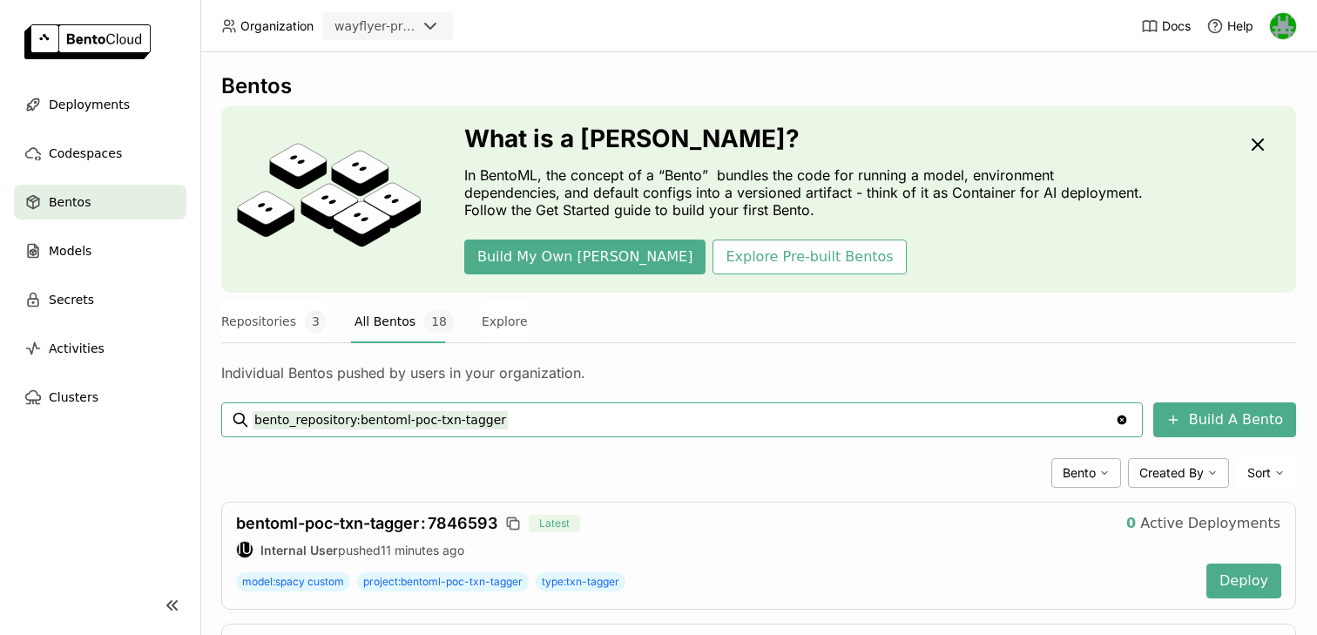
scroll to position [71, 0]
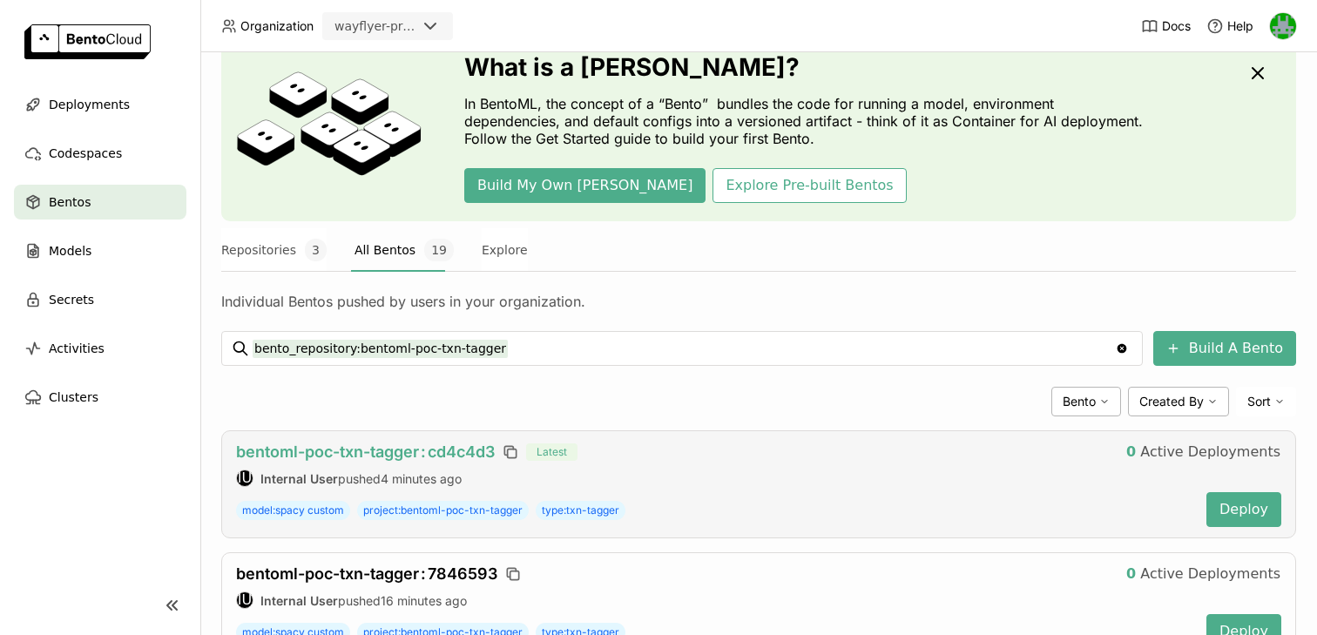
click at [346, 456] on span "bentoml-poc-txn-tagger : cd4c4d3" at bounding box center [365, 452] width 259 height 18
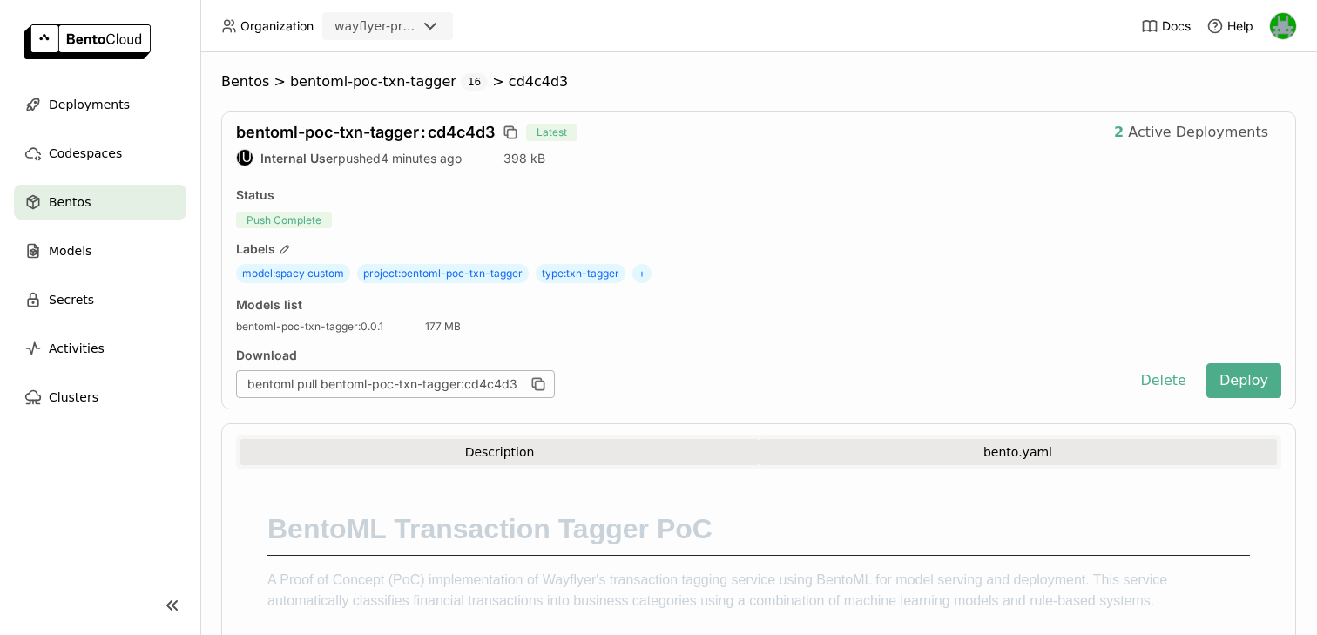
click at [817, 440] on button "bento.yaml" at bounding box center [1018, 452] width 518 height 26
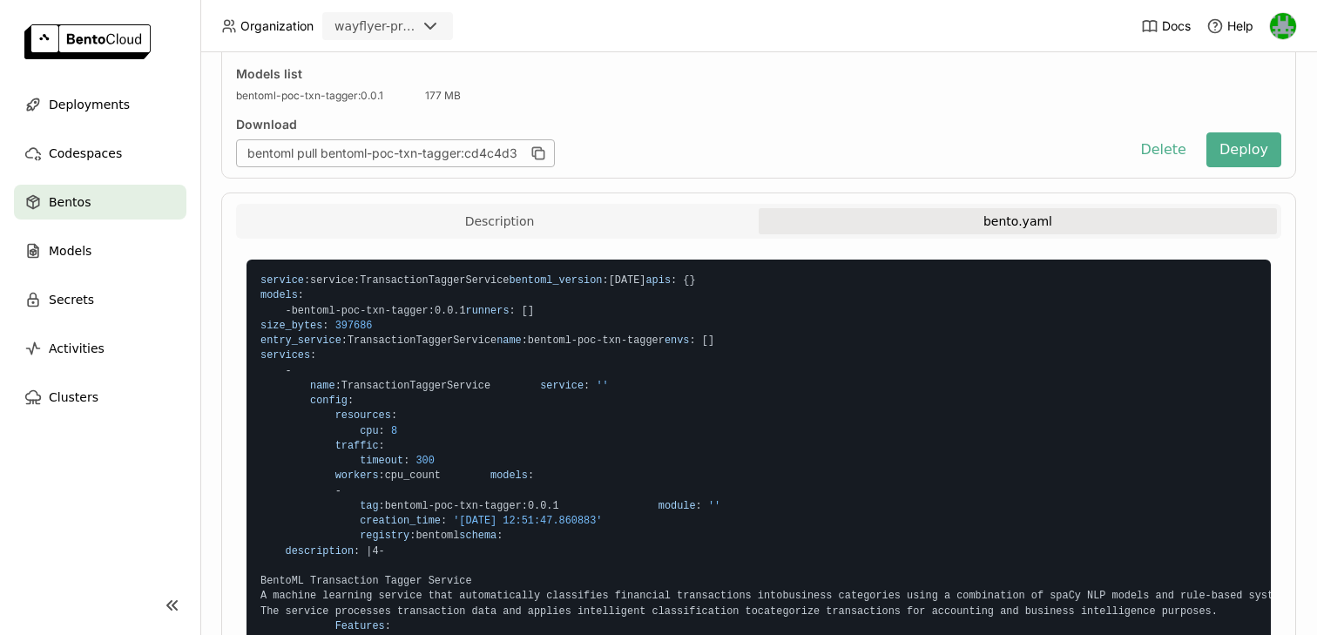
scroll to position [240, 0]
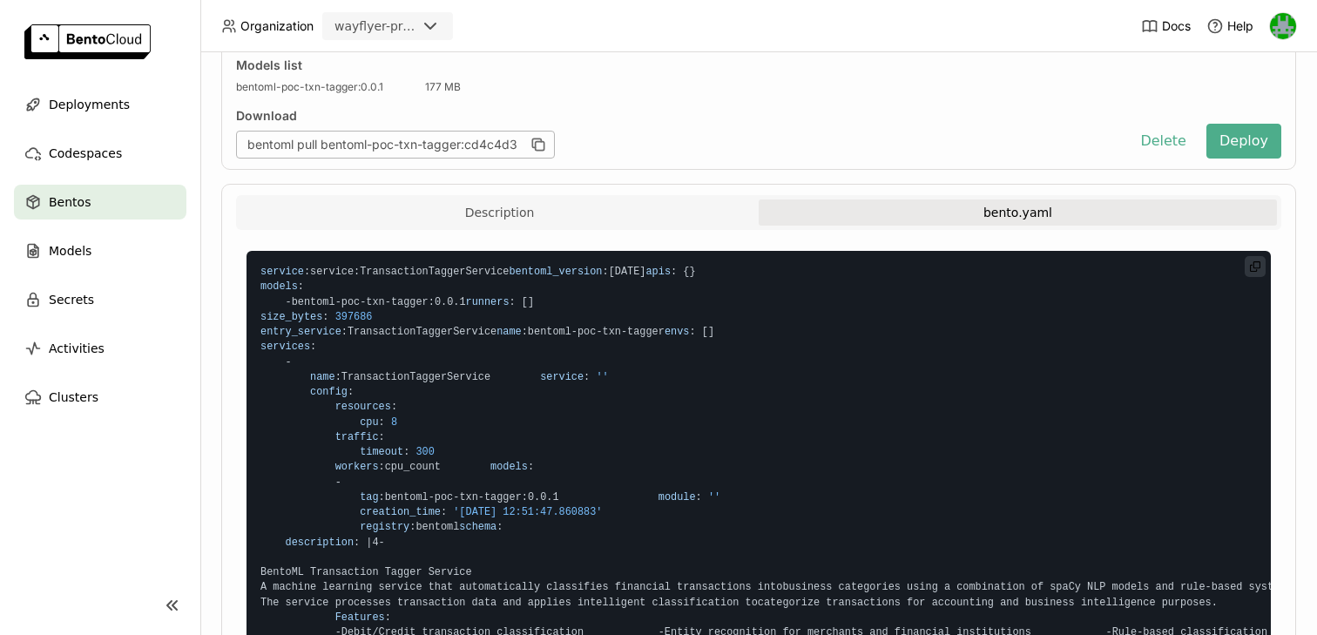
click at [350, 473] on span "workers" at bounding box center [357, 467] width 44 height 12
click at [421, 473] on span "workers : cpu_count" at bounding box center [350, 467] width 180 height 12
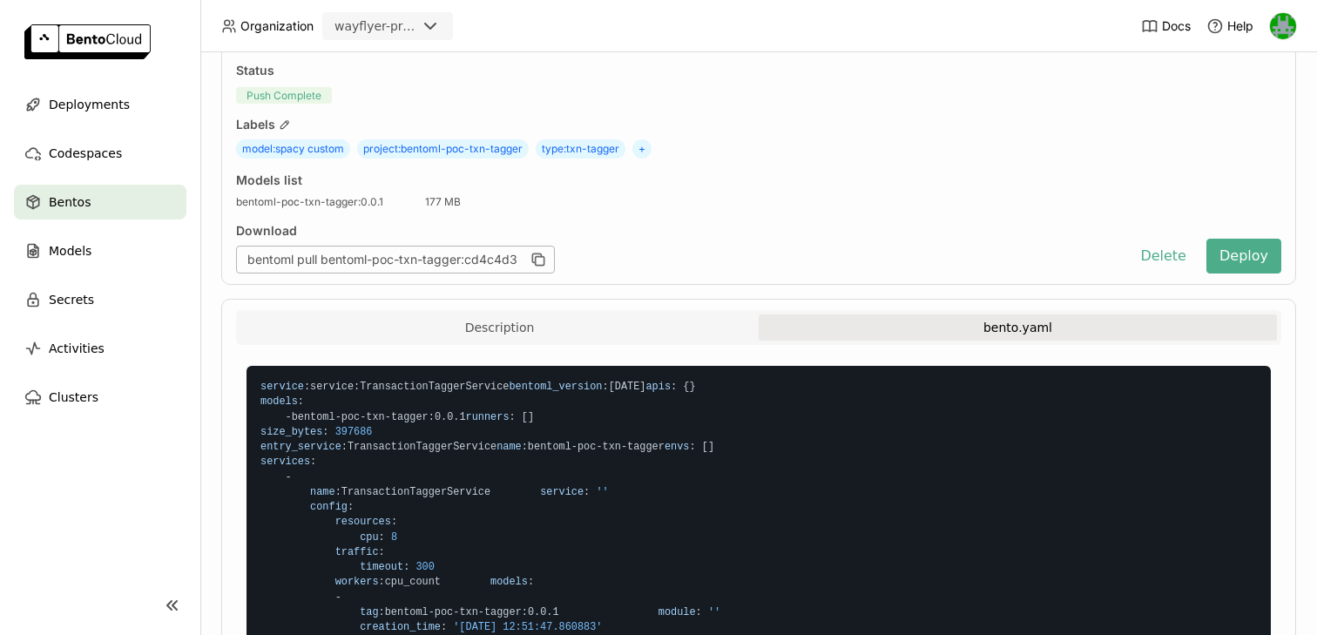
scroll to position [52, 0]
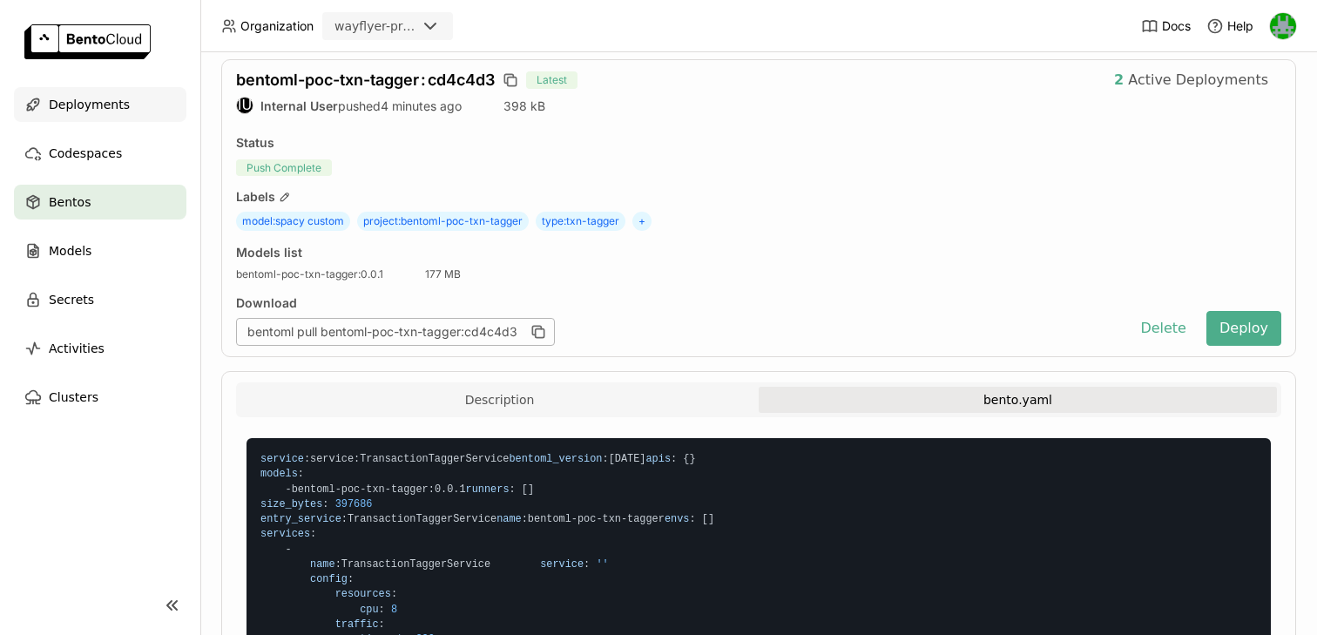
click at [90, 98] on span "Deployments" at bounding box center [89, 104] width 81 height 21
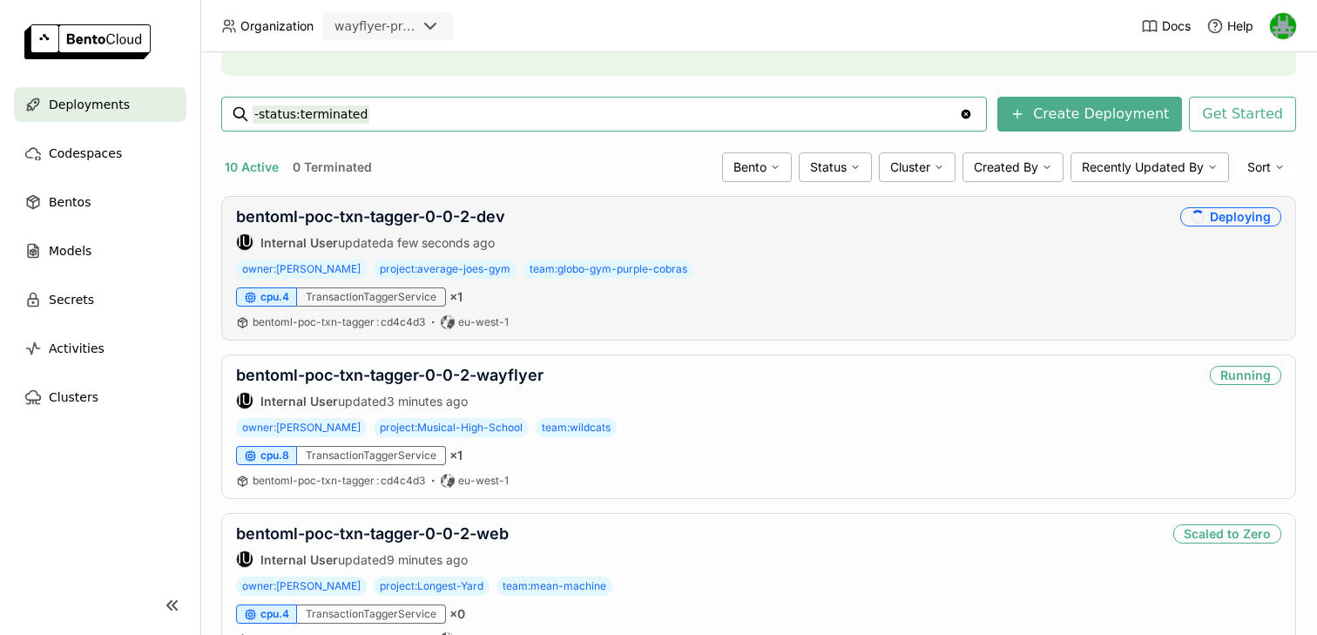
scroll to position [255, 0]
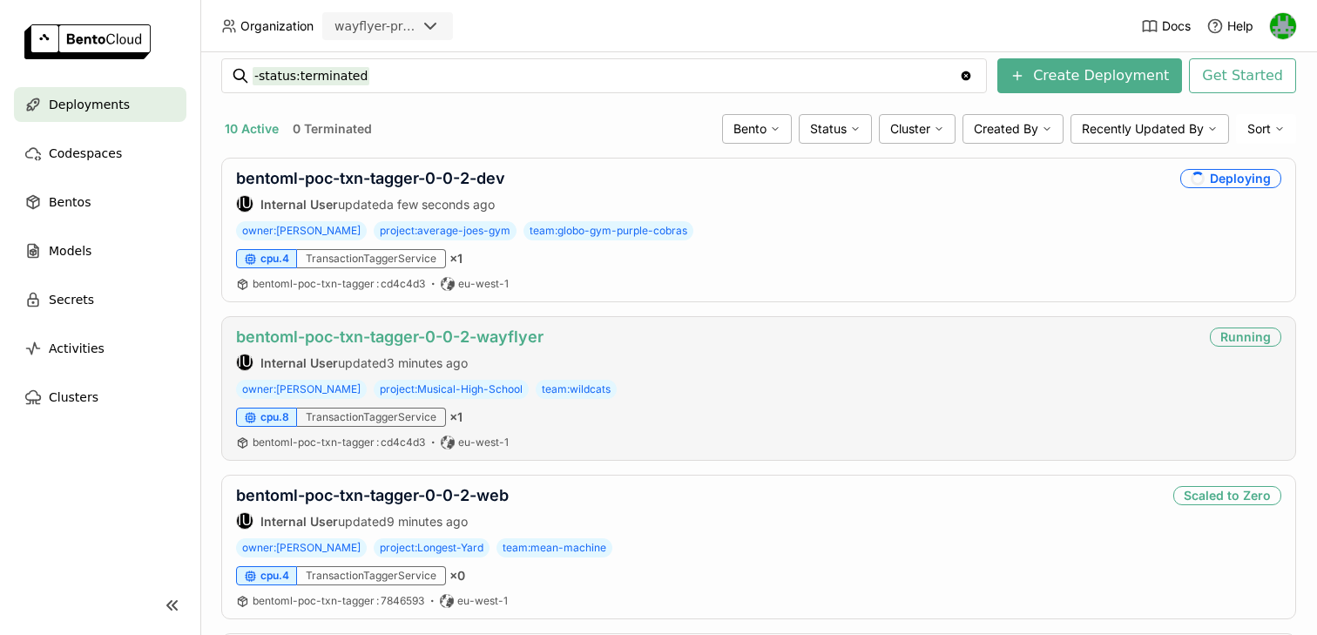
click at [429, 328] on link "bentoml-poc-txn-tagger-0-0-2-wayflyer" at bounding box center [389, 337] width 307 height 18
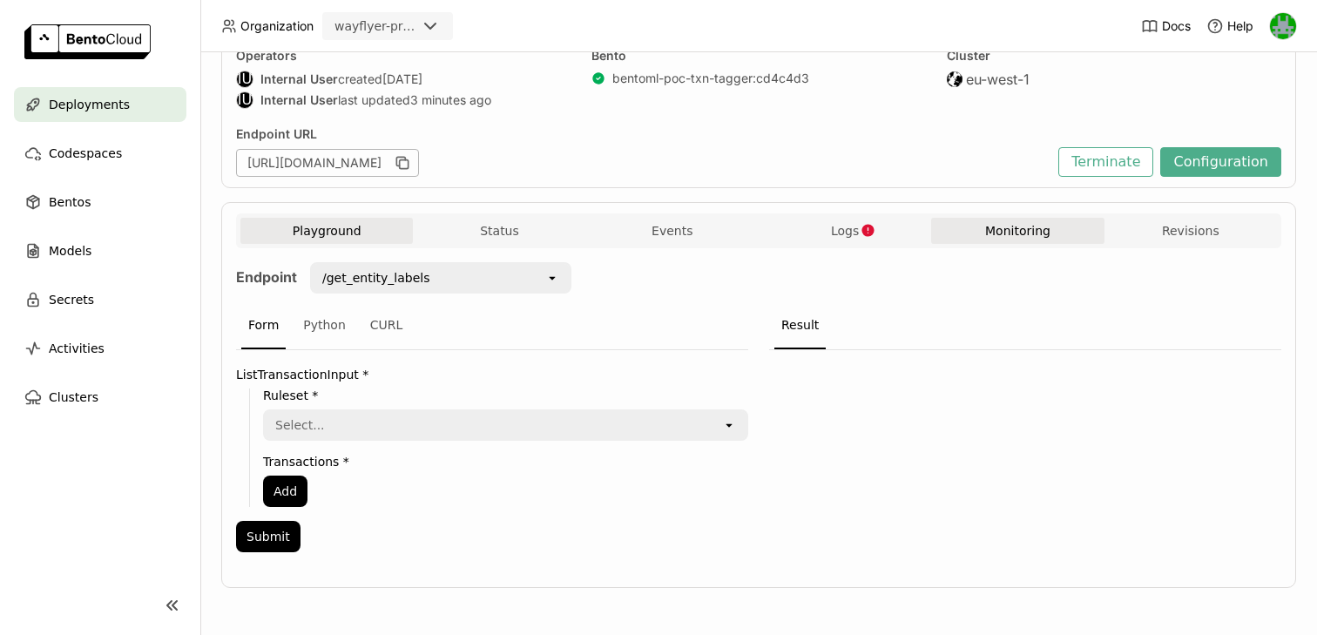
click at [1007, 226] on button "Monitoring" at bounding box center [1017, 231] width 172 height 26
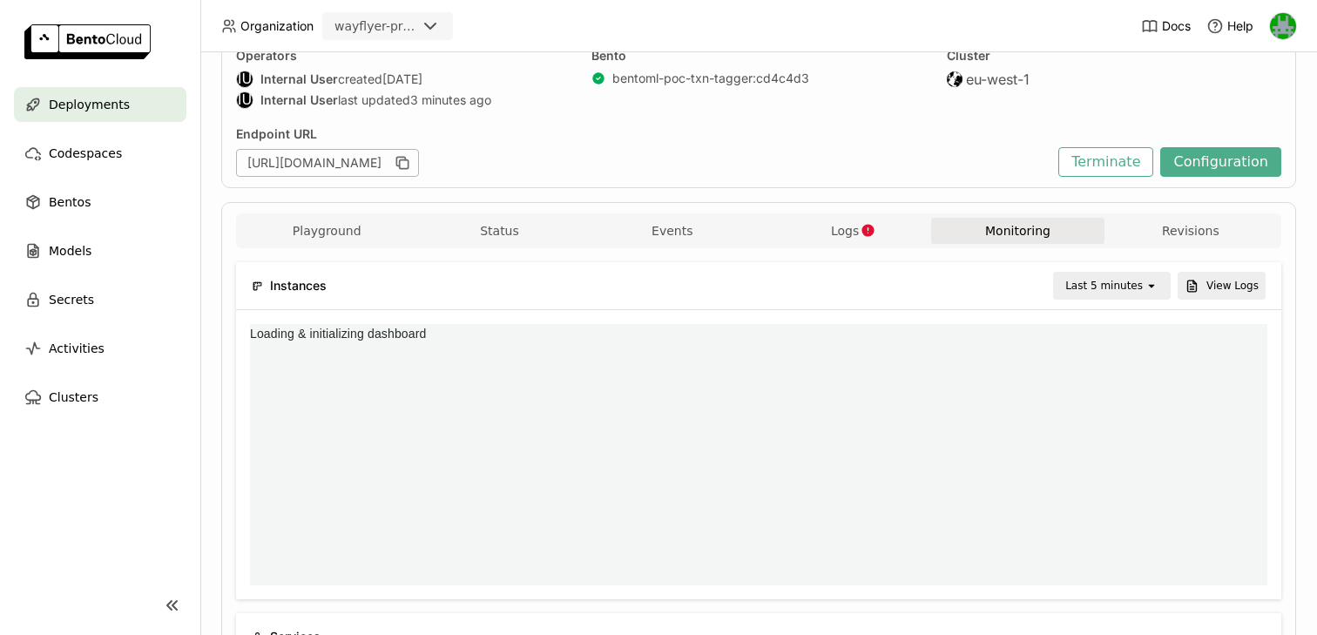
scroll to position [261, 1017]
click at [1086, 288] on div "Last 5 minutes" at bounding box center [1104, 285] width 78 height 17
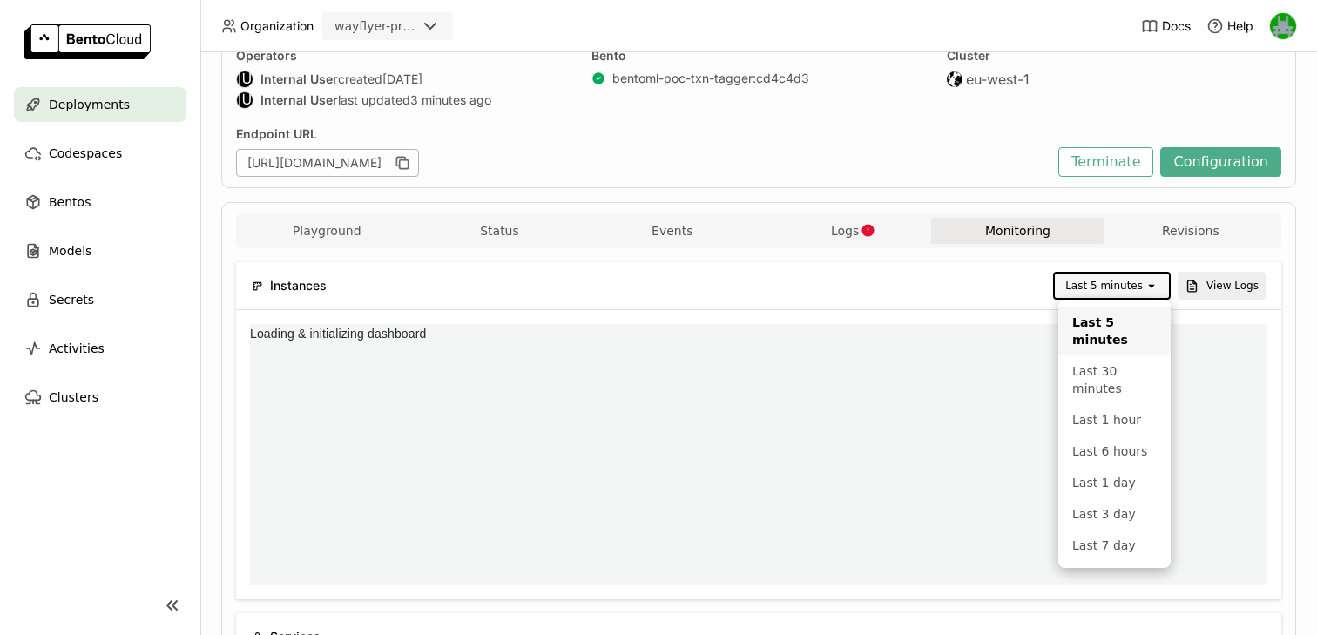
scroll to position [261, 508]
click at [1093, 384] on div "Last 30 minutes" at bounding box center [1114, 379] width 84 height 35
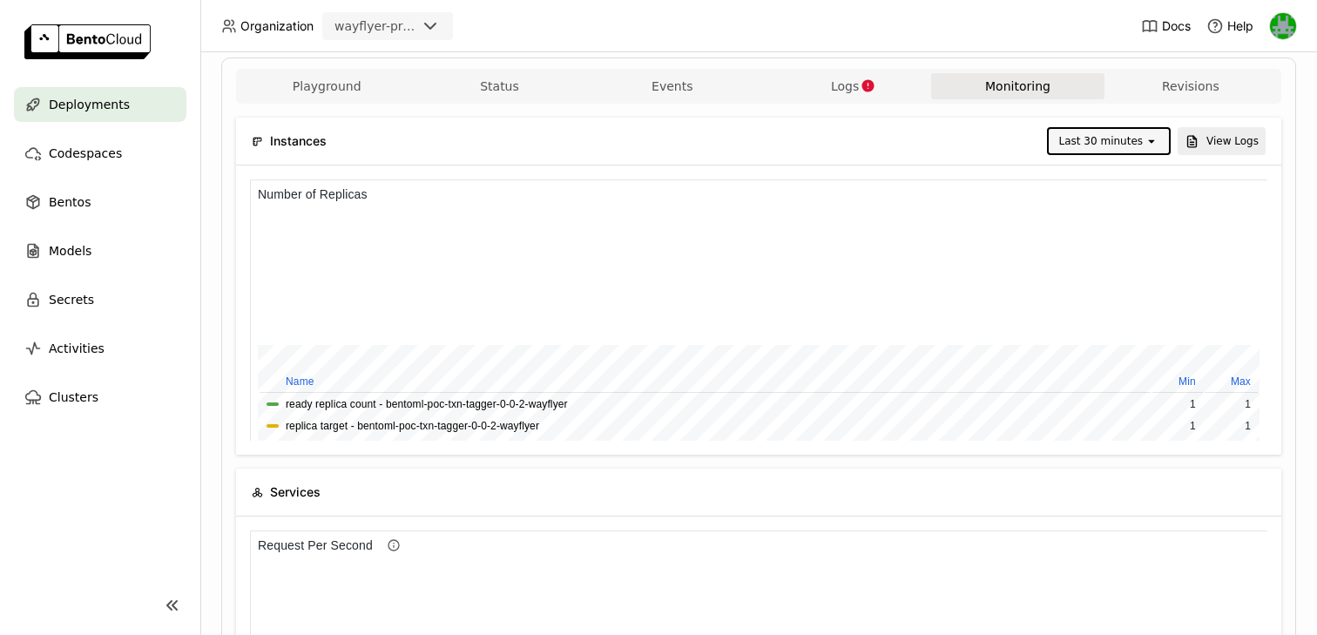
scroll to position [260, 0]
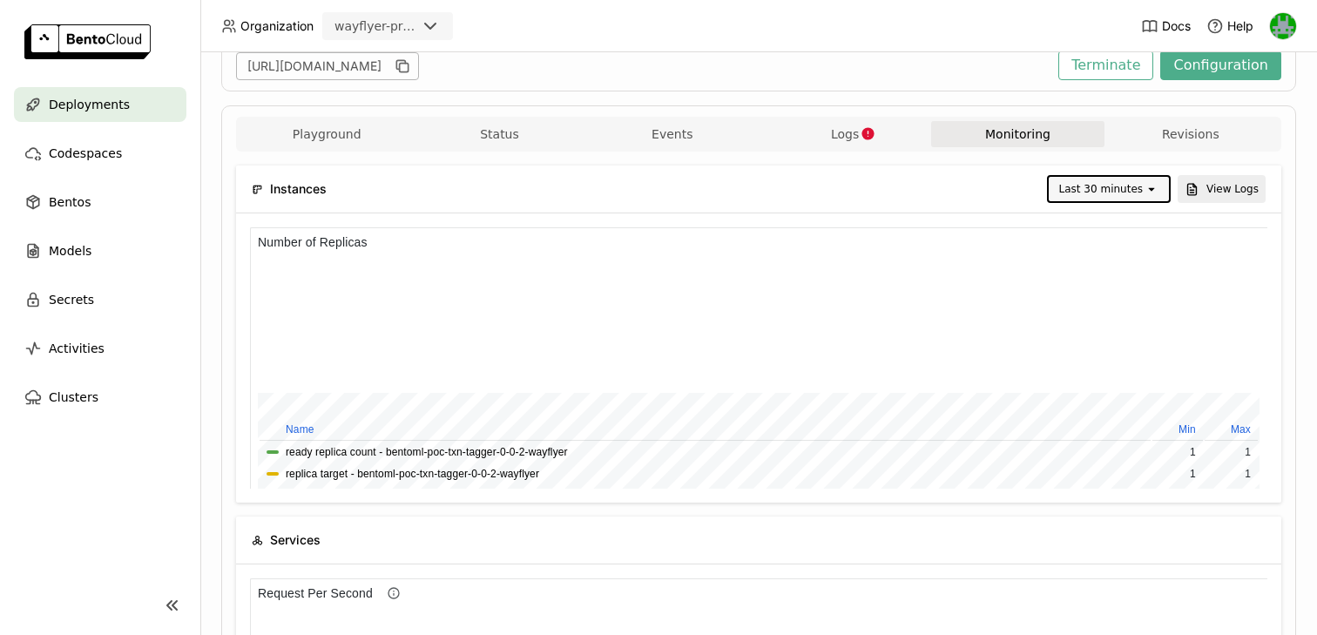
click at [1132, 189] on div "Last 30 minutes" at bounding box center [1101, 188] width 84 height 17
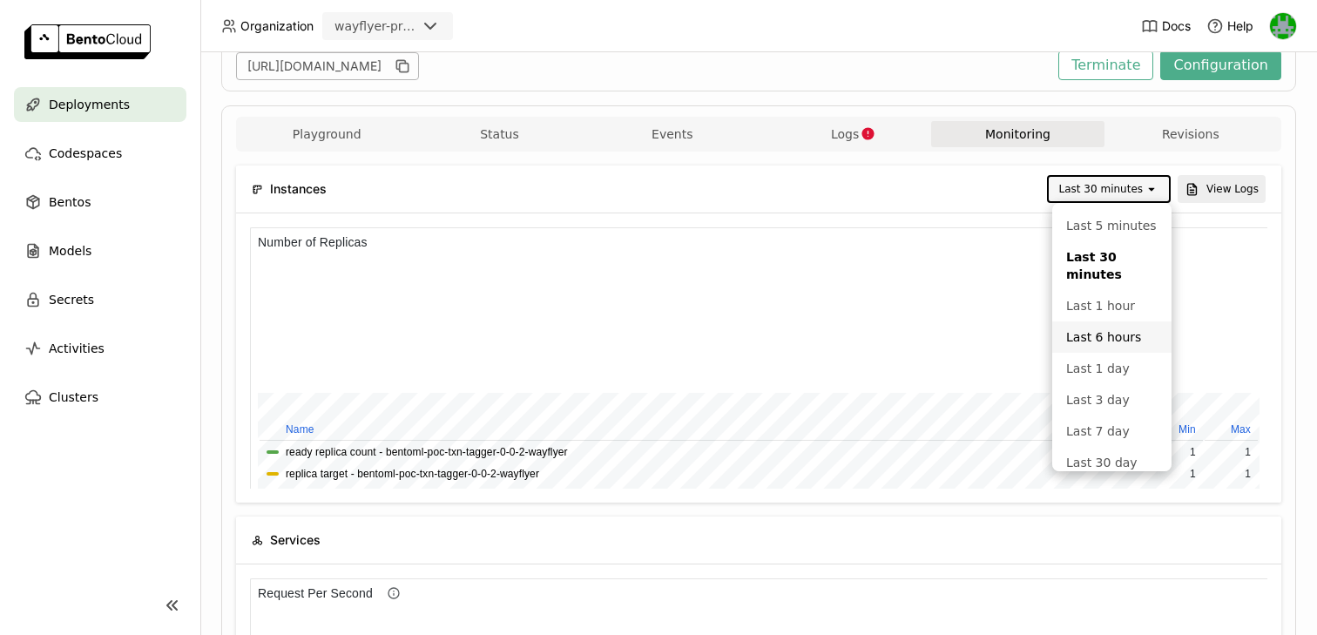
click at [1098, 340] on div "Last 6 hours" at bounding box center [1111, 336] width 91 height 17
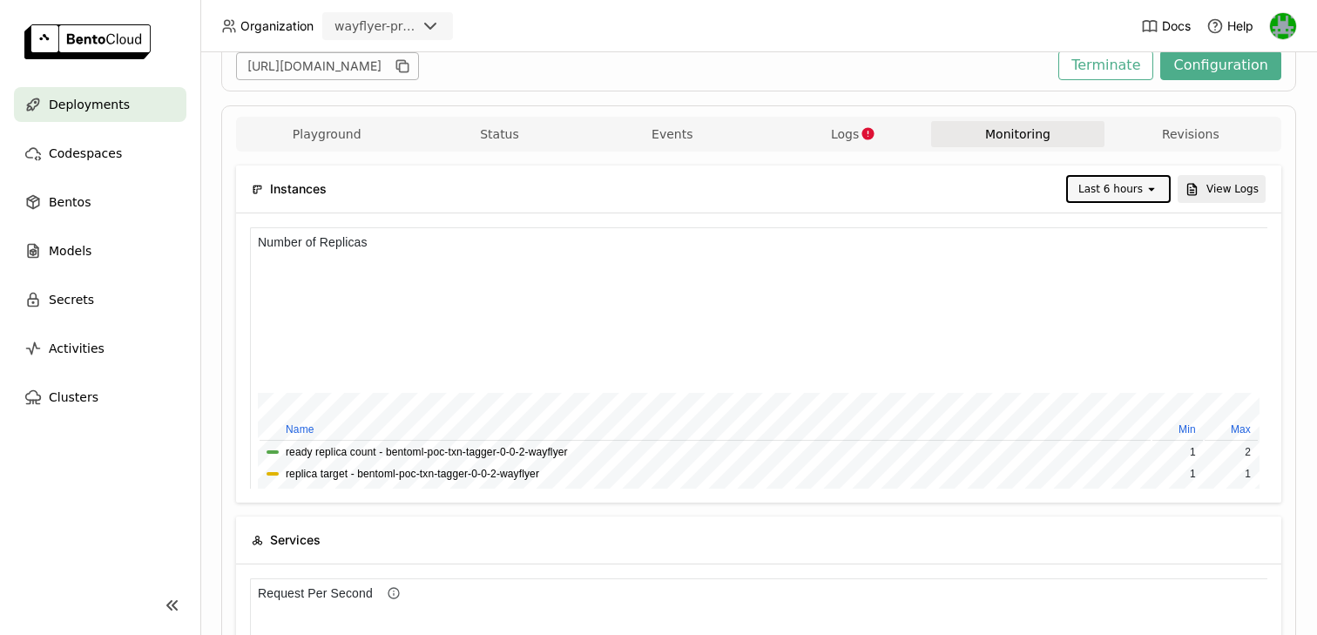
scroll to position [261, 1017]
click at [1098, 186] on div "Last 6 hours" at bounding box center [1110, 188] width 64 height 17
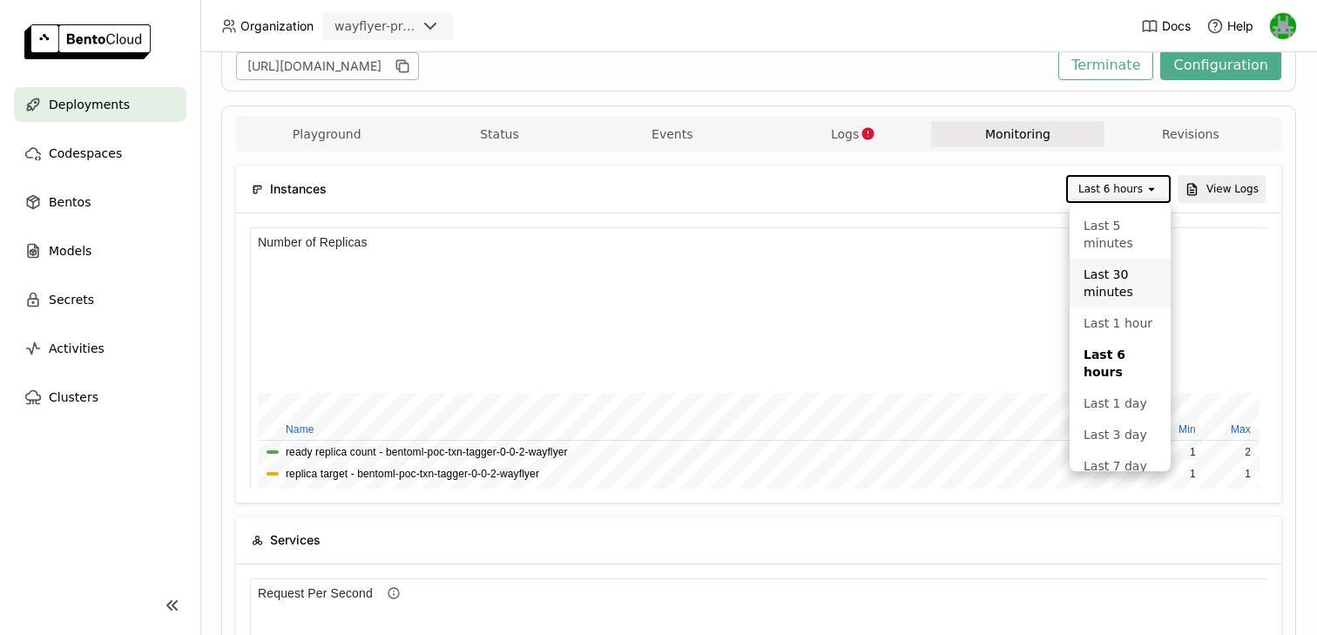
click at [1089, 267] on div "Last 30 minutes" at bounding box center [1120, 283] width 73 height 35
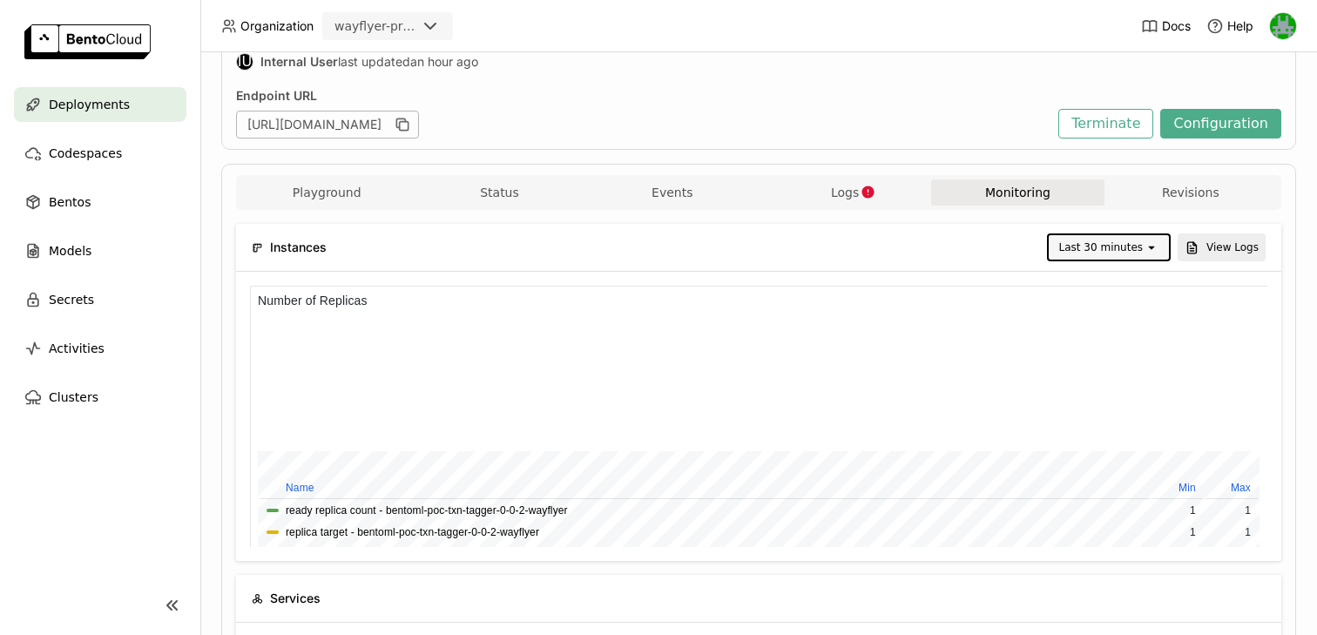
scroll to position [133, 0]
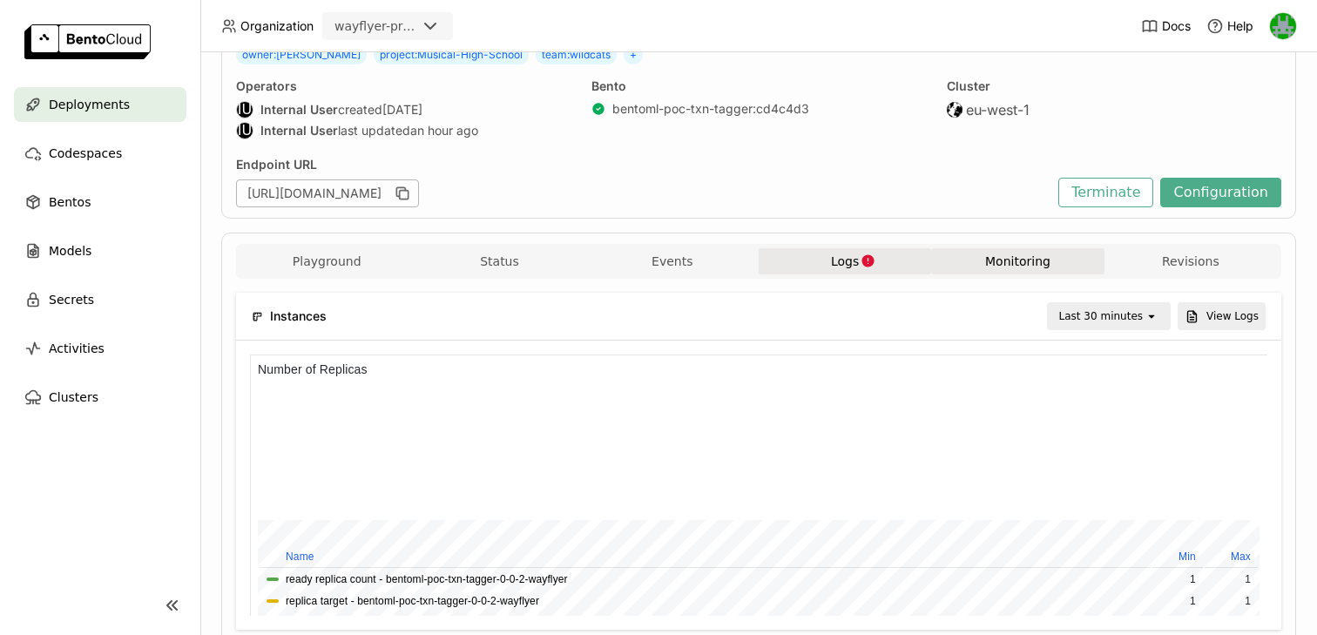
click at [875, 264] on button "Logs" at bounding box center [845, 261] width 172 height 26
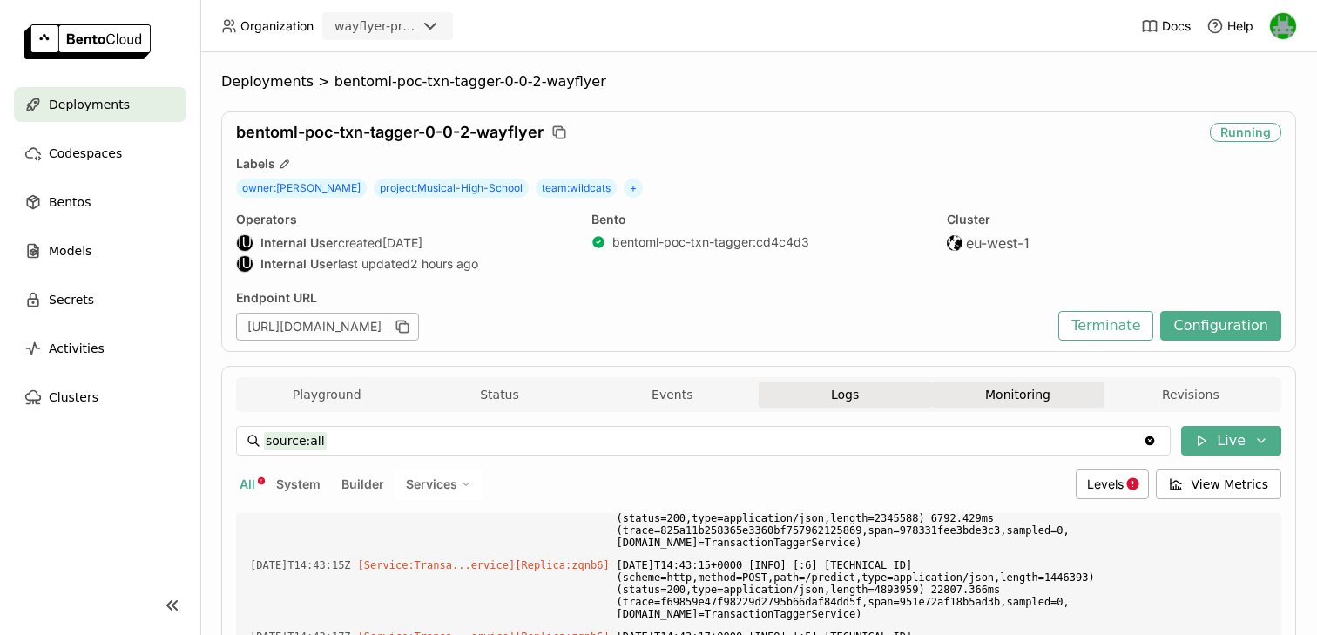
click at [976, 401] on button "Monitoring" at bounding box center [1017, 395] width 172 height 26
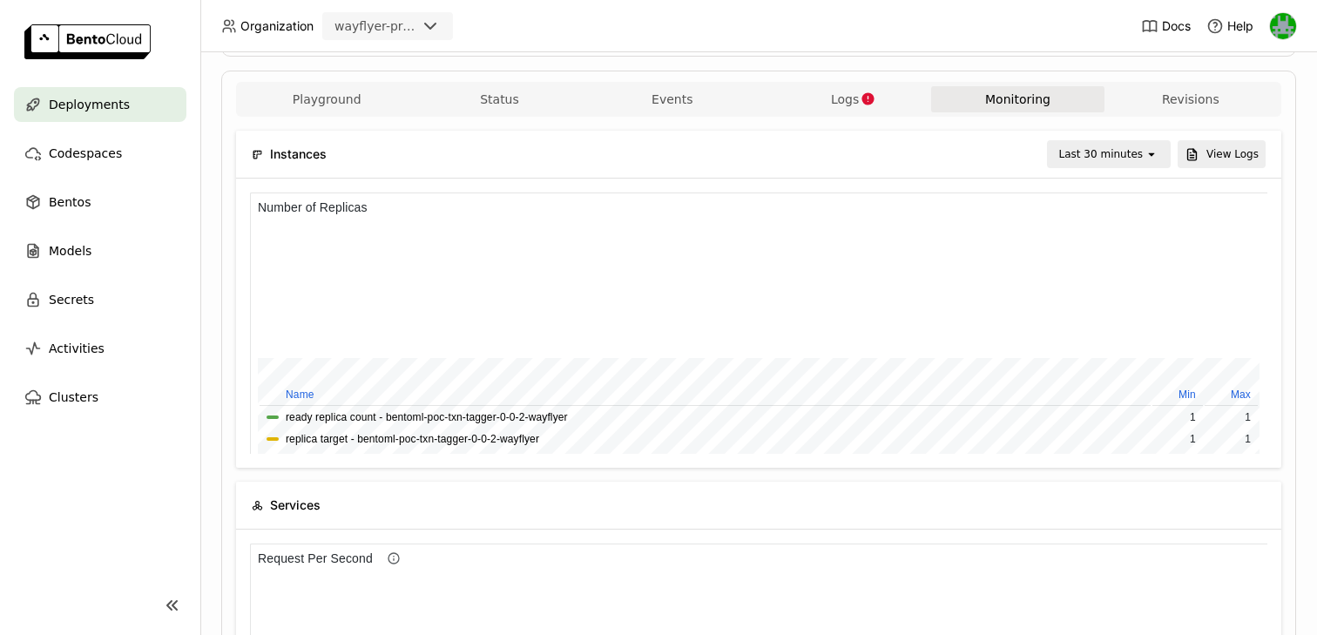
scroll to position [185, 0]
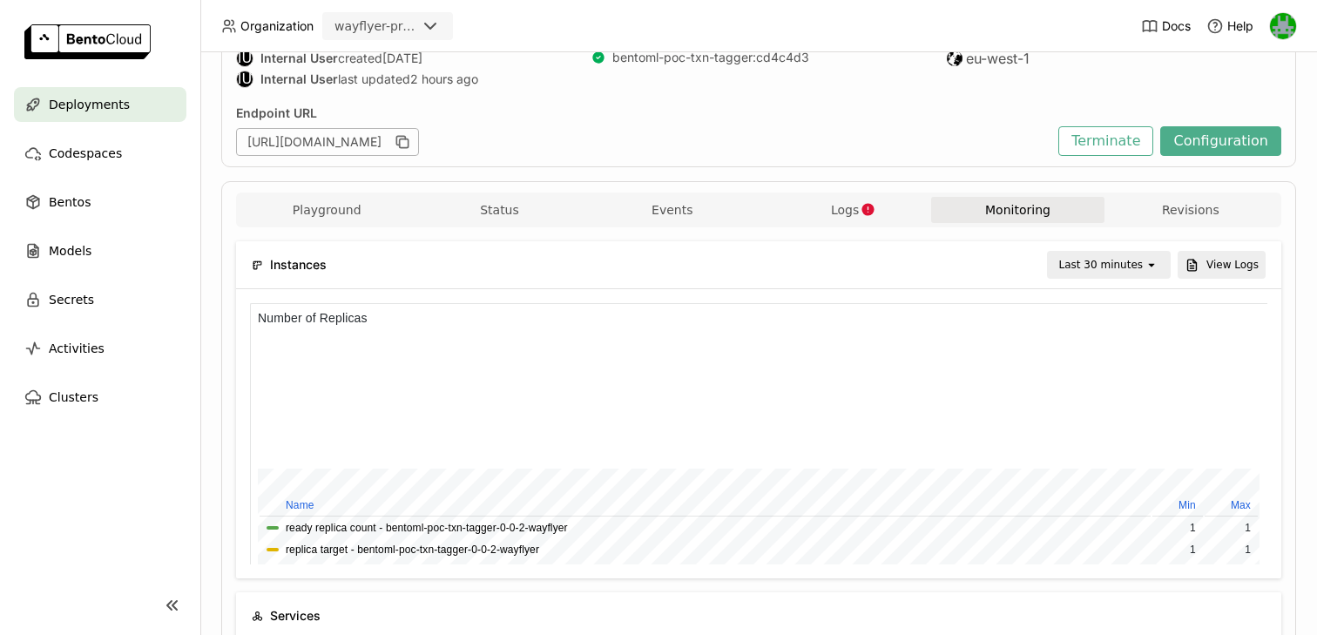
click at [1072, 261] on div "Last 30 minutes" at bounding box center [1101, 264] width 84 height 17
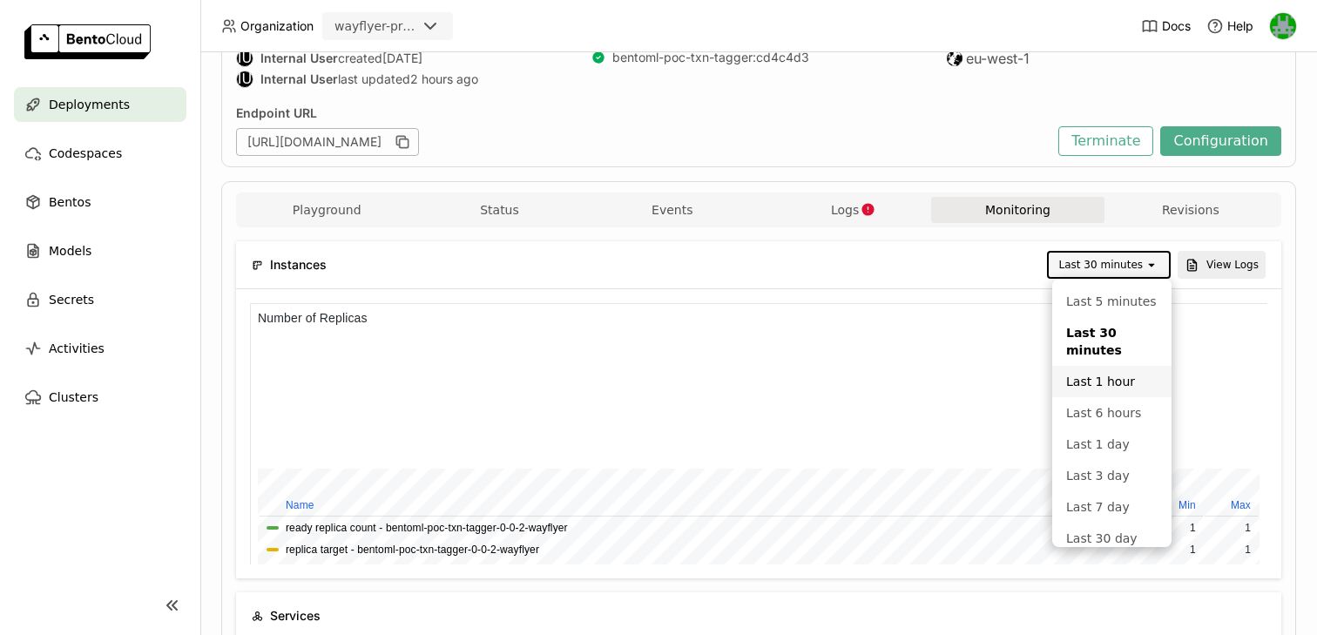
click at [1077, 369] on li "Last 1 hour" at bounding box center [1111, 381] width 119 height 31
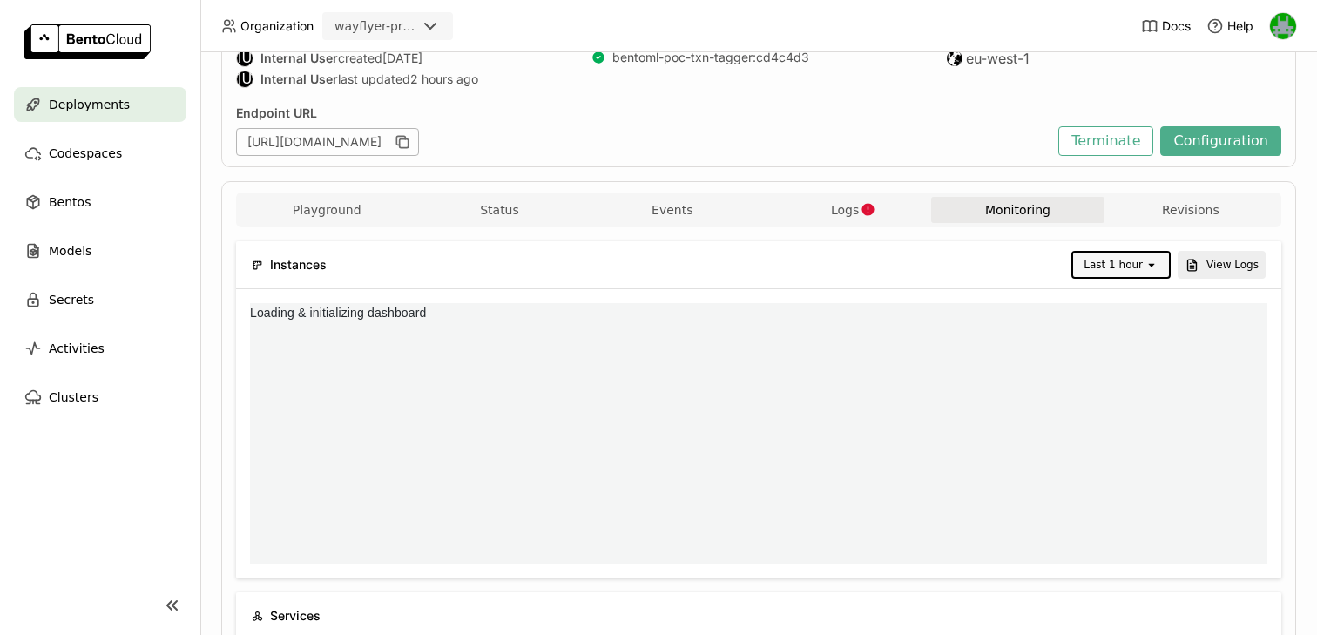
scroll to position [261, 1017]
